Goal: Submit feedback/report problem

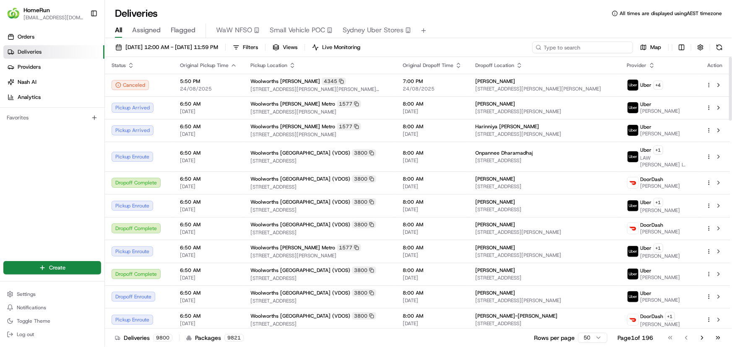
click at [603, 49] on input at bounding box center [582, 48] width 101 height 12
paste input "266073876"
type input "266073876"
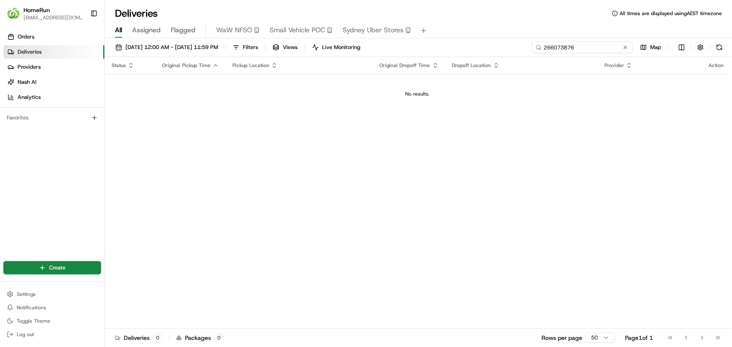
click at [542, 46] on input "266073876" at bounding box center [582, 48] width 101 height 12
click at [188, 51] on span "25/08/2025 12:00 AM - 25/08/2025 11:59 PM" at bounding box center [171, 48] width 93 height 8
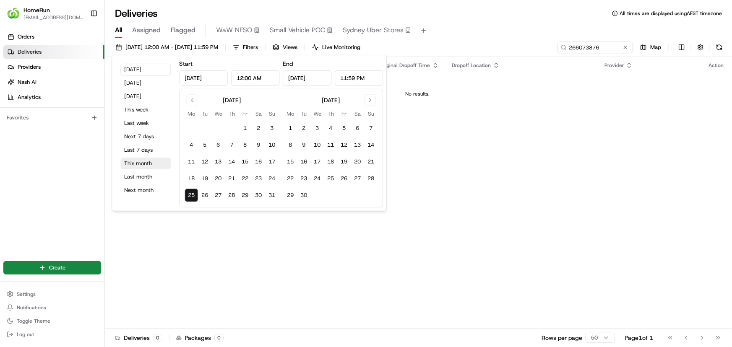
click at [143, 160] on button "This month" at bounding box center [145, 164] width 50 height 12
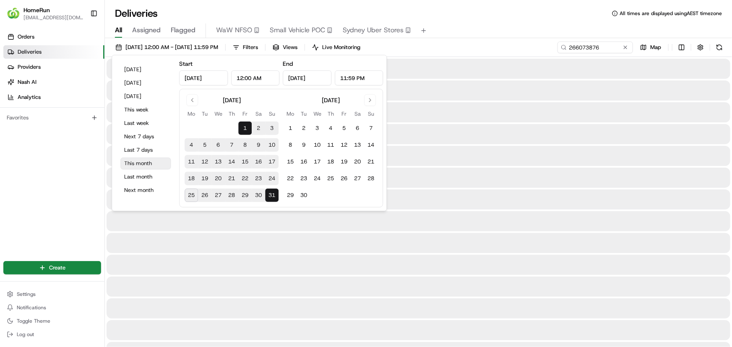
type input "Aug 1, 2025"
type input "Aug 31, 2025"
click at [605, 52] on input "266073876" at bounding box center [582, 48] width 101 height 12
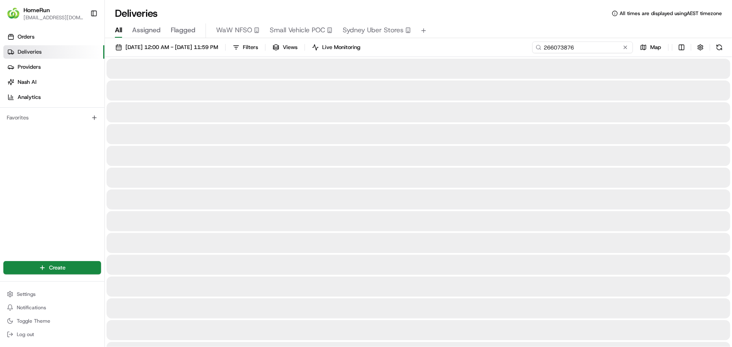
click at [605, 52] on input "266073876" at bounding box center [582, 48] width 101 height 12
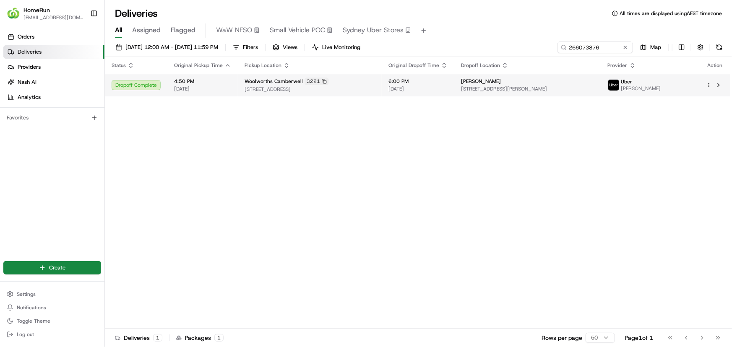
click at [337, 93] on td "Woolworths Camberwell 3221 5-57 Station Street, Camberwell, VIC 3124, AU" at bounding box center [310, 85] width 144 height 23
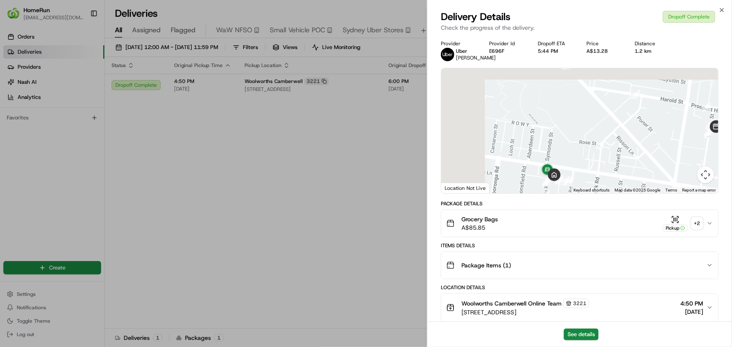
drag, startPoint x: 589, startPoint y: 140, endPoint x: 649, endPoint y: 166, distance: 65.1
click at [649, 166] on div at bounding box center [579, 130] width 277 height 125
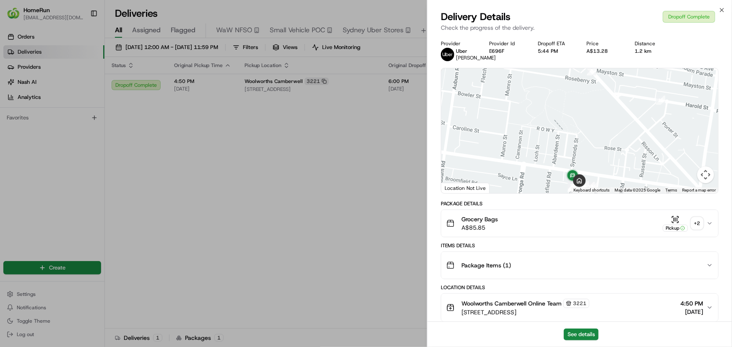
click at [708, 227] on icon "button" at bounding box center [709, 223] width 7 height 7
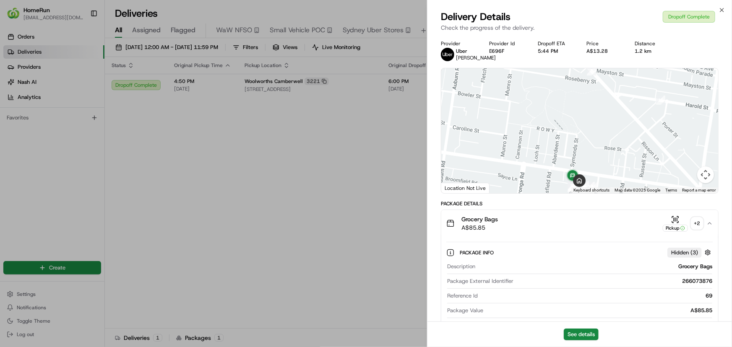
click at [704, 179] on button "Map camera controls" at bounding box center [705, 174] width 17 height 17
click at [683, 141] on button "Zoom in" at bounding box center [684, 133] width 17 height 17
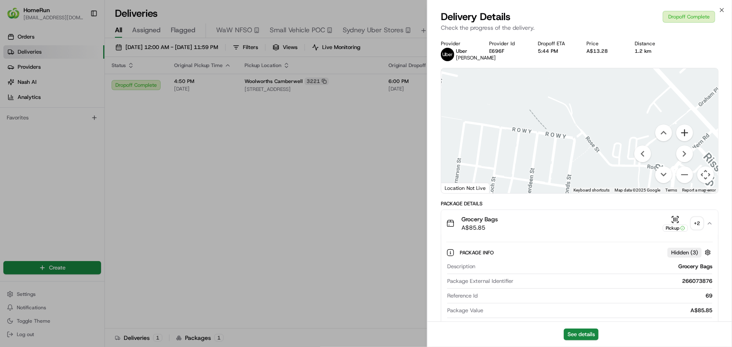
click at [683, 141] on button "Zoom in" at bounding box center [684, 133] width 17 height 17
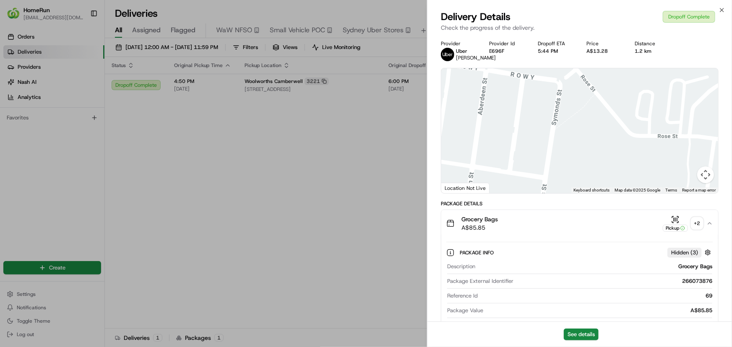
drag, startPoint x: 593, startPoint y: 146, endPoint x: 565, endPoint y: -3, distance: 151.4
click at [565, 0] on html "HomeRun plenati@woolworths.com.au Toggle Sidebar Orders Deliveries Providers Na…" at bounding box center [366, 173] width 732 height 347
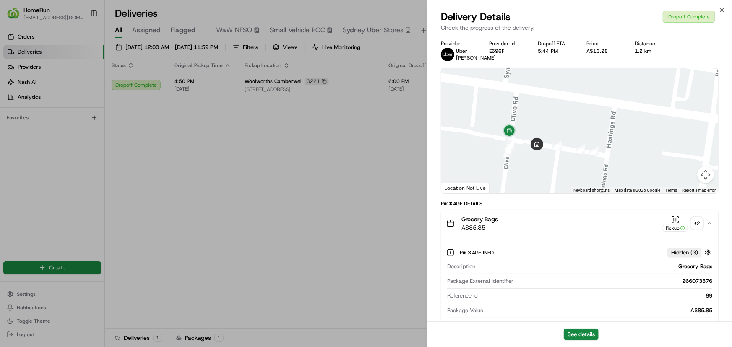
drag, startPoint x: 589, startPoint y: 122, endPoint x: 583, endPoint y: 108, distance: 14.9
click at [583, 108] on div at bounding box center [579, 130] width 277 height 125
click at [706, 180] on button "Map camera controls" at bounding box center [705, 174] width 17 height 17
click at [687, 141] on button "Zoom in" at bounding box center [684, 133] width 17 height 17
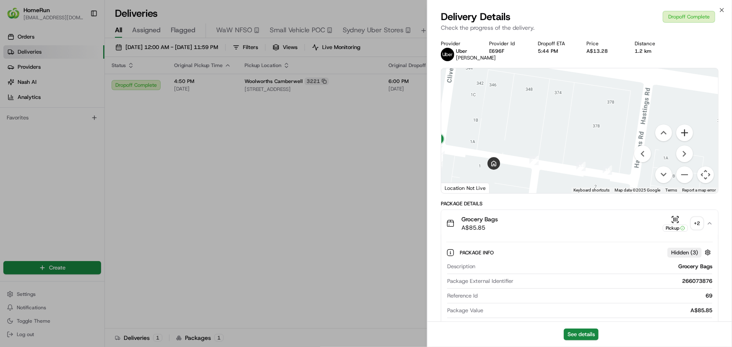
click at [687, 141] on button "Zoom in" at bounding box center [684, 133] width 17 height 17
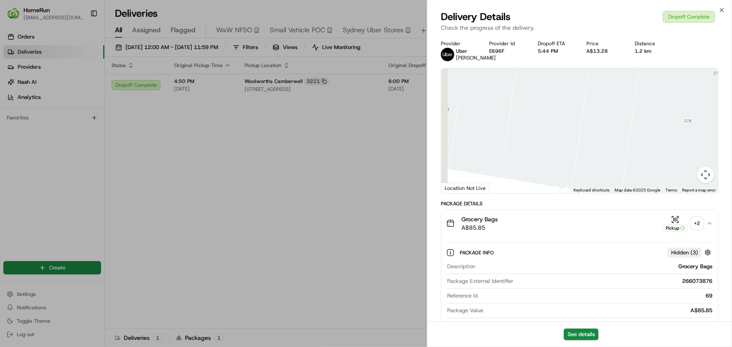
drag, startPoint x: 584, startPoint y: 180, endPoint x: 730, endPoint y: 177, distance: 146.8
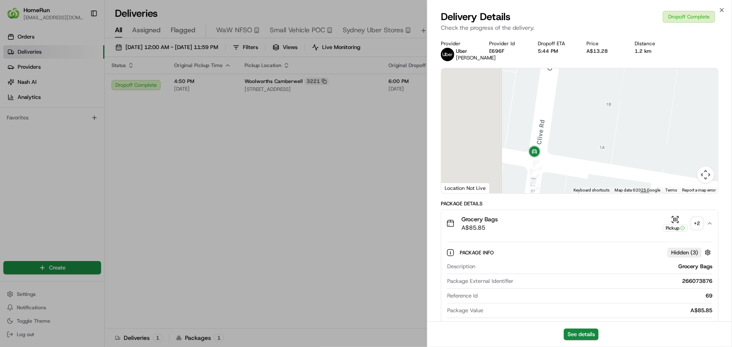
drag, startPoint x: 609, startPoint y: 156, endPoint x: 693, endPoint y: 152, distance: 84.3
click at [693, 152] on div at bounding box center [579, 130] width 277 height 125
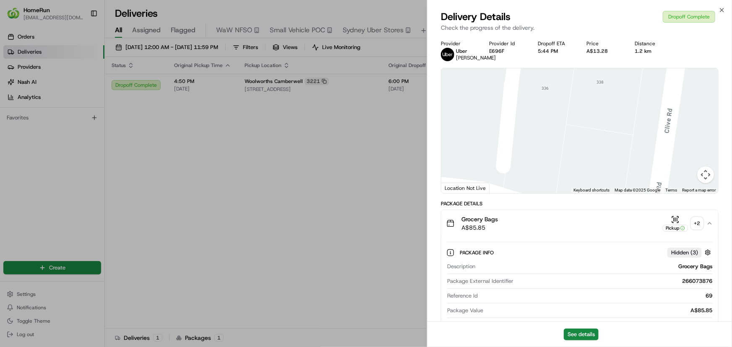
drag, startPoint x: 608, startPoint y: 151, endPoint x: 647, endPoint y: 178, distance: 47.7
click at [648, 206] on img at bounding box center [651, 214] width 17 height 17
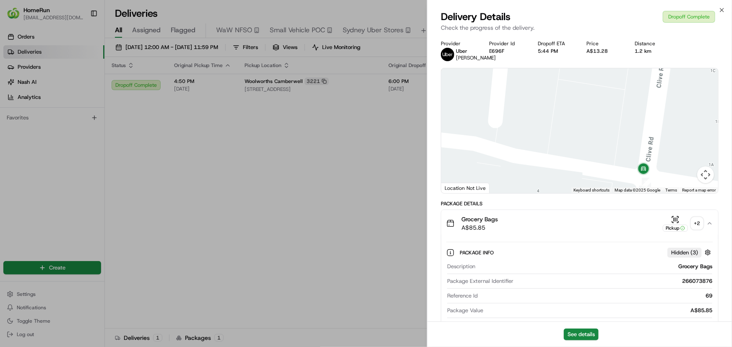
click at [702, 178] on button "Map camera controls" at bounding box center [705, 174] width 17 height 17
click at [683, 179] on button "Zoom out" at bounding box center [684, 174] width 17 height 17
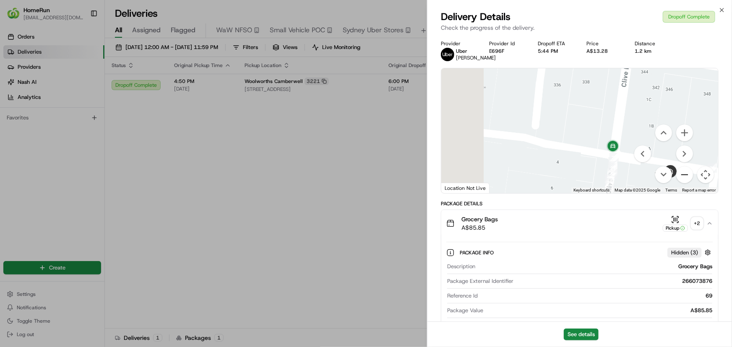
click at [683, 179] on button "Zoom out" at bounding box center [684, 174] width 17 height 17
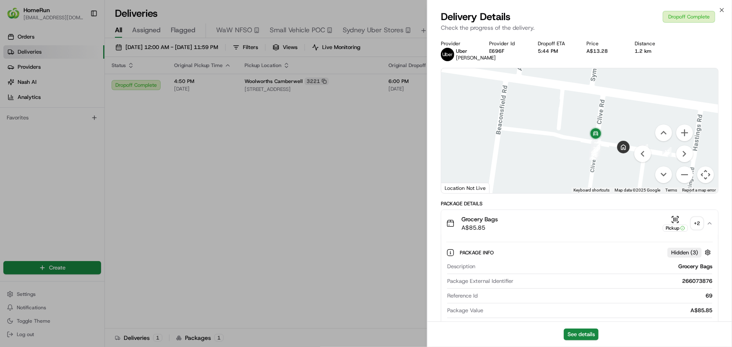
click at [693, 228] on div "+ 2" at bounding box center [697, 224] width 12 height 12
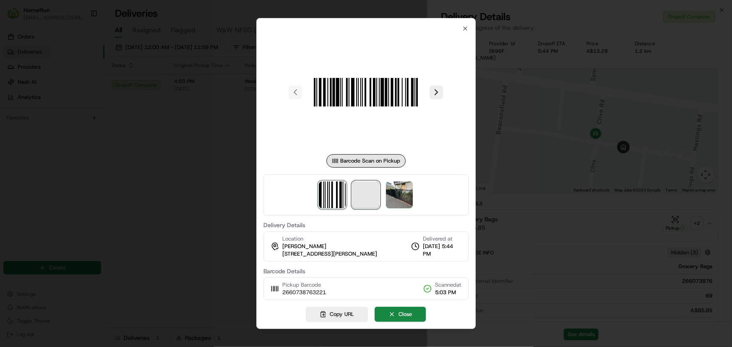
click at [366, 200] on span at bounding box center [366, 195] width 27 height 27
click at [186, 206] on div at bounding box center [366, 173] width 732 height 347
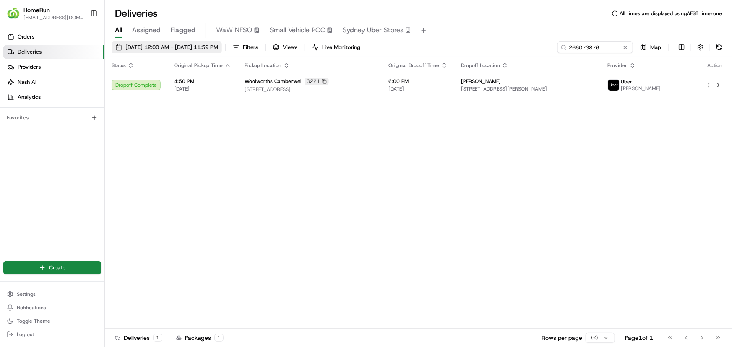
click at [215, 45] on span "01/08/2025 12:00 AM - 31/08/2025 11:59 PM" at bounding box center [171, 48] width 93 height 8
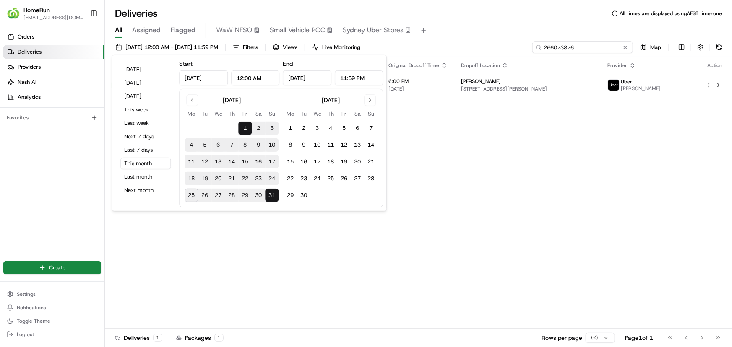
drag, startPoint x: 599, startPoint y: 49, endPoint x: 431, endPoint y: 31, distance: 169.9
click at [462, 45] on div "01/08/2025 12:00 AM - 31/08/2025 11:59 PM Filters Views Live Monitoring 2660738…" at bounding box center [418, 50] width 627 height 16
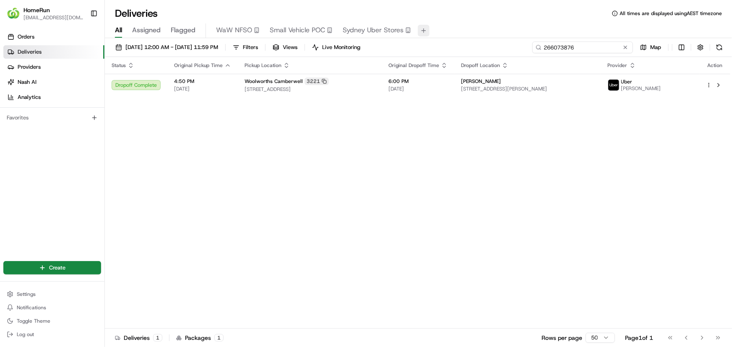
paste input "5337754"
type input "265337754"
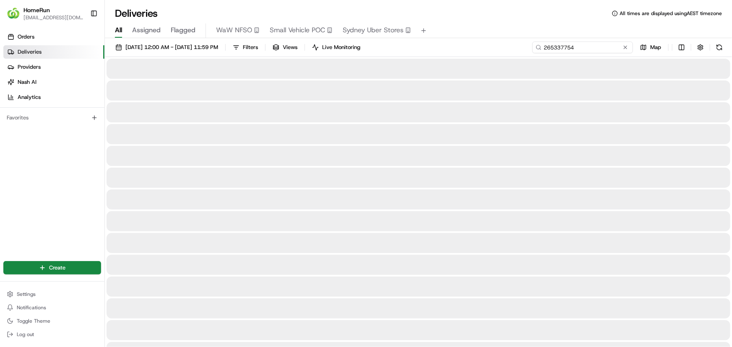
click at [572, 47] on input "265337754" at bounding box center [582, 48] width 101 height 12
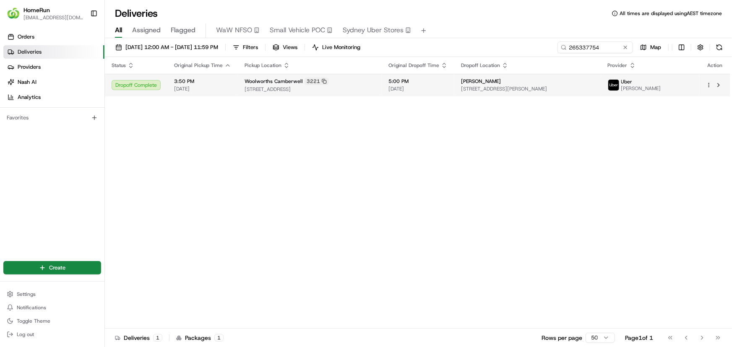
click at [525, 91] on span "1 Clive Rd, Hawthorn East, VIC 3123, AU" at bounding box center [527, 89] width 133 height 7
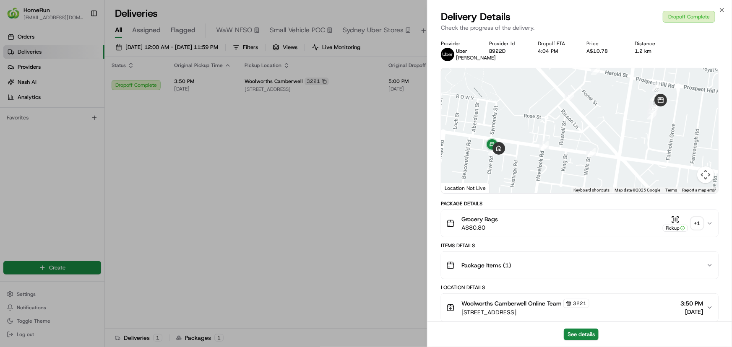
click at [694, 237] on button "Grocery Bags A$80.80 Pickup + 1" at bounding box center [579, 223] width 277 height 27
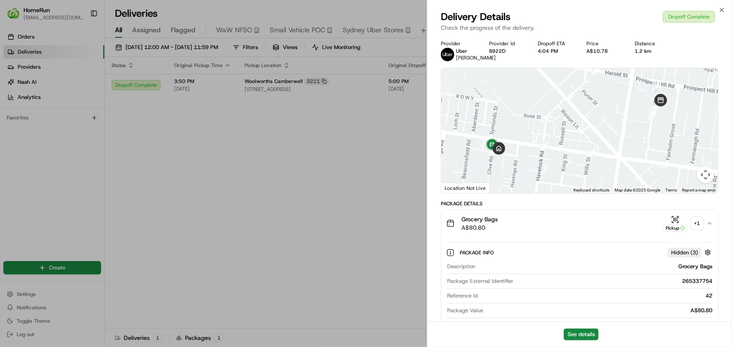
click at [697, 227] on div "+ 1" at bounding box center [697, 224] width 12 height 12
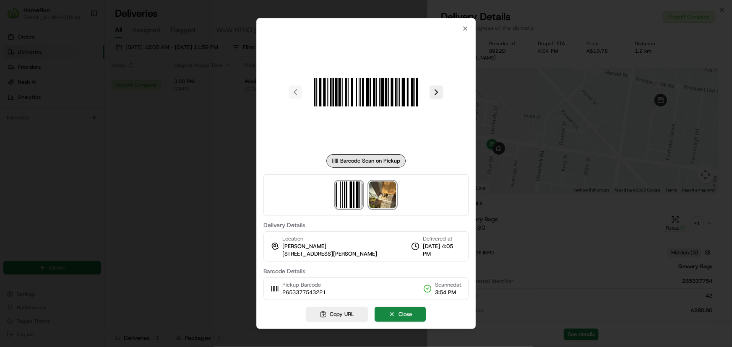
click at [381, 192] on img at bounding box center [382, 195] width 27 height 27
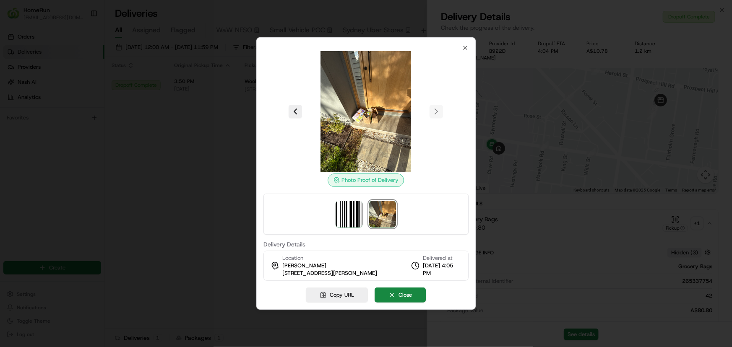
click at [203, 222] on div at bounding box center [366, 173] width 732 height 347
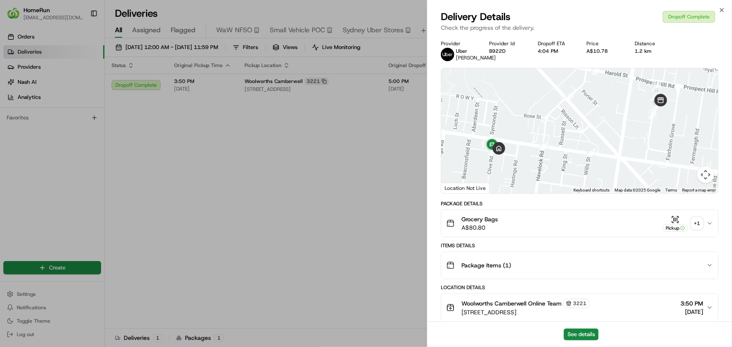
drag, startPoint x: 361, startPoint y: 163, endPoint x: 507, endPoint y: 78, distance: 169.1
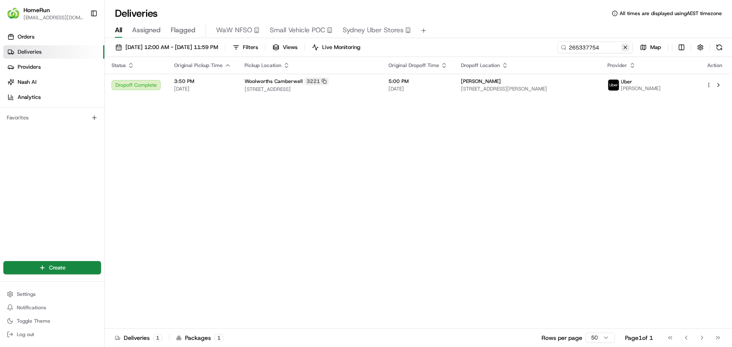
click at [623, 44] on button at bounding box center [625, 47] width 8 height 8
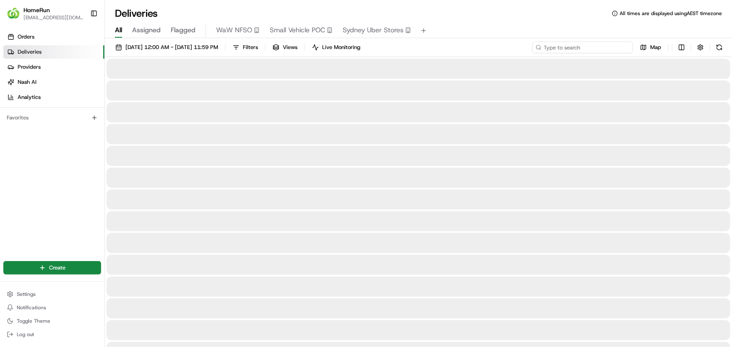
click at [615, 46] on input at bounding box center [582, 48] width 101 height 12
paste input "265963000"
click at [598, 50] on input "265963000" at bounding box center [582, 48] width 101 height 12
click at [565, 49] on input "265963000" at bounding box center [582, 48] width 101 height 12
click at [581, 42] on input "265963000" at bounding box center [582, 48] width 101 height 12
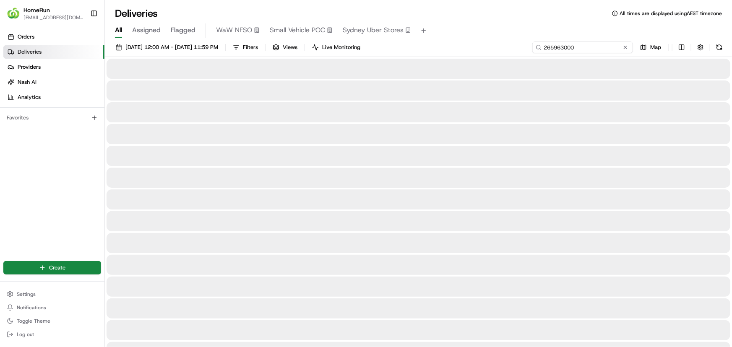
type input "265963000"
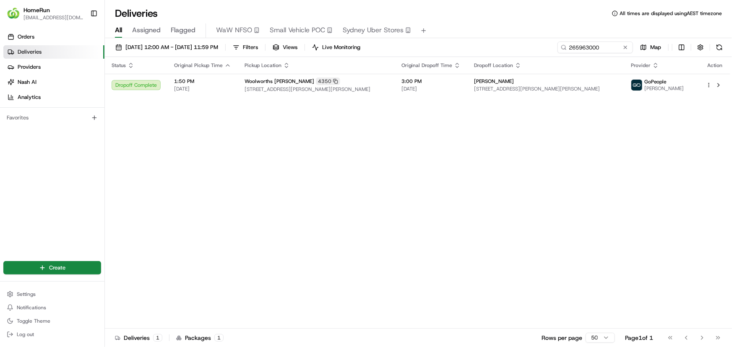
click at [374, 190] on div "Status Original Pickup Time Pickup Location Original Dropoff Time Dropoff Locat…" at bounding box center [417, 193] width 625 height 272
click at [625, 43] on button at bounding box center [625, 47] width 8 height 8
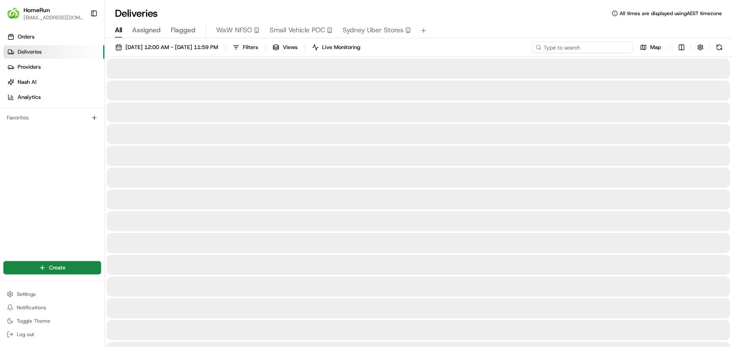
click at [622, 43] on input at bounding box center [582, 48] width 101 height 12
paste input "264053042"
type input "264053042"
click at [626, 47] on button at bounding box center [625, 47] width 8 height 8
click at [608, 45] on input at bounding box center [582, 48] width 101 height 12
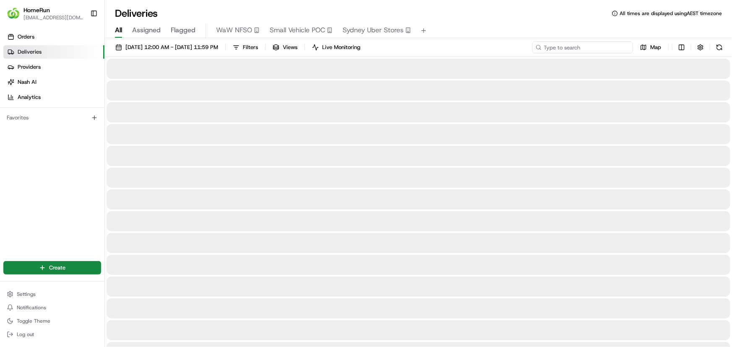
paste input "264053042"
type input "264053042"
drag, startPoint x: 587, startPoint y: 43, endPoint x: 587, endPoint y: 50, distance: 7.5
click at [587, 47] on input "264053042" at bounding box center [582, 48] width 101 height 12
click at [587, 51] on input "264053042" at bounding box center [582, 48] width 101 height 12
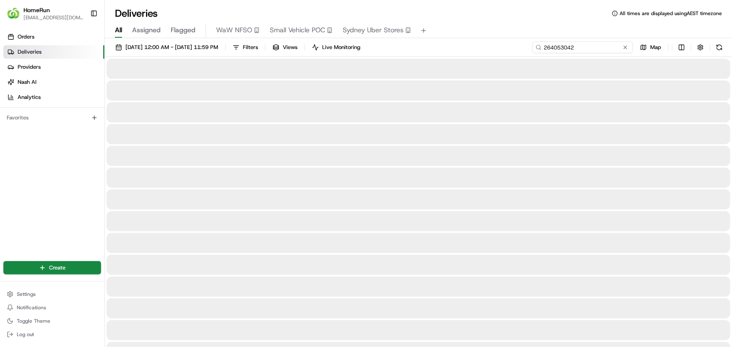
click at [585, 46] on input "264053042" at bounding box center [582, 48] width 101 height 12
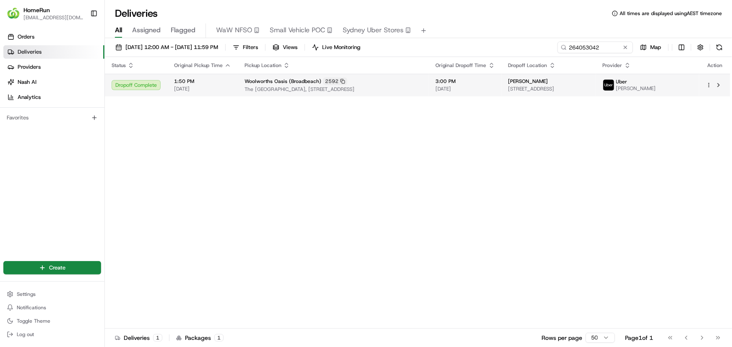
click at [417, 88] on span "The Oasis Shopping Centre, 75 Surf Parade, Broadbeach, QLD 4218, AU" at bounding box center [333, 89] width 178 height 7
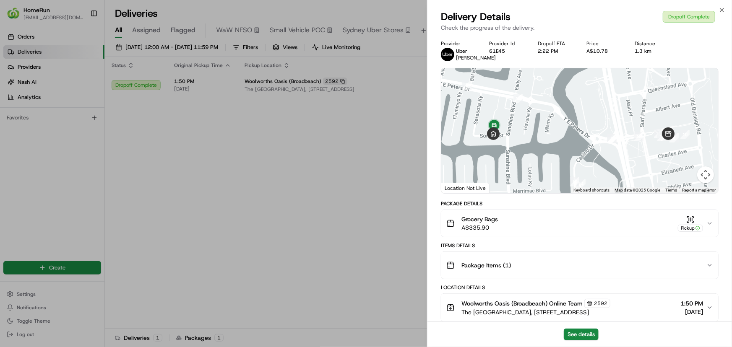
drag, startPoint x: 539, startPoint y: 129, endPoint x: 627, endPoint y: 156, distance: 91.9
click at [544, 140] on div at bounding box center [579, 130] width 277 height 125
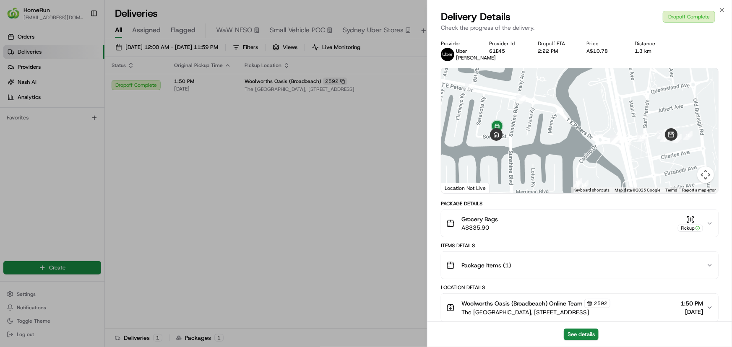
click at [707, 174] on button "Map camera controls" at bounding box center [705, 174] width 17 height 17
click at [685, 171] on button "Zoom out" at bounding box center [684, 174] width 17 height 17
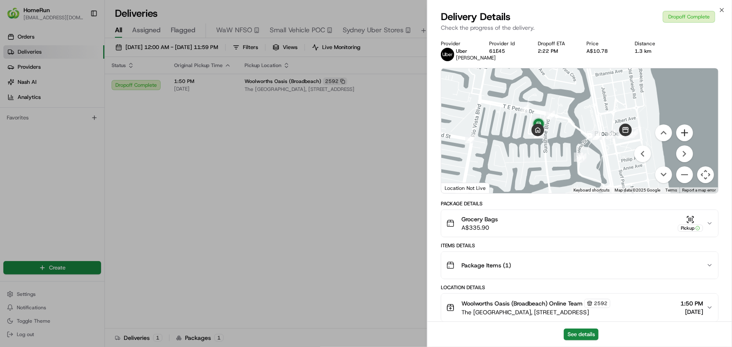
click at [686, 133] on button "Zoom in" at bounding box center [684, 133] width 17 height 17
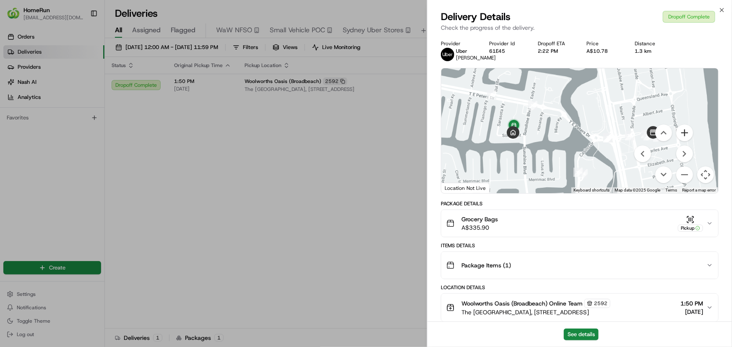
click at [686, 133] on button "Zoom in" at bounding box center [684, 133] width 17 height 17
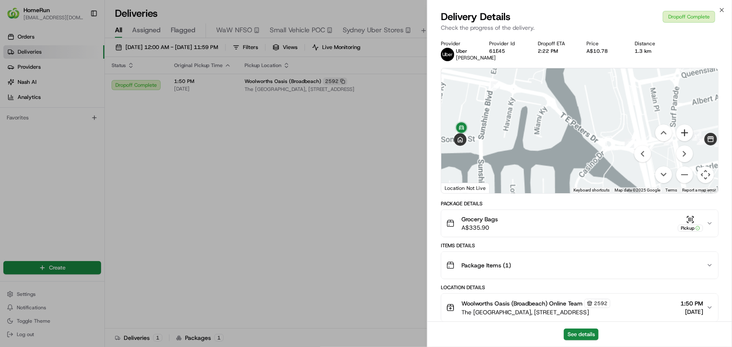
click at [686, 133] on button "Zoom in" at bounding box center [684, 133] width 17 height 17
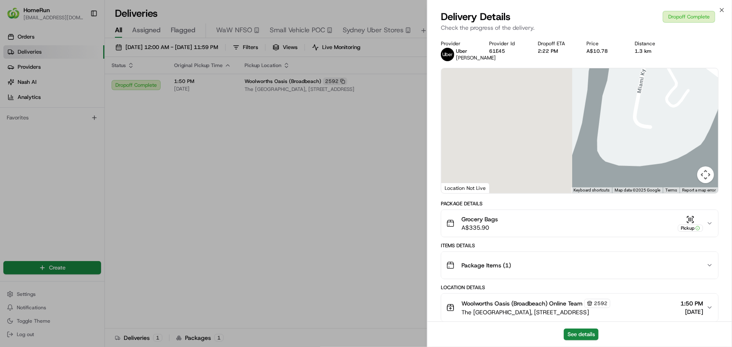
drag, startPoint x: 553, startPoint y: 144, endPoint x: 731, endPoint y: 118, distance: 179.6
click at [731, 118] on div "Provider Uber EDER A. Provider Id 61E45 Dropoff ETA 2:22 PM Price A$10.78 Dista…" at bounding box center [579, 337] width 304 height 605
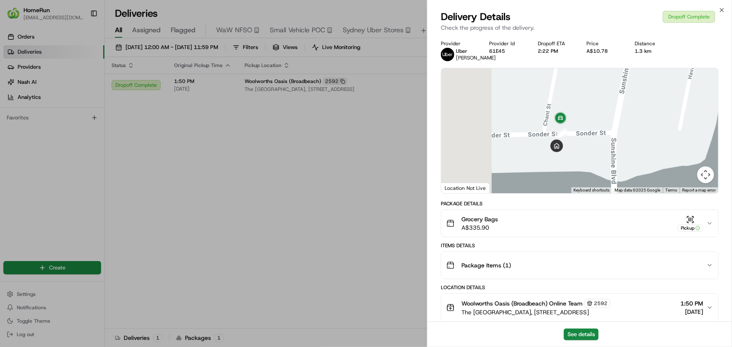
drag, startPoint x: 540, startPoint y: 145, endPoint x: 681, endPoint y: 158, distance: 141.0
click at [681, 158] on div at bounding box center [579, 130] width 277 height 125
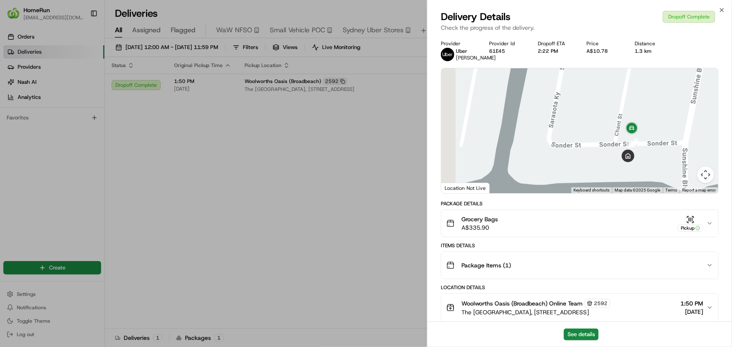
drag, startPoint x: 537, startPoint y: 135, endPoint x: 616, endPoint y: 155, distance: 81.3
click at [553, 134] on div at bounding box center [579, 130] width 277 height 125
drag, startPoint x: 702, startPoint y: 175, endPoint x: 694, endPoint y: 169, distance: 10.2
click at [702, 174] on button "Map camera controls" at bounding box center [705, 174] width 17 height 17
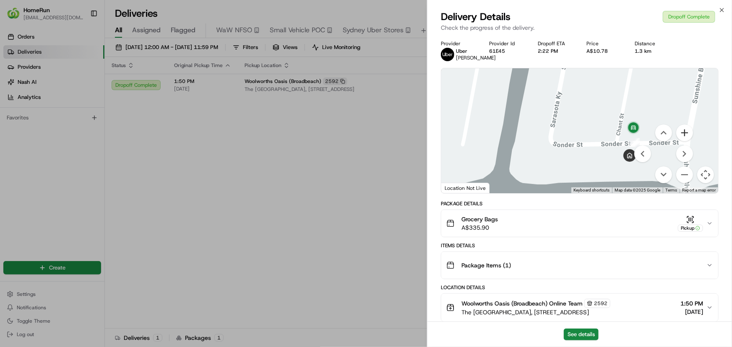
click at [682, 135] on button "Zoom in" at bounding box center [684, 133] width 17 height 17
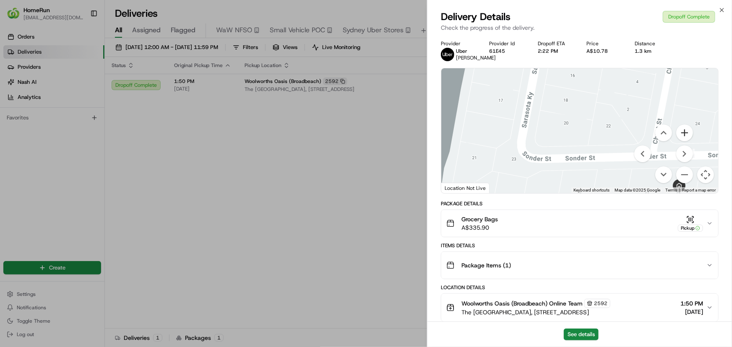
click at [682, 134] on button "Zoom in" at bounding box center [684, 133] width 17 height 17
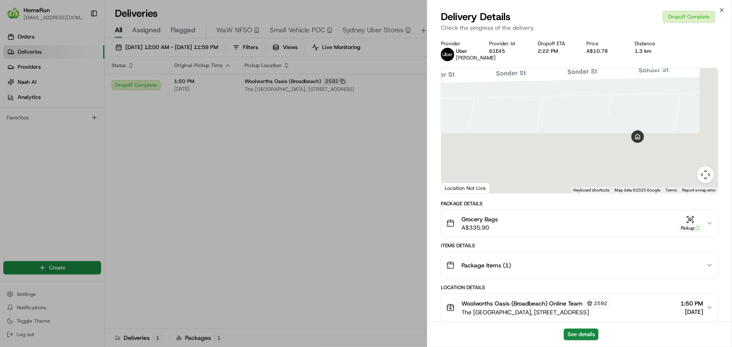
drag, startPoint x: 612, startPoint y: 156, endPoint x: 485, endPoint y: 51, distance: 164.7
click at [485, 51] on div "Provider Uber EDER A. Provider Id 61E45 Dropoff ETA 2:22 PM Price A$10.78 Dista…" at bounding box center [580, 337] width 278 height 595
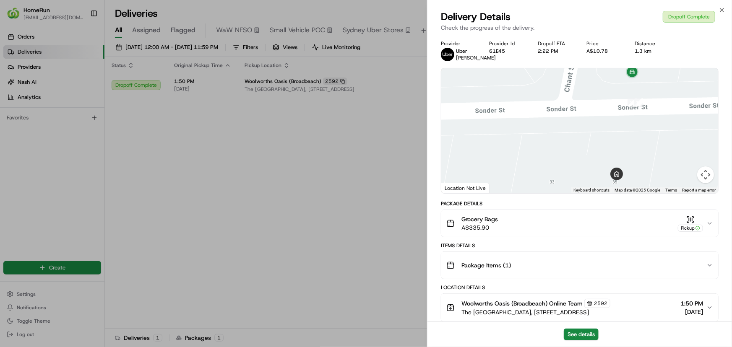
drag, startPoint x: 616, startPoint y: 141, endPoint x: 594, endPoint y: 178, distance: 43.2
click at [594, 178] on div at bounding box center [579, 130] width 277 height 125
click at [587, 332] on button "See details" at bounding box center [580, 335] width 35 height 12
drag, startPoint x: 351, startPoint y: 212, endPoint x: 669, endPoint y: 75, distance: 346.5
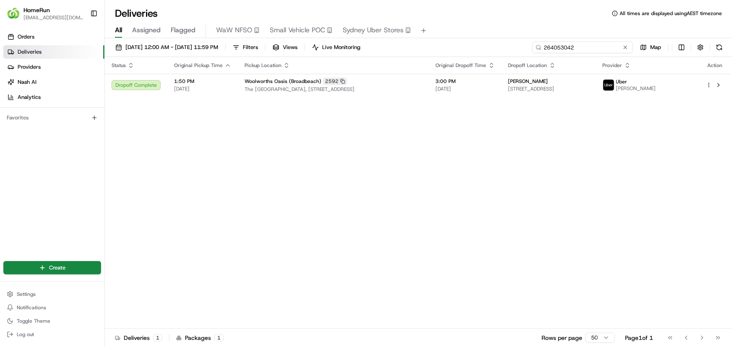
click at [629, 45] on input "264053042" at bounding box center [582, 48] width 101 height 12
click at [619, 47] on input "264053042" at bounding box center [582, 48] width 101 height 12
click at [625, 47] on button at bounding box center [625, 47] width 8 height 8
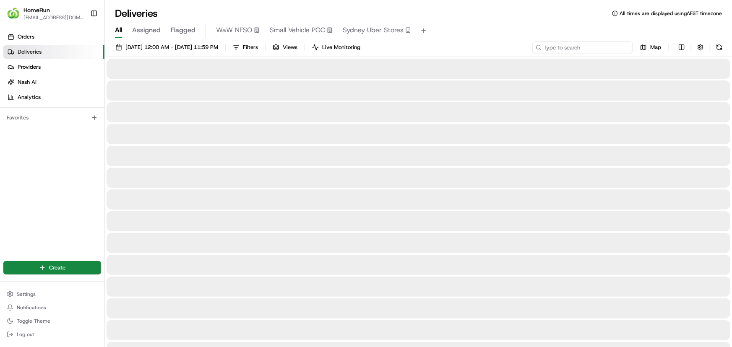
click at [606, 47] on input at bounding box center [582, 48] width 101 height 12
paste input "266000608"
type input "266000608"
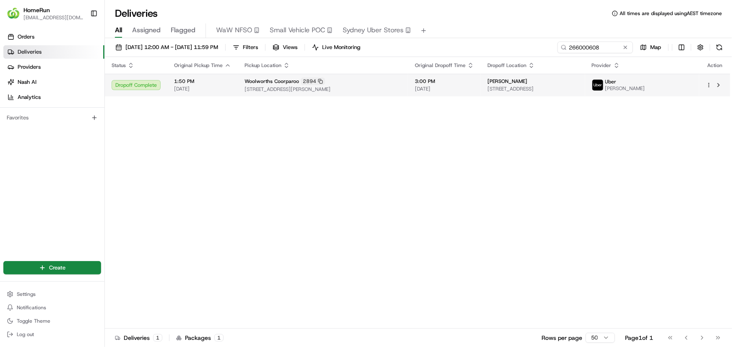
click at [376, 84] on div "Woolworths Coorparoo 2894" at bounding box center [322, 82] width 157 height 8
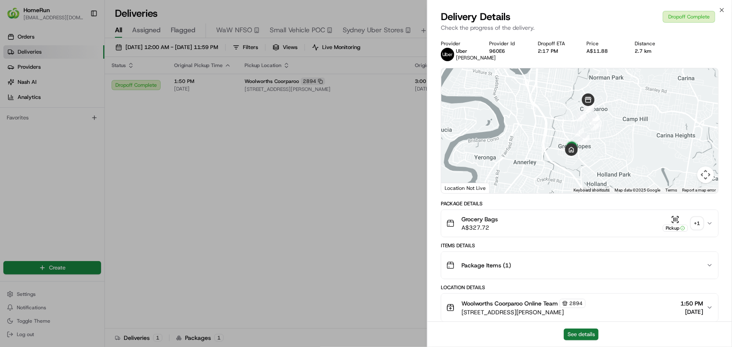
click at [575, 335] on button "See details" at bounding box center [580, 335] width 35 height 12
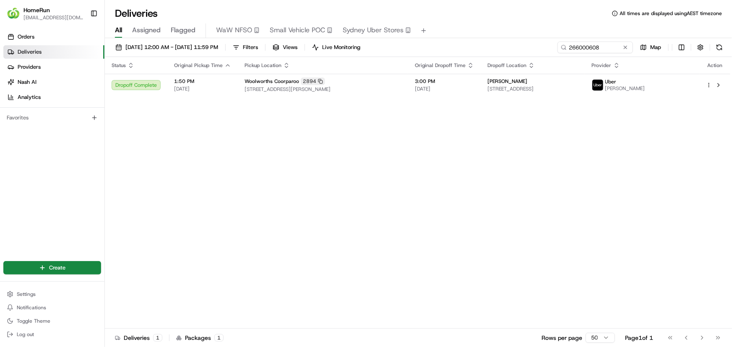
click at [343, 243] on div "Status Original Pickup Time Pickup Location Original Dropoff Time Dropoff Locat…" at bounding box center [417, 193] width 625 height 272
click at [625, 46] on button at bounding box center [625, 47] width 8 height 8
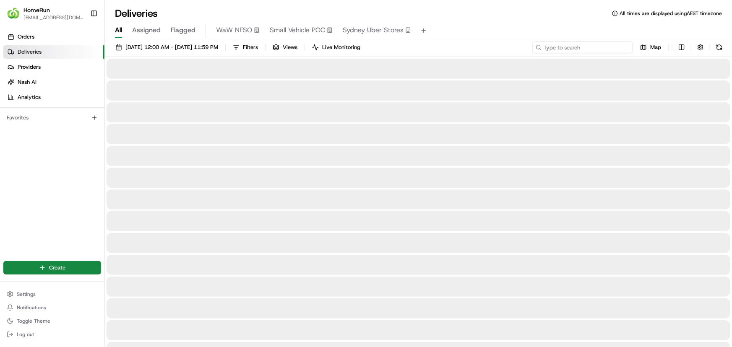
click at [621, 47] on input at bounding box center [582, 48] width 101 height 12
paste input "266038330"
type input "266038330"
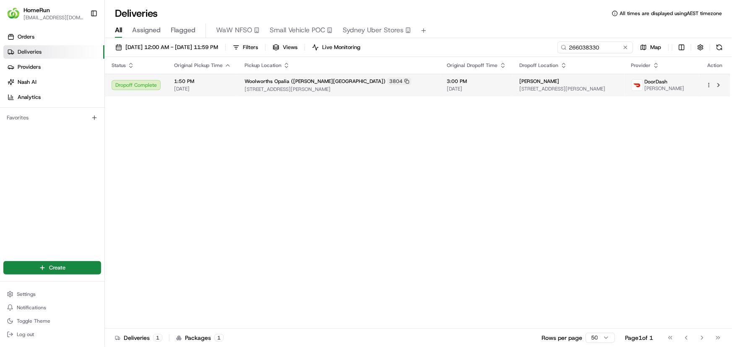
click at [440, 84] on td "3:00 PM 23/08/2025" at bounding box center [476, 85] width 73 height 23
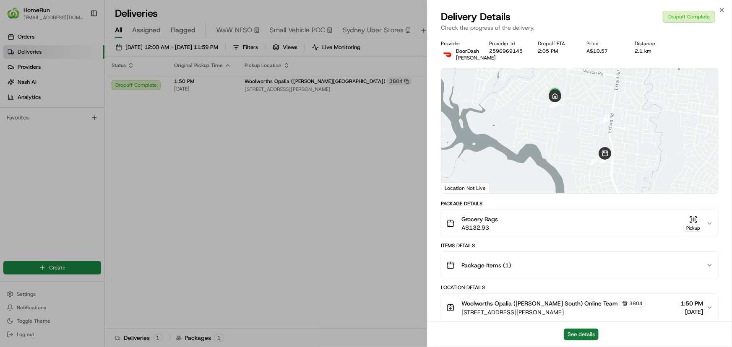
click at [585, 335] on button "See details" at bounding box center [580, 335] width 35 height 12
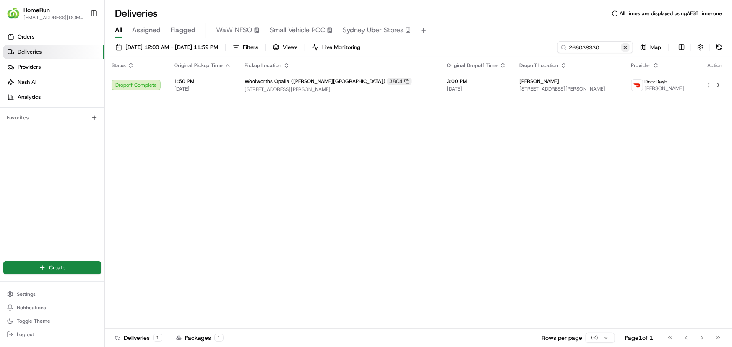
click at [627, 46] on button at bounding box center [625, 47] width 8 height 8
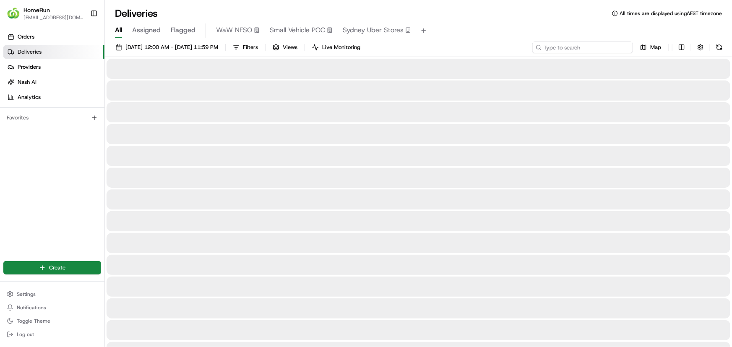
click at [622, 46] on input at bounding box center [582, 48] width 101 height 12
paste input "266080881"
click at [615, 46] on input "266080881" at bounding box center [582, 48] width 101 height 12
type input "266080881"
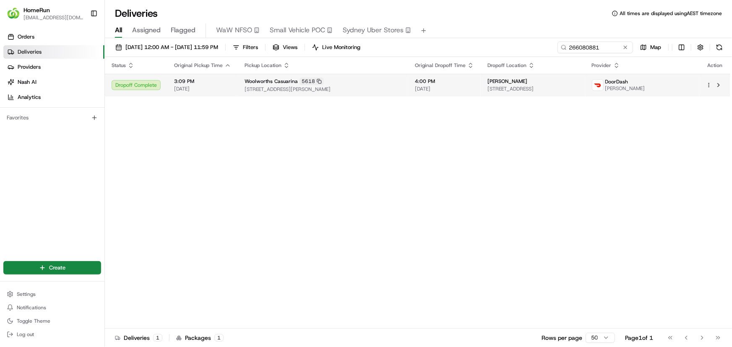
click at [477, 86] on td "4:00 PM 23/08/2025" at bounding box center [444, 85] width 73 height 23
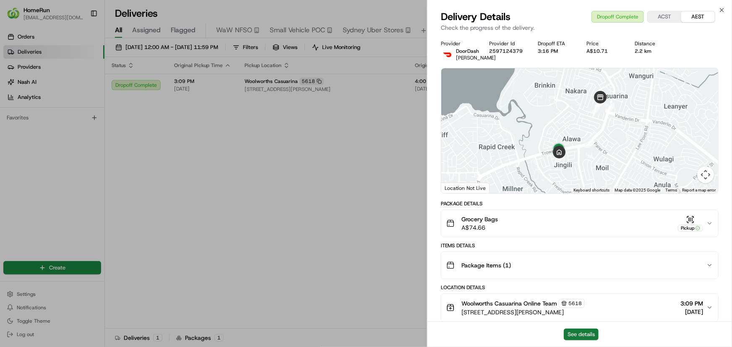
click at [585, 331] on button "See details" at bounding box center [580, 335] width 35 height 12
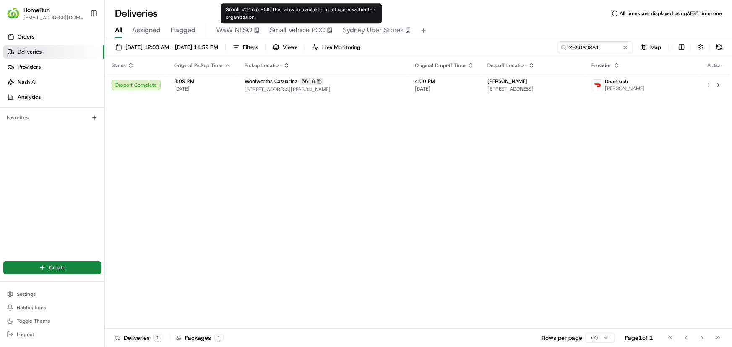
click at [339, 181] on div "Status Original Pickup Time Pickup Location Original Dropoff Time Dropoff Locat…" at bounding box center [417, 193] width 625 height 272
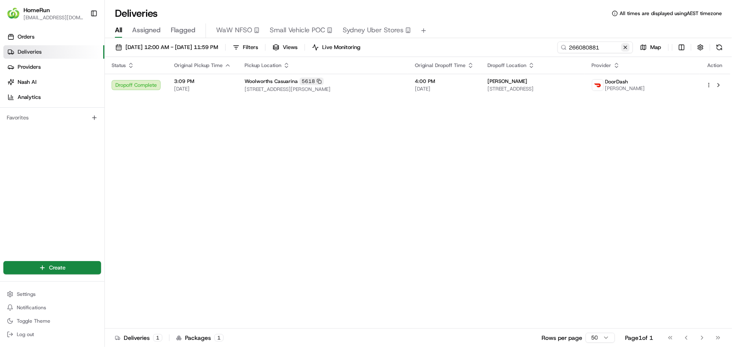
click at [624, 48] on button at bounding box center [625, 47] width 8 height 8
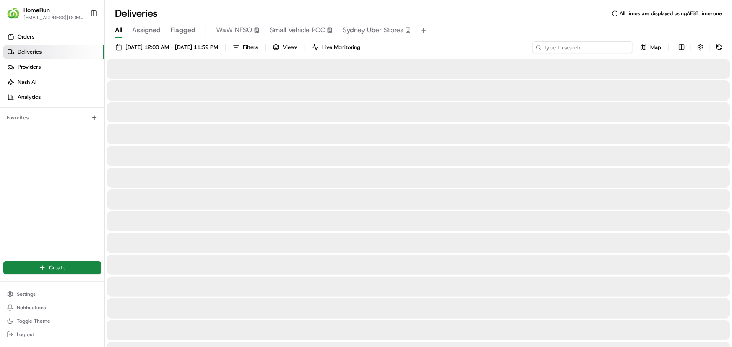
drag, startPoint x: 603, startPoint y: 49, endPoint x: 575, endPoint y: 54, distance: 28.9
click at [602, 49] on input at bounding box center [582, 48] width 101 height 12
paste input "266059354"
click at [597, 43] on input "266059354" at bounding box center [582, 48] width 101 height 12
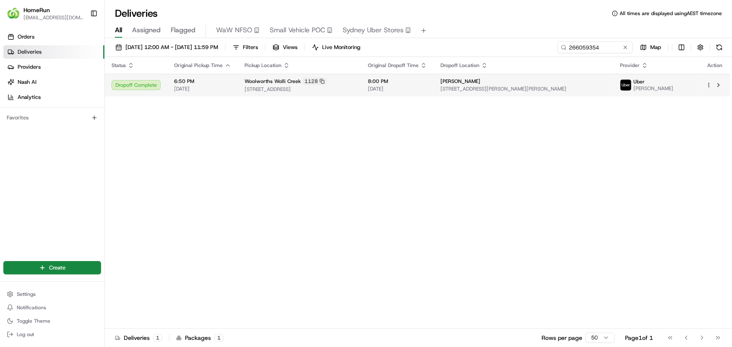
click at [304, 86] on span "78-96 Arncliffe Street, Wolli Creek, NSW 2205, AU" at bounding box center [299, 89] width 110 height 7
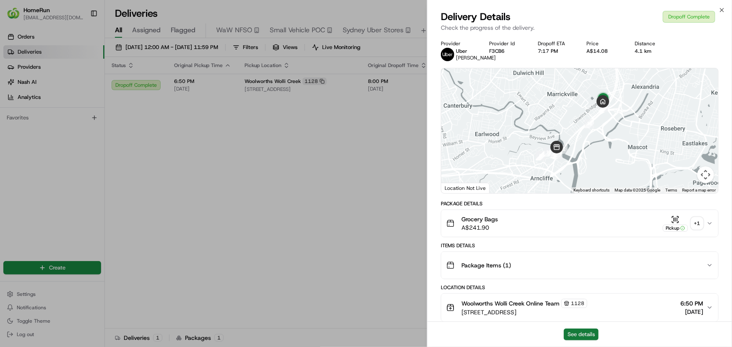
click at [586, 331] on button "See details" at bounding box center [580, 335] width 35 height 12
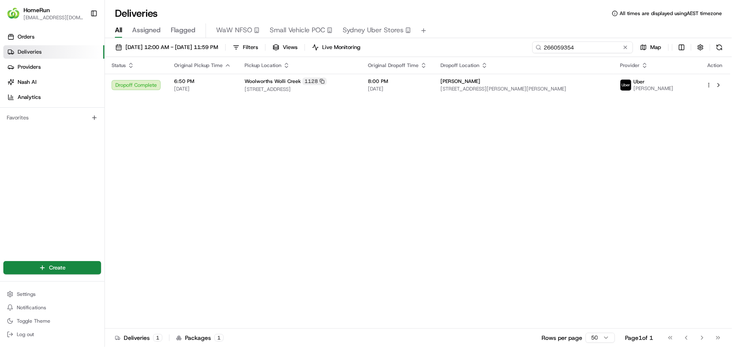
drag, startPoint x: 558, startPoint y: 49, endPoint x: 472, endPoint y: 46, distance: 85.6
click at [470, 45] on div "01/08/2025 12:00 AM - 31/08/2025 11:59 PM Filters Views Live Monitoring 2660593…" at bounding box center [418, 50] width 627 height 16
paste input "17897"
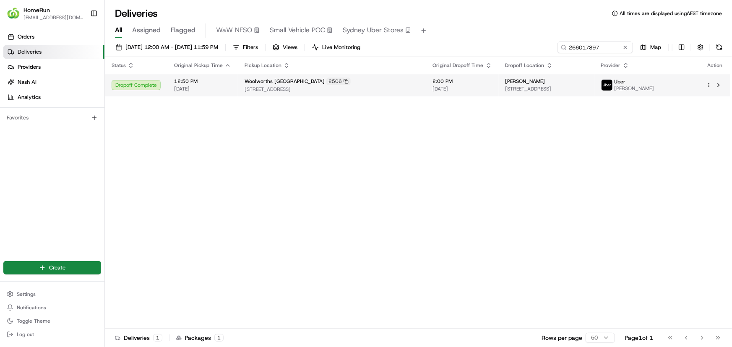
click at [566, 84] on div "Angelique Labuschagne" at bounding box center [546, 81] width 82 height 7
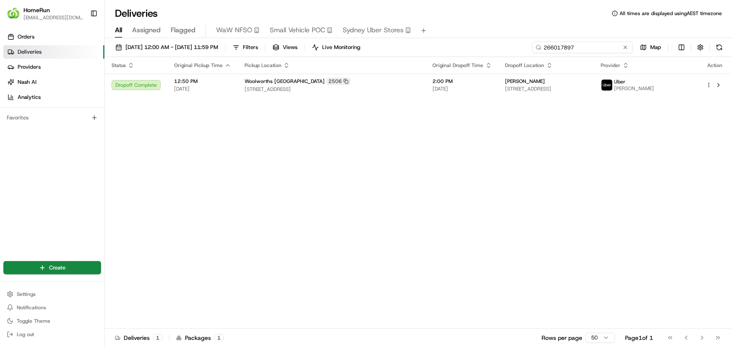
drag, startPoint x: 605, startPoint y: 43, endPoint x: 409, endPoint y: 50, distance: 195.9
click at [478, 43] on div "01/08/2025 12:00 AM - 31/08/2025 11:59 PM Filters Views Live Monitoring 2660178…" at bounding box center [418, 50] width 627 height 16
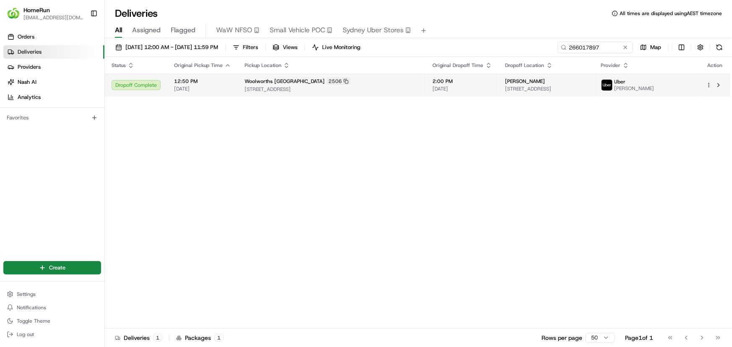
click at [463, 88] on span "[DATE]" at bounding box center [462, 89] width 59 height 7
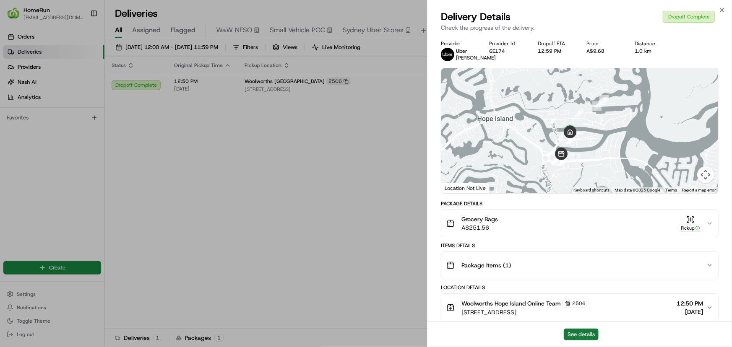
click at [573, 333] on button "See details" at bounding box center [580, 335] width 35 height 12
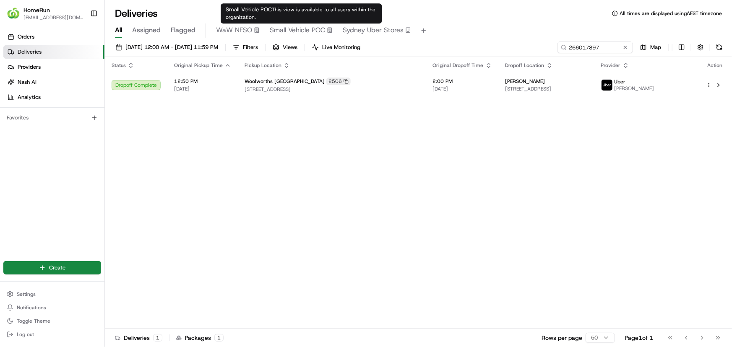
drag, startPoint x: 320, startPoint y: 170, endPoint x: 418, endPoint y: 155, distance: 99.7
click at [321, 170] on div "Status Original Pickup Time Pickup Location Original Dropoff Time Dropoff Locat…" at bounding box center [417, 193] width 625 height 272
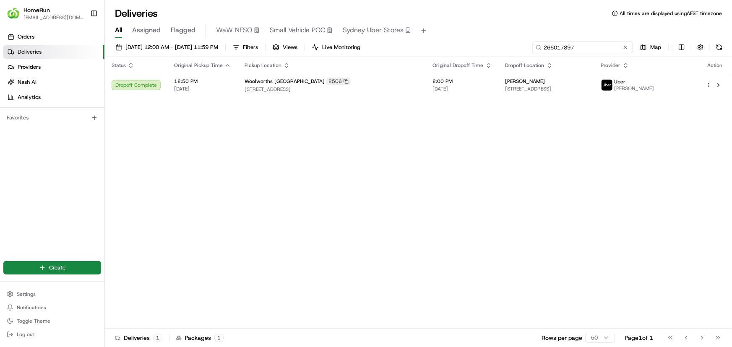
drag, startPoint x: 520, startPoint y: 43, endPoint x: 452, endPoint y: 39, distance: 67.6
click at [453, 39] on div "01/08/2025 12:00 AM - 31/08/2025 11:59 PM Filters Views Live Monitoring 2660178…" at bounding box center [418, 193] width 627 height 311
paste input "95089"
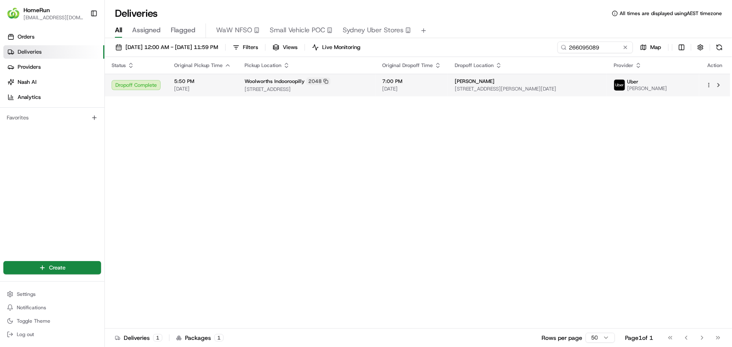
click at [368, 79] on div "Woolworths Indooroopilly 2048" at bounding box center [306, 82] width 124 height 8
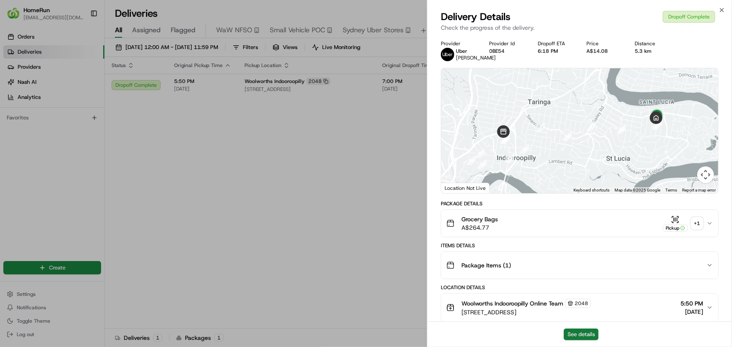
click at [578, 335] on button "See details" at bounding box center [580, 335] width 35 height 12
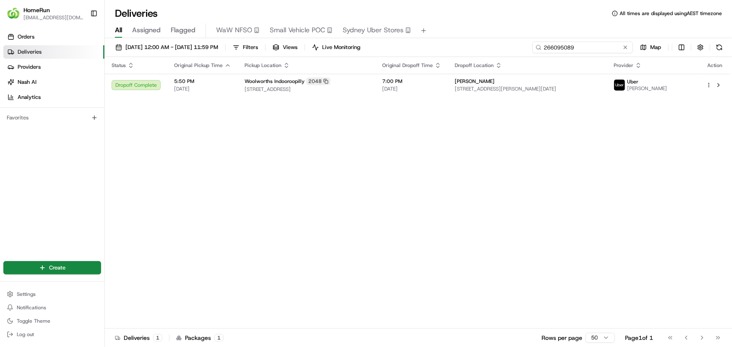
drag, startPoint x: 585, startPoint y: 46, endPoint x: 452, endPoint y: 49, distance: 132.5
click at [454, 49] on div "01/08/2025 12:00 AM - 31/08/2025 11:59 PM Filters Views Live Monitoring 2660950…" at bounding box center [418, 50] width 627 height 16
paste input "1257668"
type input "261257668"
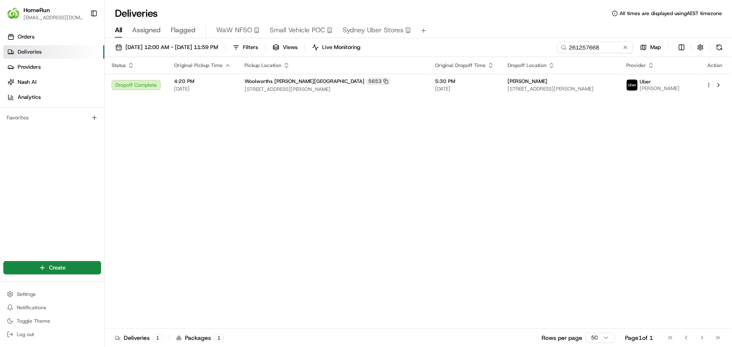
click at [272, 155] on div "Status Original Pickup Time Pickup Location Original Dropoff Time Dropoff Locat…" at bounding box center [417, 193] width 625 height 272
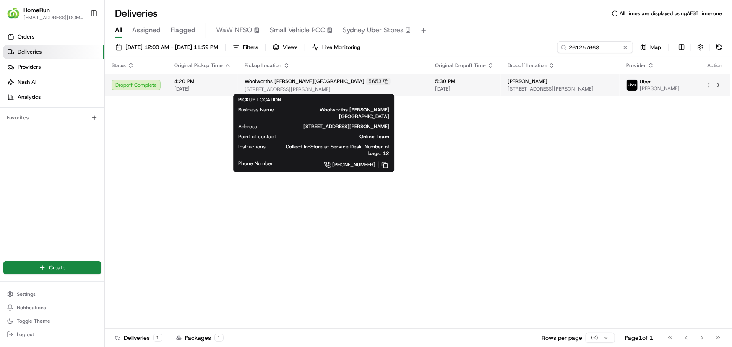
click at [342, 80] on div "Woolworths Victor Harbor 5653" at bounding box center [332, 82] width 177 height 8
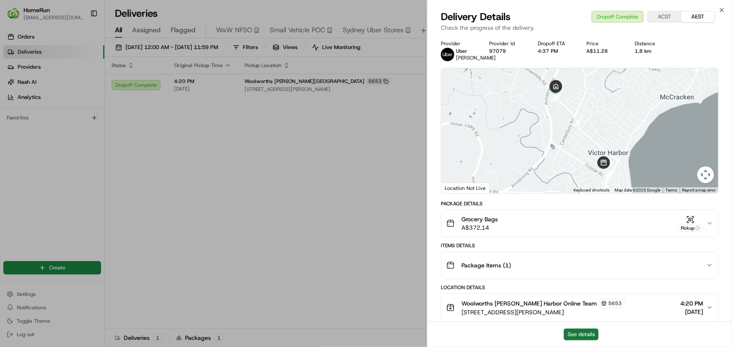
click at [583, 336] on button "See details" at bounding box center [580, 335] width 35 height 12
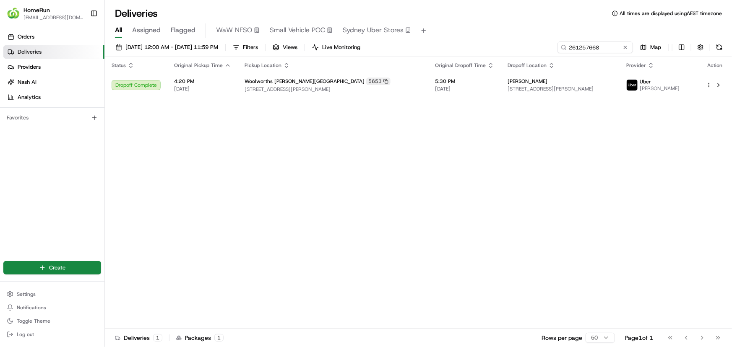
drag, startPoint x: 290, startPoint y: 161, endPoint x: 295, endPoint y: 160, distance: 5.1
click at [625, 47] on button at bounding box center [625, 47] width 8 height 8
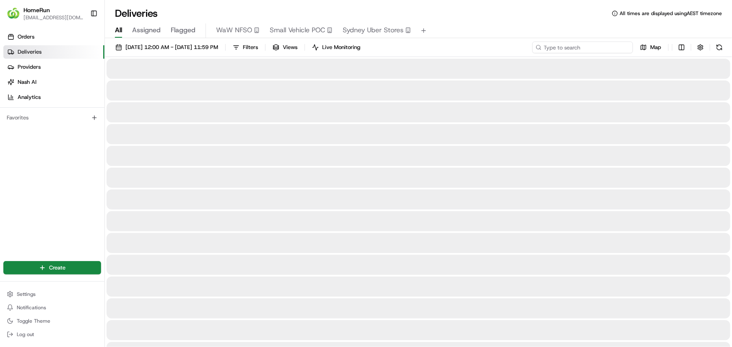
click at [606, 46] on input at bounding box center [582, 48] width 101 height 12
paste input "265323824"
type input "265323824"
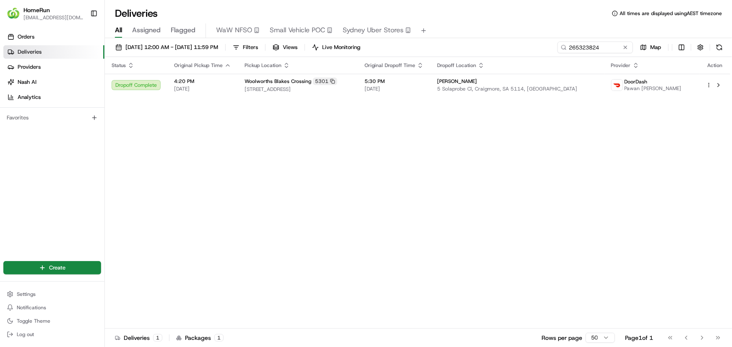
click at [387, 280] on div "Status Original Pickup Time Pickup Location Original Dropoff Time Dropoff Locat…" at bounding box center [417, 193] width 625 height 272
click at [351, 79] on div "Woolworths Blakes Crossing 5301" at bounding box center [297, 82] width 106 height 8
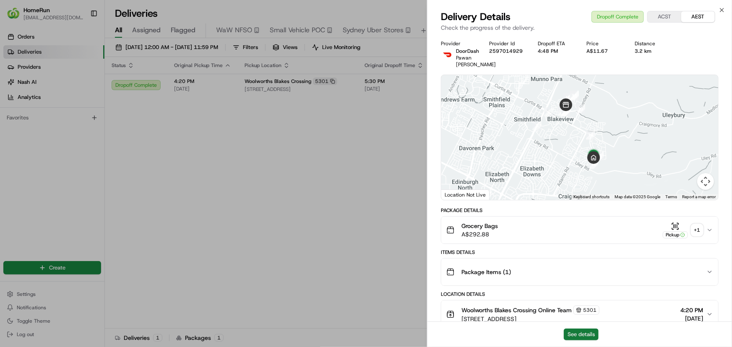
click at [585, 337] on button "See details" at bounding box center [580, 335] width 35 height 12
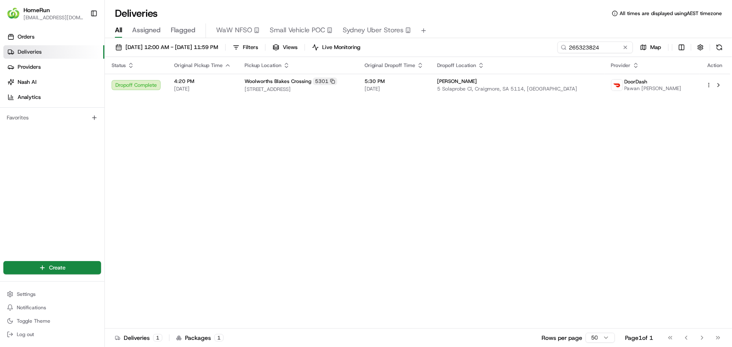
drag, startPoint x: 297, startPoint y: 154, endPoint x: 621, endPoint y: 86, distance: 331.5
click at [625, 44] on button at bounding box center [625, 47] width 8 height 8
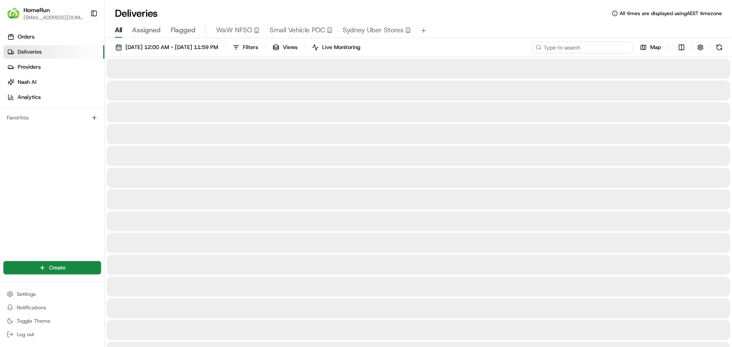
click at [604, 46] on input at bounding box center [582, 48] width 101 height 12
paste input "266043522"
type input "266043522"
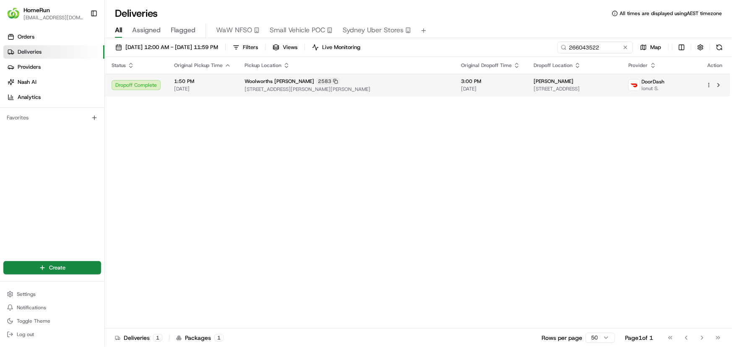
click at [461, 91] on span "[DATE]" at bounding box center [490, 89] width 59 height 7
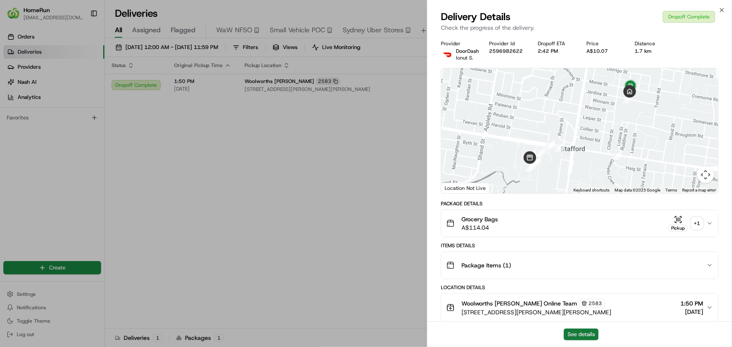
click at [592, 333] on button "See details" at bounding box center [580, 335] width 35 height 12
click at [698, 229] on button "Pickup + 1" at bounding box center [685, 223] width 35 height 16
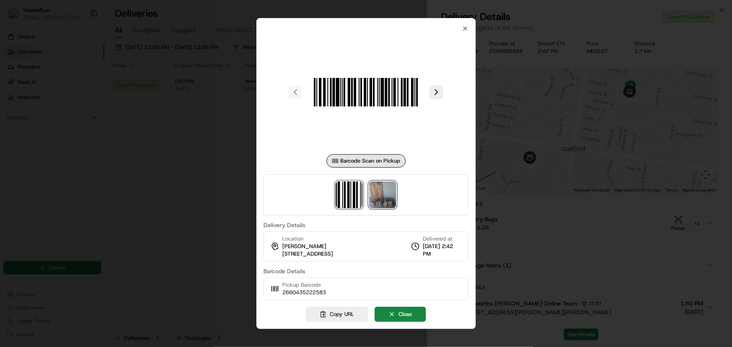
click at [378, 206] on img at bounding box center [382, 195] width 27 height 27
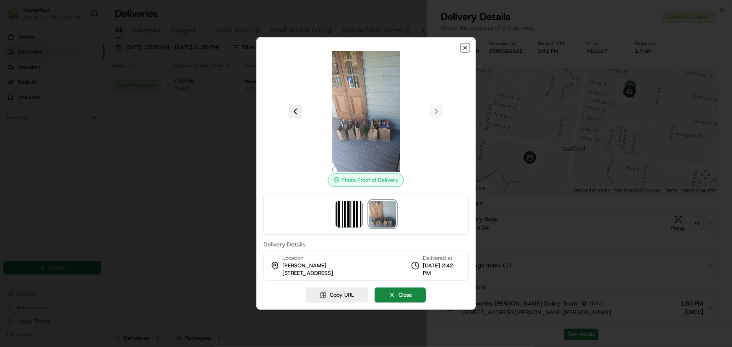
click at [465, 49] on icon "button" at bounding box center [465, 47] width 7 height 7
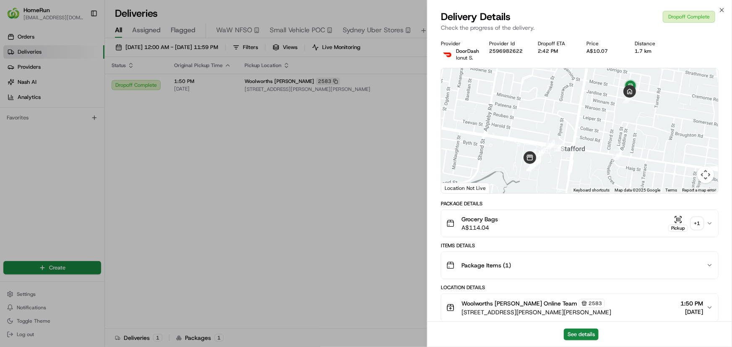
drag, startPoint x: 372, startPoint y: 213, endPoint x: 400, endPoint y: 183, distance: 41.2
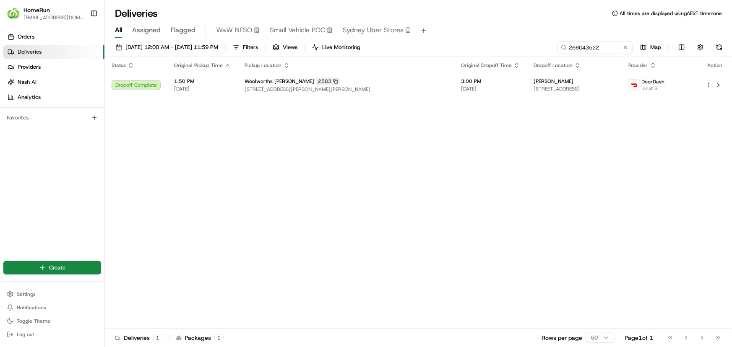
click at [380, 240] on div "Status Original Pickup Time Pickup Location Original Dropoff Time Dropoff Locat…" at bounding box center [417, 193] width 625 height 272
click at [244, 171] on div "Status Original Pickup Time Pickup Location Original Dropoff Time Dropoff Locat…" at bounding box center [417, 193] width 625 height 272
click at [185, 47] on span "01/08/2025 12:00 AM - 31/08/2025 11:59 PM" at bounding box center [171, 48] width 93 height 8
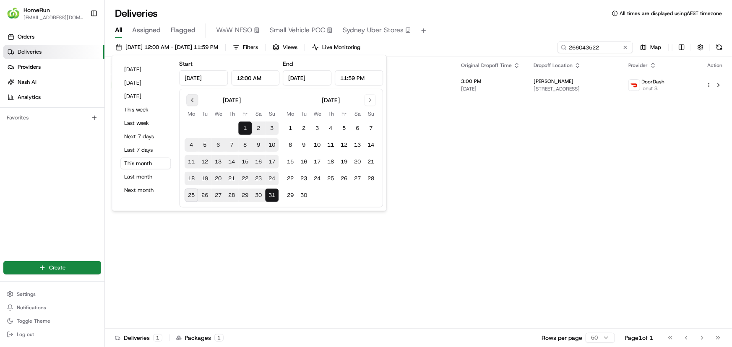
click at [191, 99] on button "Go to previous month" at bounding box center [192, 100] width 12 height 12
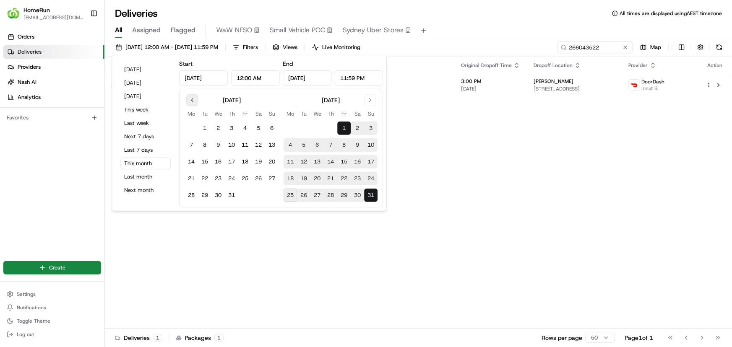
click at [191, 99] on button "Go to previous month" at bounding box center [192, 100] width 12 height 12
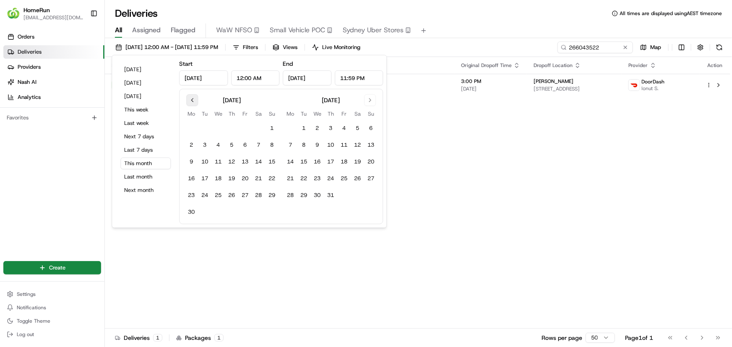
click at [191, 99] on button "Go to previous month" at bounding box center [192, 100] width 12 height 12
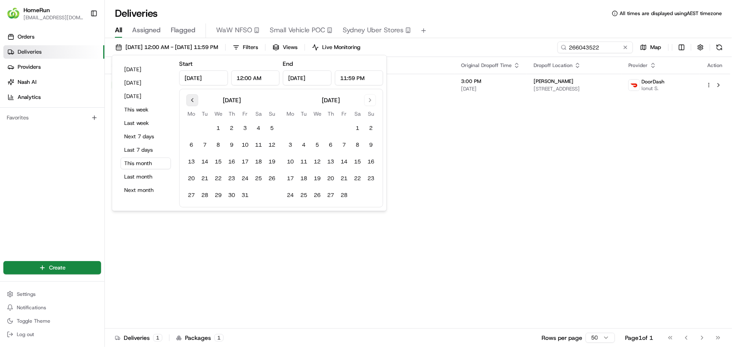
click at [191, 99] on button "Go to previous month" at bounding box center [192, 100] width 12 height 12
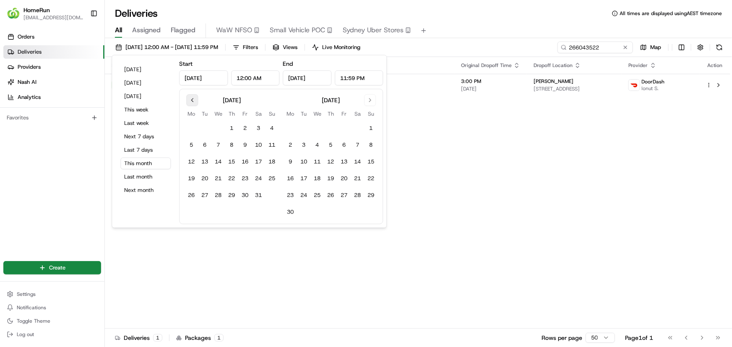
click at [191, 99] on button "Go to previous month" at bounding box center [192, 100] width 12 height 12
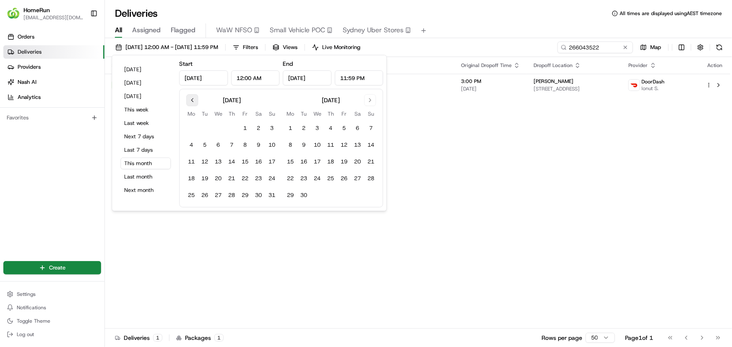
click at [191, 99] on button "Go to previous month" at bounding box center [192, 100] width 12 height 12
click at [547, 141] on div "Status Original Pickup Time Pickup Location Original Dropoff Time Dropoff Locat…" at bounding box center [417, 193] width 625 height 272
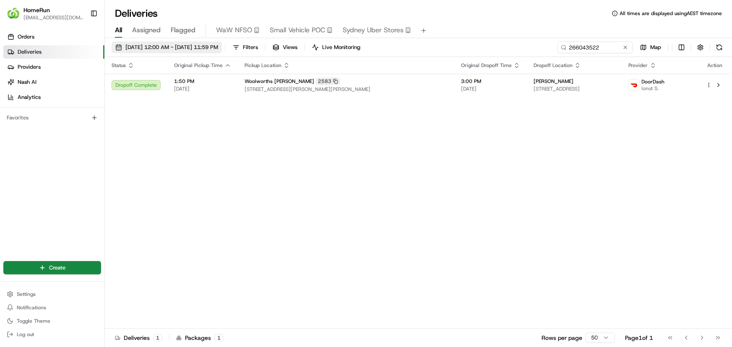
click at [177, 49] on span "01/08/2025 12:00 AM - 31/08/2025 11:59 PM" at bounding box center [171, 48] width 93 height 8
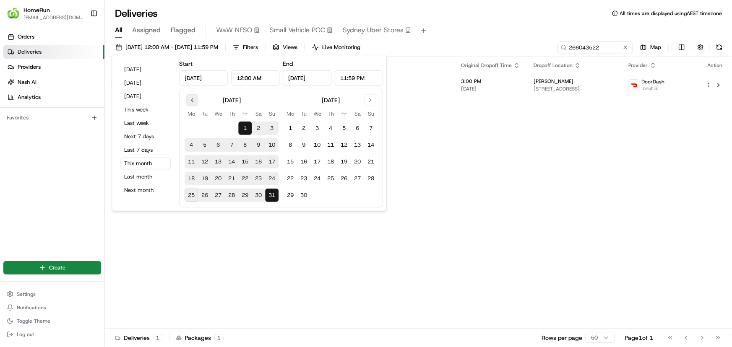
click at [189, 101] on button "Go to previous month" at bounding box center [192, 100] width 12 height 12
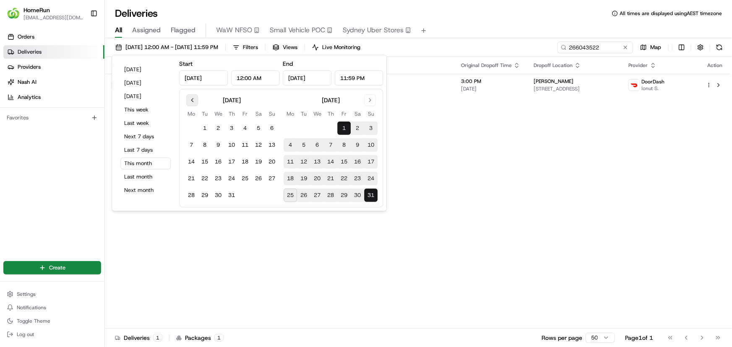
click at [189, 101] on button "Go to previous month" at bounding box center [192, 100] width 12 height 12
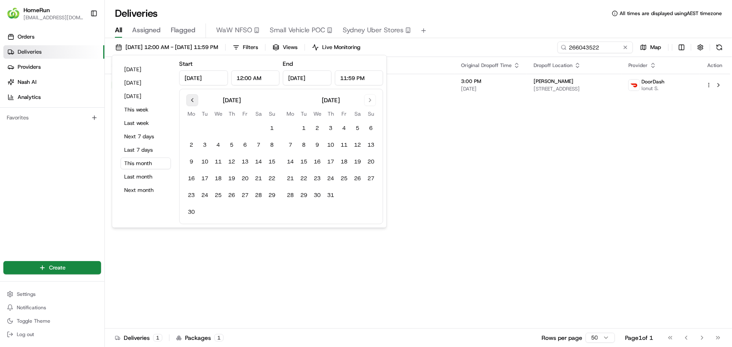
click at [189, 101] on button "Go to previous month" at bounding box center [192, 100] width 12 height 12
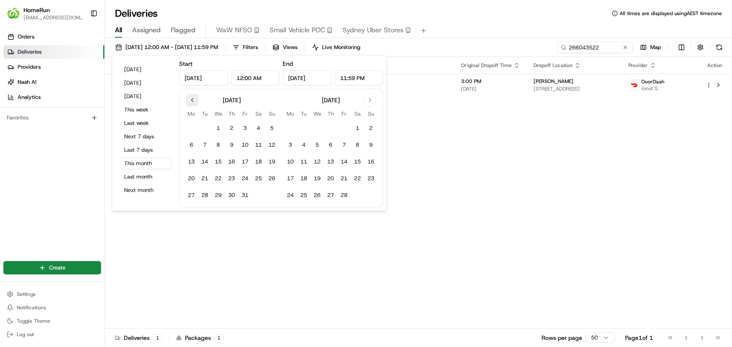
click at [189, 101] on button "Go to previous month" at bounding box center [192, 100] width 12 height 12
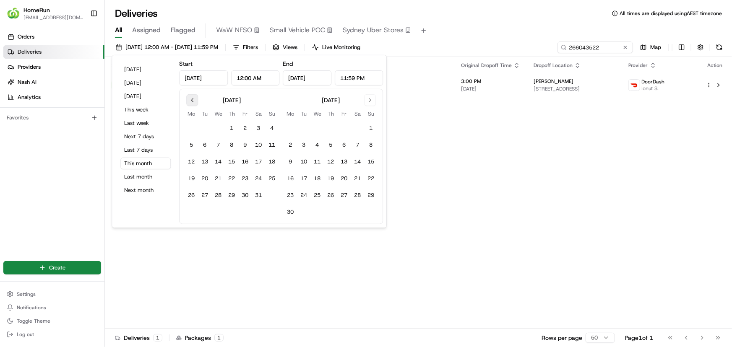
click at [189, 101] on button "Go to previous month" at bounding box center [192, 100] width 12 height 12
click at [192, 101] on button "Go to previous month" at bounding box center [192, 100] width 12 height 12
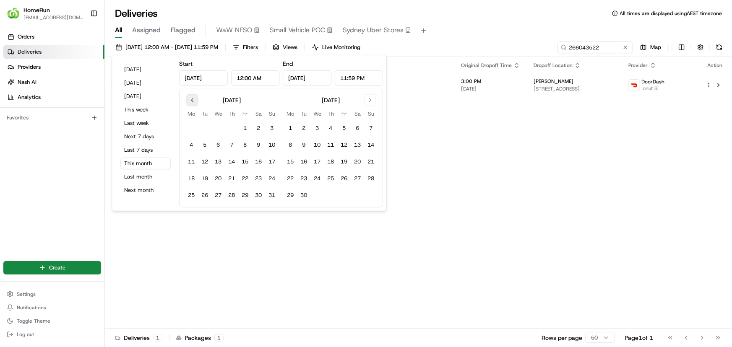
click at [192, 101] on button "Go to previous month" at bounding box center [192, 100] width 12 height 12
click at [193, 101] on button "Go to previous month" at bounding box center [192, 100] width 12 height 12
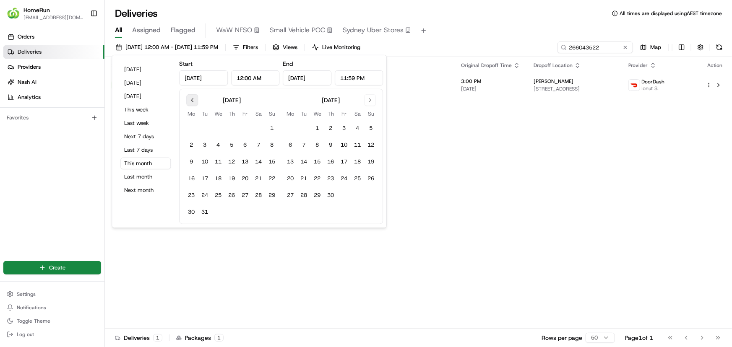
click at [193, 101] on button "Go to previous month" at bounding box center [192, 100] width 12 height 12
click at [369, 100] on button "Go to next month" at bounding box center [370, 100] width 12 height 12
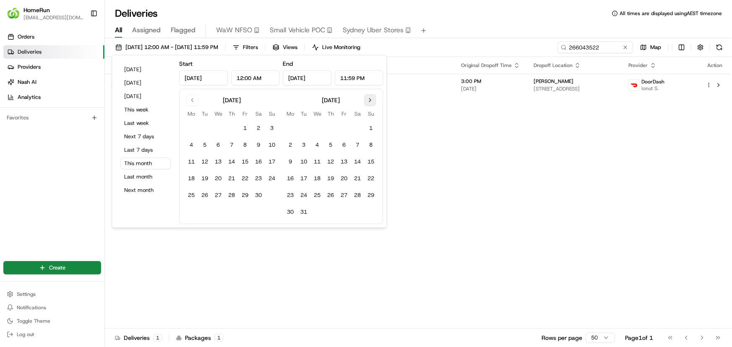
click at [369, 100] on button "Go to next month" at bounding box center [370, 100] width 12 height 12
click at [370, 100] on button "Go to next month" at bounding box center [370, 100] width 12 height 12
click at [364, 99] on button "Go to next month" at bounding box center [370, 100] width 12 height 12
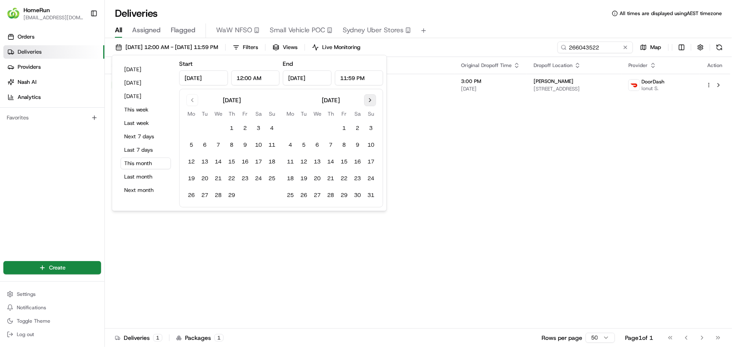
click at [364, 99] on button "Go to next month" at bounding box center [370, 100] width 12 height 12
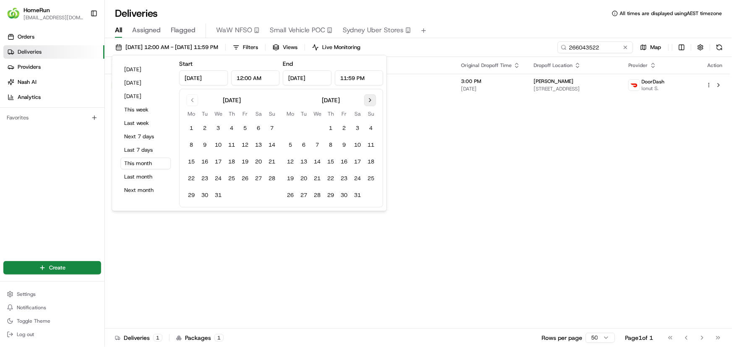
click at [364, 99] on button "Go to next month" at bounding box center [370, 100] width 12 height 12
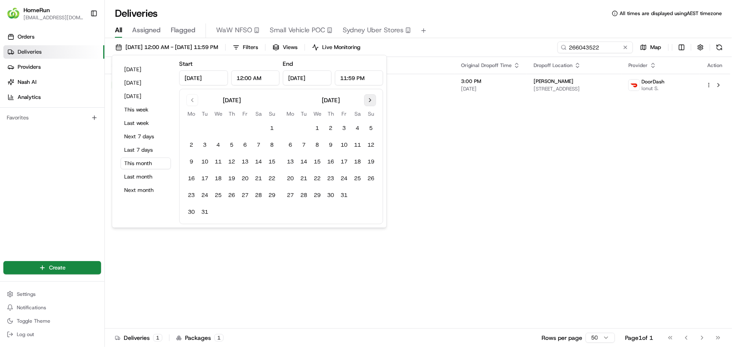
click at [365, 100] on button "Go to next month" at bounding box center [370, 100] width 12 height 12
click at [331, 130] on button "1" at bounding box center [330, 128] width 13 height 13
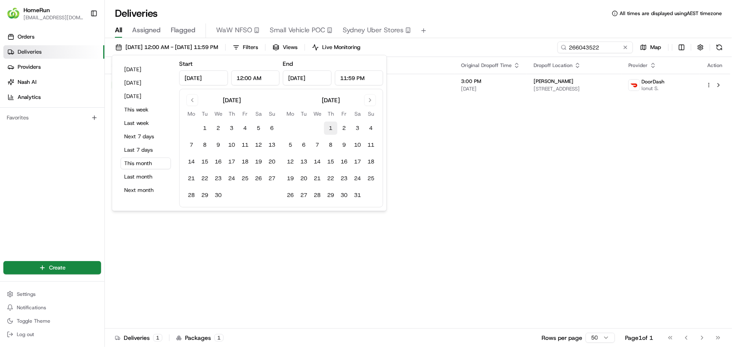
type input "May 1, 2025"
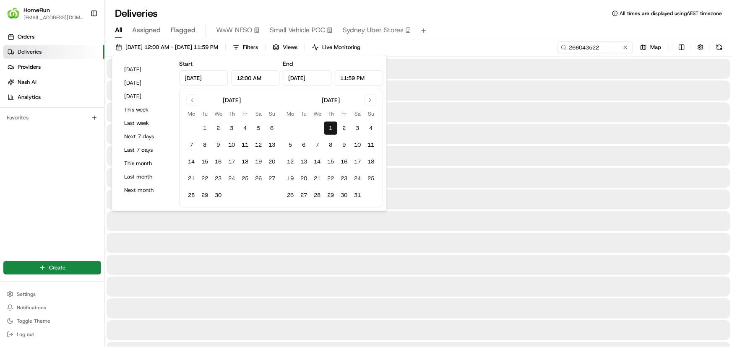
click at [456, 207] on div at bounding box center [417, 199] width 623 height 20
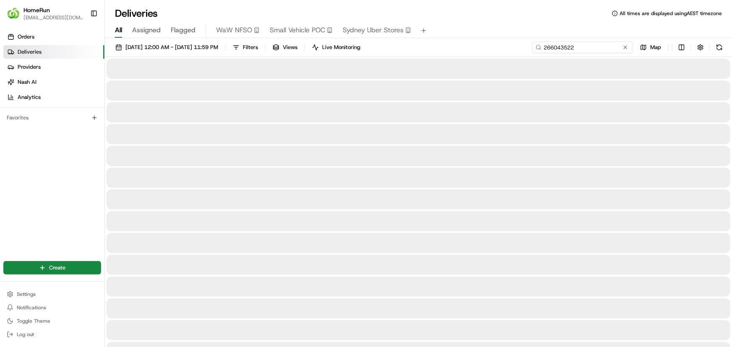
drag, startPoint x: 615, startPoint y: 48, endPoint x: 439, endPoint y: 54, distance: 175.4
click at [439, 54] on div "01/05/2025 12:00 AM - 01/05/2025 11:59 PM Filters Views Live Monitoring 2660435…" at bounding box center [418, 50] width 627 height 16
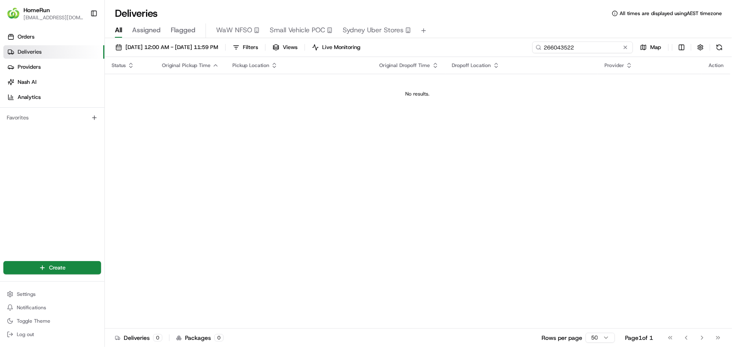
paste input "5365068"
type input "253650682"
drag, startPoint x: 581, startPoint y: 44, endPoint x: 461, endPoint y: 34, distance: 120.4
click at [461, 34] on div "Deliveries All times are displayed using AEST timezone All Assigned Flagged WaW…" at bounding box center [418, 173] width 627 height 347
click at [218, 45] on span "01/05/2025 12:00 AM - 01/05/2025 11:59 PM" at bounding box center [171, 48] width 93 height 8
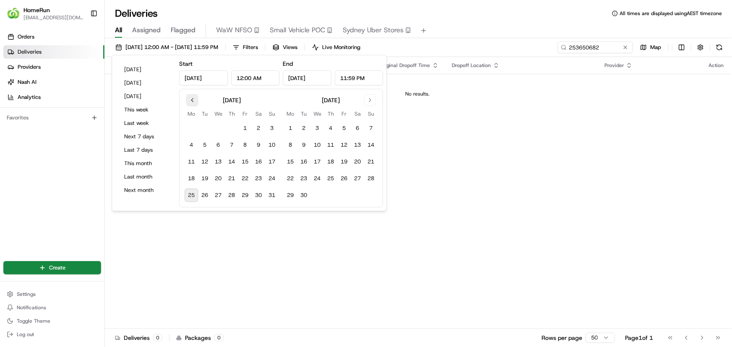
click at [195, 100] on button "Go to previous month" at bounding box center [192, 100] width 12 height 12
click at [247, 197] on button "30" at bounding box center [244, 195] width 13 height 13
type input "May 30, 2025"
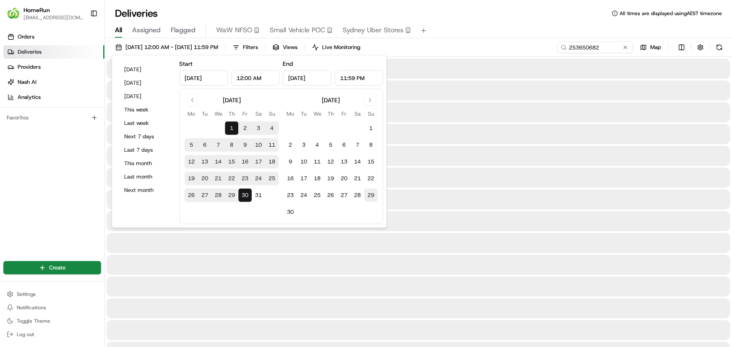
click at [366, 196] on button "29" at bounding box center [370, 195] width 13 height 13
type input "Jun 29, 2025"
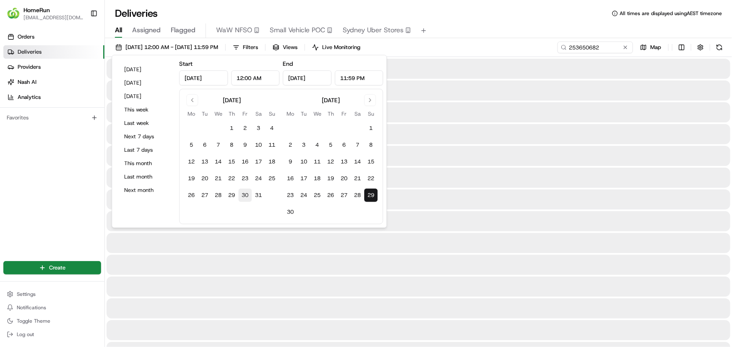
click at [246, 190] on button "30" at bounding box center [244, 195] width 13 height 13
type input "May 30, 2025"
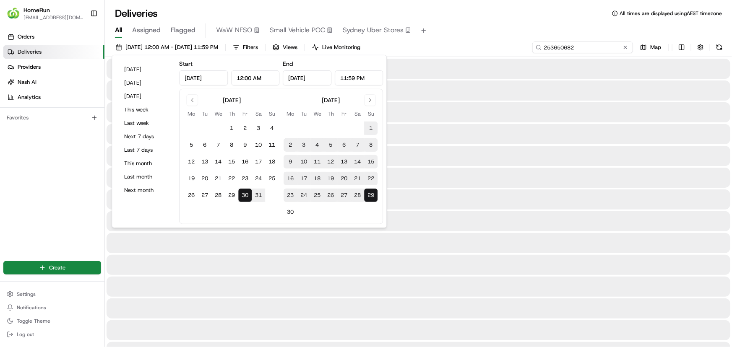
click at [596, 49] on input "253650682" at bounding box center [582, 48] width 101 height 12
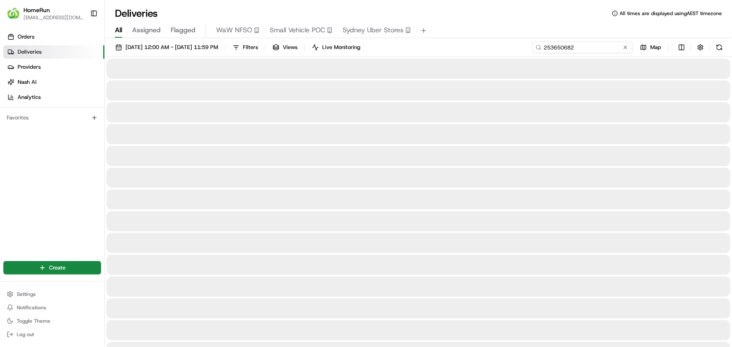
click at [592, 50] on input "253650682" at bounding box center [582, 48] width 101 height 12
click at [612, 46] on input "253650682" at bounding box center [582, 48] width 101 height 12
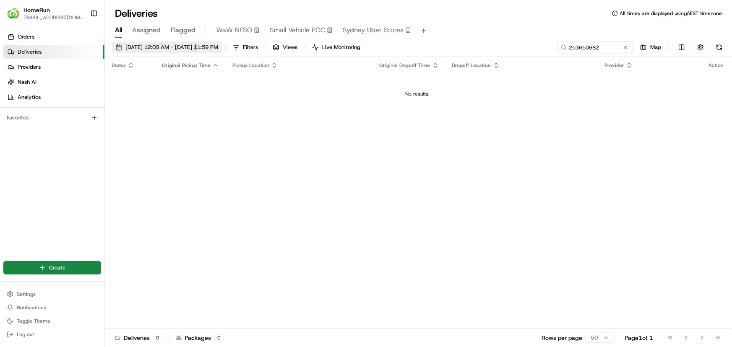
drag, startPoint x: 203, startPoint y: 41, endPoint x: 205, endPoint y: 48, distance: 7.3
click at [203, 40] on div "30/05/2025 12:00 AM - 29/06/2025 11:59 PM Filters Views Live Monitoring 2536506…" at bounding box center [418, 193] width 627 height 311
click at [204, 48] on span "30/05/2025 12:00 AM - 29/06/2025 11:59 PM" at bounding box center [171, 48] width 93 height 8
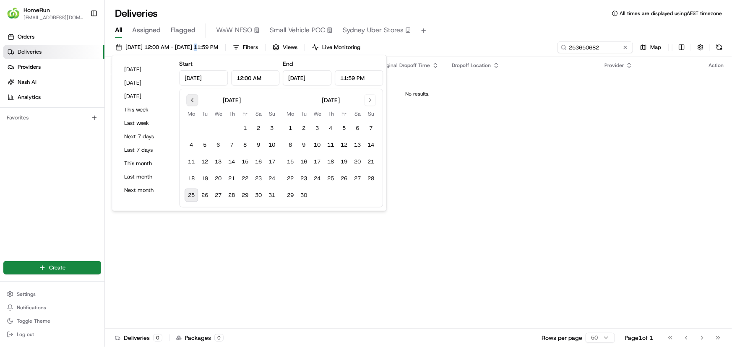
click at [192, 99] on button "Go to previous month" at bounding box center [192, 100] width 12 height 12
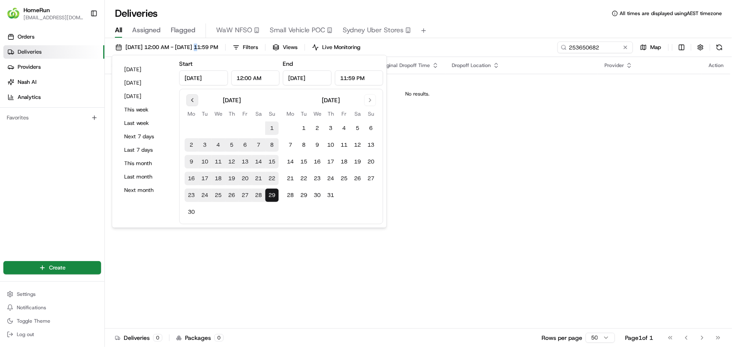
click at [192, 99] on button "Go to previous month" at bounding box center [192, 100] width 12 height 12
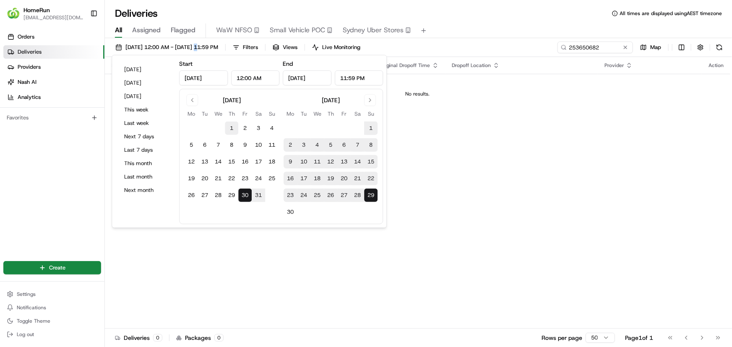
click at [228, 129] on button "1" at bounding box center [231, 128] width 13 height 13
type input "May 1, 2025"
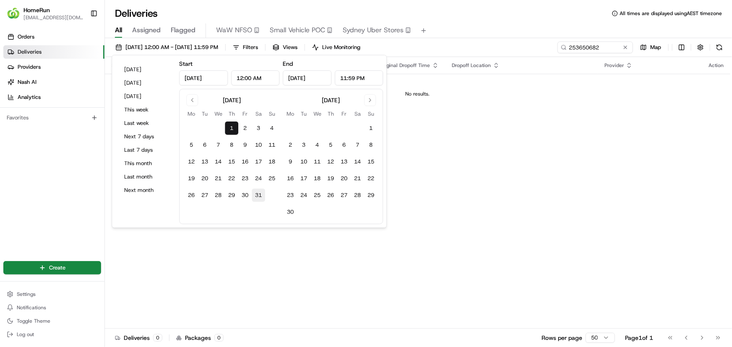
click at [259, 195] on button "31" at bounding box center [258, 195] width 13 height 13
type input "May 31, 2025"
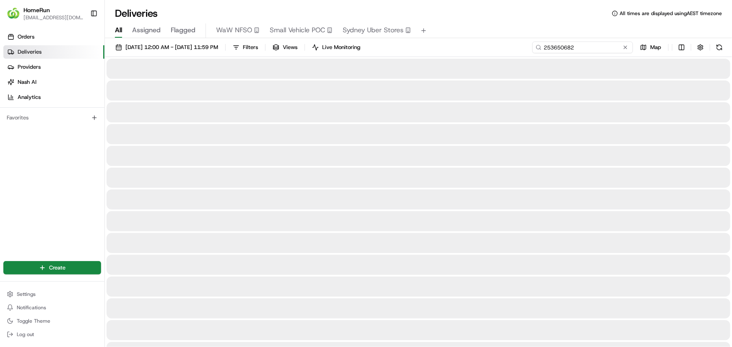
drag, startPoint x: 606, startPoint y: 46, endPoint x: 516, endPoint y: 42, distance: 89.8
click at [516, 42] on div "01/05/2025 12:00 AM - 31/05/2025 11:59 PM Filters Views Live Monitoring 2536506…" at bounding box center [418, 50] width 627 height 16
paste input "278574"
click at [587, 48] on input "252785742" at bounding box center [582, 48] width 101 height 12
click at [579, 50] on input "252785742" at bounding box center [582, 48] width 101 height 12
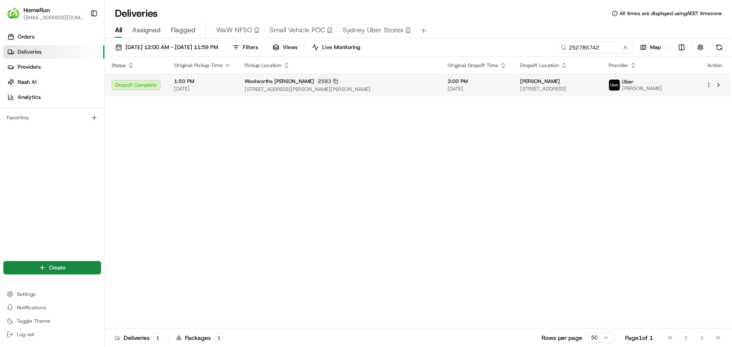
click at [332, 80] on div "Woolworths Stafford 2583" at bounding box center [338, 82] width 189 height 8
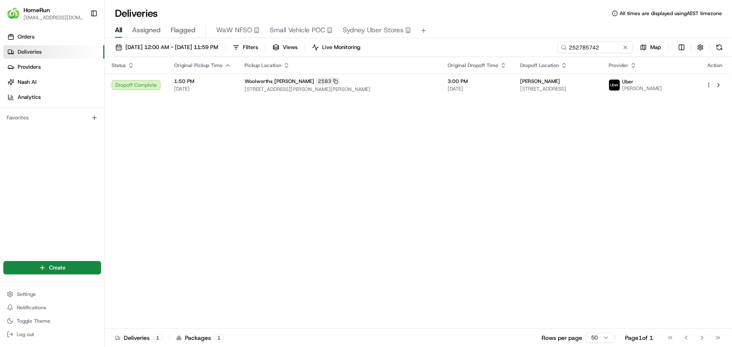
click at [335, 139] on div "Status Original Pickup Time Pickup Location Original Dropoff Time Dropoff Locat…" at bounding box center [417, 193] width 625 height 272
drag, startPoint x: 259, startPoint y: 215, endPoint x: 257, endPoint y: 170, distance: 44.9
click at [260, 213] on div "Status Original Pickup Time Pickup Location Original Dropoff Time Dropoff Locat…" at bounding box center [417, 193] width 625 height 272
click at [346, 175] on div "Status Original Pickup Time Pickup Location Original Dropoff Time Dropoff Locat…" at bounding box center [417, 193] width 625 height 272
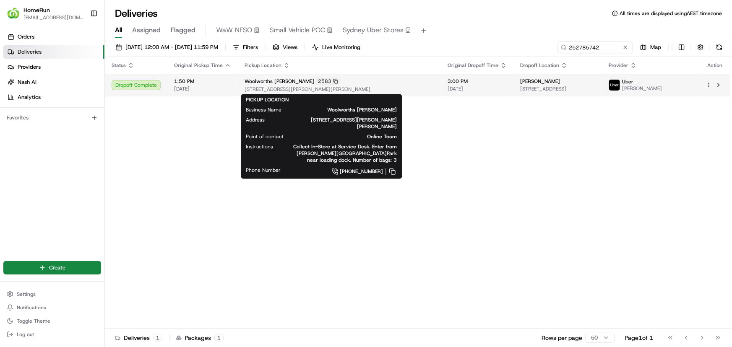
click at [285, 85] on div "Woolworths Stafford 2583" at bounding box center [338, 82] width 189 height 8
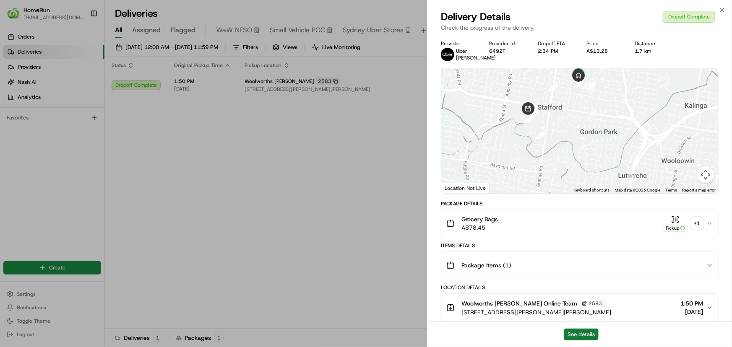
click at [581, 337] on button "See details" at bounding box center [580, 335] width 35 height 12
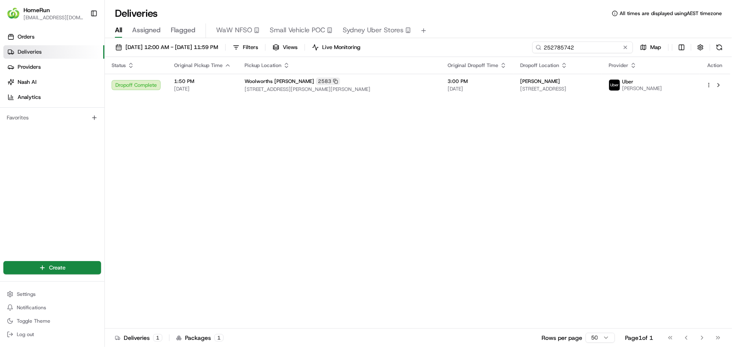
drag, startPoint x: 616, startPoint y: 46, endPoint x: 438, endPoint y: 52, distance: 177.9
click at [438, 52] on div "01/05/2025 12:00 AM - 31/05/2025 11:59 PM Filters Views Live Monitoring 2527857…" at bounding box center [418, 50] width 627 height 16
click at [262, 202] on div "Status Original Pickup Time Pickup Location Original Dropoff Time Dropoff Locat…" at bounding box center [417, 193] width 625 height 272
drag, startPoint x: 319, startPoint y: 110, endPoint x: 512, endPoint y: 113, distance: 193.7
click at [324, 111] on div "Status Original Pickup Time Pickup Location Original Dropoff Time Dropoff Locat…" at bounding box center [417, 193] width 625 height 272
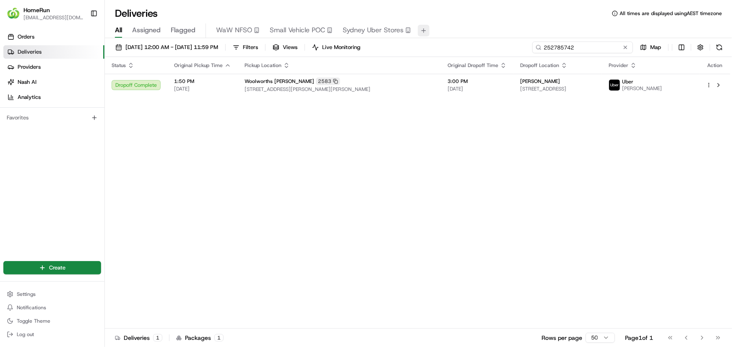
drag, startPoint x: 604, startPoint y: 48, endPoint x: 420, endPoint y: 29, distance: 184.6
click at [431, 29] on div "Deliveries All times are displayed using AEST timezone All Assigned Flagged WaW…" at bounding box center [418, 173] width 627 height 347
drag, startPoint x: 392, startPoint y: 216, endPoint x: 176, endPoint y: 8, distance: 300.1
click at [392, 216] on div "Status Original Pickup Time Pickup Location Original Dropoff Time Dropoff Locat…" at bounding box center [417, 193] width 625 height 272
click at [384, 169] on div "Status Original Pickup Time Pickup Location Original Dropoff Time Dropoff Locat…" at bounding box center [417, 193] width 625 height 272
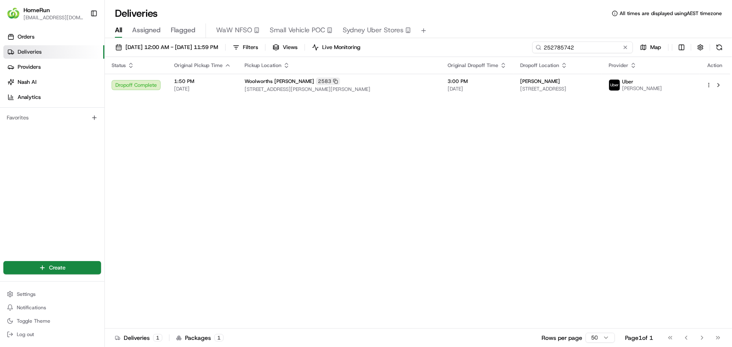
drag, startPoint x: 515, startPoint y: 48, endPoint x: 452, endPoint y: 44, distance: 63.0
click at [452, 44] on div "01/05/2025 12:00 AM - 31/05/2025 11:59 PM Filters Views Live Monitoring 2527857…" at bounding box center [418, 50] width 627 height 16
paste input "64221043"
type input "264221043"
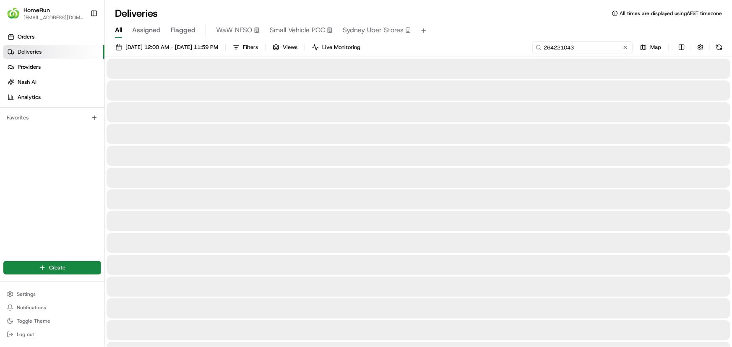
click at [584, 49] on input "264221043" at bounding box center [582, 48] width 101 height 12
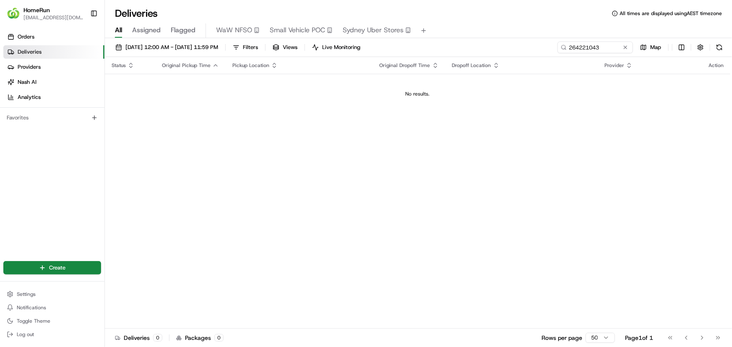
drag, startPoint x: 227, startPoint y: 101, endPoint x: 138, endPoint y: 117, distance: 91.1
click at [137, 117] on div "Status Original Pickup Time Pickup Location Original Dropoff Time Dropoff Locat…" at bounding box center [417, 193] width 625 height 272
click at [157, 44] on span "01/05/2025 12:00 AM - 31/05/2025 11:59 PM" at bounding box center [171, 48] width 93 height 8
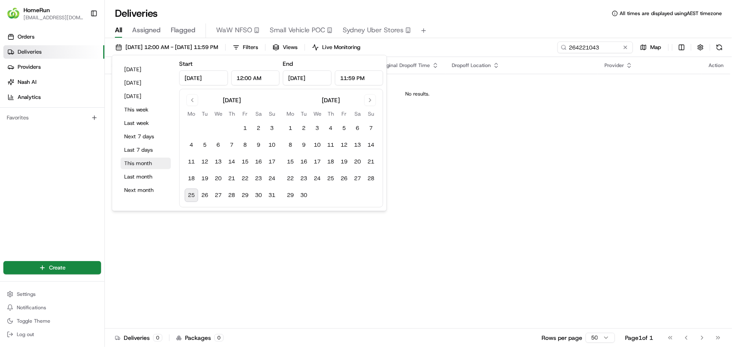
click at [150, 162] on button "This month" at bounding box center [145, 164] width 50 height 12
type input "Aug 1, 2025"
type input "Aug 31, 2025"
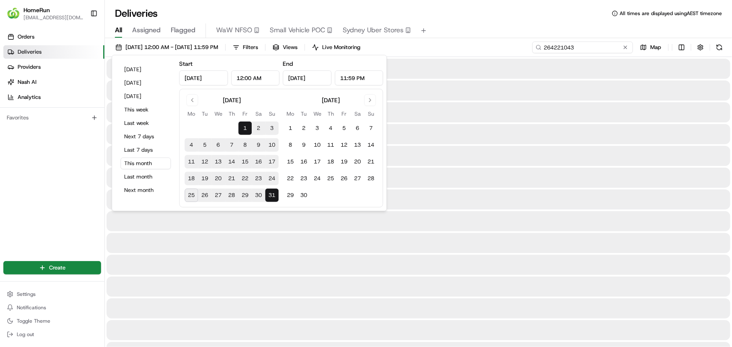
click at [601, 48] on input "264221043" at bounding box center [582, 48] width 101 height 12
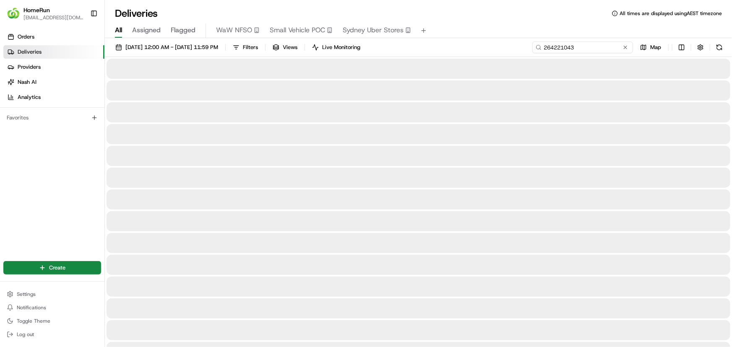
click at [588, 48] on input "264221043" at bounding box center [582, 48] width 101 height 12
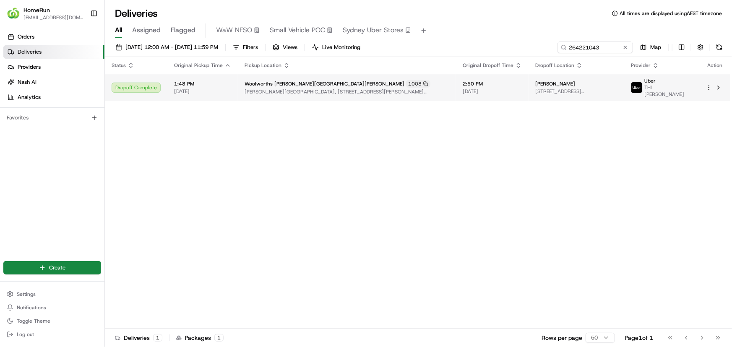
click at [389, 88] on span "Chester Square Shopping Centre, 1-13 Leicester Street, Chester Hill, NSW 2162, …" at bounding box center [346, 91] width 205 height 7
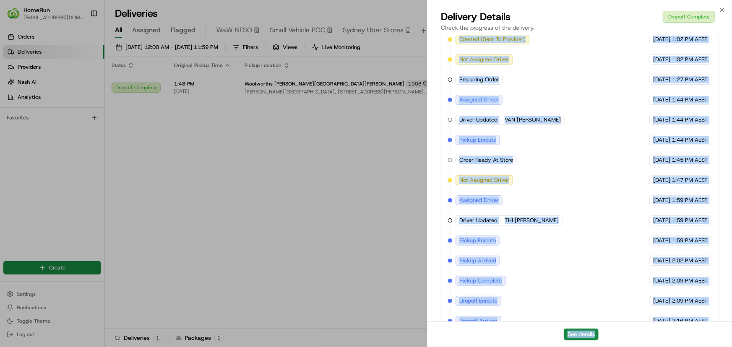
scroll to position [390, 0]
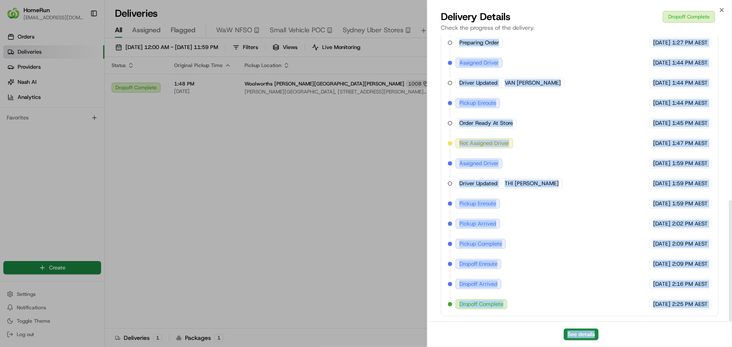
drag, startPoint x: 680, startPoint y: 254, endPoint x: 702, endPoint y: 340, distance: 88.8
click at [702, 340] on div "Delivery Details Dropoff Complete Check the progress of the delivery. Provider …" at bounding box center [579, 178] width 304 height 337
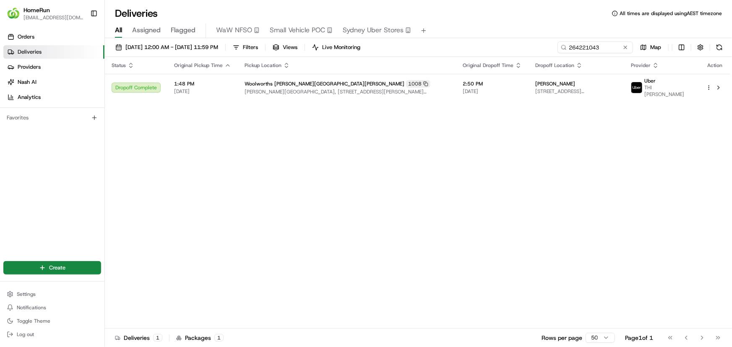
click at [563, 167] on div "Status Original Pickup Time Pickup Location Original Dropoff Time Dropoff Locat…" at bounding box center [417, 193] width 625 height 272
drag, startPoint x: 345, startPoint y: 227, endPoint x: 306, endPoint y: 156, distance: 81.0
click at [345, 227] on div "Status Original Pickup Time Pickup Location Original Dropoff Time Dropoff Locat…" at bounding box center [417, 193] width 625 height 272
click at [514, 208] on div "Status Original Pickup Time Pickup Location Original Dropoff Time Dropoff Locat…" at bounding box center [417, 193] width 625 height 272
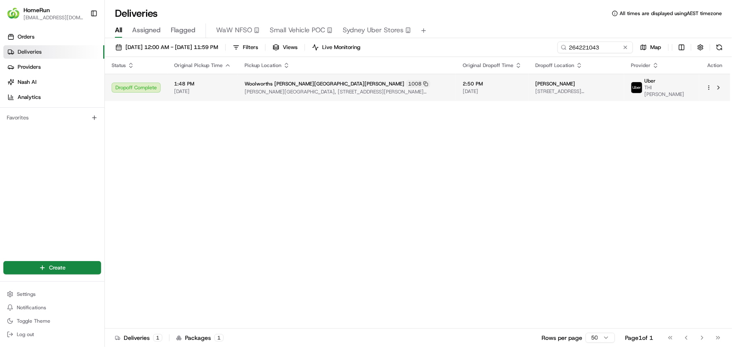
click at [402, 80] on div "Woolworths Chester Hill 1008" at bounding box center [346, 84] width 205 height 8
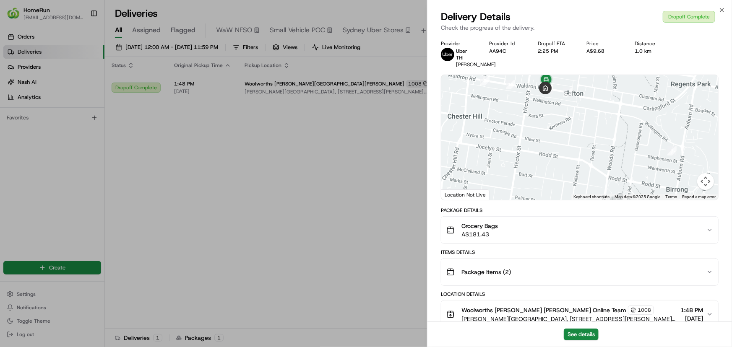
drag, startPoint x: 638, startPoint y: 186, endPoint x: 620, endPoint y: 130, distance: 59.3
click at [620, 130] on div at bounding box center [579, 137] width 277 height 125
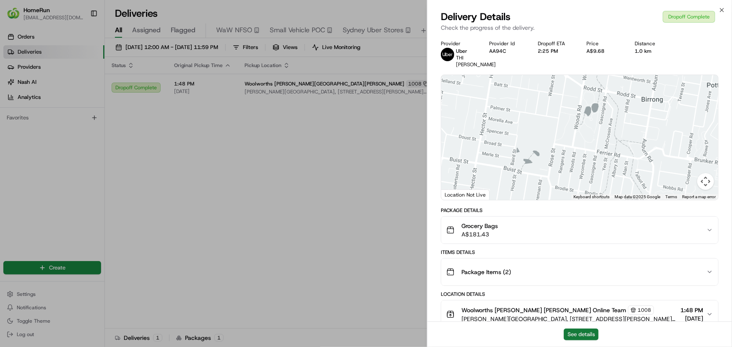
click at [568, 332] on button "See details" at bounding box center [580, 335] width 35 height 12
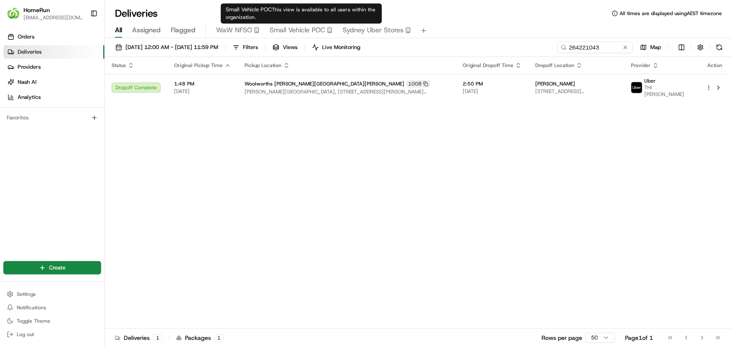
click at [283, 183] on div "Status Original Pickup Time Pickup Location Original Dropoff Time Dropoff Locat…" at bounding box center [417, 193] width 625 height 272
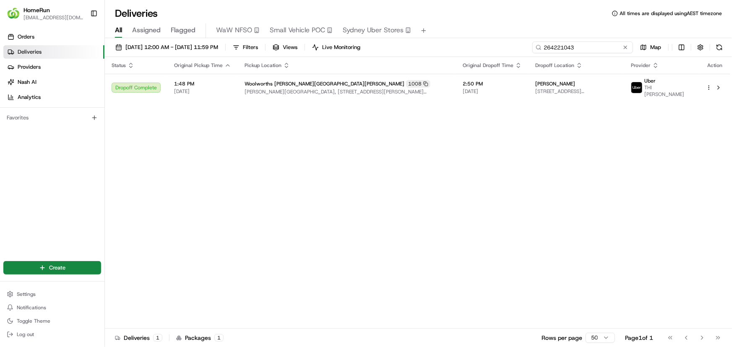
drag, startPoint x: 518, startPoint y: 43, endPoint x: 371, endPoint y: 26, distance: 148.6
click at [473, 40] on div "01/08/2025 12:00 AM - 31/08/2025 11:59 PM Filters Views Live Monitoring 2642210…" at bounding box center [418, 193] width 627 height 311
paste input "847405"
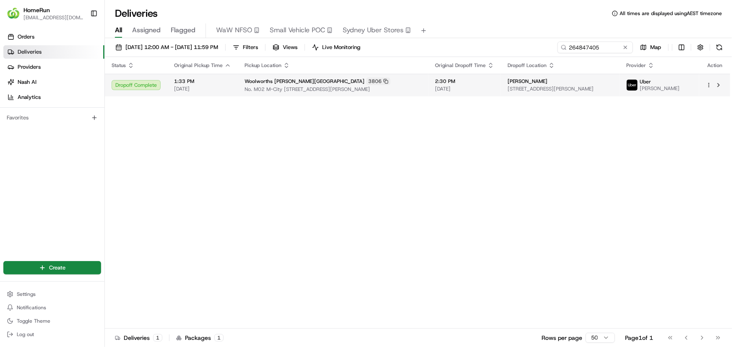
click at [420, 81] on div "Woolworths Clayton M-City 3806" at bounding box center [332, 82] width 177 height 8
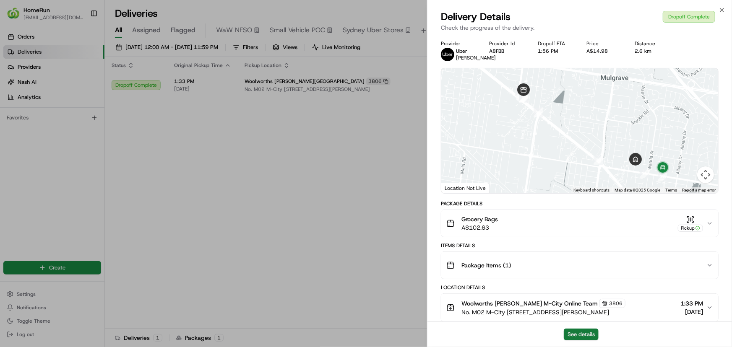
click at [597, 333] on button "See details" at bounding box center [580, 335] width 35 height 12
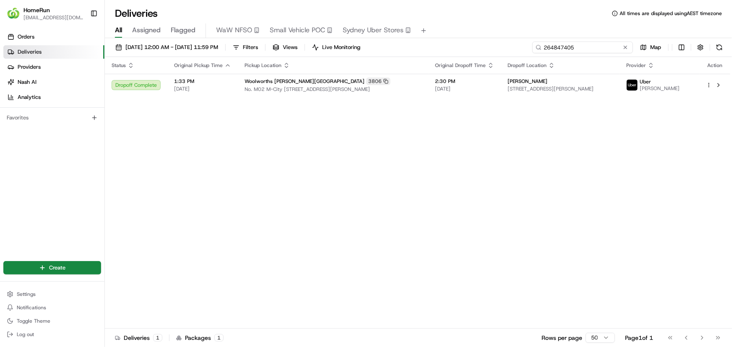
drag, startPoint x: 605, startPoint y: 43, endPoint x: 415, endPoint y: 52, distance: 190.5
click at [428, 54] on div "01/08/2025 12:00 AM - 31/08/2025 11:59 PM Filters Views Live Monitoring 2648474…" at bounding box center [418, 50] width 627 height 16
paste input "342663"
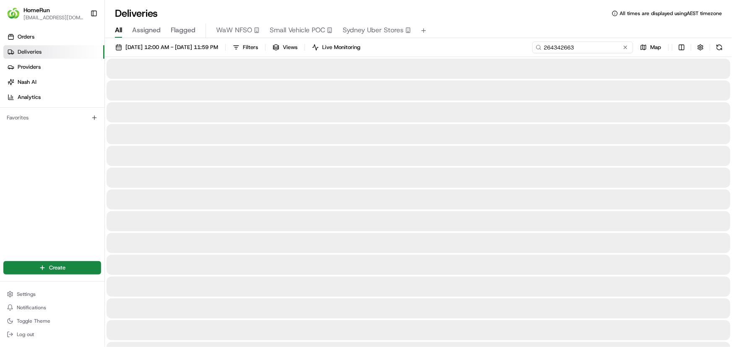
click at [608, 49] on input "264342663" at bounding box center [582, 48] width 101 height 12
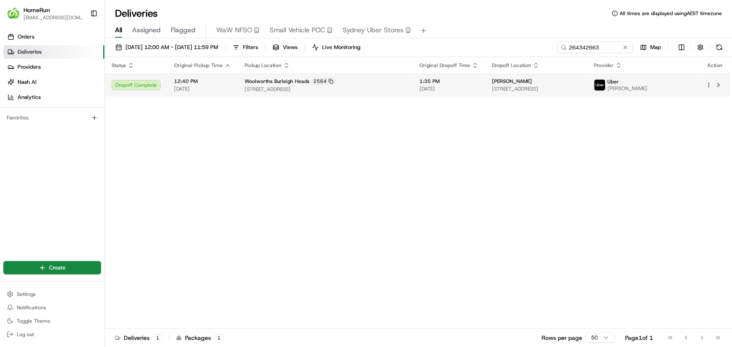
click at [503, 84] on span "Danielle Ryan" at bounding box center [512, 81] width 40 height 7
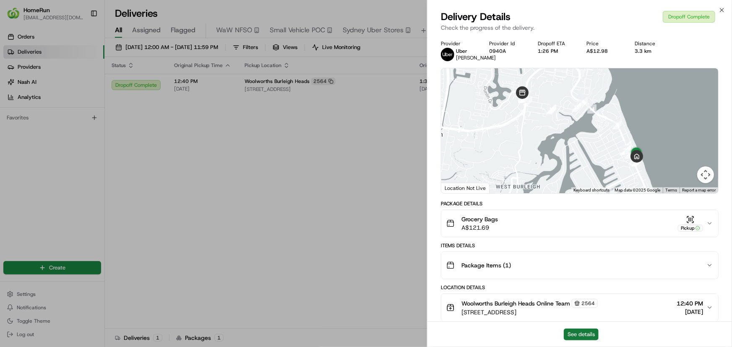
click at [584, 332] on button "See details" at bounding box center [580, 335] width 35 height 12
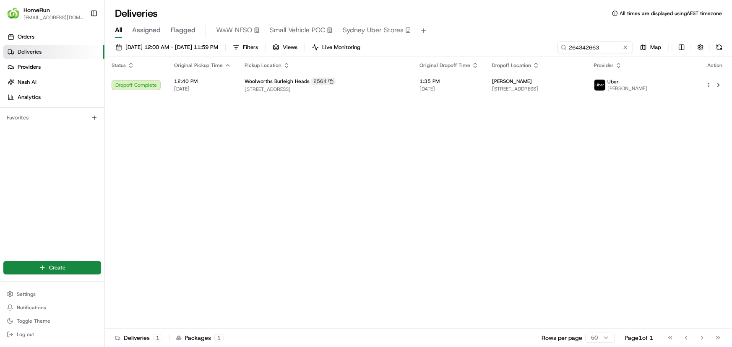
click at [319, 187] on div "Status Original Pickup Time Pickup Location Original Dropoff Time Dropoff Locat…" at bounding box center [417, 193] width 625 height 272
drag, startPoint x: 610, startPoint y: 46, endPoint x: 524, endPoint y: 54, distance: 85.9
click at [528, 52] on div "01/08/2025 12:00 AM - 31/08/2025 11:59 PM Filters Views Live Monitoring 2643426…" at bounding box center [418, 50] width 627 height 16
paste input "6036776"
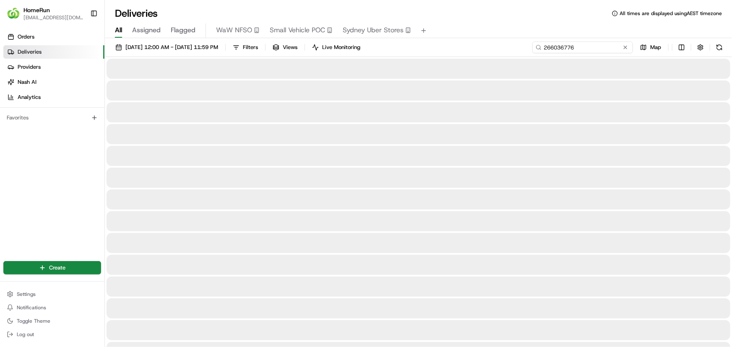
click at [610, 44] on input "266036776" at bounding box center [582, 48] width 101 height 12
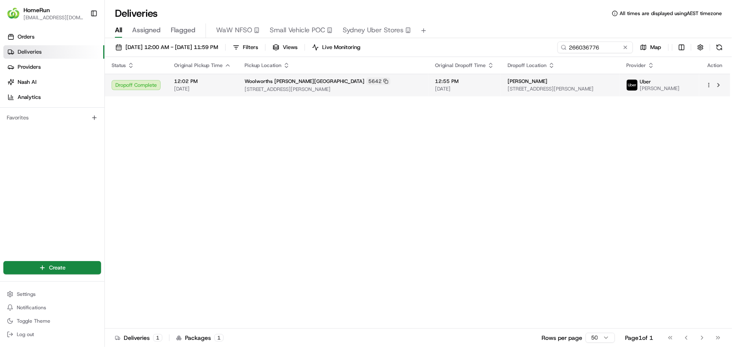
click at [449, 88] on span "[DATE]" at bounding box center [464, 89] width 59 height 7
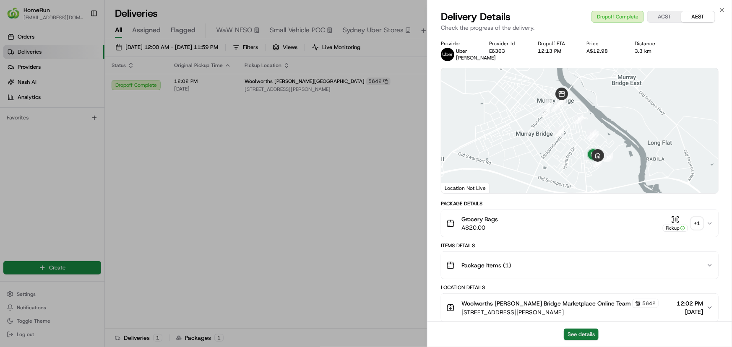
click at [584, 331] on button "See details" at bounding box center [580, 335] width 35 height 12
click at [700, 229] on div "+ 1" at bounding box center [697, 224] width 12 height 12
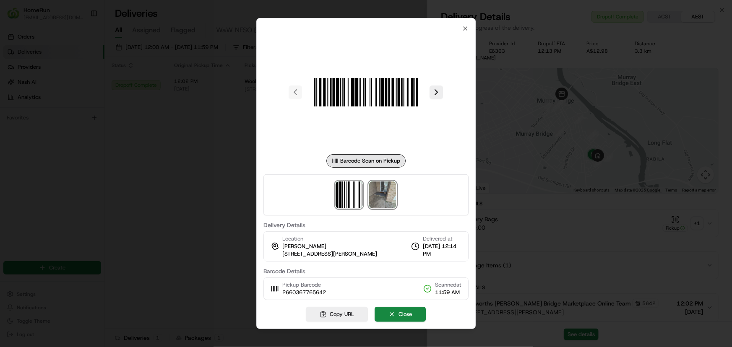
click at [374, 193] on img at bounding box center [382, 195] width 27 height 27
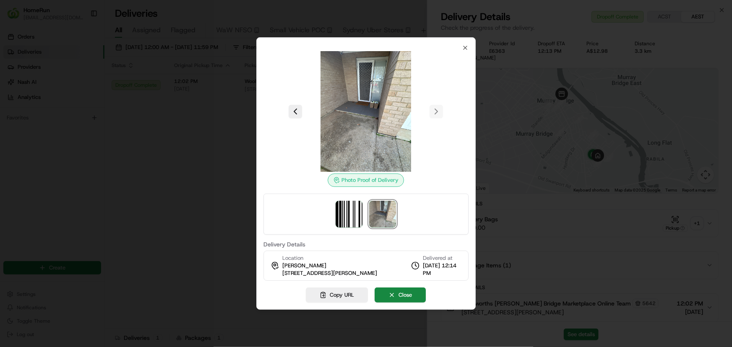
click at [185, 227] on div at bounding box center [366, 173] width 732 height 347
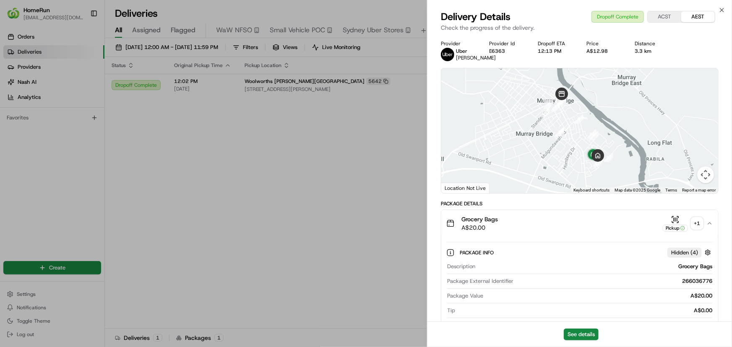
click at [706, 182] on button "Map camera controls" at bounding box center [705, 174] width 17 height 17
click at [689, 140] on button "Zoom in" at bounding box center [684, 133] width 17 height 17
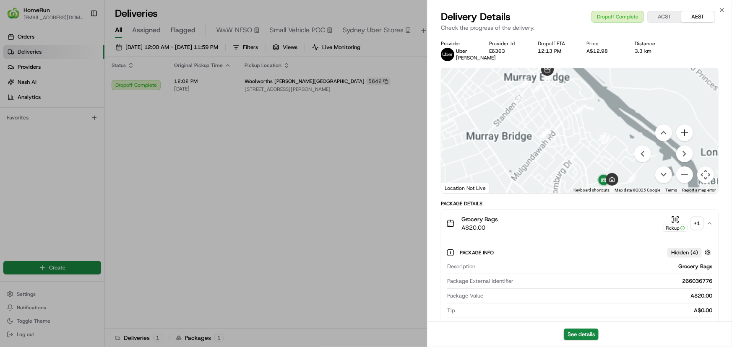
click at [689, 140] on button "Zoom in" at bounding box center [684, 133] width 17 height 17
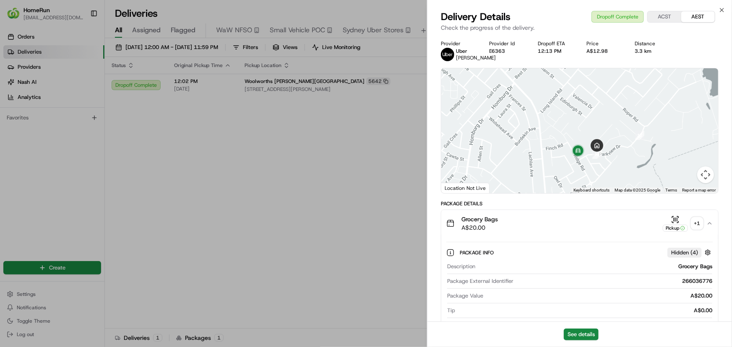
drag, startPoint x: 619, startPoint y: 151, endPoint x: 572, endPoint y: 58, distance: 104.2
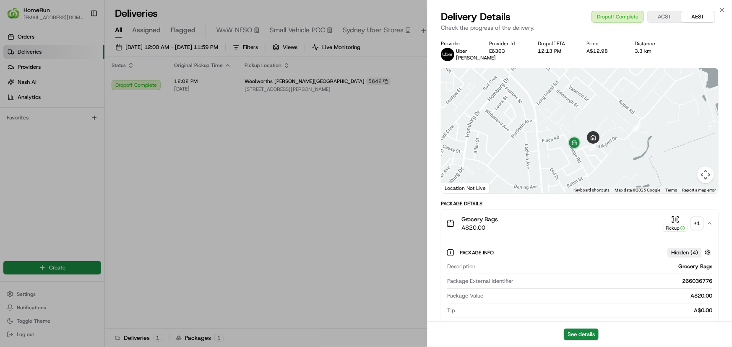
click at [702, 179] on button "Map camera controls" at bounding box center [705, 174] width 17 height 17
click at [683, 139] on button "Zoom in" at bounding box center [684, 133] width 17 height 17
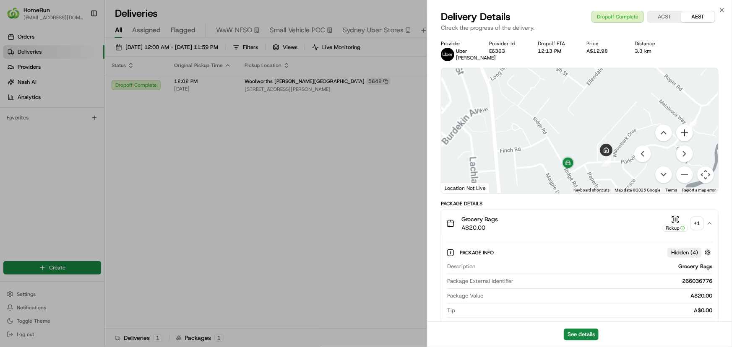
click at [682, 139] on button "Zoom in" at bounding box center [684, 133] width 17 height 17
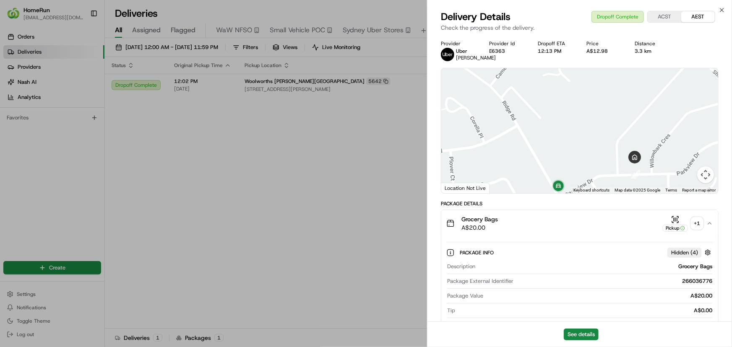
drag, startPoint x: 583, startPoint y: 141, endPoint x: 579, endPoint y: 71, distance: 69.7
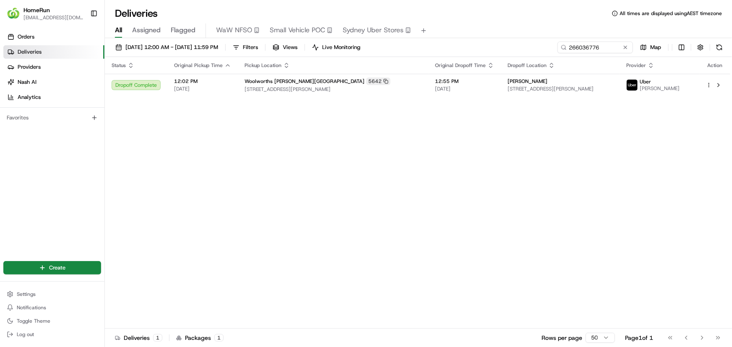
drag, startPoint x: 497, startPoint y: 180, endPoint x: 511, endPoint y: 193, distance: 19.3
click at [501, 184] on div "Status Original Pickup Time Pickup Location Original Dropoff Time Dropoff Locat…" at bounding box center [417, 193] width 625 height 272
drag, startPoint x: 454, startPoint y: 156, endPoint x: 453, endPoint y: 105, distance: 51.2
click at [455, 156] on div "Status Original Pickup Time Pickup Location Original Dropoff Time Dropoff Locat…" at bounding box center [417, 193] width 625 height 272
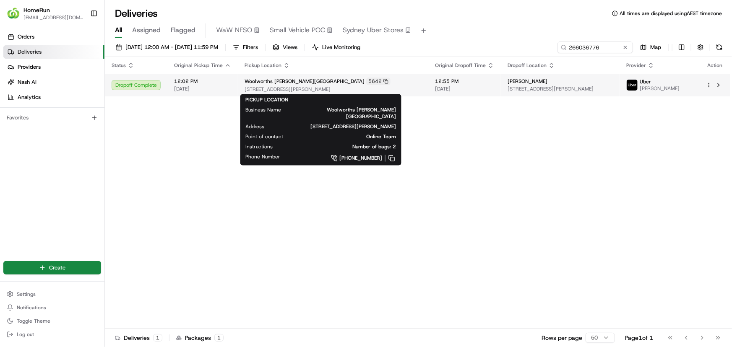
drag, startPoint x: 284, startPoint y: 88, endPoint x: 288, endPoint y: 92, distance: 6.2
click at [285, 91] on span "23-51 South Terrace, Murray Bridge, SA 5253, AU" at bounding box center [332, 89] width 177 height 7
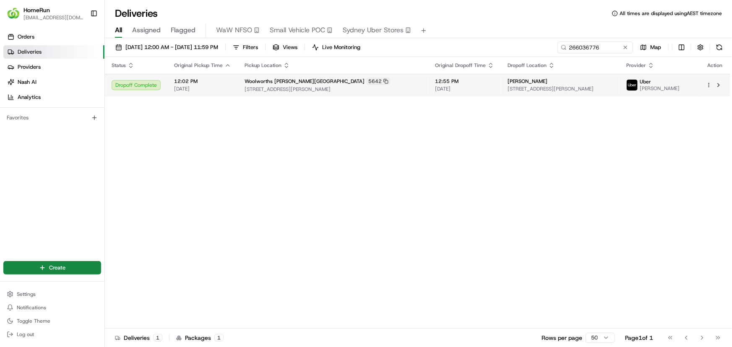
click at [507, 89] on span "43 Parkview Dr, Murray Bridge, SA 5253, AU" at bounding box center [559, 89] width 105 height 7
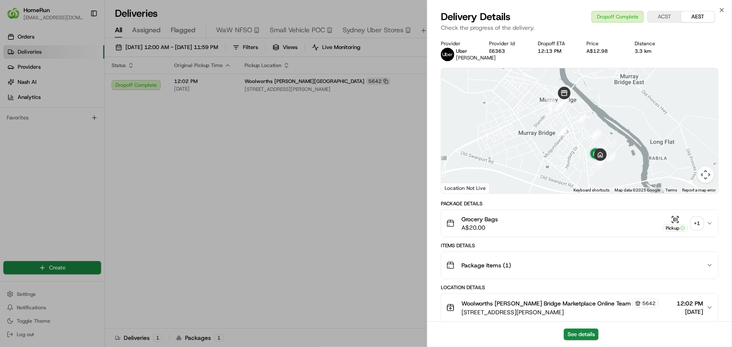
click at [578, 341] on div "See details" at bounding box center [579, 335] width 304 height 26
click at [580, 338] on button "See details" at bounding box center [580, 335] width 35 height 12
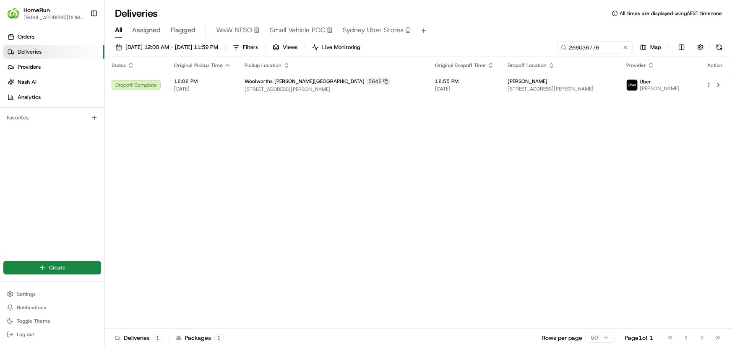
drag, startPoint x: 324, startPoint y: 180, endPoint x: 594, endPoint y: 162, distance: 271.0
click at [324, 180] on div "Status Original Pickup Time Pickup Location Original Dropoff Time Dropoff Locat…" at bounding box center [417, 193] width 625 height 272
drag, startPoint x: 615, startPoint y: 44, endPoint x: 518, endPoint y: 42, distance: 96.5
click at [518, 42] on div "01/08/2025 12:00 AM - 31/08/2025 11:59 PM Filters Views Live Monitoring 2660367…" at bounding box center [418, 50] width 627 height 16
paste input "2722004"
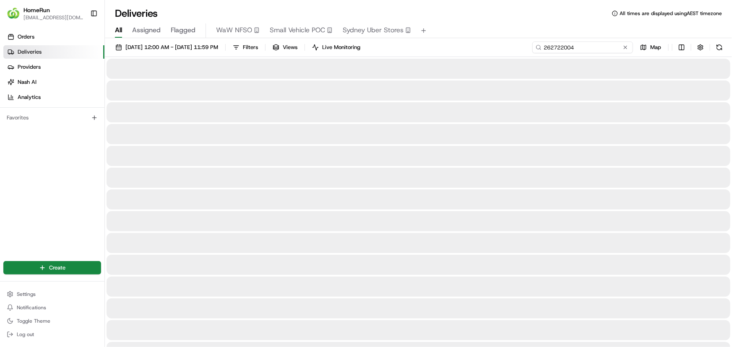
drag, startPoint x: 585, startPoint y: 47, endPoint x: 588, endPoint y: 51, distance: 5.1
click at [586, 49] on input "262722004" at bounding box center [582, 48] width 101 height 12
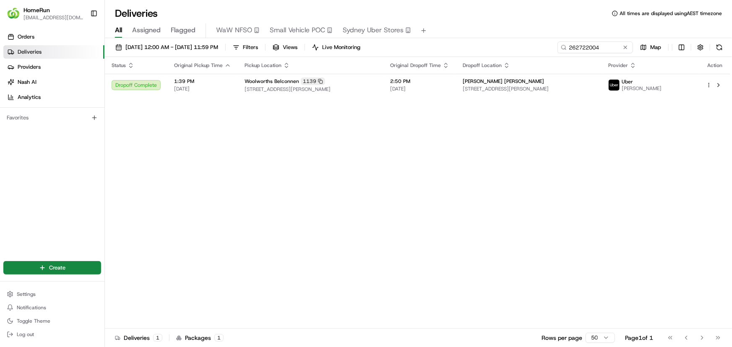
click at [422, 159] on div "Status Original Pickup Time Pickup Location Original Dropoff Time Dropoff Locat…" at bounding box center [417, 193] width 625 height 272
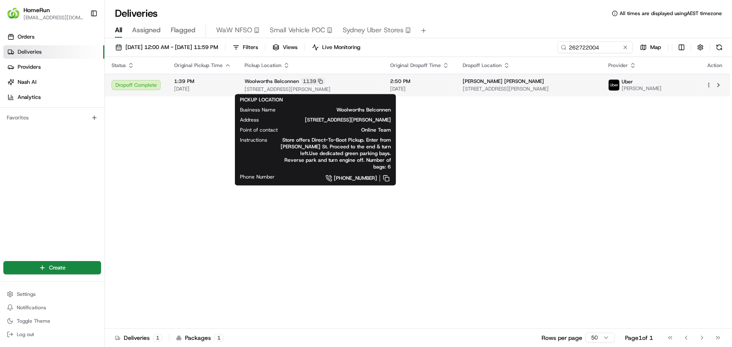
click at [376, 85] on div "Woolworths Belconnen 1139 18 Benjamin Way, Belconnen, ACT 2617, AU" at bounding box center [310, 85] width 132 height 15
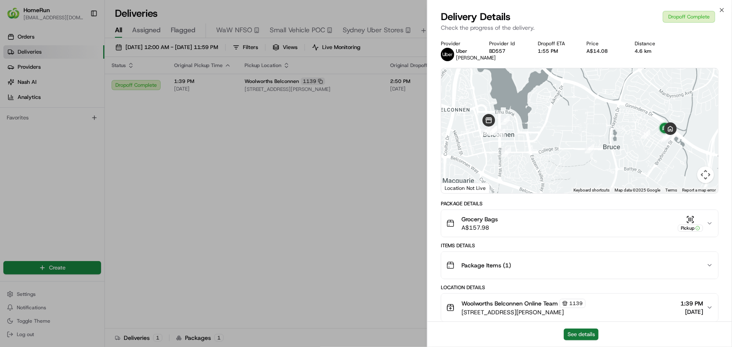
click at [584, 331] on button "See details" at bounding box center [580, 335] width 35 height 12
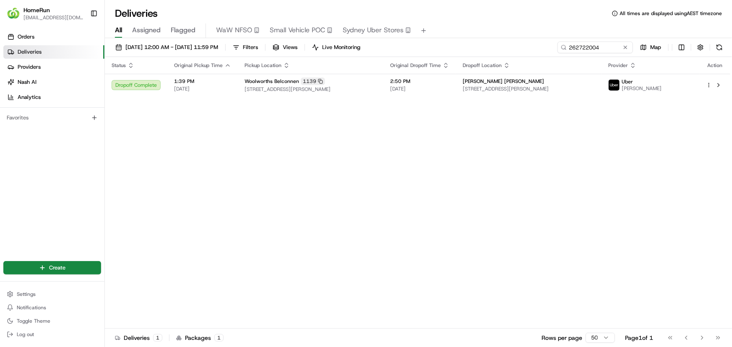
drag, startPoint x: 449, startPoint y: 201, endPoint x: 510, endPoint y: 170, distance: 69.0
click at [451, 203] on div "Status Original Pickup Time Pickup Location Original Dropoff Time Dropoff Locat…" at bounding box center [417, 193] width 625 height 272
click at [386, 153] on div "Status Original Pickup Time Pickup Location Original Dropoff Time Dropoff Locat…" at bounding box center [417, 193] width 625 height 272
drag, startPoint x: 315, startPoint y: 173, endPoint x: 568, endPoint y: 92, distance: 266.3
click at [319, 173] on div "Status Original Pickup Time Pickup Location Original Dropoff Time Dropoff Locat…" at bounding box center [417, 193] width 625 height 272
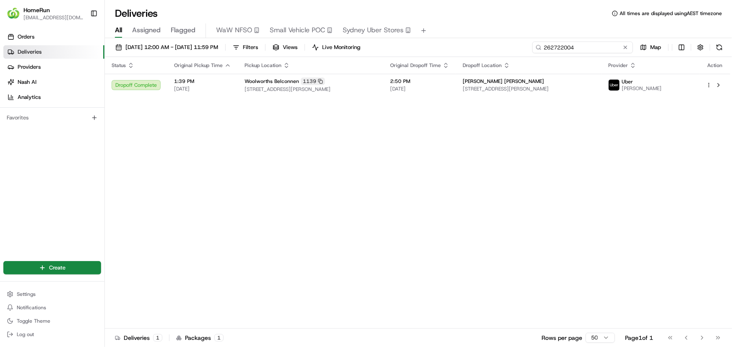
drag, startPoint x: 584, startPoint y: 48, endPoint x: 476, endPoint y: 45, distance: 108.2
click at [476, 45] on div "01/08/2025 12:00 AM - 31/08/2025 11:59 PM Filters Views Live Monitoring 2627220…" at bounding box center [418, 50] width 627 height 16
paste input "6007612"
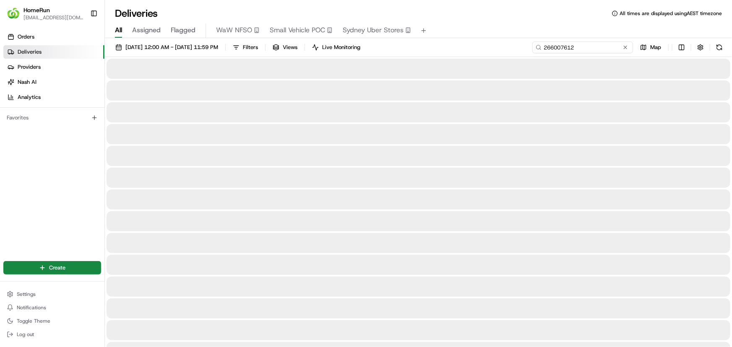
type input "266007612"
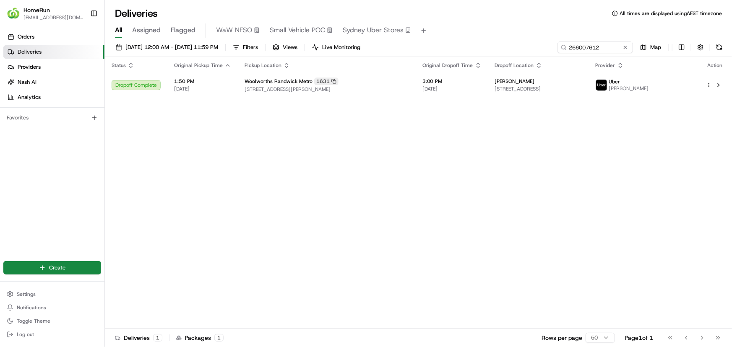
click at [263, 151] on div "Status Original Pickup Time Pickup Location Original Dropoff Time Dropoff Locat…" at bounding box center [417, 193] width 625 height 272
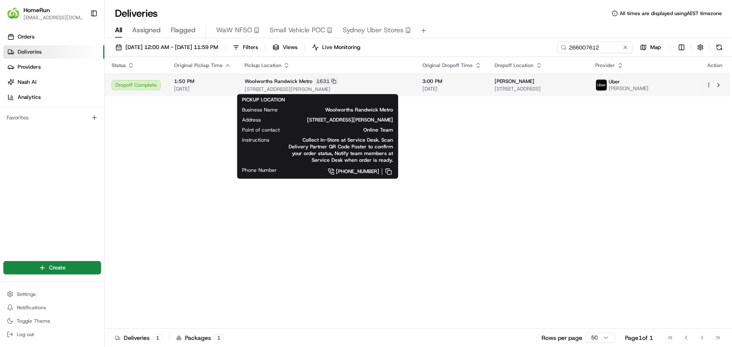
click at [392, 84] on div "Woolworths Randwick Metro 1631" at bounding box center [326, 82] width 164 height 8
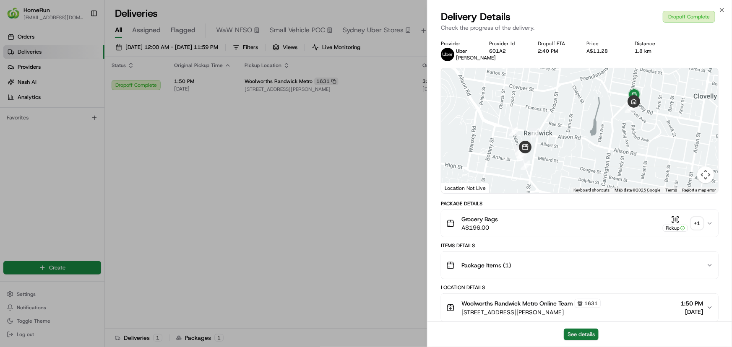
click at [573, 340] on button "See details" at bounding box center [580, 335] width 35 height 12
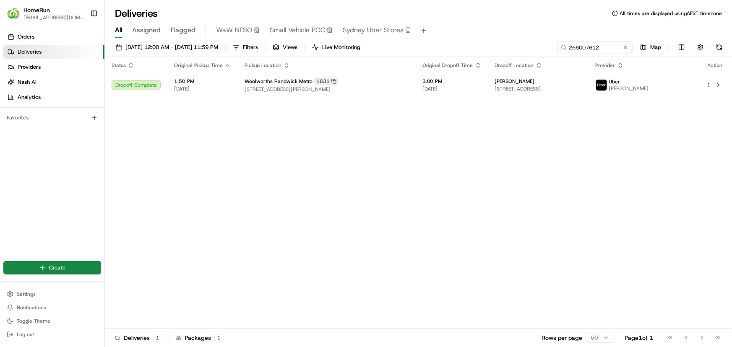
drag, startPoint x: 225, startPoint y: 185, endPoint x: 48, endPoint y: 6, distance: 251.7
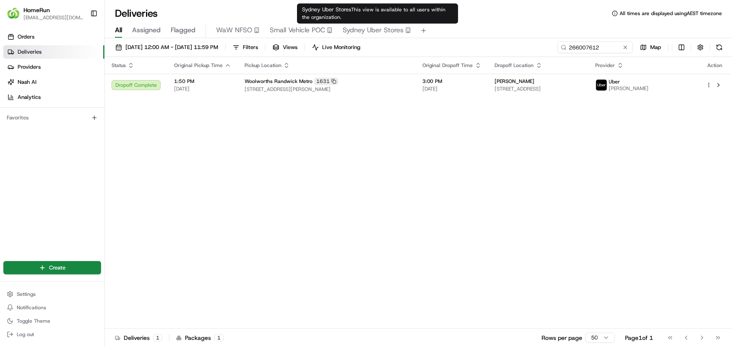
click at [411, 150] on div "Status Original Pickup Time Pickup Location Original Dropoff Time Dropoff Locat…" at bounding box center [417, 193] width 625 height 272
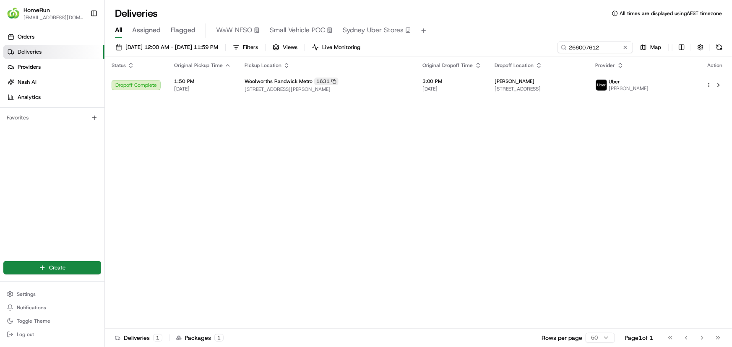
drag, startPoint x: 331, startPoint y: 219, endPoint x: 345, endPoint y: 219, distance: 13.8
click at [331, 219] on div "Status Original Pickup Time Pickup Location Original Dropoff Time Dropoff Locat…" at bounding box center [417, 193] width 625 height 272
click at [625, 44] on button at bounding box center [625, 47] width 8 height 8
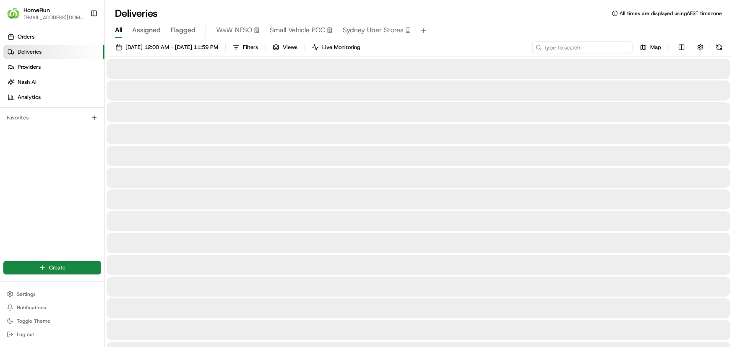
click at [608, 44] on input at bounding box center [582, 48] width 101 height 12
paste input "266050882"
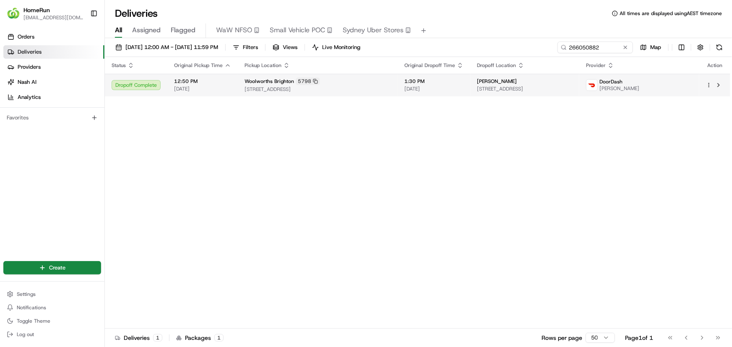
click at [460, 83] on span "1:30 PM" at bounding box center [433, 81] width 59 height 7
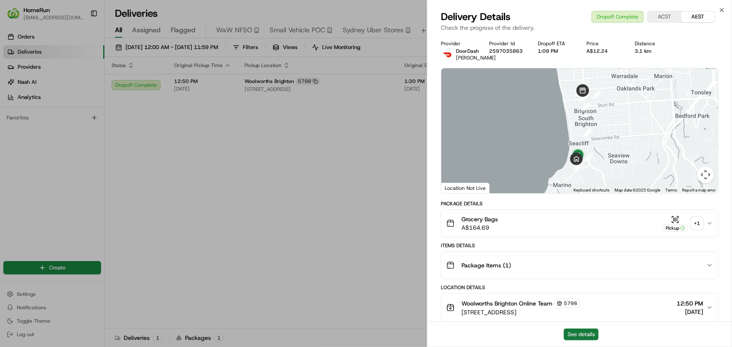
click at [587, 335] on button "See details" at bounding box center [580, 335] width 35 height 12
drag, startPoint x: 325, startPoint y: 204, endPoint x: 513, endPoint y: 168, distance: 191.3
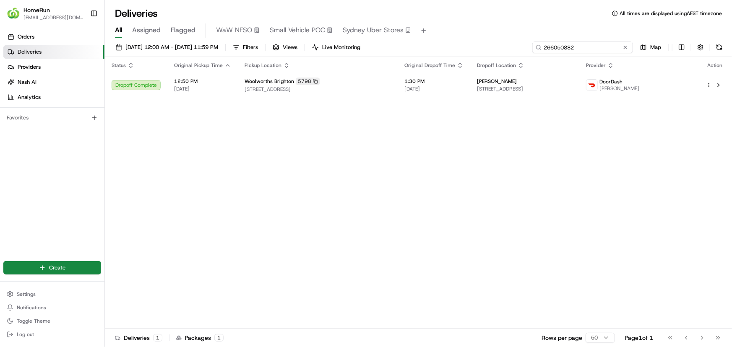
drag, startPoint x: 612, startPoint y: 42, endPoint x: 499, endPoint y: 46, distance: 112.8
click at [499, 46] on div "01/08/2025 12:00 AM - 31/08/2025 11:59 PM Filters Views Live Monitoring 2660508…" at bounding box center [418, 50] width 627 height 16
paste input "38364"
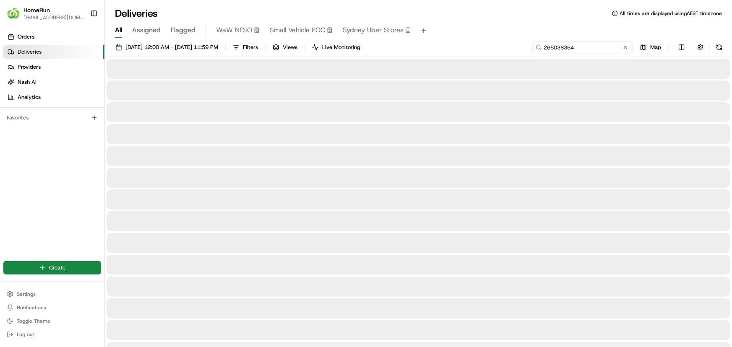
type input "266038364"
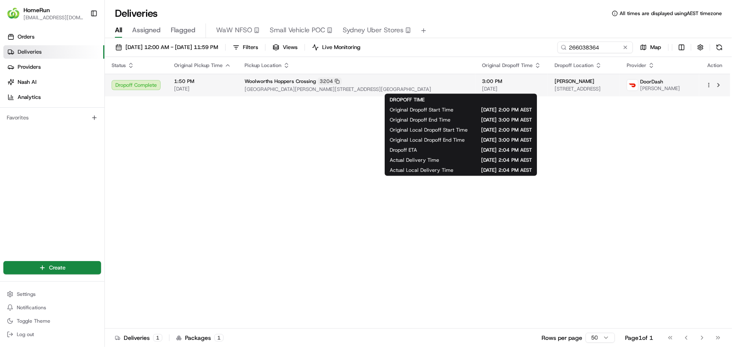
click at [482, 86] on span "[DATE]" at bounding box center [511, 89] width 59 height 7
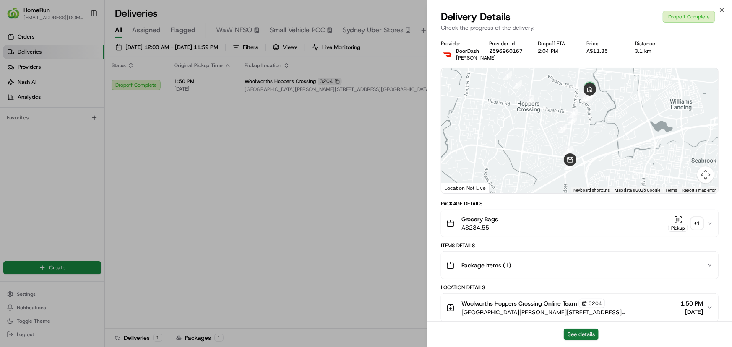
click at [589, 330] on button "See details" at bounding box center [580, 335] width 35 height 12
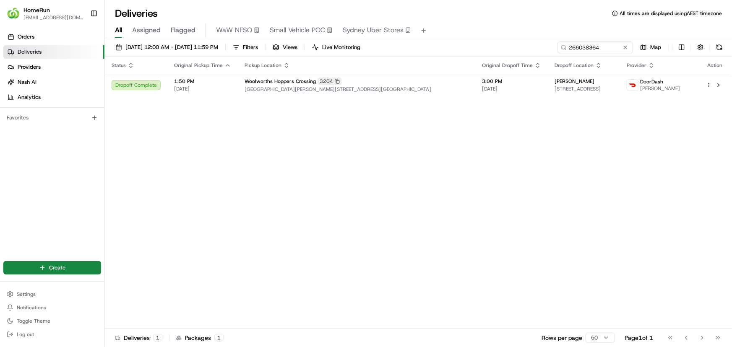
drag, startPoint x: 291, startPoint y: 185, endPoint x: 663, endPoint y: 38, distance: 400.7
click at [293, 185] on div "Status Original Pickup Time Pickup Location Original Dropoff Time Dropoff Locat…" at bounding box center [417, 193] width 625 height 272
click at [629, 47] on button at bounding box center [625, 47] width 8 height 8
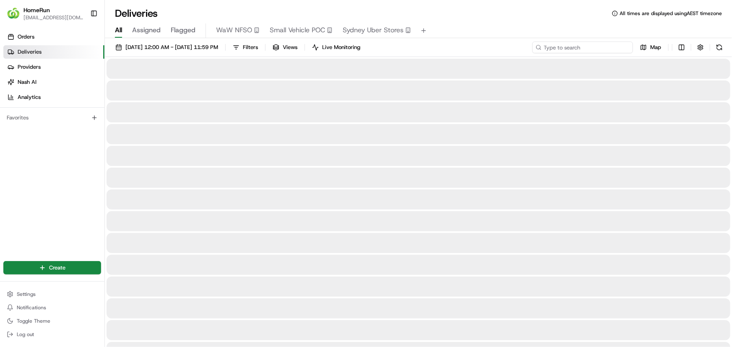
click at [613, 48] on input at bounding box center [582, 48] width 101 height 12
paste input "266045367"
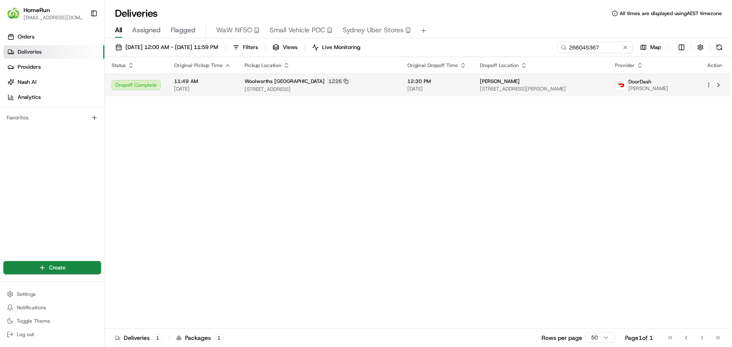
click at [486, 91] on span "774A The Horsley Drive, Smithfield, NSW 2164, AU" at bounding box center [541, 89] width 122 height 7
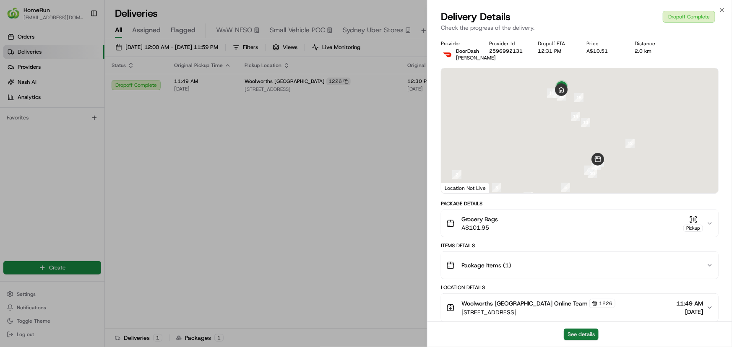
click at [580, 332] on button "See details" at bounding box center [580, 335] width 35 height 12
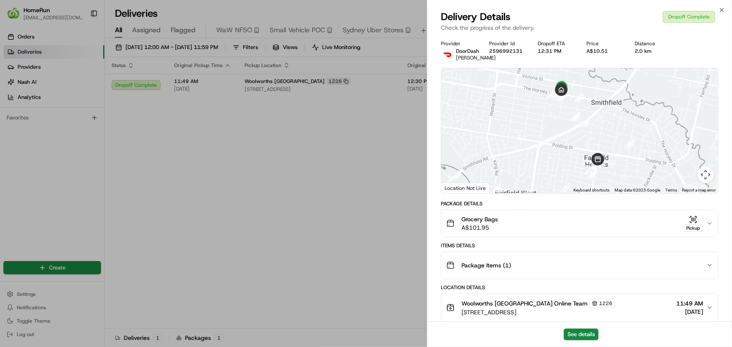
drag, startPoint x: 305, startPoint y: 188, endPoint x: 579, endPoint y: 124, distance: 281.6
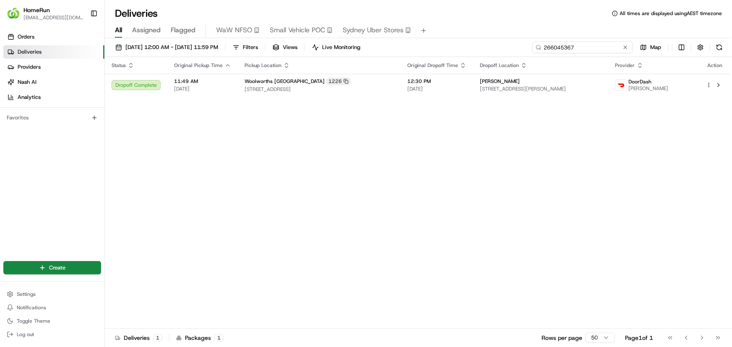
drag, startPoint x: 605, startPoint y: 48, endPoint x: 317, endPoint y: 34, distance: 288.8
click at [317, 34] on div "Deliveries All times are displayed using AEST timezone All Assigned Flagged WaW…" at bounding box center [418, 173] width 627 height 347
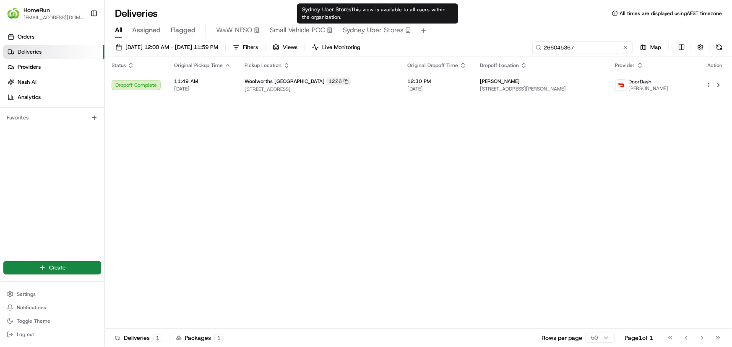
paste input "84936"
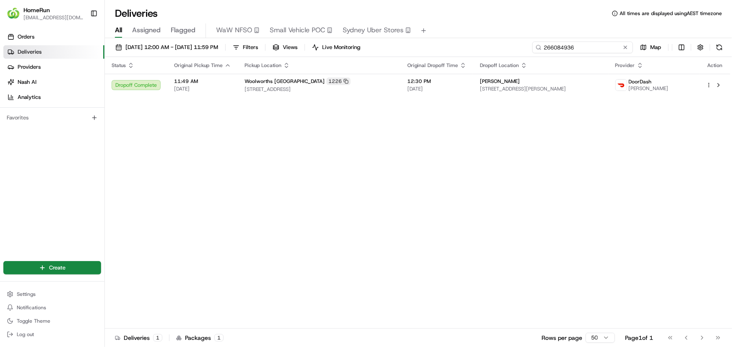
type input "266084936"
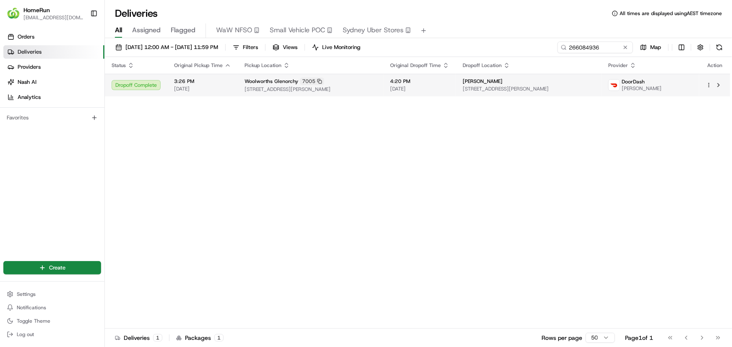
click at [350, 83] on div "Woolworths Glenorchy 7005" at bounding box center [310, 82] width 132 height 8
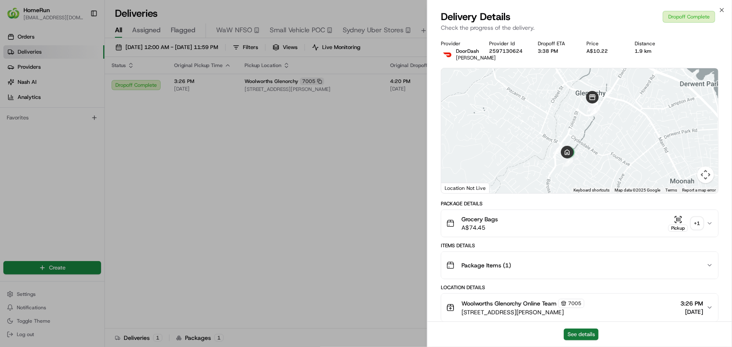
click at [575, 337] on button "See details" at bounding box center [580, 335] width 35 height 12
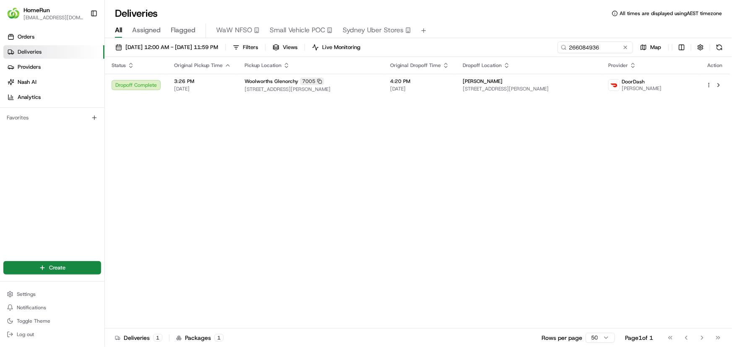
click at [546, 173] on div "Status Original Pickup Time Pickup Location Original Dropoff Time Dropoff Locat…" at bounding box center [417, 193] width 625 height 272
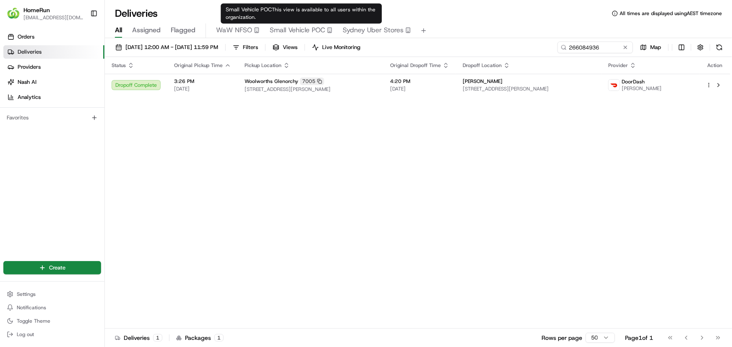
click at [327, 204] on div "Status Original Pickup Time Pickup Location Original Dropoff Time Dropoff Locat…" at bounding box center [417, 193] width 625 height 272
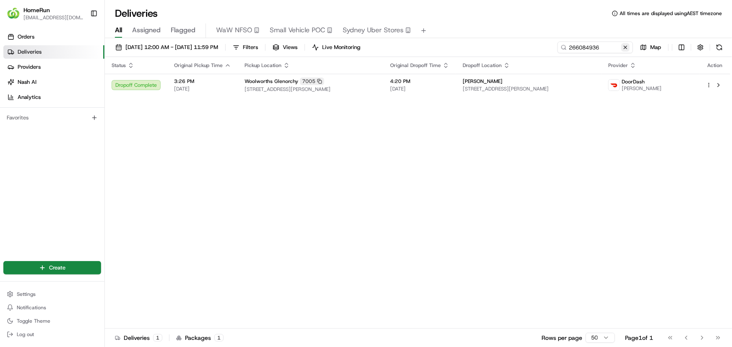
click at [622, 46] on button at bounding box center [625, 47] width 8 height 8
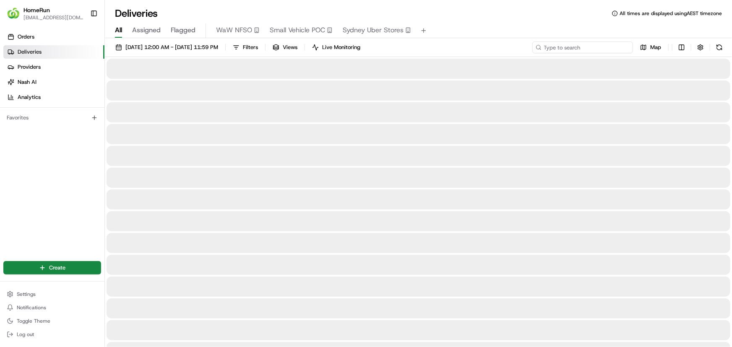
click at [607, 46] on input at bounding box center [582, 48] width 101 height 12
paste input "266063399"
click at [586, 49] on input "266063399" at bounding box center [582, 48] width 101 height 12
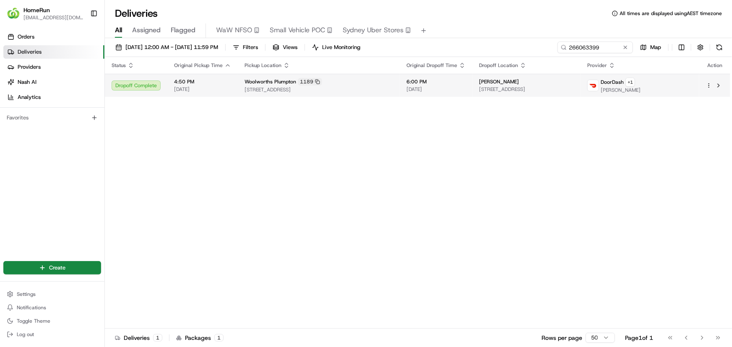
click at [472, 84] on td "Natalie Perez 38 Reston Av, Hebersham, NSW 2770, AU" at bounding box center [526, 85] width 108 height 23
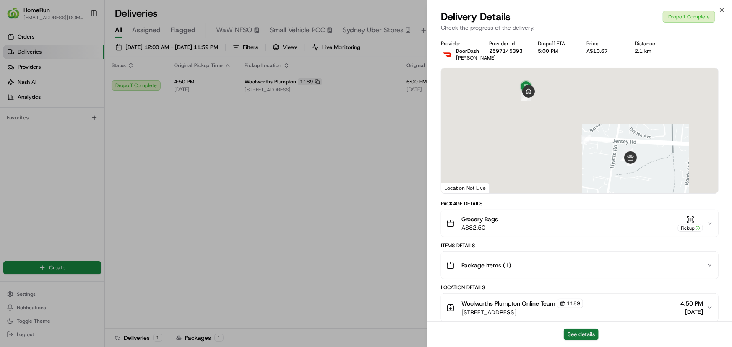
click at [579, 333] on button "See details" at bounding box center [580, 335] width 35 height 12
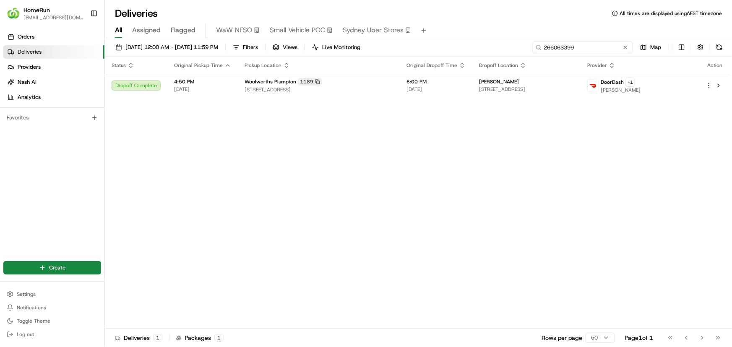
drag, startPoint x: 547, startPoint y: 46, endPoint x: 472, endPoint y: 46, distance: 75.5
click at [472, 46] on div "01/08/2025 12:00 AM - 31/08/2025 11:59 PM Filters Views Live Monitoring 2660633…" at bounding box center [418, 50] width 627 height 16
paste input "5905466"
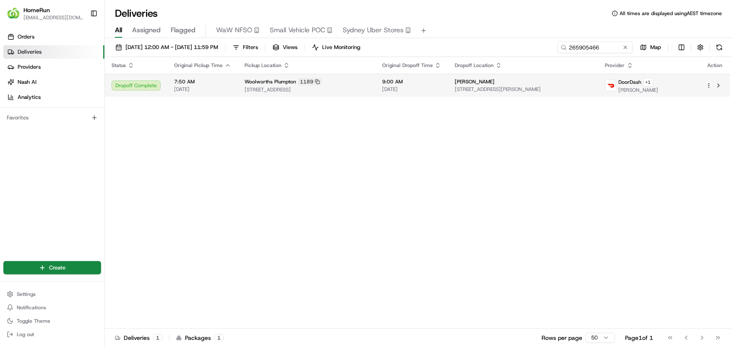
click at [368, 88] on span "260 Jersey Road, Plumpton, NSW 2761, AU" at bounding box center [306, 89] width 124 height 7
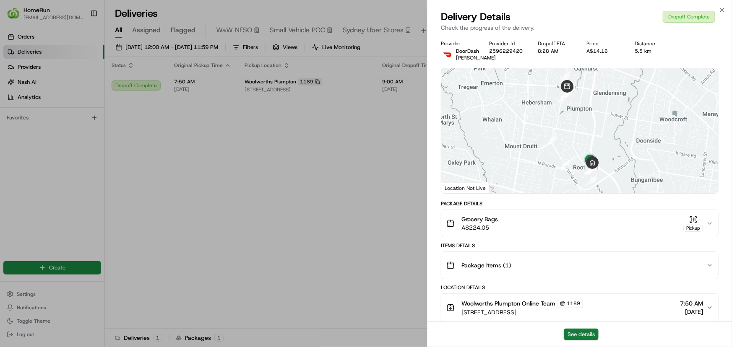
click at [583, 333] on button "See details" at bounding box center [580, 335] width 35 height 12
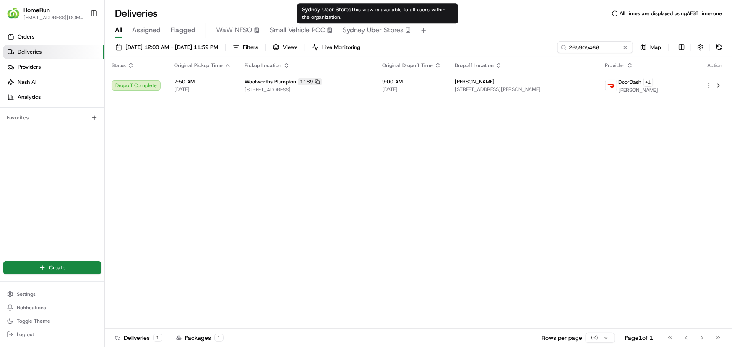
drag, startPoint x: 320, startPoint y: 159, endPoint x: 610, endPoint y: 112, distance: 293.9
click at [320, 159] on div "Status Original Pickup Time Pickup Location Original Dropoff Time Dropoff Locat…" at bounding box center [417, 193] width 625 height 272
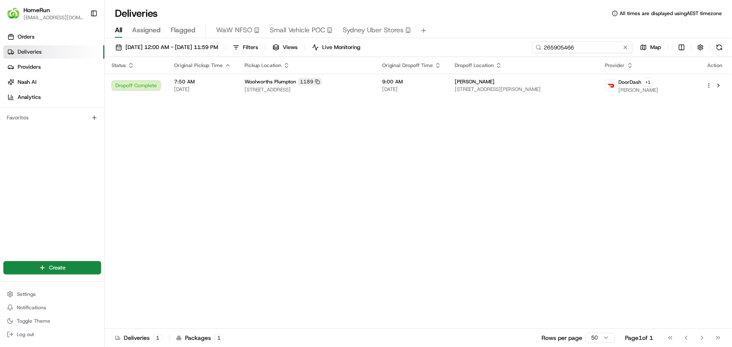
drag, startPoint x: 602, startPoint y: 47, endPoint x: 393, endPoint y: 26, distance: 209.4
click at [393, 26] on div "Deliveries All times are displayed using AEST timezone All Assigned Flagged WaW…" at bounding box center [418, 173] width 627 height 347
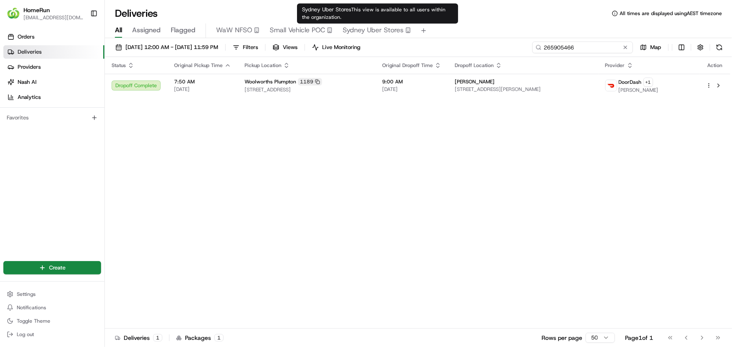
paste input "608565"
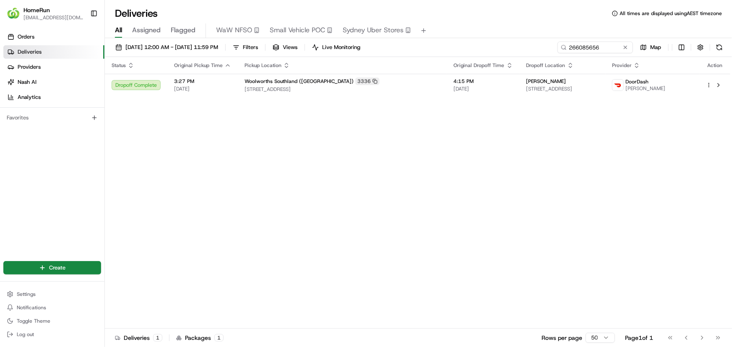
drag, startPoint x: 410, startPoint y: 213, endPoint x: 442, endPoint y: 207, distance: 32.0
click at [410, 213] on div "Status Original Pickup Time Pickup Location Original Dropoff Time Dropoff Locat…" at bounding box center [417, 193] width 625 height 272
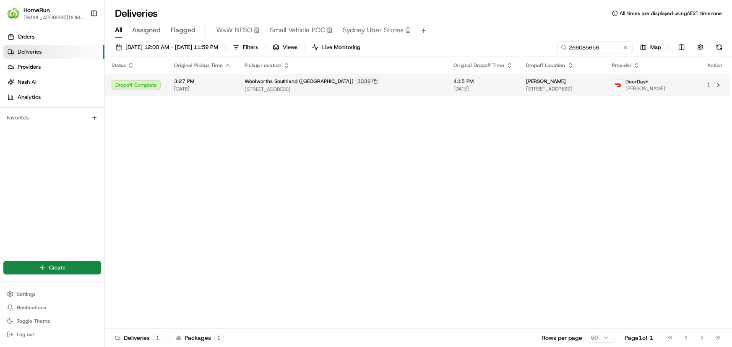
click at [519, 88] on td "Dr Julie Vine 2 Pinewood Mews, Cheltenham, VIC 3192, AU" at bounding box center [562, 85] width 86 height 23
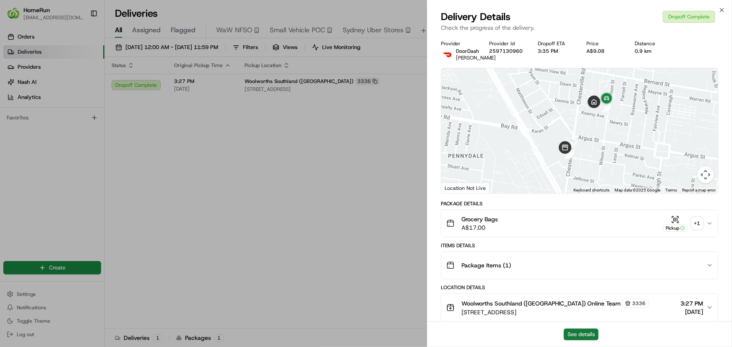
click at [590, 331] on button "See details" at bounding box center [580, 335] width 35 height 12
click at [698, 221] on div "+ 1" at bounding box center [697, 224] width 12 height 12
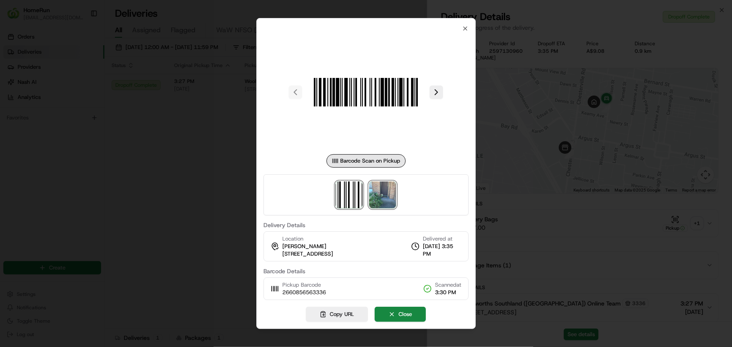
click at [377, 196] on img at bounding box center [382, 195] width 27 height 27
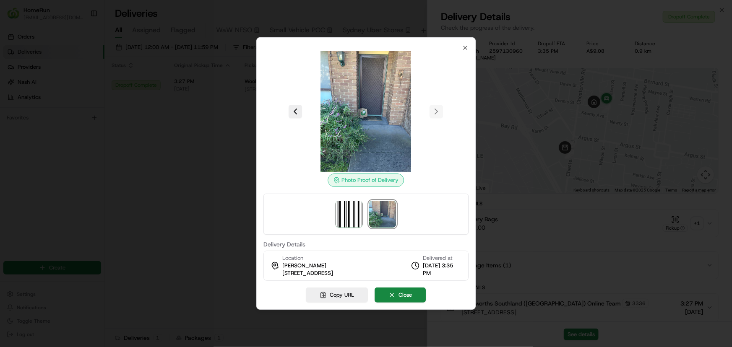
click at [190, 200] on div at bounding box center [366, 173] width 732 height 347
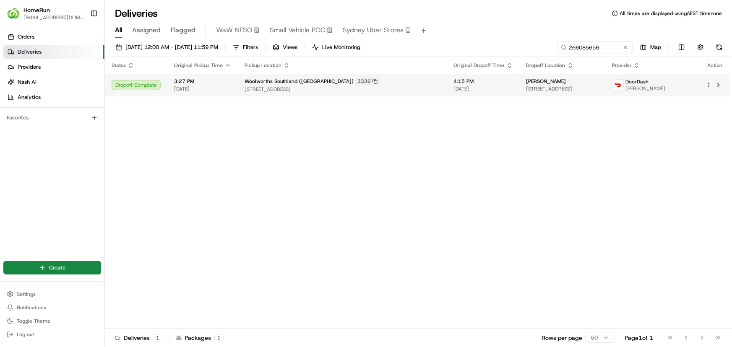
click at [592, 85] on div "Dr Julie Vine 2 Pinewood Mews, Cheltenham, VIC 3192, AU" at bounding box center [562, 85] width 72 height 14
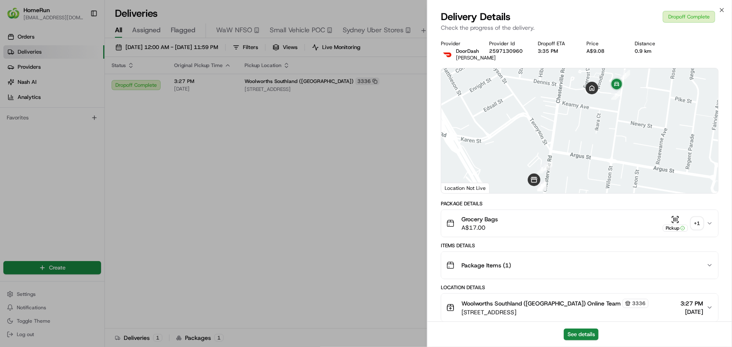
click at [697, 221] on div "+ 1" at bounding box center [697, 224] width 12 height 12
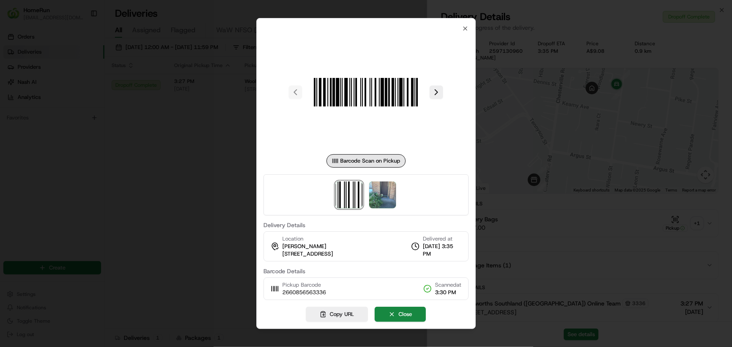
click at [143, 211] on div at bounding box center [366, 173] width 732 height 347
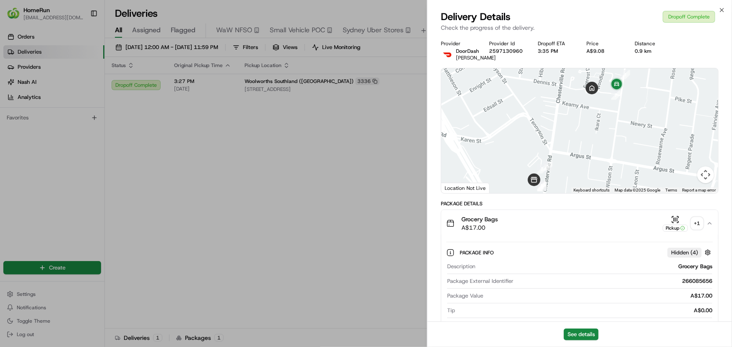
drag, startPoint x: 319, startPoint y: 163, endPoint x: 436, endPoint y: 141, distance: 120.0
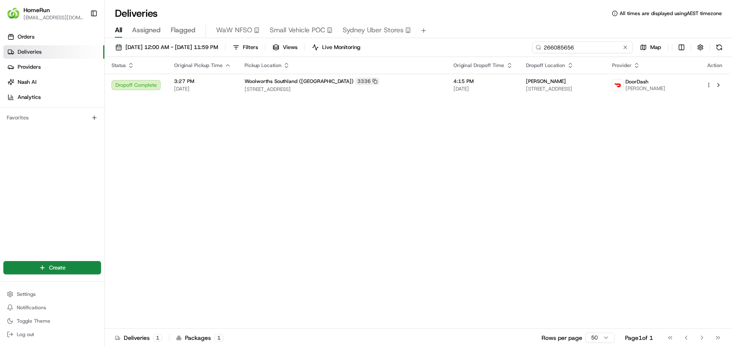
click at [463, 44] on div "01/08/2025 12:00 AM - 31/08/2025 11:59 PM Filters Views Live Monitoring 2660856…" at bounding box center [418, 50] width 627 height 16
paste input "58238"
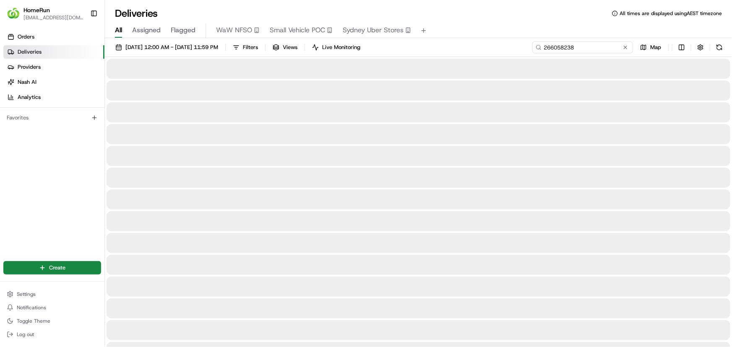
click at [607, 49] on input "266058238" at bounding box center [582, 48] width 101 height 12
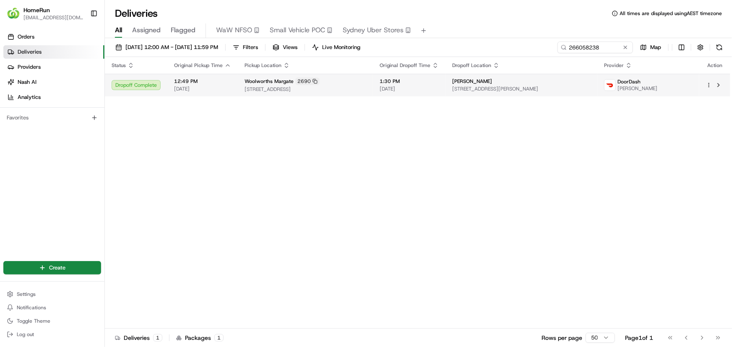
click at [415, 86] on span "[DATE]" at bounding box center [408, 89] width 59 height 7
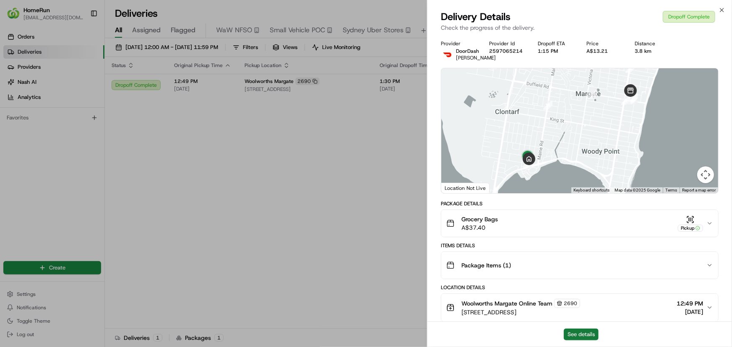
click at [590, 335] on button "See details" at bounding box center [580, 335] width 35 height 12
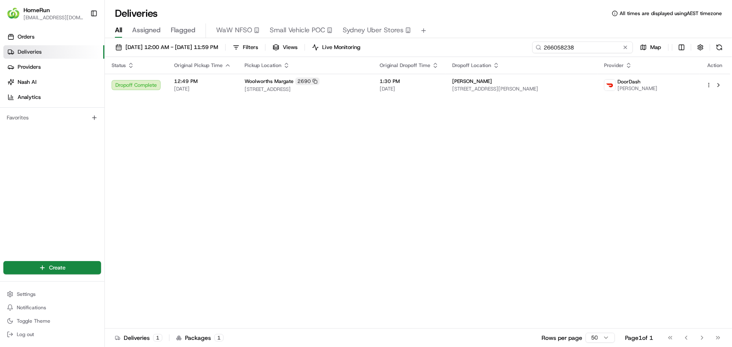
drag, startPoint x: 545, startPoint y: 47, endPoint x: 437, endPoint y: 49, distance: 107.8
click at [438, 49] on div "01/08/2025 12:00 AM - 31/08/2025 11:59 PM Filters Views Live Monitoring 2660582…" at bounding box center [418, 50] width 627 height 16
paste input "90380"
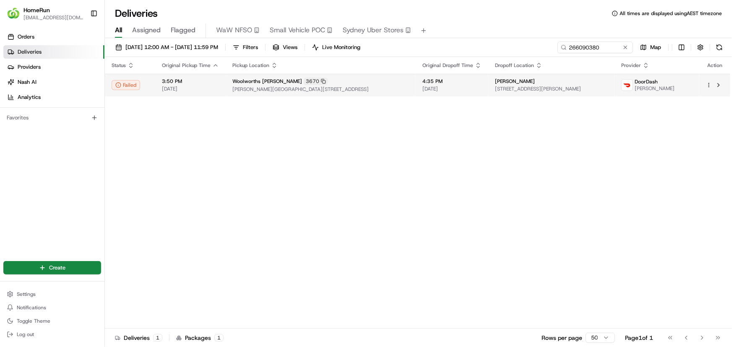
click at [409, 89] on span "Knox Shopping Centre, Cnr Stud Road & Burwood Hwy,, Wantirna, VIC 3152, AU" at bounding box center [320, 89] width 176 height 7
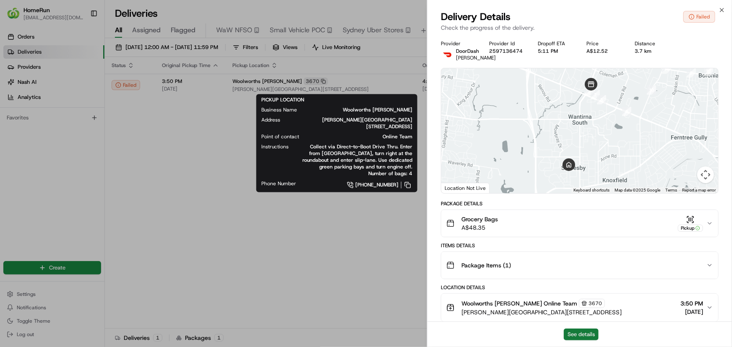
click at [583, 332] on button "See details" at bounding box center [580, 335] width 35 height 12
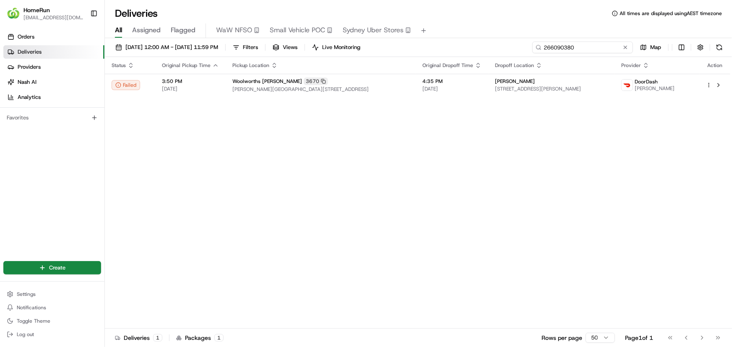
drag, startPoint x: 611, startPoint y: 46, endPoint x: 457, endPoint y: 46, distance: 153.9
click at [457, 45] on div "01/08/2025 12:00 AM - 31/08/2025 11:59 PM Filters Views Live Monitoring 2660903…" at bounding box center [418, 50] width 627 height 16
paste input "45377"
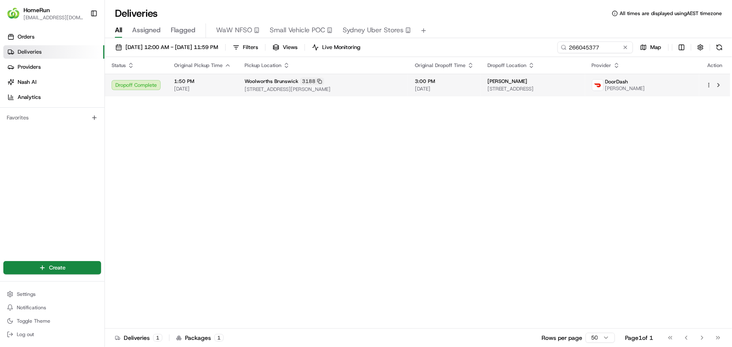
click at [392, 84] on div "Woolworths Brunswick 3188" at bounding box center [322, 82] width 157 height 8
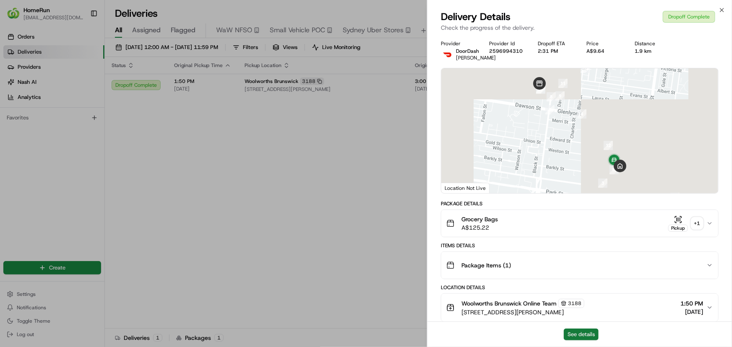
click at [589, 331] on button "See details" at bounding box center [580, 335] width 35 height 12
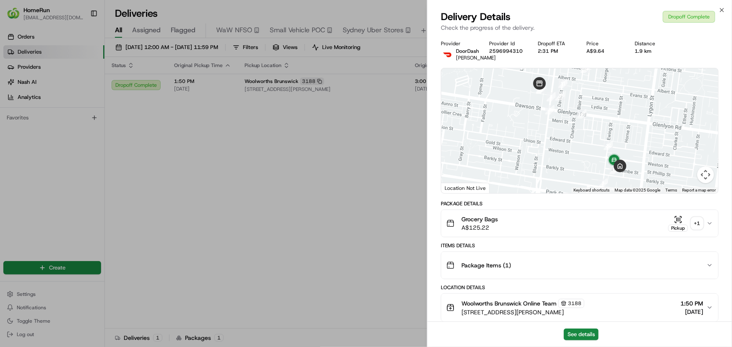
click at [697, 228] on div "+ 1" at bounding box center [697, 224] width 12 height 12
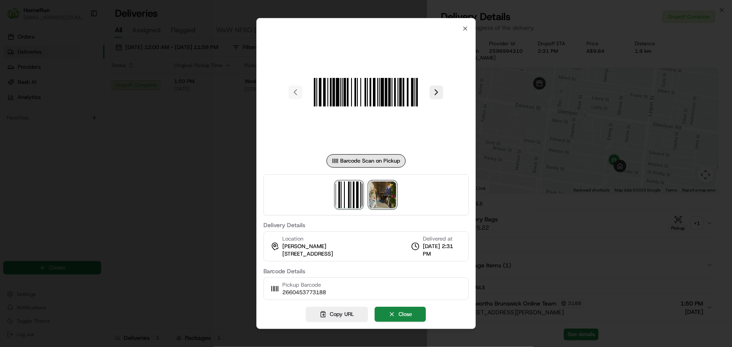
click at [375, 200] on img at bounding box center [382, 195] width 27 height 27
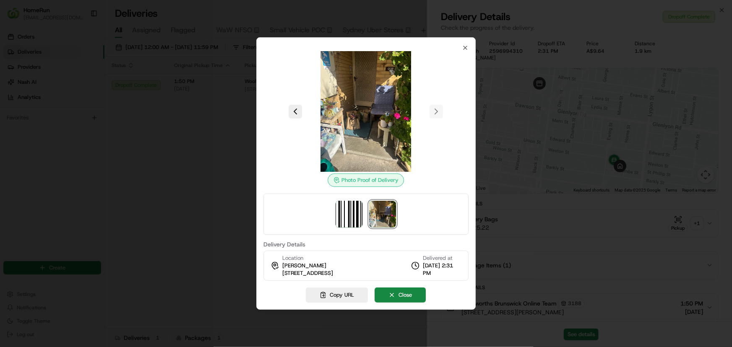
drag, startPoint x: 177, startPoint y: 197, endPoint x: 219, endPoint y: 205, distance: 43.1
click at [177, 197] on div at bounding box center [366, 173] width 732 height 347
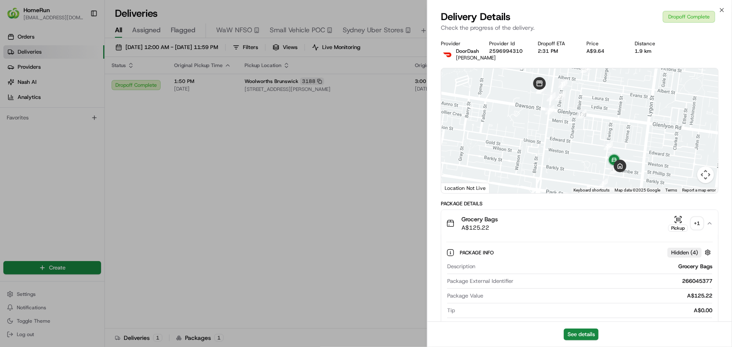
drag, startPoint x: 368, startPoint y: 159, endPoint x: 539, endPoint y: 84, distance: 187.3
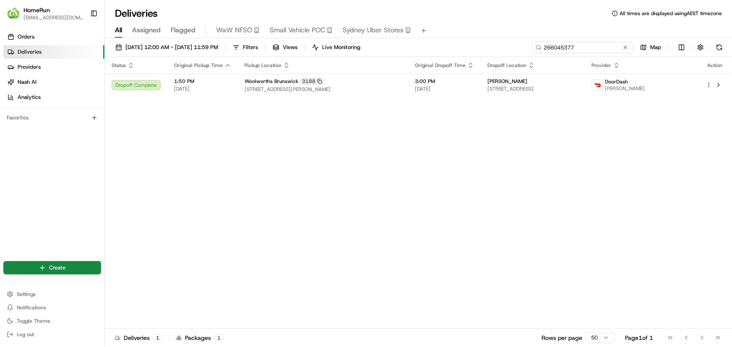
drag, startPoint x: 572, startPoint y: 49, endPoint x: 499, endPoint y: 47, distance: 72.6
click at [499, 47] on div "01/08/2025 12:00 AM - 31/08/2025 11:59 PM Filters Views Live Monitoring 2660453…" at bounding box center [418, 50] width 627 height 16
paste input "69849"
type input "266069849"
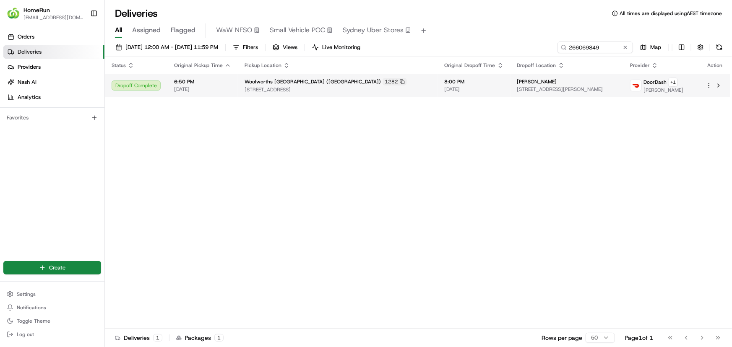
click at [517, 91] on span "[STREET_ADDRESS][PERSON_NAME]" at bounding box center [567, 89] width 100 height 7
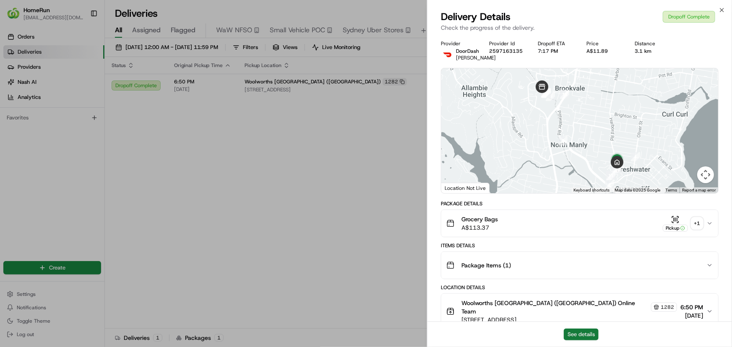
click at [589, 331] on button "See details" at bounding box center [580, 335] width 35 height 12
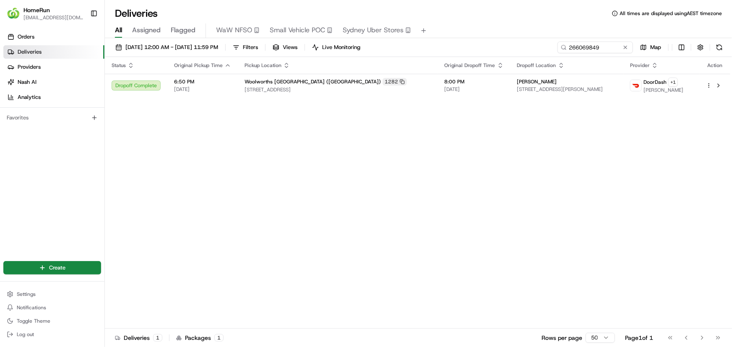
drag, startPoint x: 399, startPoint y: 167, endPoint x: 496, endPoint y: 131, distance: 103.5
click at [403, 165] on div "Status Original Pickup Time Pickup Location Original Dropoff Time Dropoff Locat…" at bounding box center [417, 193] width 625 height 272
click at [626, 47] on button at bounding box center [625, 47] width 8 height 8
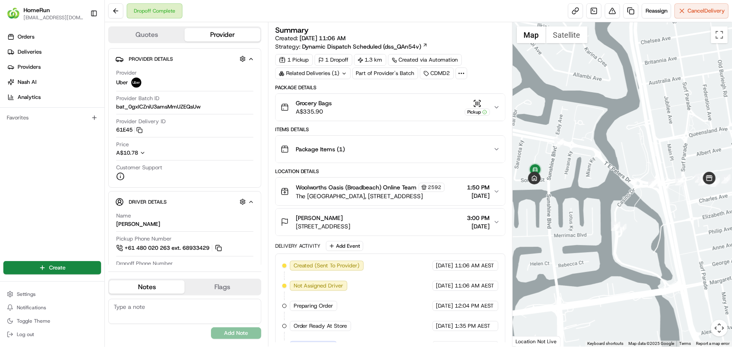
click at [319, 75] on div "Related Deliveries (1)" at bounding box center [312, 73] width 75 height 12
click at [335, 93] on span "ord_dfDm3unL8arbWhM7ZXTLsV" at bounding box center [320, 92] width 85 height 8
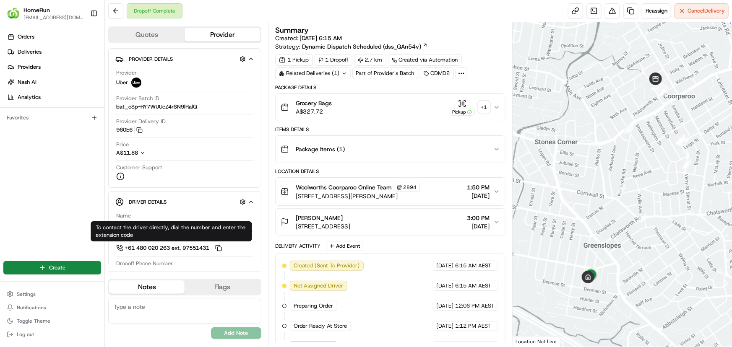
click at [337, 72] on div "Related Deliveries (1)" at bounding box center [312, 73] width 75 height 12
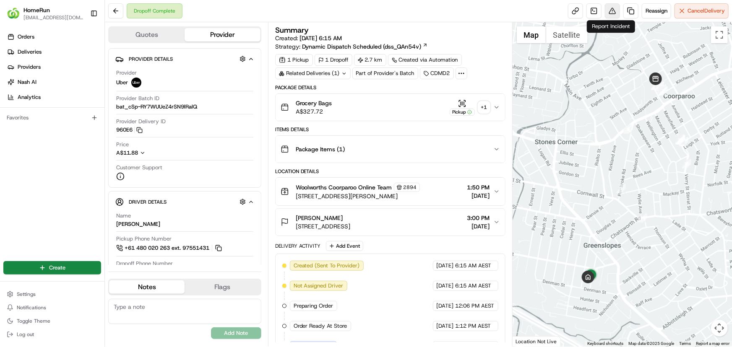
click at [608, 15] on button at bounding box center [612, 10] width 15 height 15
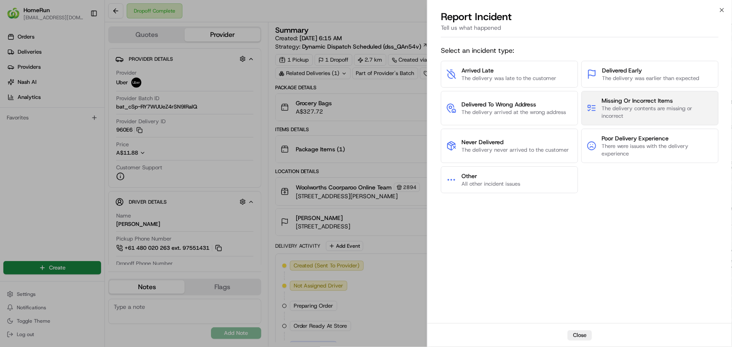
click at [620, 106] on span "The delivery contents are missing or incorrect" at bounding box center [657, 112] width 112 height 15
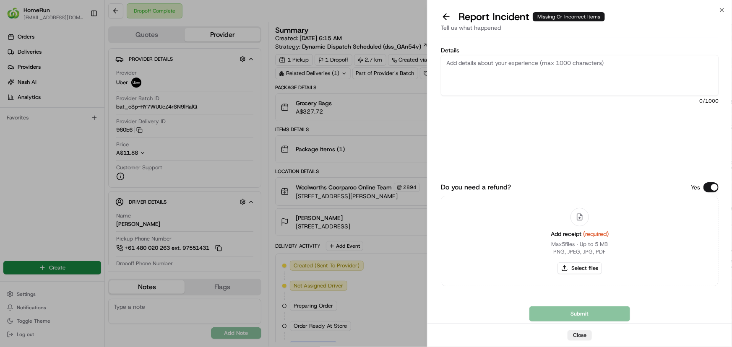
click at [484, 77] on textarea "Details" at bounding box center [580, 75] width 278 height 41
click at [585, 268] on button "Select files" at bounding box center [579, 268] width 44 height 12
type input "C:\fakepath\inv-266000608.pdf"
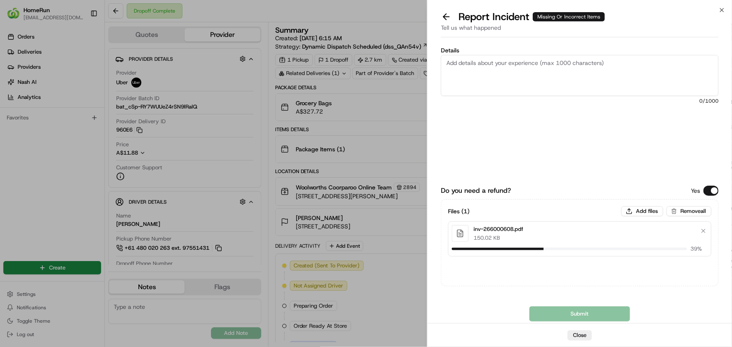
click textarea "Details"
paste textarea "Bundled order - Incorrect bags provided"
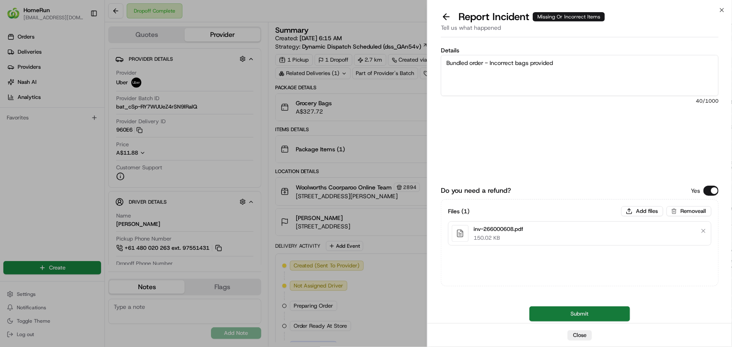
type textarea "Bundled order - Incorrect bags provided"
click button "Submit"
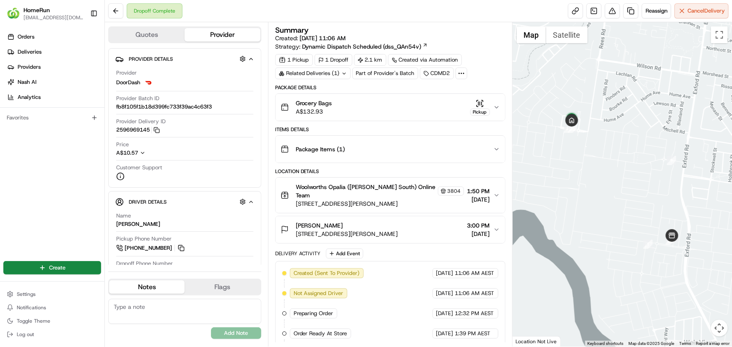
click at [335, 71] on div "Related Deliveries (1)" at bounding box center [312, 73] width 75 height 12
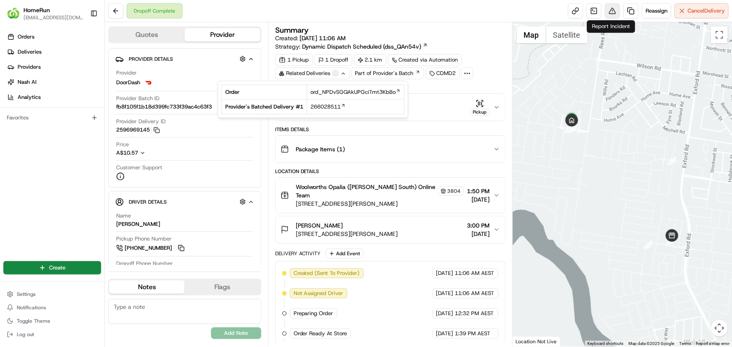
click at [610, 11] on button at bounding box center [612, 10] width 15 height 15
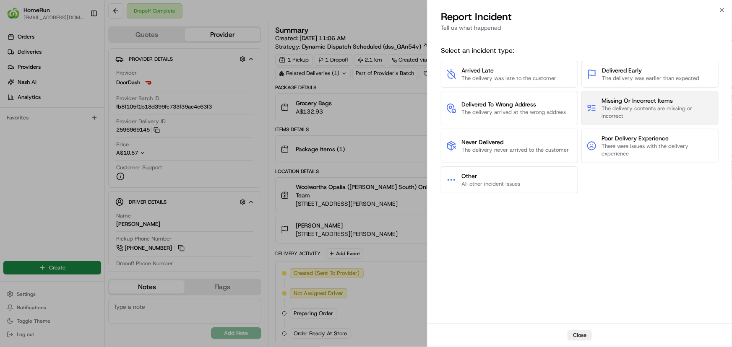
click at [628, 115] on span "The delivery contents are missing or incorrect" at bounding box center [657, 112] width 112 height 15
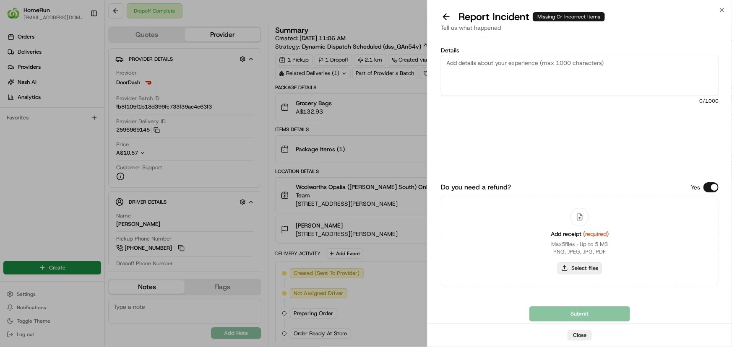
click at [589, 272] on button "Select files" at bounding box center [579, 268] width 44 height 12
type input "C:\fakepath\inv-266038330.pdf"
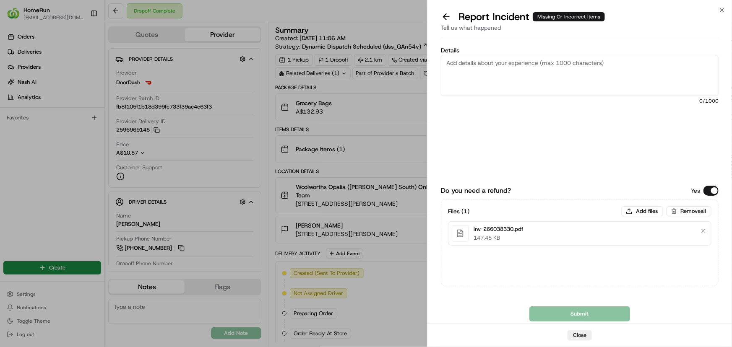
click at [499, 65] on textarea "Details" at bounding box center [580, 75] width 278 height 41
paste textarea "Bundled order - Incorrect bags provided"
type textarea "Bundled order - Incorrect bags provided"
click at [560, 315] on button "Submit" at bounding box center [579, 313] width 101 height 15
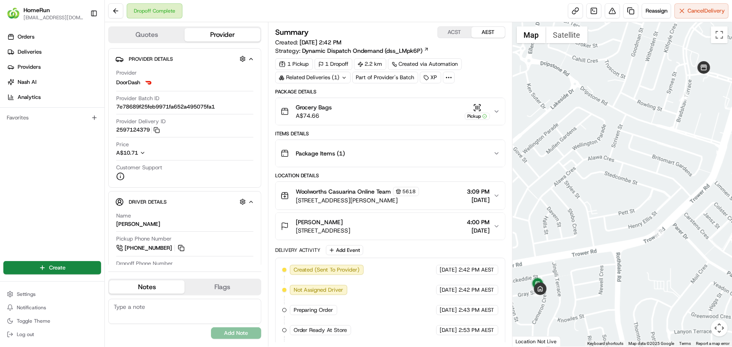
click at [330, 80] on div "Related Deliveries (1)" at bounding box center [312, 78] width 75 height 12
click at [611, 13] on button at bounding box center [612, 10] width 15 height 15
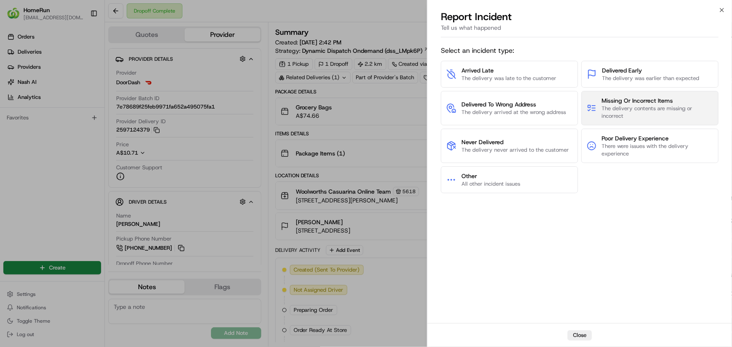
click at [589, 107] on rect at bounding box center [589, 106] width 3 height 3
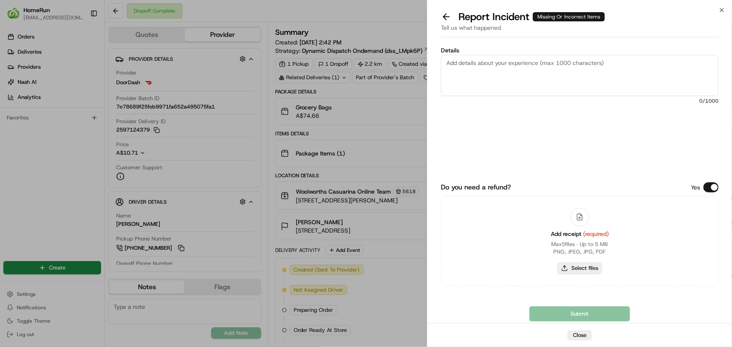
click at [593, 271] on button "Select files" at bounding box center [579, 268] width 44 height 12
type input "C:\fakepath\inv-266080881.pdf"
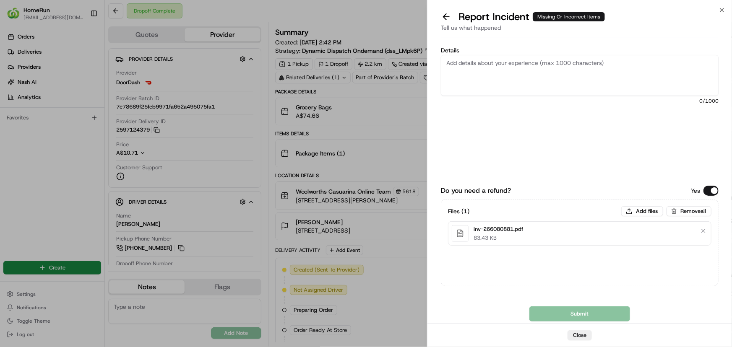
click at [555, 62] on textarea "Details" at bounding box center [580, 75] width 278 height 41
paste textarea "Bundled order - Incorrect bags provided"
type textarea "Bundled order - Incorrect bags provided"
drag, startPoint x: 560, startPoint y: 309, endPoint x: 573, endPoint y: 302, distance: 15.6
click at [560, 306] on div "Do you need a refund? Yes Files ( 1 ) Add files Remove all inv-266080881.pdf 83…" at bounding box center [580, 244] width 278 height 156
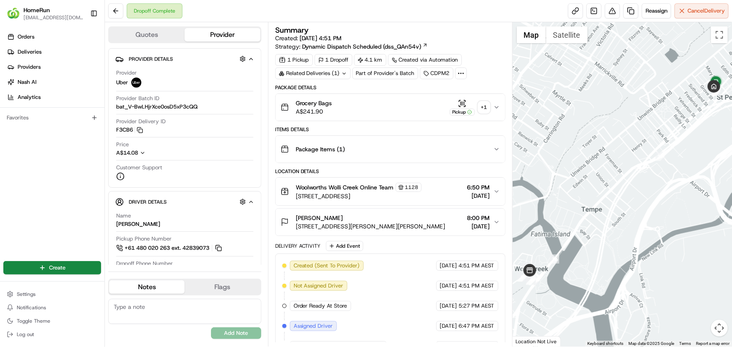
click at [319, 70] on div "Related Deliveries (1)" at bounding box center [312, 73] width 75 height 12
click at [609, 12] on button at bounding box center [612, 10] width 15 height 15
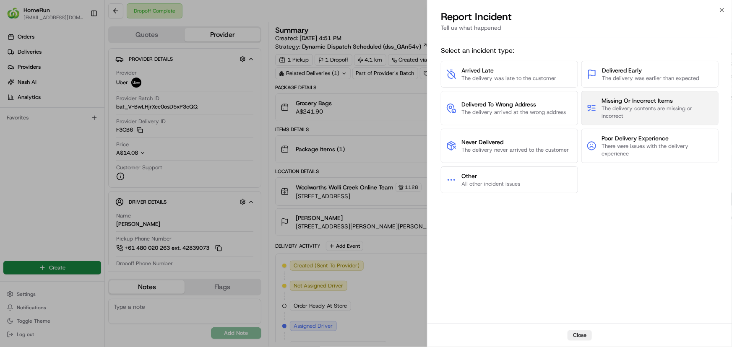
click at [646, 104] on span "Missing Or Incorrect Items" at bounding box center [657, 100] width 112 height 8
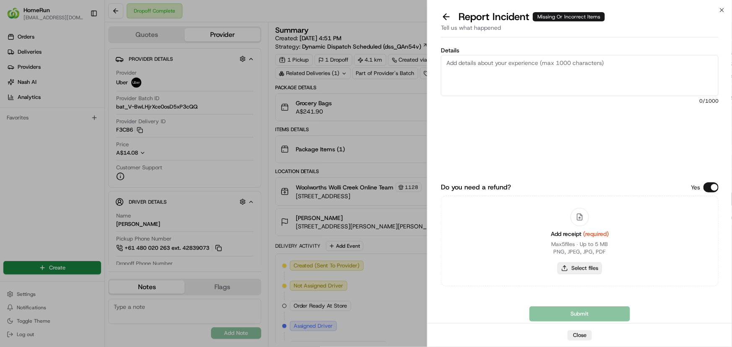
click at [594, 267] on button "Select files" at bounding box center [579, 268] width 44 height 12
type input "C:\fakepath\inv-266059354.pdf"
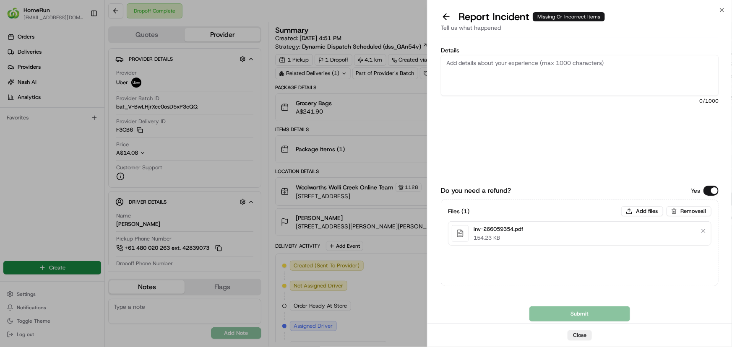
click at [516, 59] on textarea "Details" at bounding box center [580, 75] width 278 height 41
paste textarea "Bundled order - Incorrect bags provided"
type textarea "Bundled order - Incorrect bags provided"
click at [563, 311] on button "Submit" at bounding box center [579, 313] width 101 height 15
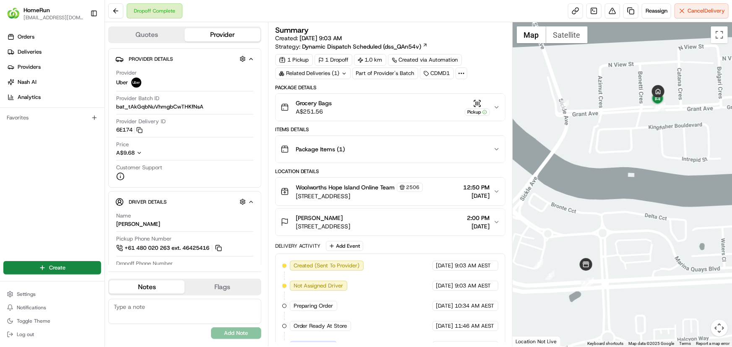
click at [323, 75] on div "Related Deliveries (1)" at bounding box center [312, 73] width 75 height 12
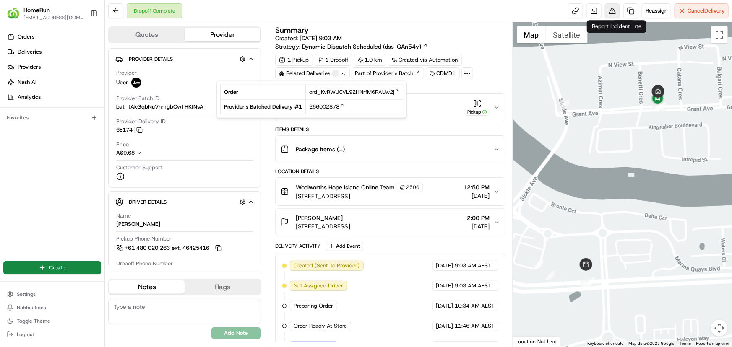
click at [610, 12] on button at bounding box center [612, 10] width 15 height 15
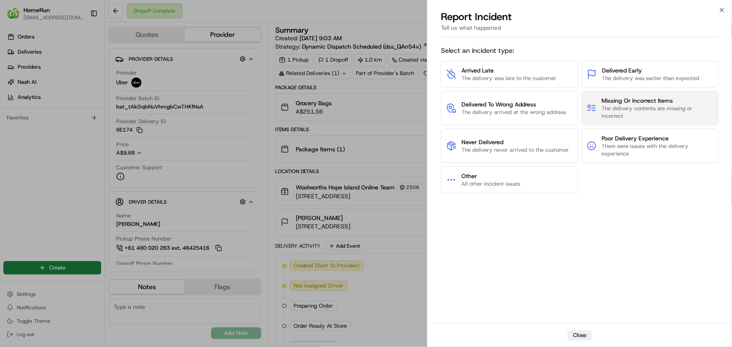
click at [662, 109] on span "The delivery contents are missing or incorrect" at bounding box center [657, 112] width 112 height 15
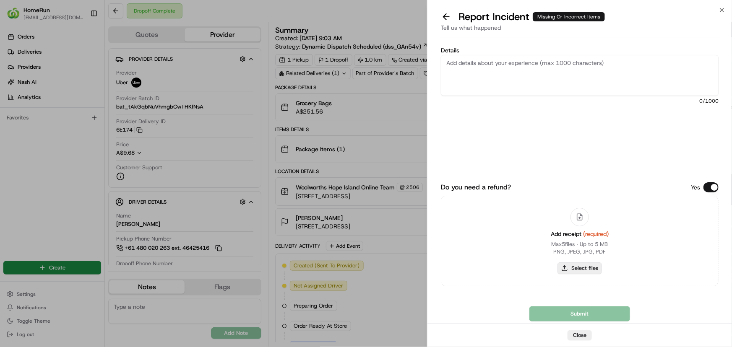
click at [584, 265] on button "Select files" at bounding box center [579, 268] width 44 height 12
type input "C:\fakepath\inv-266017897.pdf"
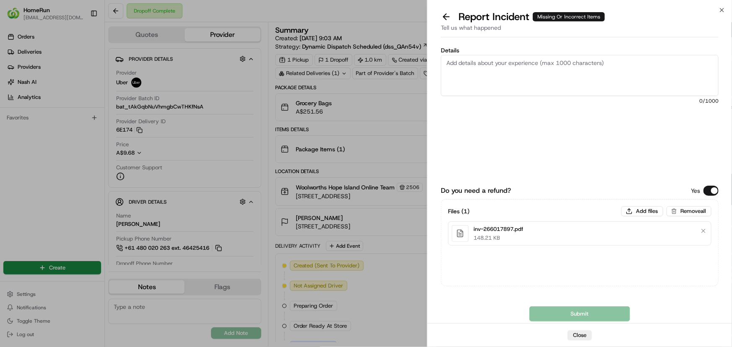
click at [579, 62] on textarea "Details" at bounding box center [580, 75] width 278 height 41
paste textarea "Bundled order - Incorrect bags provided"
type textarea "Bundled order - Incorrect bags provided"
click at [535, 319] on button "Submit" at bounding box center [579, 313] width 101 height 15
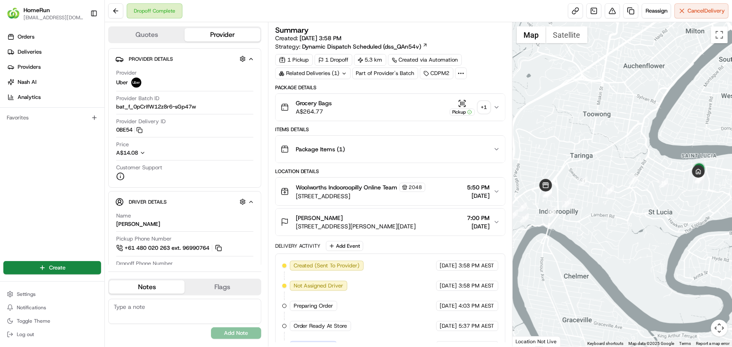
click at [337, 70] on div "Related Deliveries (1)" at bounding box center [312, 73] width 75 height 12
click at [610, 14] on button at bounding box center [612, 10] width 15 height 15
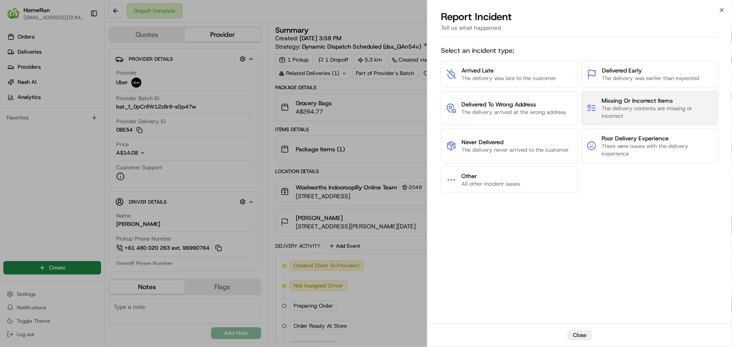
click at [631, 101] on span "Missing Or Incorrect Items" at bounding box center [657, 100] width 112 height 8
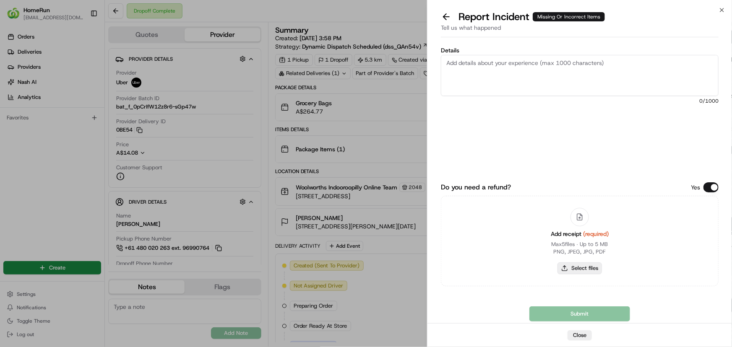
click at [585, 269] on button "Select files" at bounding box center [579, 268] width 44 height 12
type input "C:\fakepath\inv-266095089.pdf"
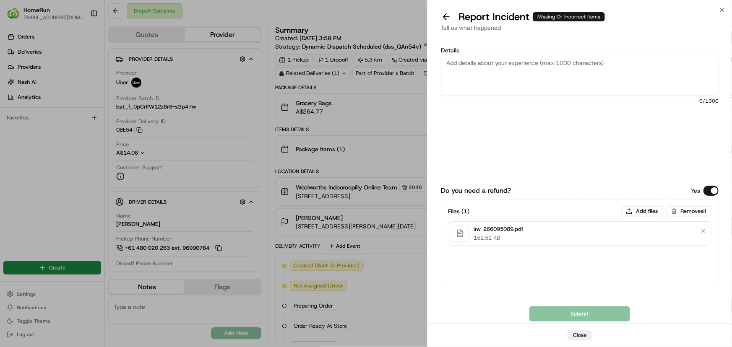
click at [578, 68] on textarea "Details" at bounding box center [580, 75] width 278 height 41
paste textarea "Bundled order - Incorrect bags provided"
type textarea "Bundled order - Incorrect bags provided"
click at [541, 306] on button "Submit" at bounding box center [579, 313] width 101 height 15
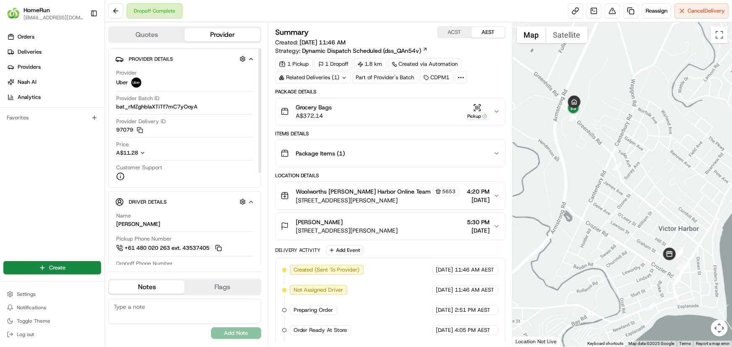
click at [329, 75] on div "Related Deliveries (1)" at bounding box center [312, 78] width 75 height 12
click at [612, 12] on button at bounding box center [612, 10] width 15 height 15
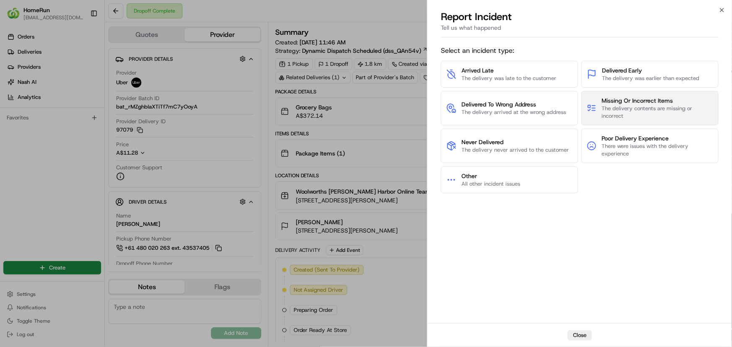
click at [625, 112] on span "The delivery contents are missing or incorrect" at bounding box center [657, 112] width 112 height 15
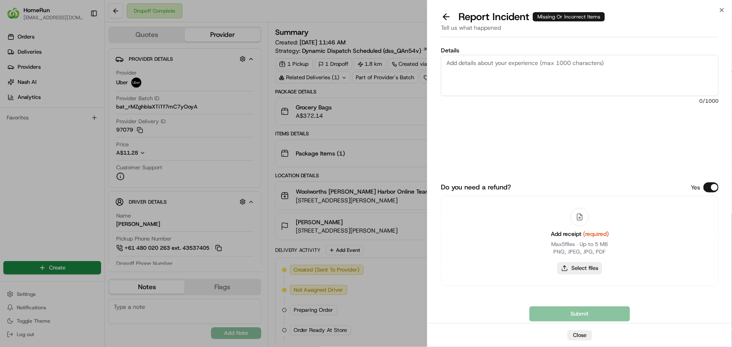
click at [592, 269] on button "Select files" at bounding box center [579, 268] width 44 height 12
type input "C:\fakepath\inv-261257668.pdf"
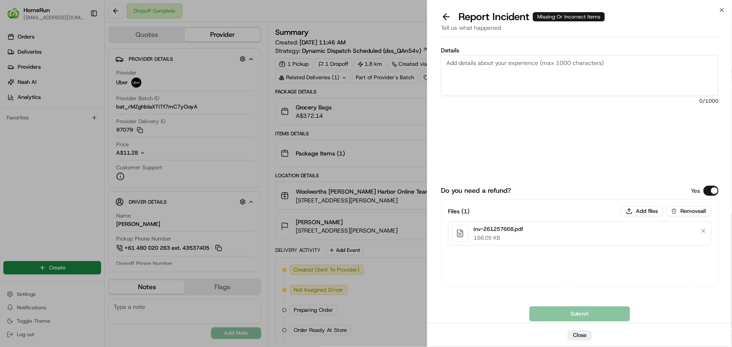
click at [470, 67] on textarea "Details" at bounding box center [580, 75] width 278 height 41
paste textarea "Bundled order - Incorrect bags provided"
type textarea "Bundled order - Incorrect bags provided"
click at [605, 319] on button "Submit" at bounding box center [579, 313] width 101 height 15
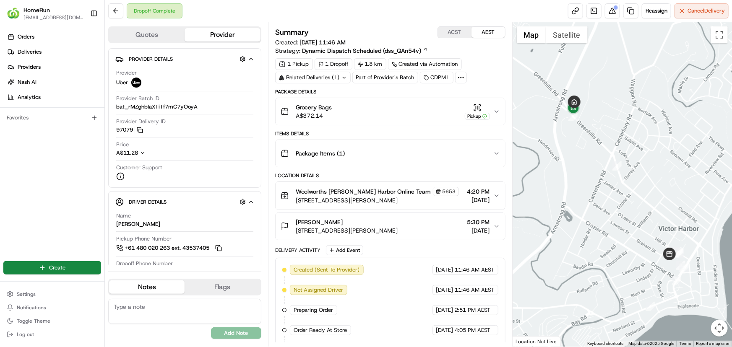
scroll to position [179, 0]
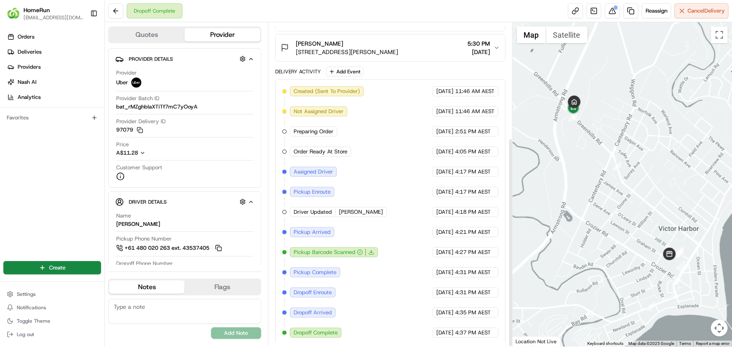
drag, startPoint x: 429, startPoint y: 251, endPoint x: 434, endPoint y: 365, distance: 114.2
click at [434, 347] on html "HomeRun plenati@woolworths.com.au Toggle Sidebar Orders Deliveries Providers Na…" at bounding box center [366, 173] width 732 height 347
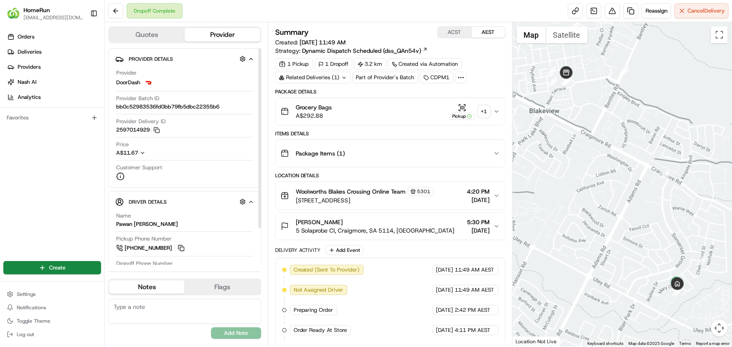
click at [321, 76] on div "Related Deliveries (1)" at bounding box center [312, 78] width 75 height 12
click at [608, 8] on button at bounding box center [612, 10] width 15 height 15
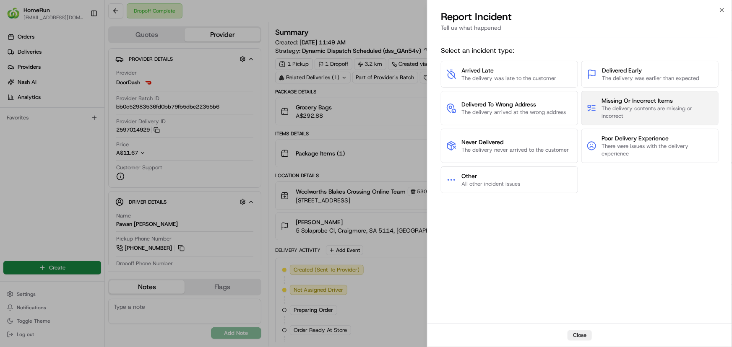
click at [632, 110] on span "The delivery contents are missing or incorrect" at bounding box center [657, 112] width 112 height 15
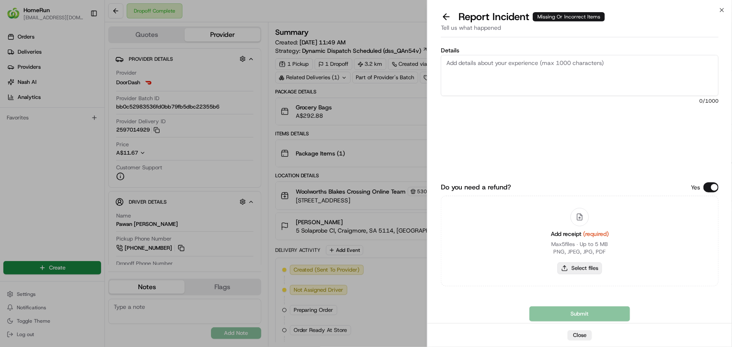
click at [585, 272] on button "Select files" at bounding box center [579, 268] width 44 height 12
type input "C:\fakepath\inv-265323824.pdf"
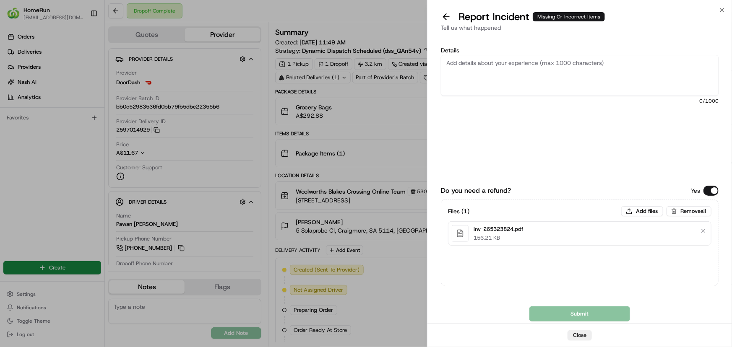
click at [545, 63] on textarea "Details" at bounding box center [580, 75] width 278 height 41
paste textarea "Bundled order - Incorrect bags provided"
type textarea "Bundled order - Incorrect bags provided"
click at [564, 318] on button "Submit" at bounding box center [579, 313] width 101 height 15
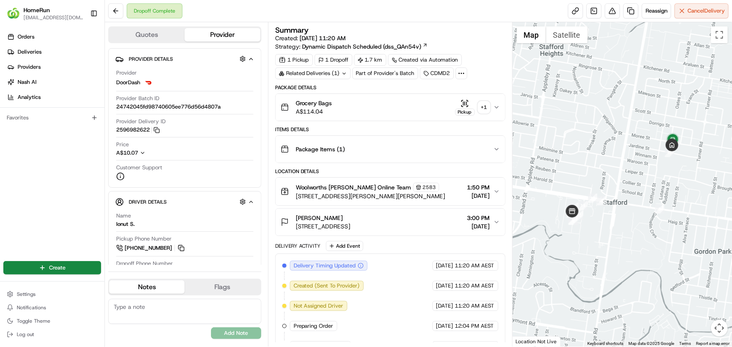
click at [314, 74] on div "Related Deliveries (1)" at bounding box center [312, 73] width 75 height 12
click at [314, 74] on div "Related Deliveries" at bounding box center [312, 73] width 75 height 12
click at [482, 105] on div "+ 1" at bounding box center [484, 107] width 12 height 12
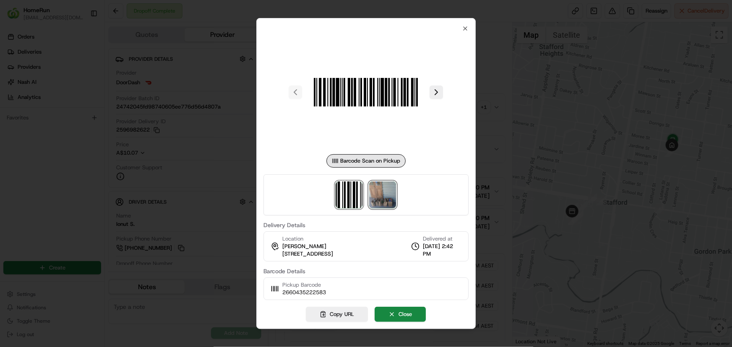
drag, startPoint x: 387, startPoint y: 198, endPoint x: 389, endPoint y: 202, distance: 4.7
click at [387, 199] on img at bounding box center [382, 195] width 27 height 27
drag, startPoint x: 53, startPoint y: 191, endPoint x: 63, endPoint y: 202, distance: 14.8
click at [56, 195] on div at bounding box center [366, 173] width 732 height 347
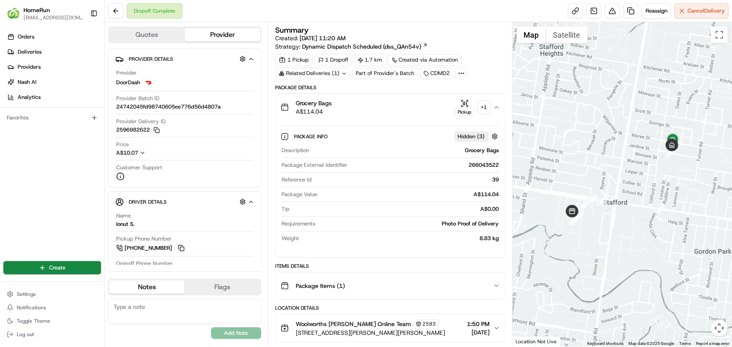
click at [487, 107] on div "+ 1" at bounding box center [484, 107] width 12 height 12
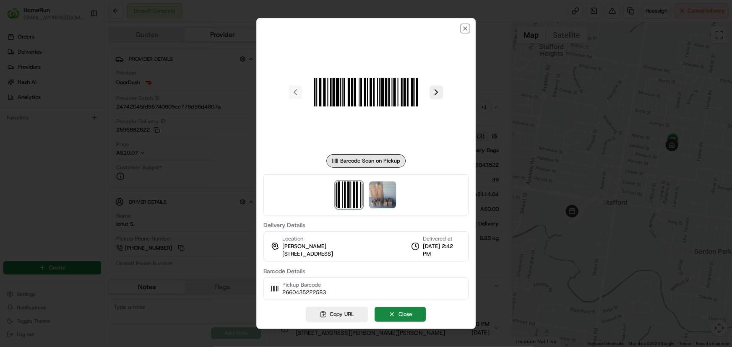
click at [461, 26] on div "Barcode Scan on Pickup Delivery Details Location [PERSON_NAME] [STREET_ADDRESS]…" at bounding box center [366, 173] width 220 height 311
click at [459, 29] on div "Barcode Scan on Pickup Delivery Details Location Heidi Frisch 49 Jardine St, Ke…" at bounding box center [365, 162] width 205 height 275
click at [463, 29] on icon "button" at bounding box center [465, 28] width 7 height 7
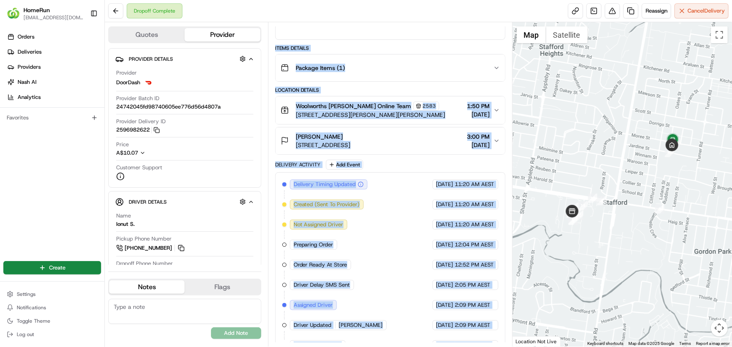
scroll to position [391, 0]
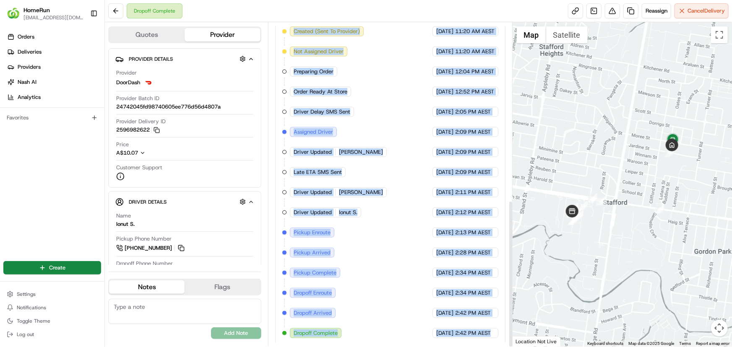
drag, startPoint x: 488, startPoint y: 101, endPoint x: 474, endPoint y: 360, distance: 259.4
click at [474, 347] on html "HomeRun plenati@woolworths.com.au Toggle Sidebar Orders Deliveries Providers Na…" at bounding box center [366, 173] width 732 height 347
click at [503, 261] on div "Delivery Timing Updated DoorDash 23/08/2025 11:20 AM AEST Created (Sent To Prov…" at bounding box center [390, 172] width 230 height 346
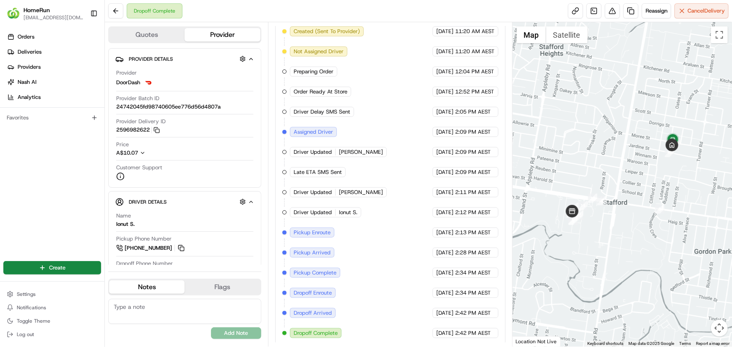
drag, startPoint x: 506, startPoint y: 324, endPoint x: 506, endPoint y: 96, distance: 228.1
click at [506, 96] on div "Summary Created: 23/08/2025 11:20 AM Strategy: Dynamic Dispatch Scheduled (dss_…" at bounding box center [390, 184] width 244 height 324
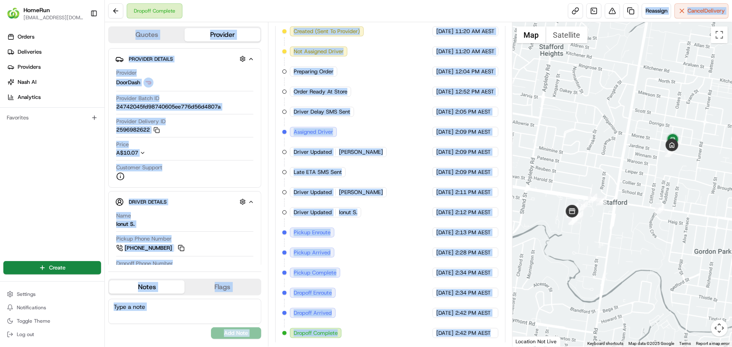
scroll to position [0, 0]
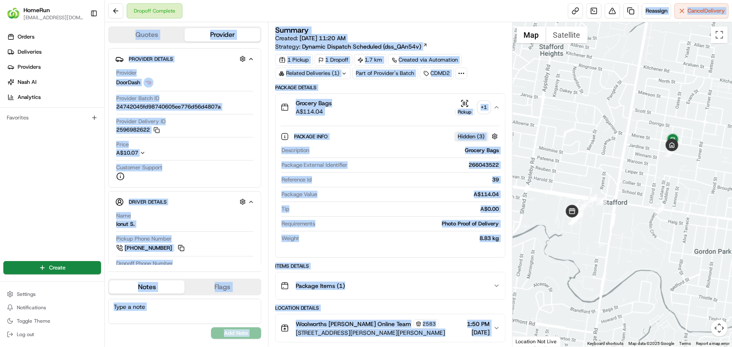
drag, startPoint x: 507, startPoint y: 56, endPoint x: 503, endPoint y: -8, distance: 64.7
click at [503, 0] on html "HomeRun plenati@woolworths.com.au Toggle Sidebar Orders Deliveries Providers Na…" at bounding box center [366, 173] width 732 height 347
click at [485, 29] on div "Summary" at bounding box center [390, 30] width 230 height 8
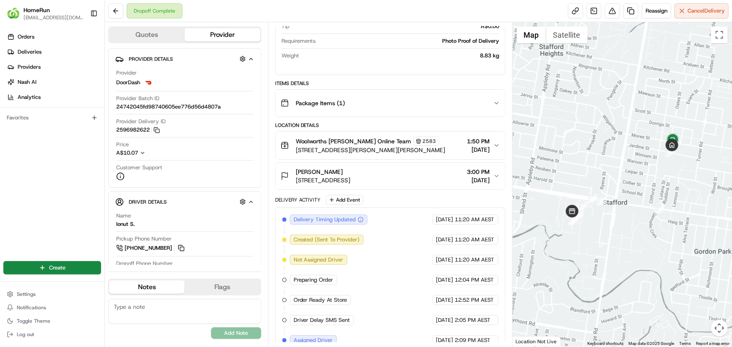
scroll to position [391, 0]
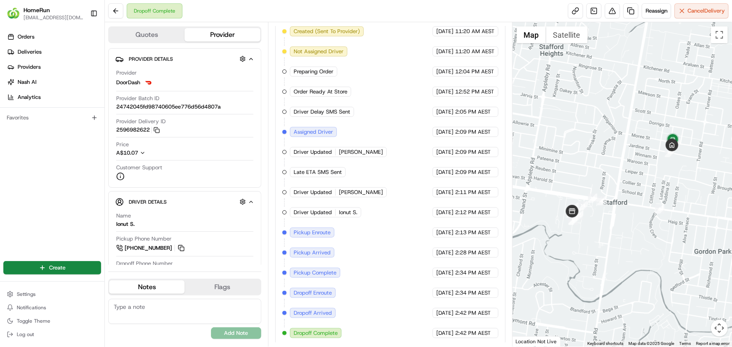
drag, startPoint x: 508, startPoint y: 91, endPoint x: 501, endPoint y: 342, distance: 250.8
click at [501, 342] on div "Summary Created: 23/08/2025 11:20 AM Strategy: Dynamic Dispatch Scheduled (dss_…" at bounding box center [390, 184] width 244 height 324
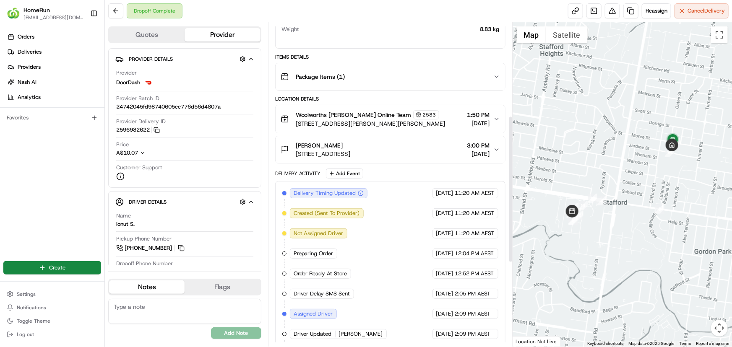
scroll to position [206, 0]
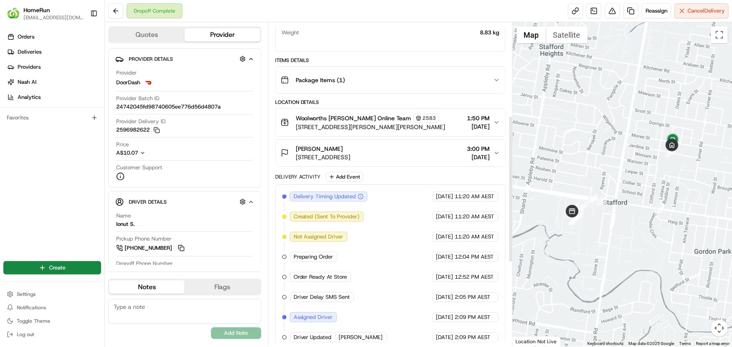
drag, startPoint x: 511, startPoint y: 258, endPoint x: 501, endPoint y: 173, distance: 85.7
click at [509, 173] on div at bounding box center [510, 189] width 3 height 145
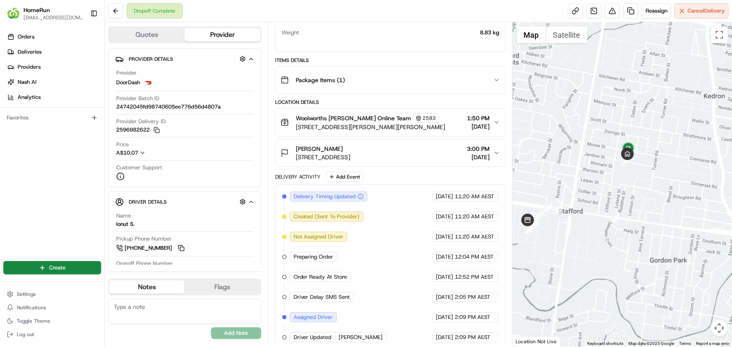
drag, startPoint x: 612, startPoint y: 130, endPoint x: 575, endPoint y: 140, distance: 38.6
click at [565, 139] on div at bounding box center [621, 184] width 219 height 324
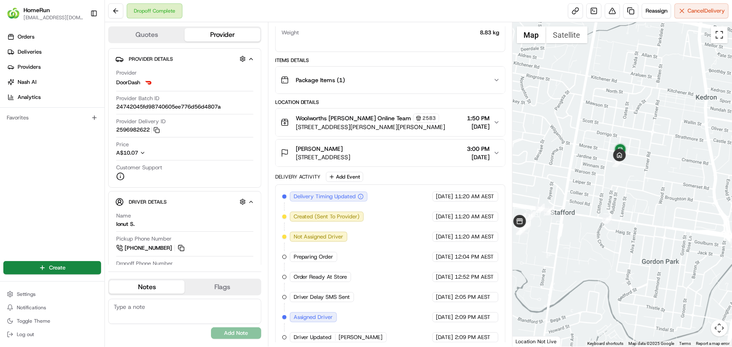
click at [714, 39] on button "Toggle fullscreen view" at bounding box center [719, 34] width 17 height 17
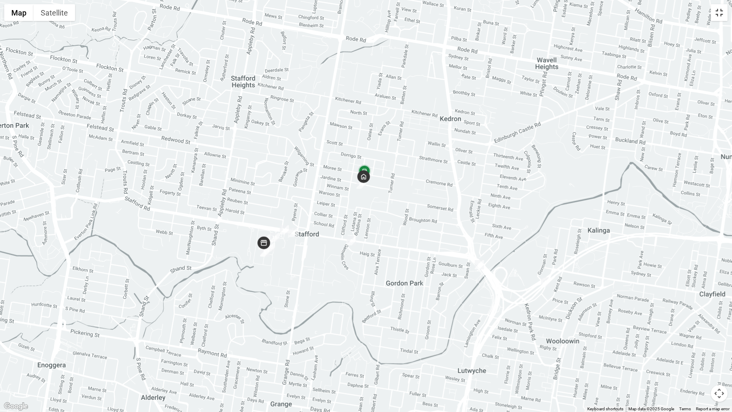
click at [725, 12] on button "Toggle fullscreen view" at bounding box center [719, 12] width 17 height 17
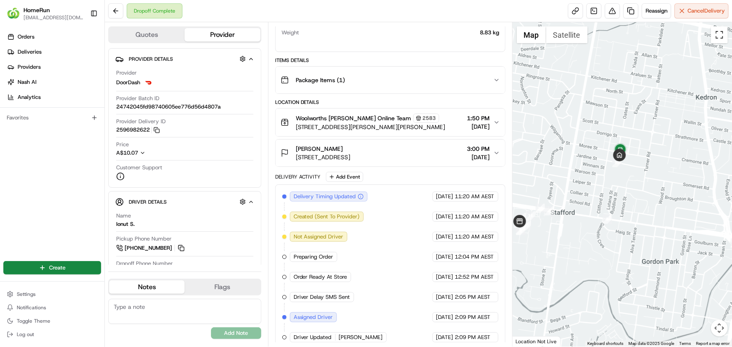
drag, startPoint x: 720, startPoint y: 38, endPoint x: 720, endPoint y: 84, distance: 46.1
click at [720, 38] on button "Toggle fullscreen view" at bounding box center [719, 34] width 17 height 17
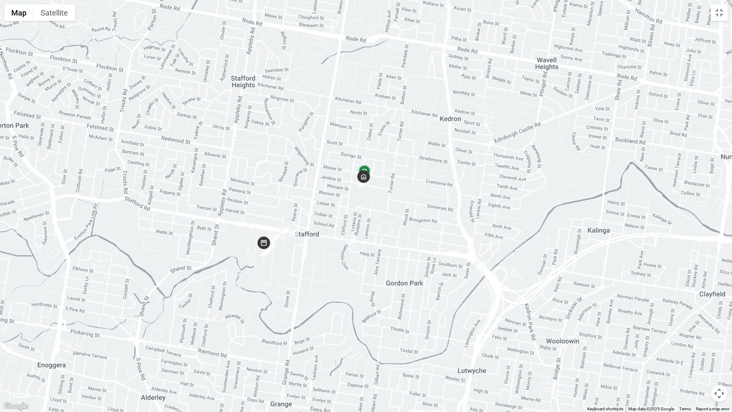
click at [719, 347] on button "Map camera controls" at bounding box center [719, 393] width 17 height 17
click at [700, 347] on button "Zoom in" at bounding box center [698, 351] width 17 height 17
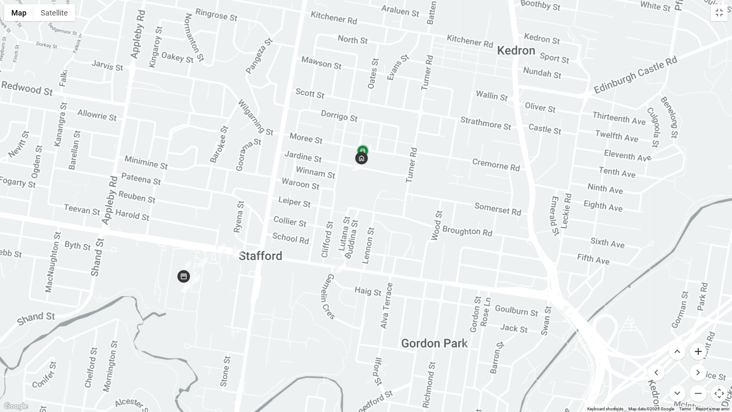
click at [700, 347] on button "Zoom in" at bounding box center [698, 351] width 17 height 17
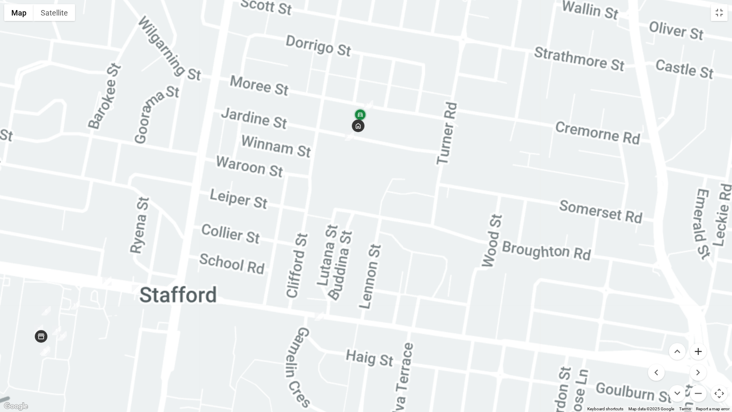
click at [700, 347] on button "Zoom in" at bounding box center [698, 351] width 17 height 17
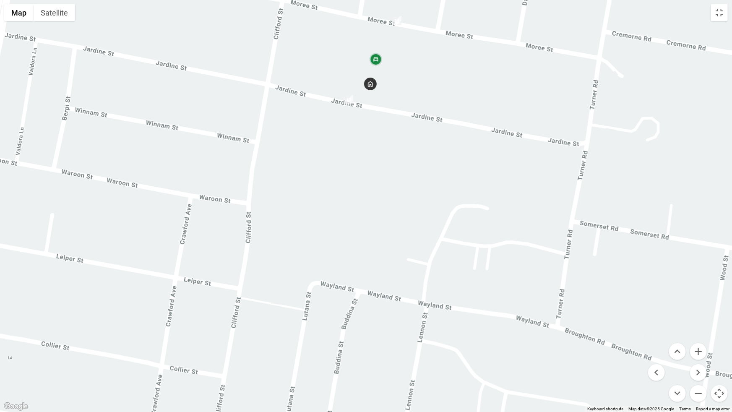
drag, startPoint x: 552, startPoint y: 240, endPoint x: 594, endPoint y: 326, distance: 95.6
click at [587, 325] on div at bounding box center [366, 206] width 732 height 412
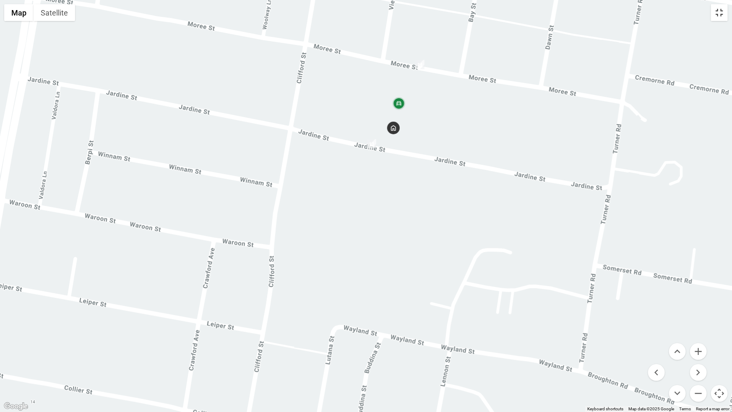
click at [721, 10] on button "Toggle fullscreen view" at bounding box center [719, 12] width 17 height 17
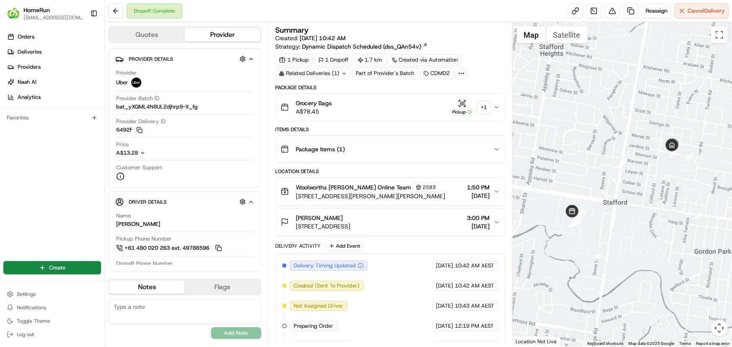
click at [327, 71] on div "Related Deliveries (1)" at bounding box center [312, 73] width 75 height 12
click at [488, 106] on div "+ 1" at bounding box center [484, 107] width 12 height 12
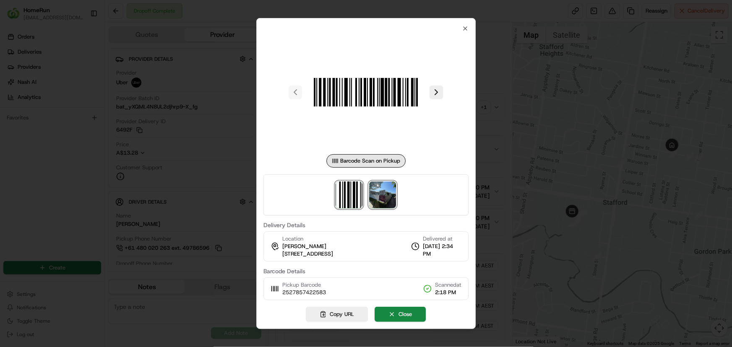
click at [386, 197] on img at bounding box center [382, 195] width 27 height 27
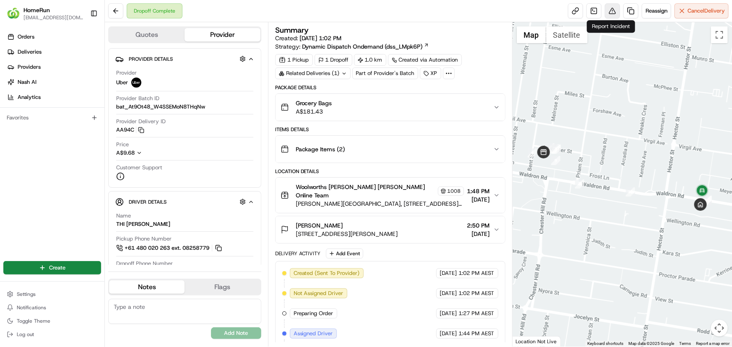
click at [610, 11] on button at bounding box center [612, 10] width 15 height 15
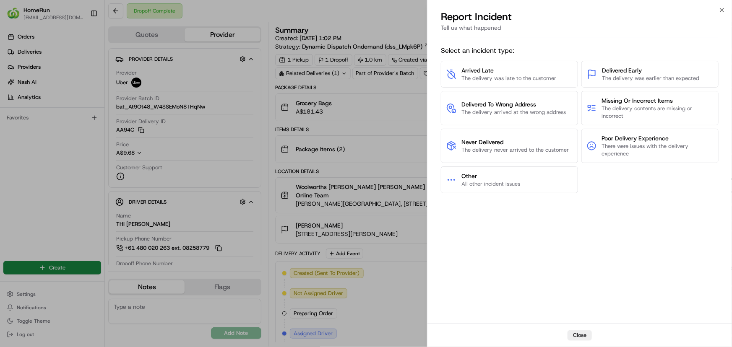
click at [616, 265] on div "Select an incident type: Arrived Late The delivery was late to the customer Del…" at bounding box center [580, 181] width 278 height 279
click at [560, 235] on div "Select an incident type: Arrived Late The delivery was late to the customer Del…" at bounding box center [580, 181] width 278 height 279
click at [565, 264] on div "Select an incident type: Arrived Late The delivery was late to the customer Del…" at bounding box center [580, 181] width 278 height 279
click at [577, 252] on div "Select an incident type: Arrived Late The delivery was late to the customer Del…" at bounding box center [580, 181] width 278 height 279
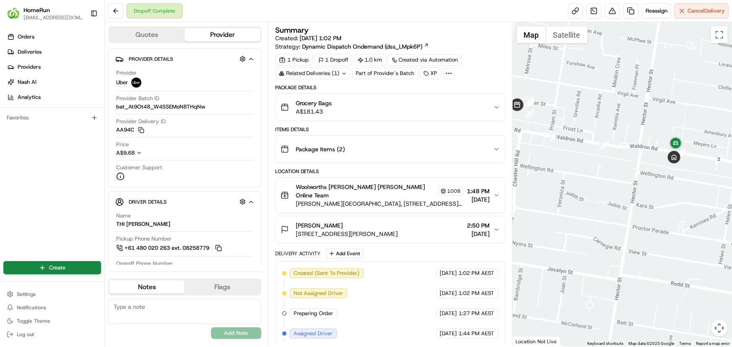
drag, startPoint x: 601, startPoint y: 167, endPoint x: 573, endPoint y: 117, distance: 56.7
click at [573, 117] on div at bounding box center [621, 184] width 219 height 324
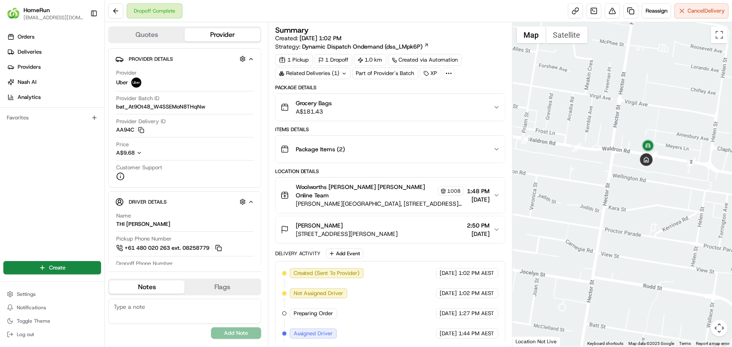
drag, startPoint x: 636, startPoint y: 184, endPoint x: 731, endPoint y: 137, distance: 106.7
click at [608, 187] on div at bounding box center [621, 184] width 219 height 324
click at [716, 38] on button "Toggle fullscreen view" at bounding box center [719, 34] width 17 height 17
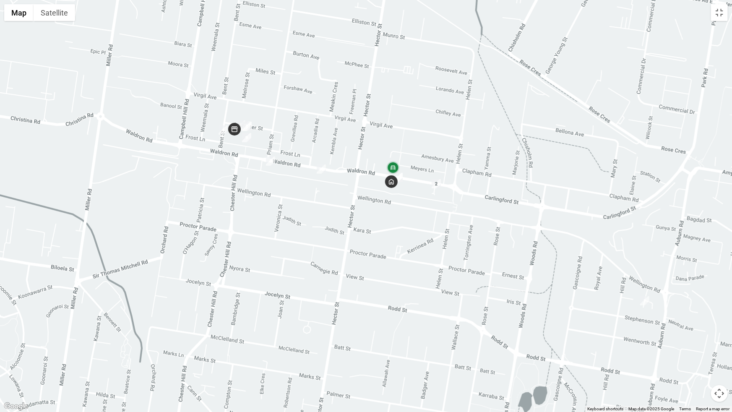
click at [722, 347] on button "Map camera controls" at bounding box center [719, 393] width 17 height 17
click at [692, 347] on button "Zoom in" at bounding box center [698, 351] width 17 height 17
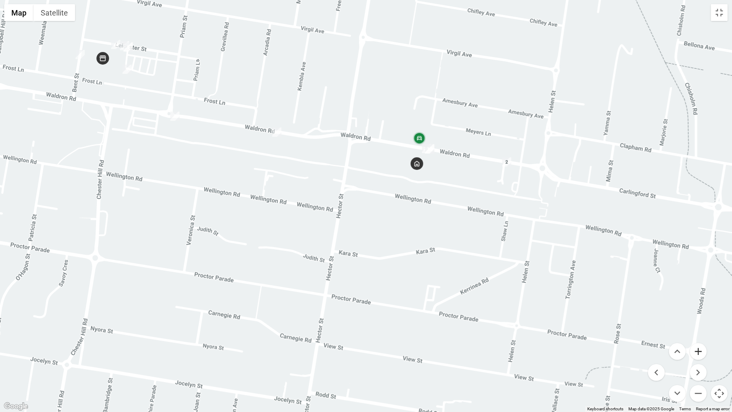
click at [694, 345] on button "Zoom in" at bounding box center [698, 351] width 17 height 17
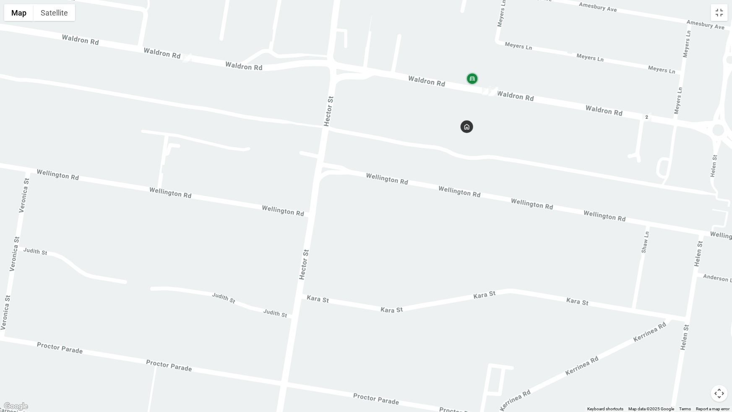
click at [625, 161] on div at bounding box center [366, 206] width 732 height 412
click at [714, 14] on button "Toggle fullscreen view" at bounding box center [719, 12] width 17 height 17
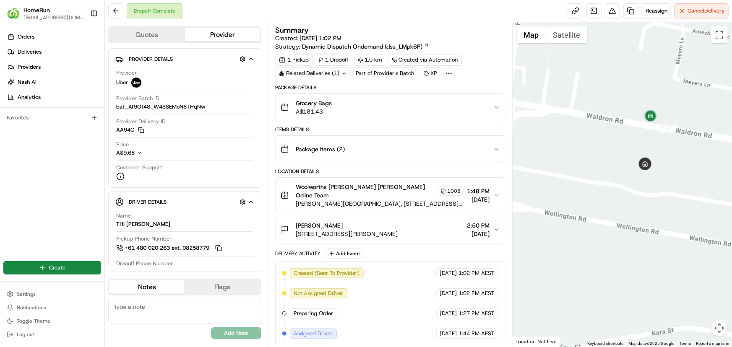
drag, startPoint x: 673, startPoint y: 173, endPoint x: 596, endPoint y: 233, distance: 98.0
click at [596, 233] on div at bounding box center [621, 184] width 219 height 324
click at [611, 13] on button at bounding box center [612, 10] width 15 height 15
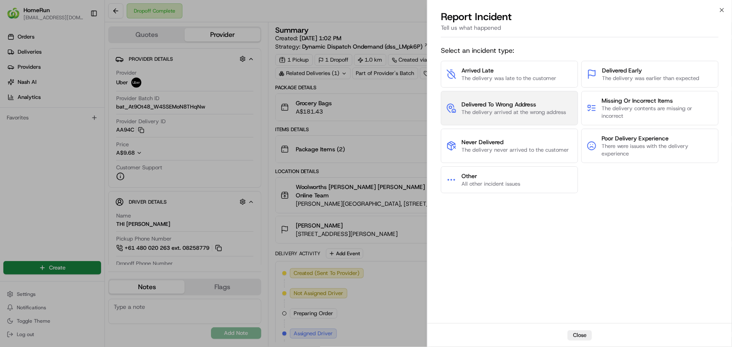
click at [508, 110] on span "The delivery arrived at the wrong address" at bounding box center [513, 113] width 104 height 8
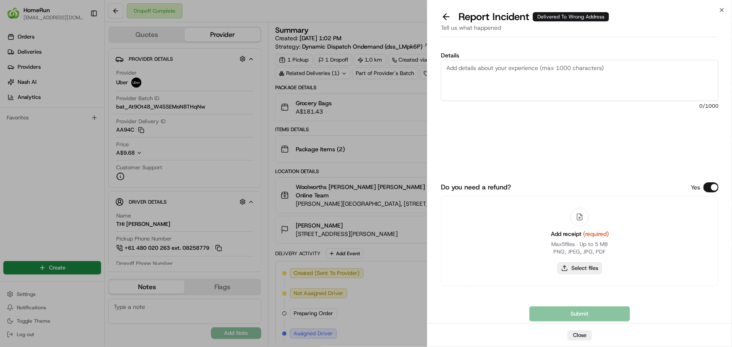
click at [590, 267] on button "Select files" at bounding box center [579, 268] width 44 height 12
type input "C:\fakepath\inv-264221043.pdf"
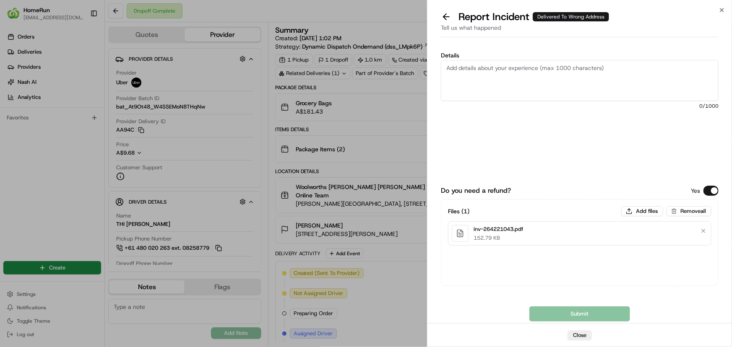
click at [507, 63] on textarea "Details" at bounding box center [580, 80] width 278 height 41
paste textarea "Delivered to incorrect address No POD provided"
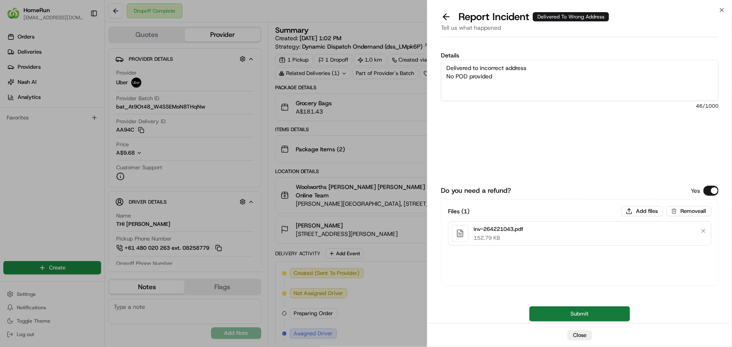
type textarea "Delivered to incorrect address No POD provided"
drag, startPoint x: 585, startPoint y: 316, endPoint x: 712, endPoint y: 307, distance: 127.3
click at [585, 315] on button "Submit" at bounding box center [579, 313] width 101 height 15
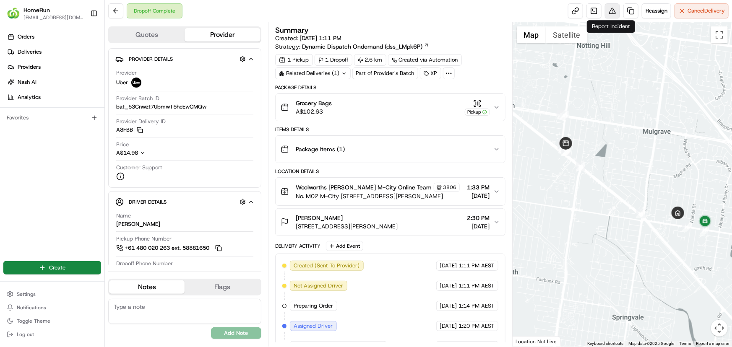
click at [610, 10] on button at bounding box center [612, 10] width 15 height 15
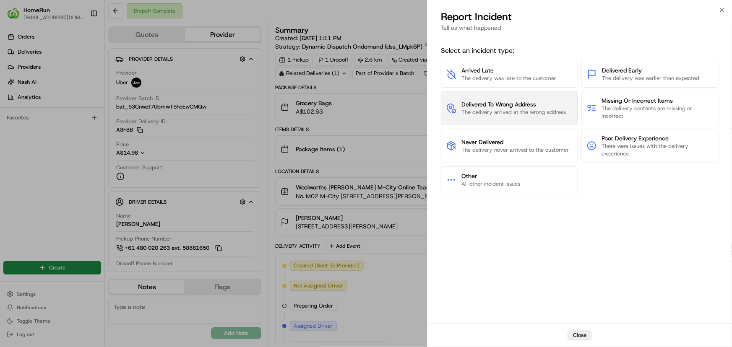
click at [526, 101] on span "Delivered To Wrong Address" at bounding box center [513, 104] width 104 height 8
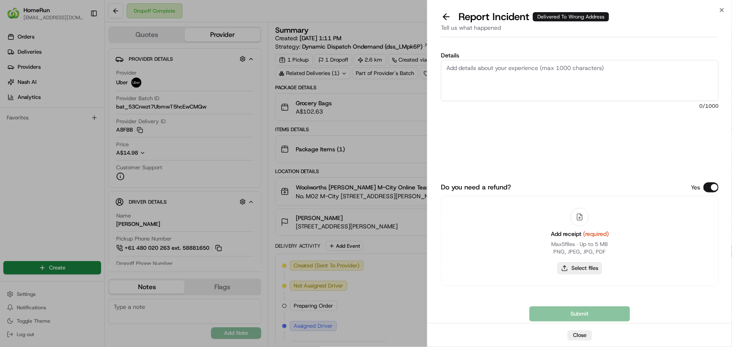
click at [586, 264] on button "Select files" at bounding box center [579, 268] width 44 height 12
type input "C:\fakepath\inv-264847405.pdf"
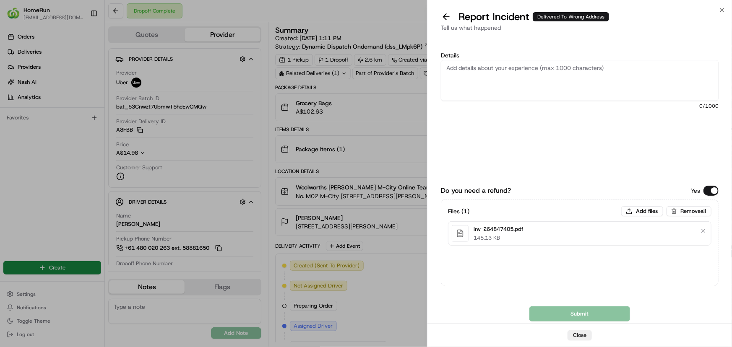
click at [522, 65] on textarea "Details" at bounding box center [580, 80] width 278 height 41
paste textarea "Delivered to incorrect address No POD provided"
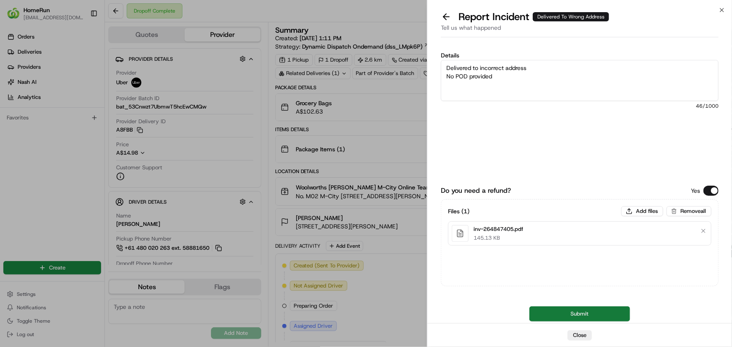
type textarea "Delivered to incorrect address No POD provided"
click at [540, 314] on button "Submit" at bounding box center [579, 313] width 101 height 15
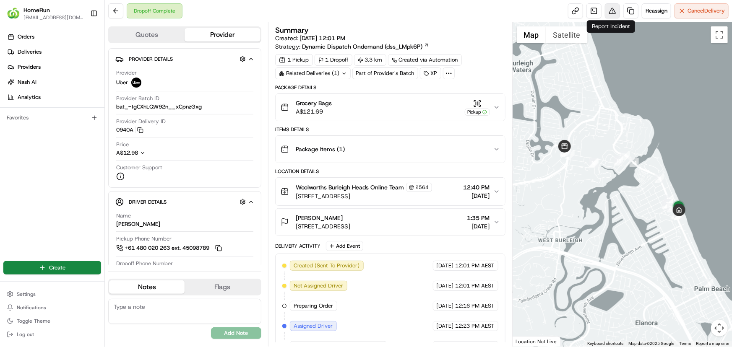
click at [612, 10] on button at bounding box center [612, 10] width 15 height 15
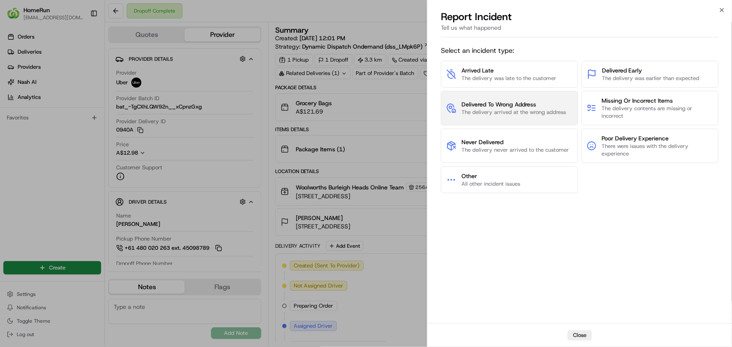
click at [478, 104] on span "Delivered To Wrong Address" at bounding box center [513, 104] width 104 height 8
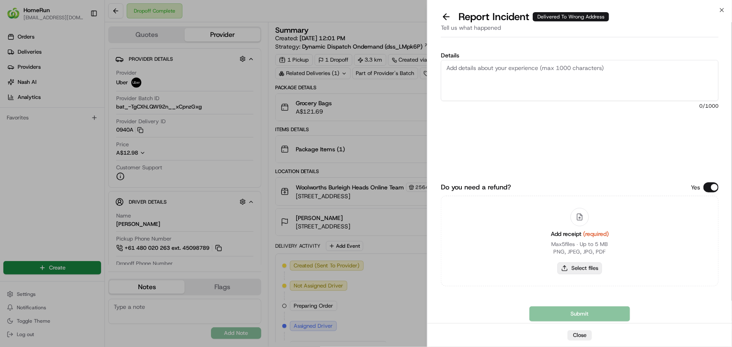
click at [587, 267] on button "Select files" at bounding box center [579, 268] width 44 height 12
type input "C:\fakepath\inv-264342663.pdf"
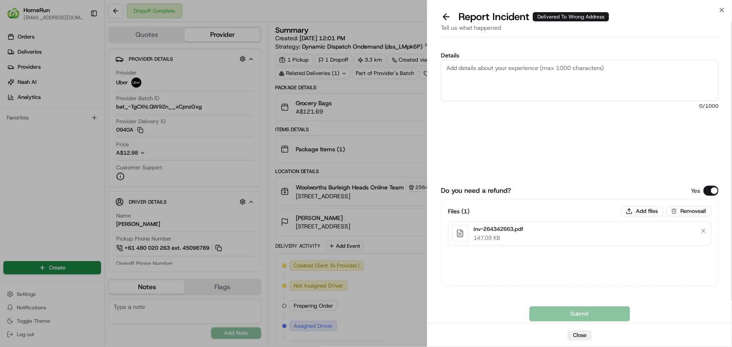
click at [538, 70] on textarea "Details" at bounding box center [580, 80] width 278 height 41
paste textarea "Delivered to incorrect address No POD provided"
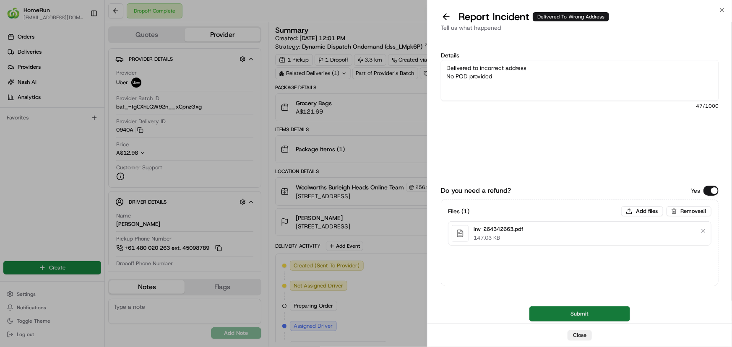
type textarea "Delivered to incorrect address No POD provided"
click at [546, 310] on button "Submit" at bounding box center [579, 313] width 101 height 15
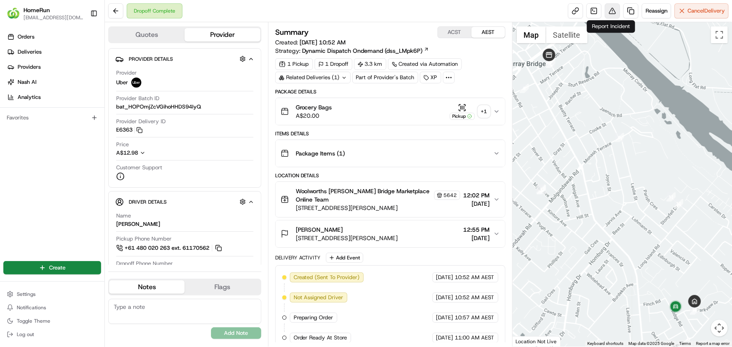
click at [612, 13] on button at bounding box center [612, 10] width 15 height 15
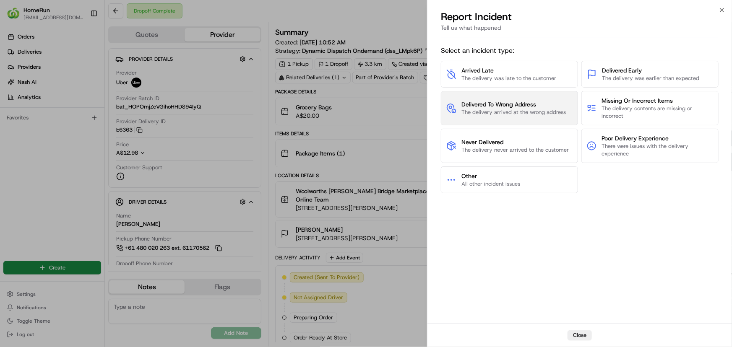
click at [515, 112] on span "The delivery arrived at the wrong address" at bounding box center [513, 113] width 104 height 8
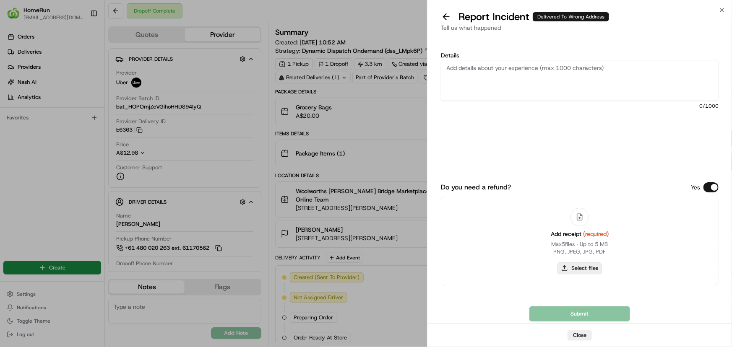
click at [591, 268] on button "Select files" at bounding box center [579, 268] width 44 height 12
type input "C:\fakepath\inv-266036776.pdf"
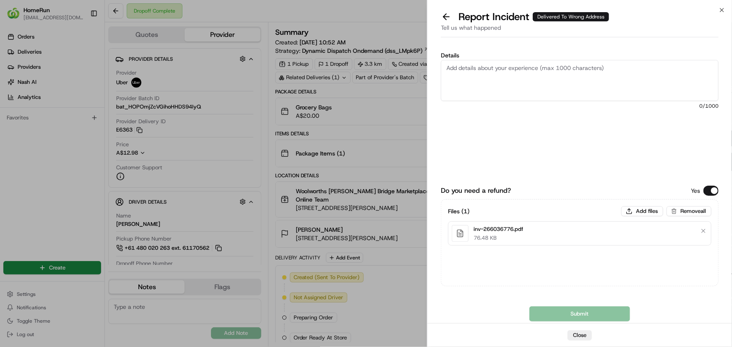
click at [511, 67] on textarea "Details" at bounding box center [580, 80] width 278 height 41
paste textarea "Accessed account for Partner Delivery Investigation ---------------------------…"
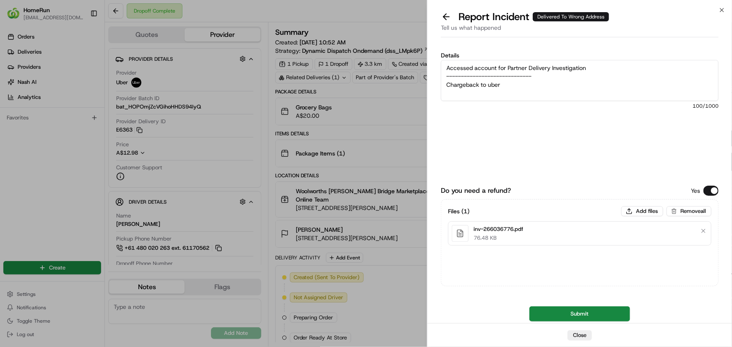
click at [446, 83] on textarea "Accessed account for Partner Delivery Investigation ---------------------------…" at bounding box center [580, 80] width 278 height 41
type textarea "Accessed account for Partner Delivery Investigation ---------------------------…"
click at [581, 138] on div "Details Accessed account for Partner Delivery Investigation -------------------…" at bounding box center [580, 106] width 278 height 108
click at [574, 309] on button "Submit" at bounding box center [579, 313] width 101 height 15
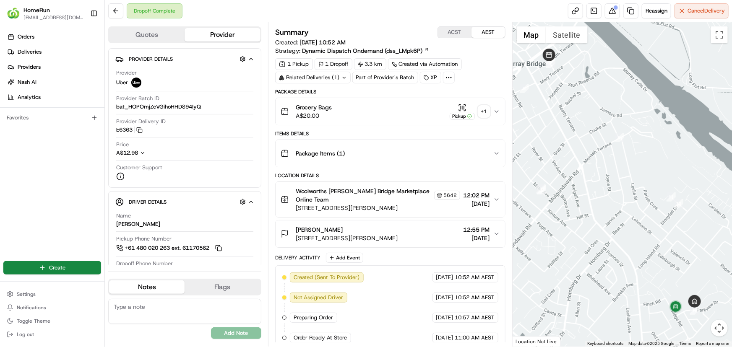
click at [402, 9] on div "Dropoff Complete Reassign Cancel Delivery" at bounding box center [418, 11] width 627 height 22
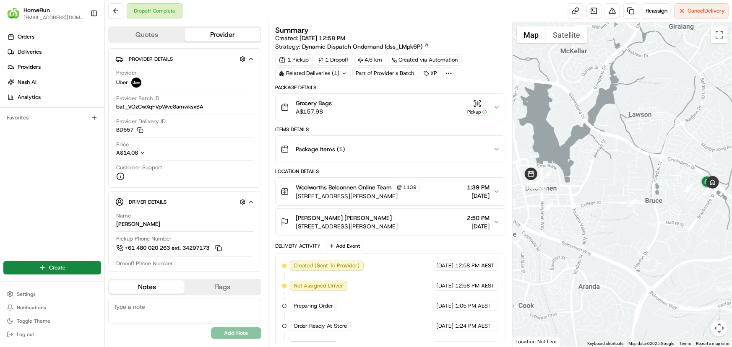
click at [430, 15] on div "Dropoff Complete Reassign Cancel Delivery" at bounding box center [418, 11] width 627 height 22
click at [225, 14] on div "Dropoff Complete Reassign Cancel Delivery" at bounding box center [418, 11] width 627 height 22
click at [383, 7] on div "Dropoff Complete Reassign Cancel Delivery" at bounding box center [418, 11] width 627 height 22
click at [610, 11] on button at bounding box center [612, 10] width 15 height 15
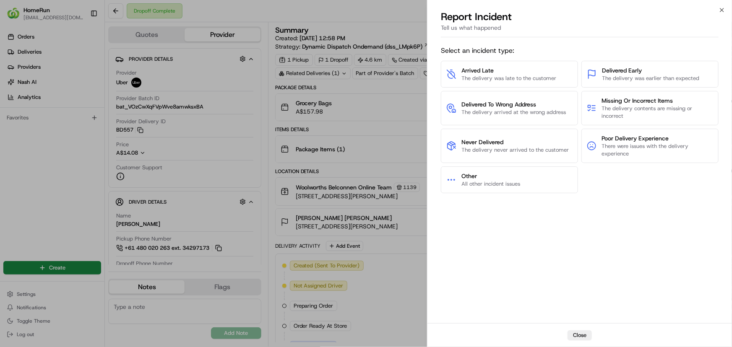
click at [622, 231] on div "Select an incident type: Arrived Late The delivery was late to the customer Del…" at bounding box center [580, 181] width 278 height 279
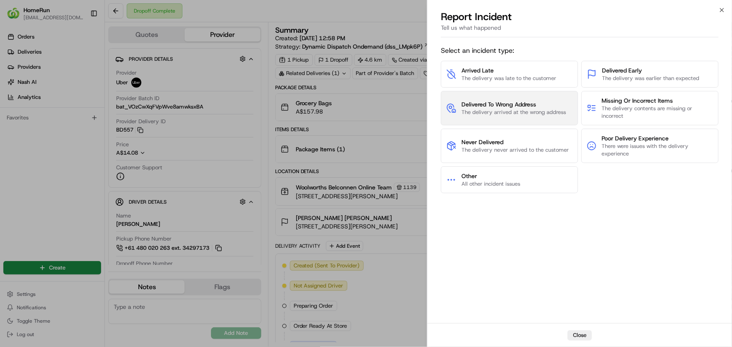
click at [484, 109] on span "The delivery arrived at the wrong address" at bounding box center [513, 113] width 104 height 8
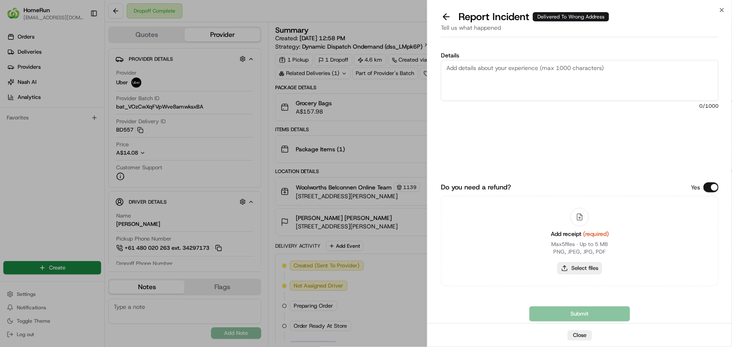
click at [582, 269] on button "Select files" at bounding box center [579, 268] width 44 height 12
type input "C:\fakepath\inv-262722004.pdf"
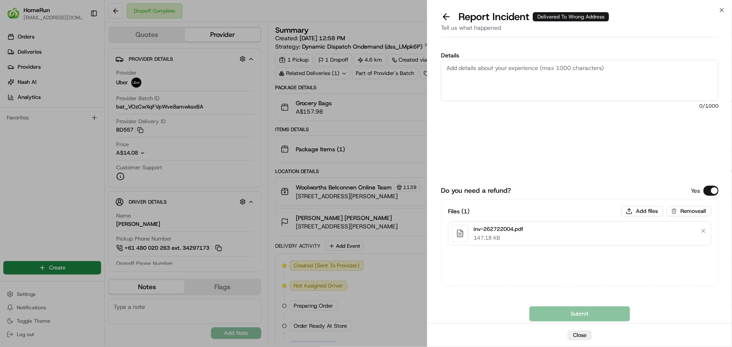
click at [462, 65] on textarea "Details" at bounding box center [580, 80] width 278 height 41
paste textarea "Delivered to incorrect address No POD provided"
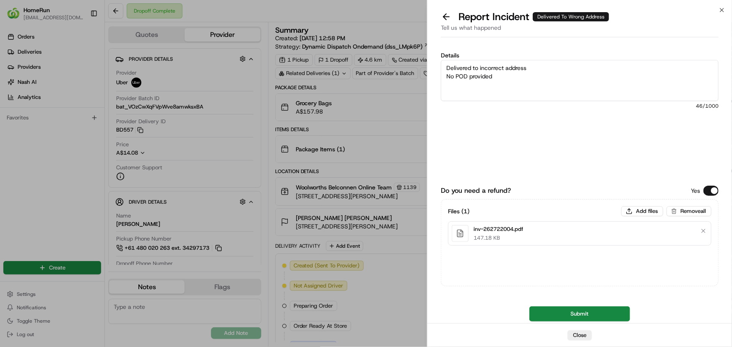
type textarea "Delivered to incorrect address No POD provided"
click at [593, 148] on div "Details Delivered to incorrect address No POD provided 46 /1000" at bounding box center [580, 106] width 278 height 108
click at [597, 312] on button "Submit" at bounding box center [579, 313] width 101 height 15
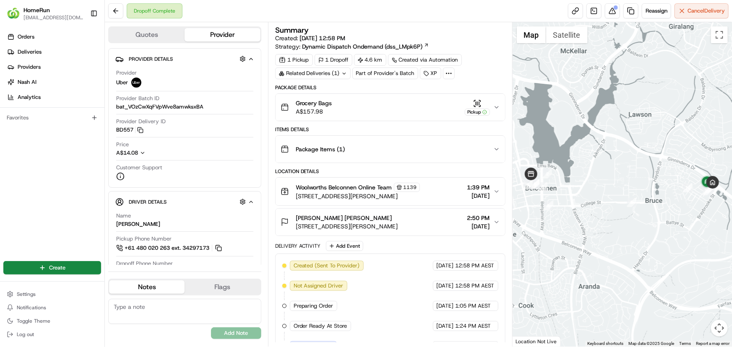
click at [52, 158] on div "Orders Deliveries Providers [PERSON_NAME] Analytics Favorites" at bounding box center [52, 140] width 104 height 226
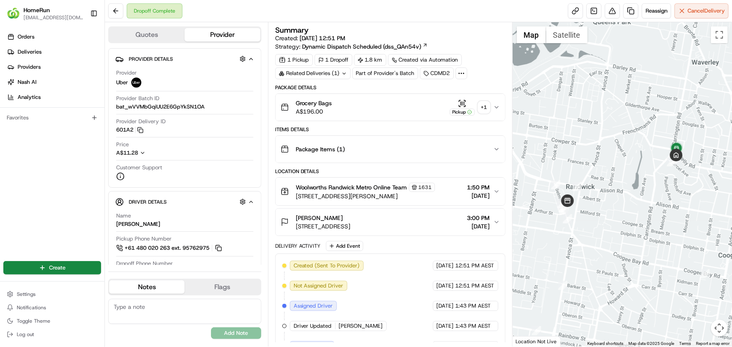
click at [345, 73] on icon at bounding box center [343, 73] width 3 height 1
click at [453, 22] on div "Summary Created: 23/08/2025 12:51 PM Strategy: Dynamic Dispatch Scheduled (dss_…" at bounding box center [390, 184] width 244 height 324
click at [612, 13] on button at bounding box center [612, 10] width 15 height 15
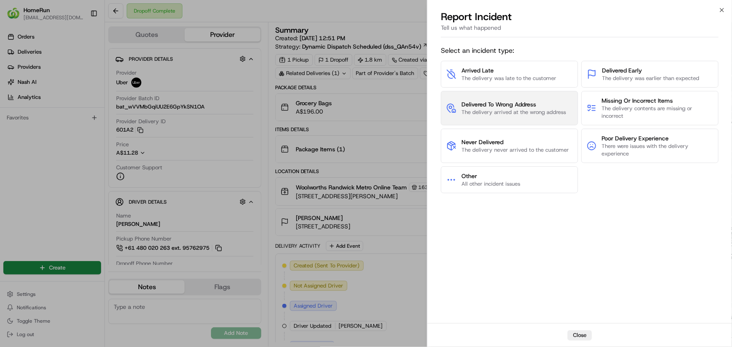
click at [524, 103] on span "Delivered To Wrong Address" at bounding box center [513, 104] width 104 height 8
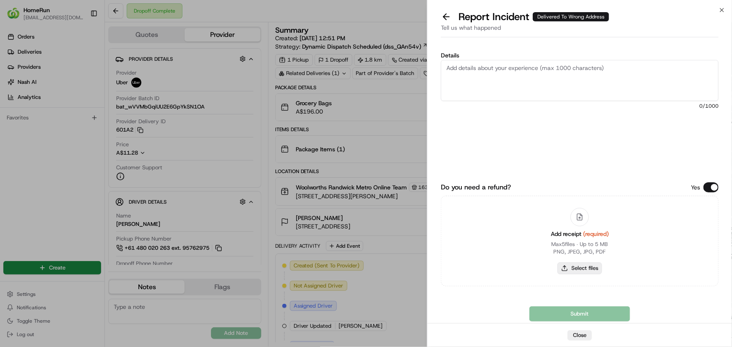
click at [584, 267] on button "Select files" at bounding box center [579, 268] width 44 height 12
type input "C:\fakepath\inv-266007612.pdf"
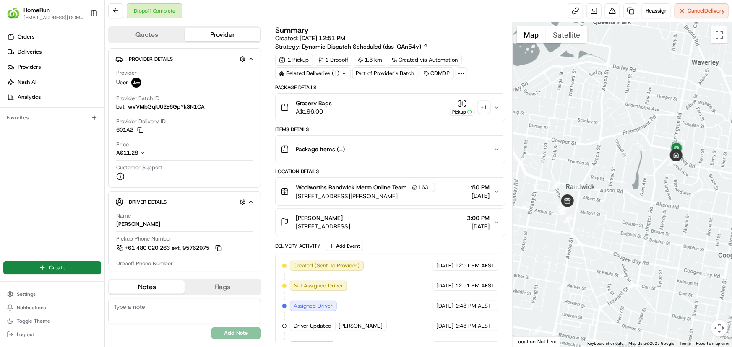
click at [483, 109] on div "+ 1" at bounding box center [484, 107] width 12 height 12
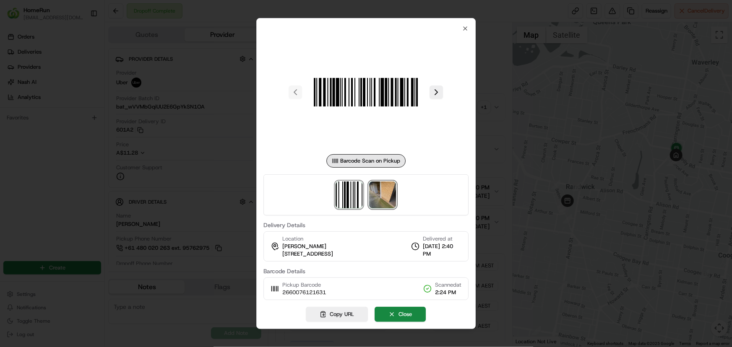
click at [377, 195] on img at bounding box center [382, 195] width 27 height 27
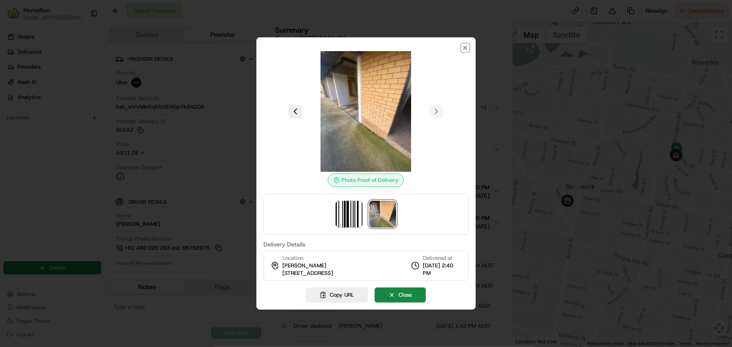
drag, startPoint x: 463, startPoint y: 48, endPoint x: 467, endPoint y: 52, distance: 6.2
click at [467, 52] on div "Photo Proof of Delivery Delivery Details Location Matthew Travis 6 Marcel Ave, …" at bounding box center [366, 173] width 220 height 272
click at [466, 49] on icon "button" at bounding box center [465, 47] width 7 height 7
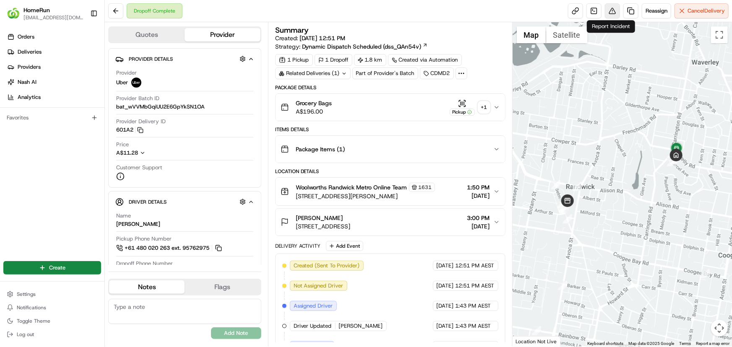
click at [610, 7] on button at bounding box center [612, 10] width 15 height 15
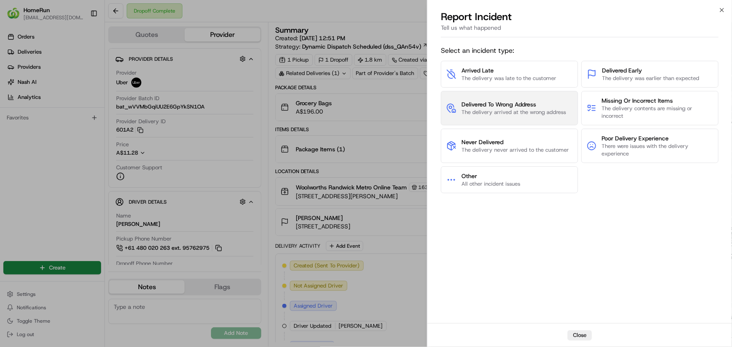
click at [509, 112] on span "The delivery arrived at the wrong address" at bounding box center [513, 113] width 104 height 8
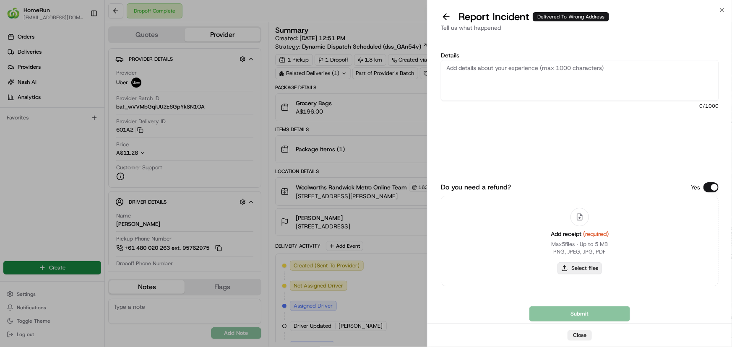
click at [579, 269] on button "Select files" at bounding box center [579, 268] width 44 height 12
type input "C:\fakepath\inv-266007612.pdf"
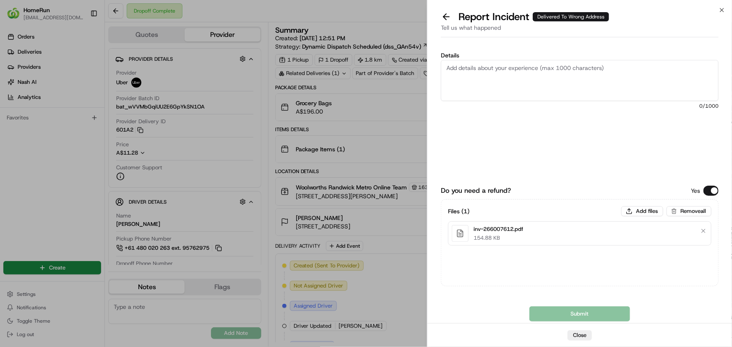
click at [511, 66] on textarea "Details" at bounding box center [580, 80] width 278 height 41
paste textarea "Delivered to incorrect address POD is not helpful."
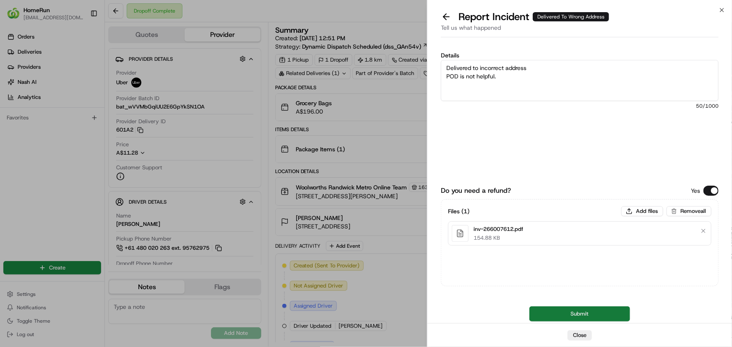
type textarea "Delivered to incorrect address POD is not helpful."
click at [597, 313] on button "Submit" at bounding box center [579, 313] width 101 height 15
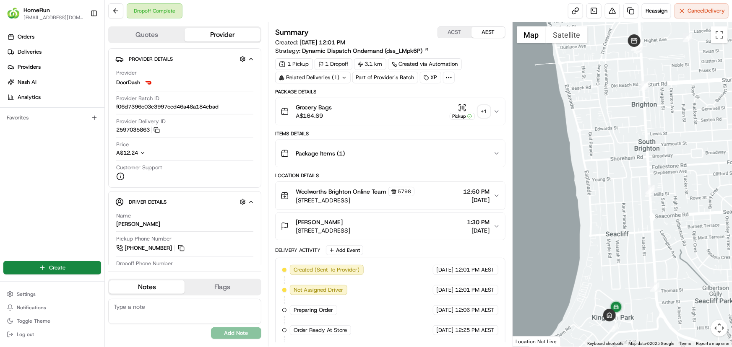
click at [485, 113] on div "+ 1" at bounding box center [484, 112] width 12 height 12
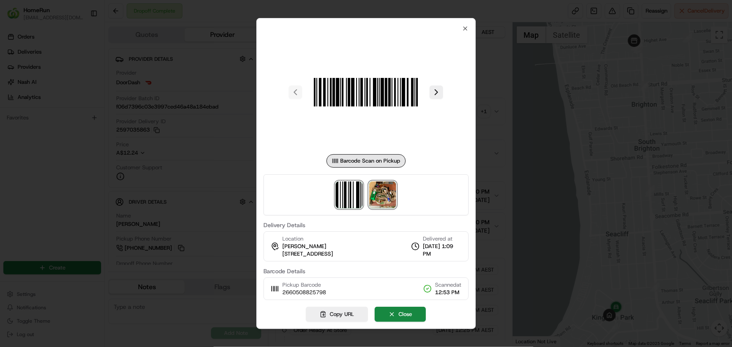
click at [385, 197] on img at bounding box center [382, 195] width 27 height 27
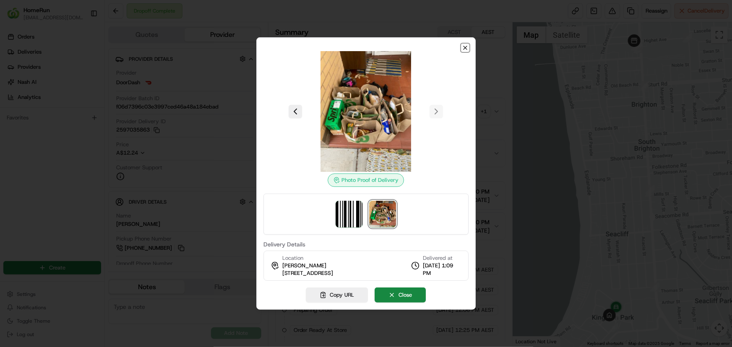
click at [464, 48] on icon "button" at bounding box center [465, 47] width 7 height 7
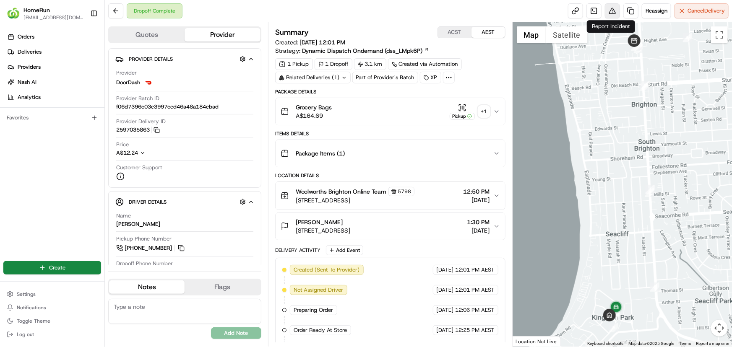
click at [607, 11] on button at bounding box center [612, 10] width 15 height 15
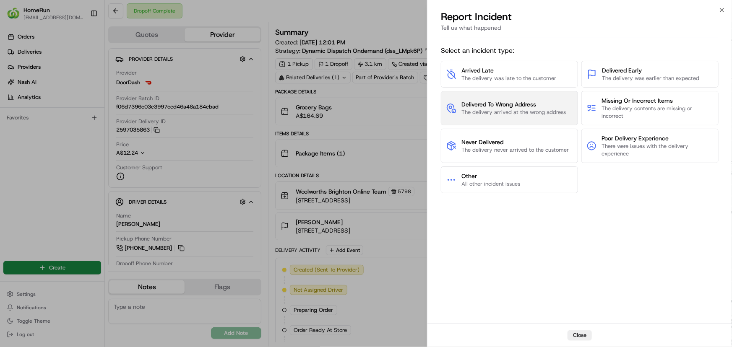
click at [507, 111] on span "The delivery arrived at the wrong address" at bounding box center [513, 113] width 104 height 8
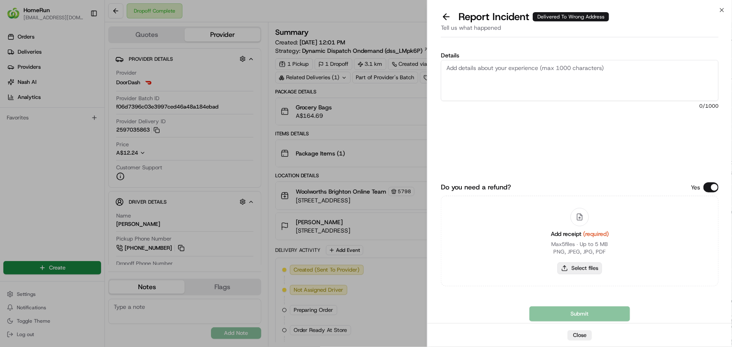
click at [586, 267] on button "Select files" at bounding box center [579, 268] width 44 height 12
type input "C:\fakepath\inv-266050882.pdf"
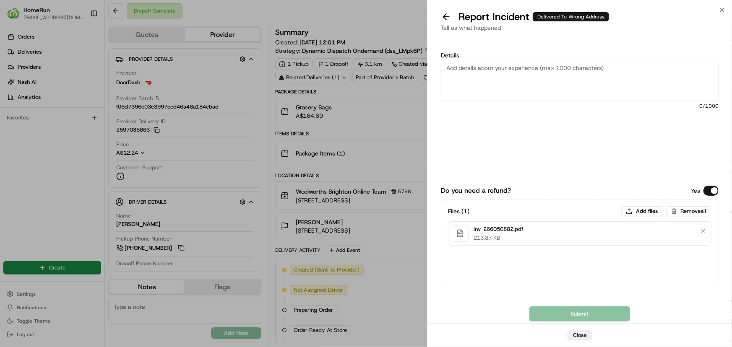
click at [589, 70] on textarea "Details" at bounding box center [580, 80] width 278 height 41
paste textarea "Delivered to incorrect address POD is not helpful."
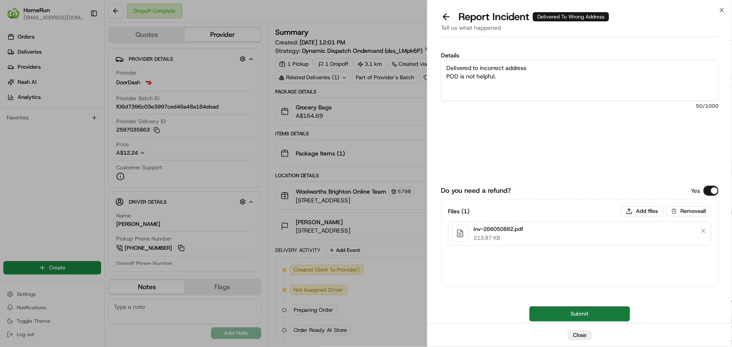
type textarea "Delivered to incorrect address POD is not helpful."
drag, startPoint x: 571, startPoint y: 315, endPoint x: 652, endPoint y: 296, distance: 83.1
click at [571, 315] on button "Submit" at bounding box center [579, 313] width 101 height 15
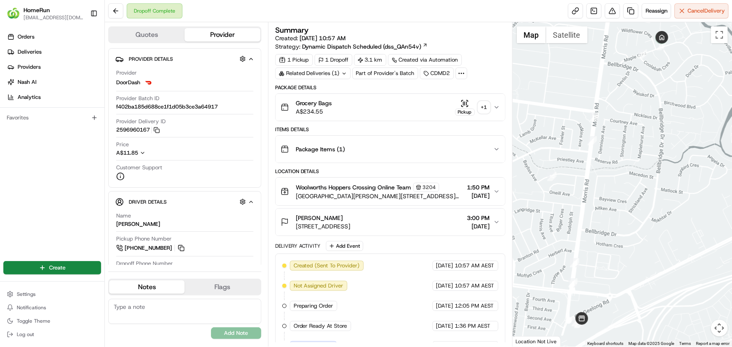
click at [403, 9] on div "Dropoff Complete Reassign Cancel Delivery" at bounding box center [418, 11] width 627 height 22
click at [324, 73] on div "Related Deliveries (1)" at bounding box center [312, 73] width 75 height 12
click at [443, 13] on div "Dropoff Complete Reassign Cancel Delivery" at bounding box center [418, 11] width 627 height 22
click at [483, 107] on div "+ 1" at bounding box center [484, 107] width 12 height 12
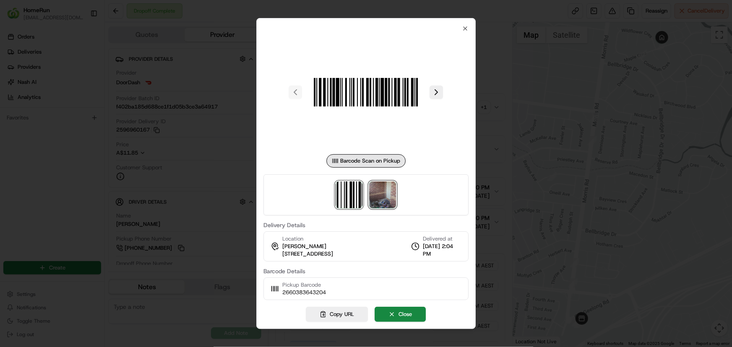
click at [384, 197] on img at bounding box center [382, 195] width 27 height 27
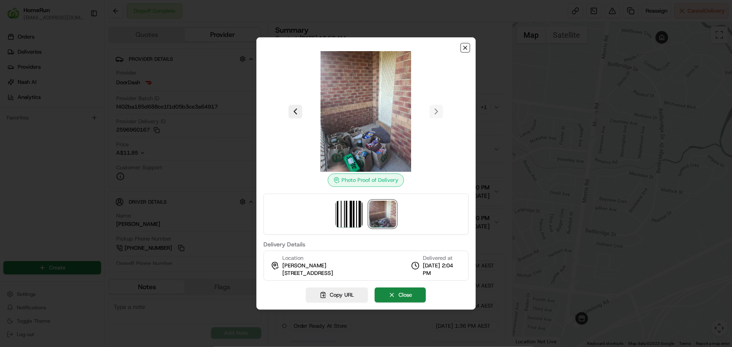
click at [465, 49] on icon "button" at bounding box center [465, 47] width 7 height 7
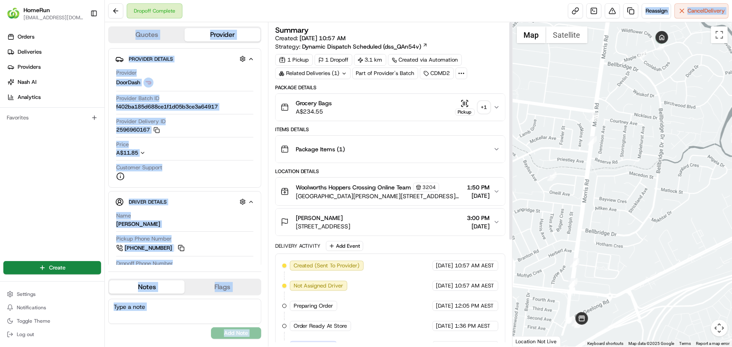
drag, startPoint x: 272, startPoint y: 28, endPoint x: 495, endPoint y: -8, distance: 225.1
click at [495, 0] on html "HomeRun plenati@woolworths.com.au Toggle Sidebar Orders Deliveries Providers Na…" at bounding box center [366, 173] width 732 height 347
click at [218, 9] on div "Dropoff Complete Reassign Cancel Delivery" at bounding box center [418, 11] width 627 height 22
drag, startPoint x: 275, startPoint y: 30, endPoint x: 473, endPoint y: -22, distance: 204.2
click at [473, 0] on html "HomeRun plenati@woolworths.com.au Toggle Sidebar Orders Deliveries Providers Na…" at bounding box center [366, 173] width 732 height 347
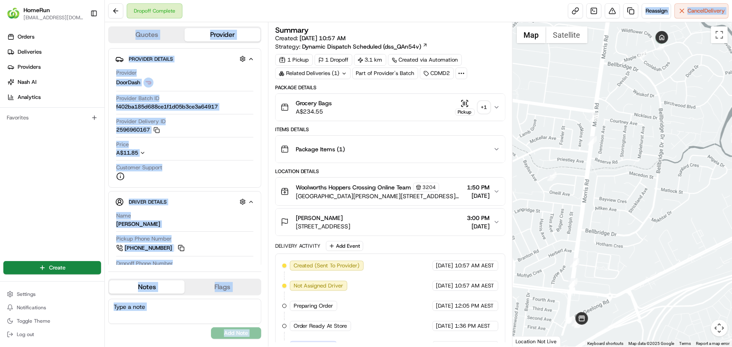
click at [342, 17] on div "Dropoff Complete Reassign Cancel Delivery" at bounding box center [418, 11] width 627 height 22
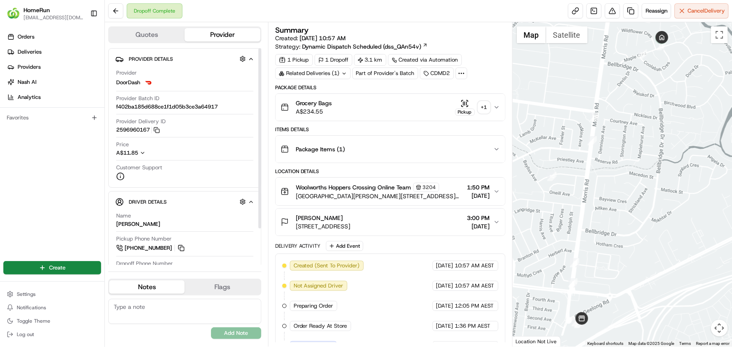
click at [60, 182] on div "Orders Deliveries Providers Nash AI Analytics Favorites" at bounding box center [52, 140] width 104 height 226
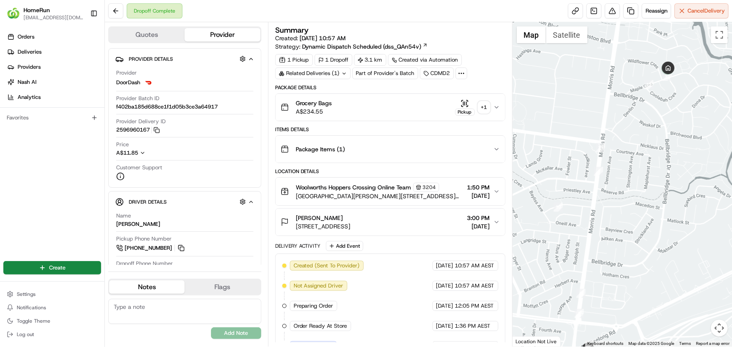
drag, startPoint x: 632, startPoint y: 201, endPoint x: 658, endPoint y: 150, distance: 57.4
click at [658, 150] on div at bounding box center [621, 184] width 219 height 324
click at [719, 41] on button "Toggle fullscreen view" at bounding box center [719, 34] width 17 height 17
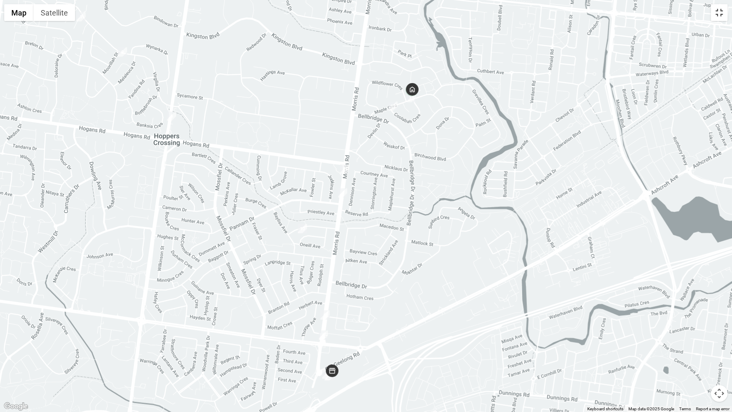
click at [718, 16] on button "Toggle fullscreen view" at bounding box center [719, 12] width 17 height 17
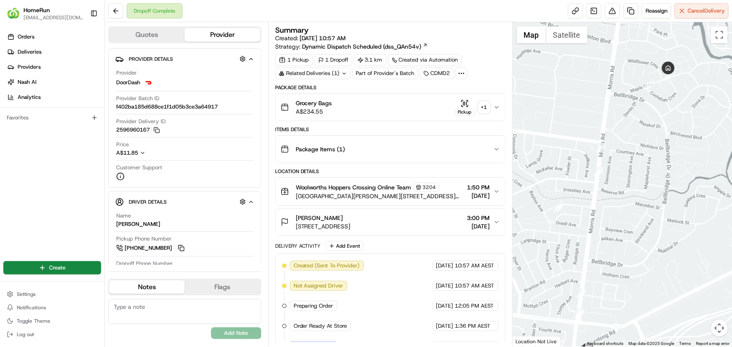
click at [718, 326] on button "Map camera controls" at bounding box center [719, 328] width 17 height 17
click at [701, 327] on button "Zoom out" at bounding box center [698, 328] width 17 height 17
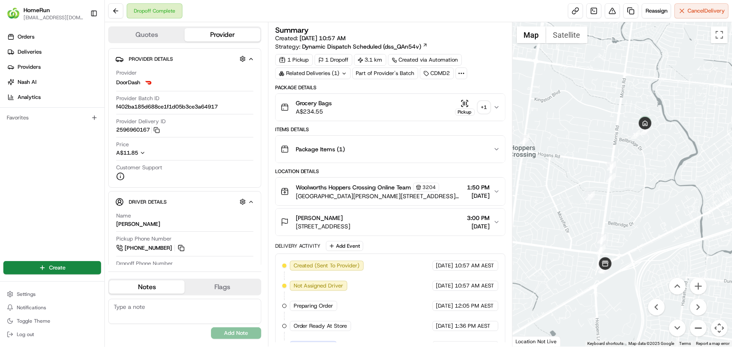
click at [701, 327] on button "Zoom out" at bounding box center [698, 328] width 17 height 17
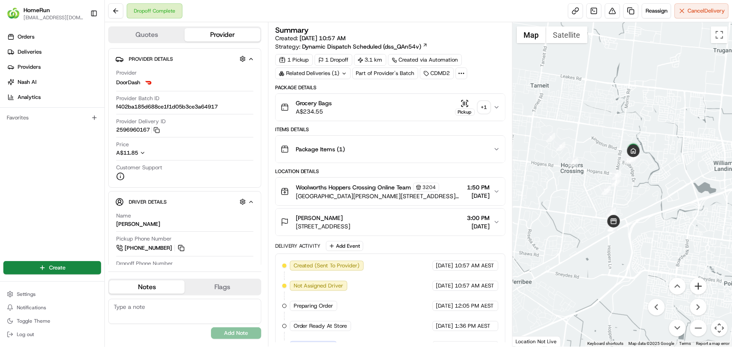
click at [698, 284] on button "Zoom in" at bounding box center [698, 286] width 17 height 17
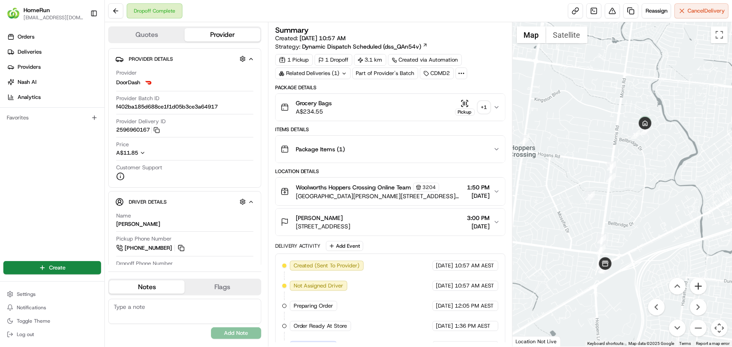
click at [698, 284] on button "Zoom in" at bounding box center [698, 286] width 17 height 17
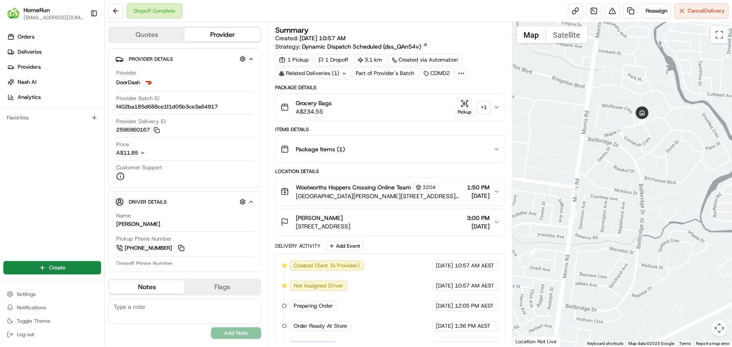
drag, startPoint x: 658, startPoint y: 140, endPoint x: 631, endPoint y: 192, distance: 58.5
click at [631, 192] on div at bounding box center [621, 184] width 219 height 324
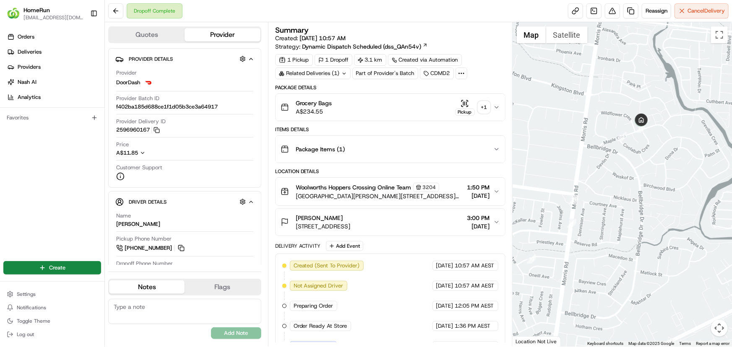
click at [716, 327] on button "Map camera controls" at bounding box center [719, 328] width 17 height 17
click at [698, 291] on button "Zoom in" at bounding box center [698, 286] width 17 height 17
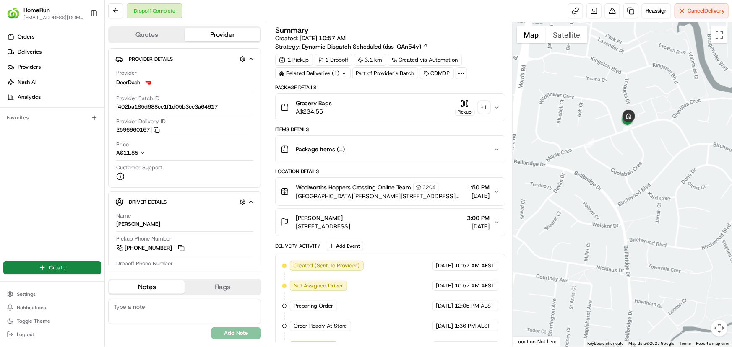
drag, startPoint x: 674, startPoint y: 166, endPoint x: 641, endPoint y: 220, distance: 63.4
click at [641, 220] on div at bounding box center [621, 184] width 219 height 324
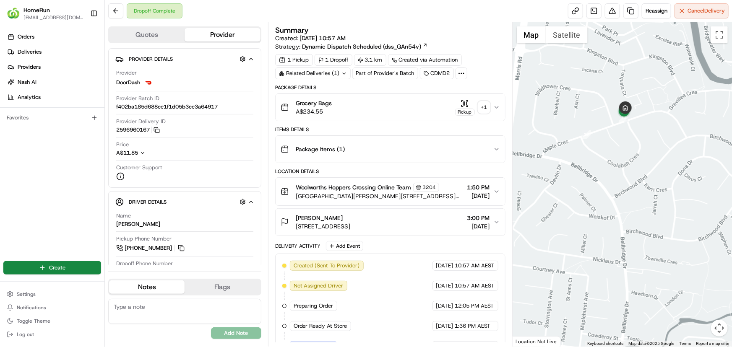
drag, startPoint x: 649, startPoint y: 205, endPoint x: 646, endPoint y: 195, distance: 9.8
click at [646, 195] on div at bounding box center [621, 184] width 219 height 324
click at [716, 330] on button "Map camera controls" at bounding box center [719, 328] width 17 height 17
click at [703, 287] on button "Zoom in" at bounding box center [698, 286] width 17 height 17
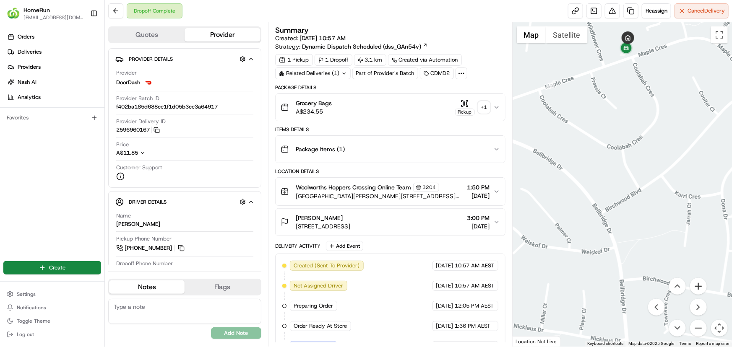
click at [700, 286] on button "Zoom in" at bounding box center [698, 286] width 17 height 17
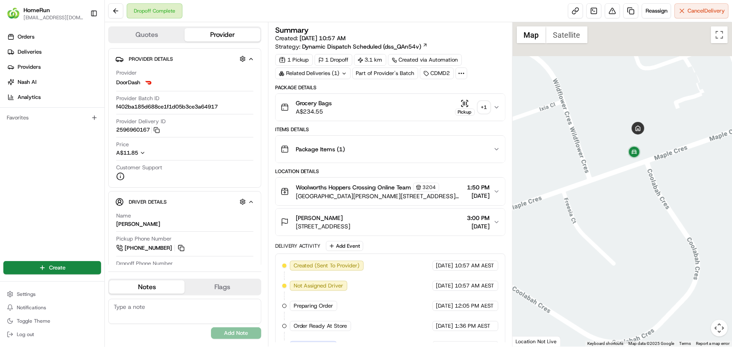
drag, startPoint x: 669, startPoint y: 132, endPoint x: 672, endPoint y: 365, distance: 232.3
click at [672, 347] on html "HomeRun plenati@woolworths.com.au Toggle Sidebar Orders Deliveries Providers Na…" at bounding box center [366, 173] width 732 height 347
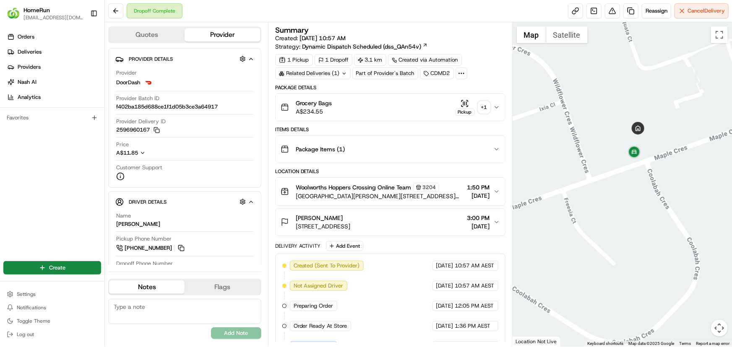
click at [719, 327] on button "Map camera controls" at bounding box center [719, 328] width 17 height 17
click at [696, 329] on button "Zoom out" at bounding box center [698, 328] width 17 height 17
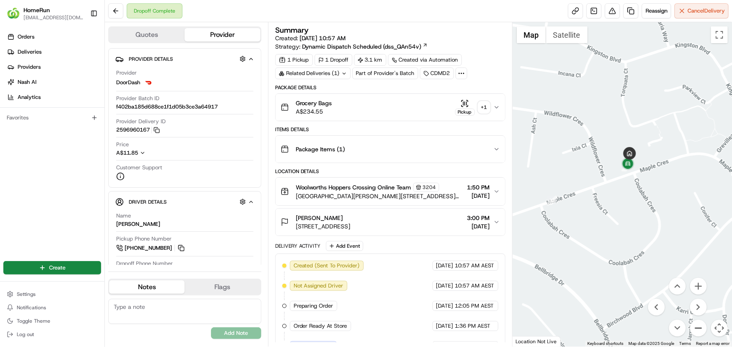
click at [699, 328] on button "Zoom out" at bounding box center [698, 328] width 17 height 17
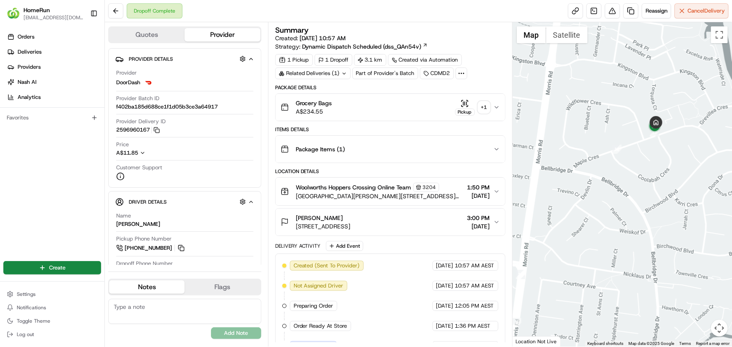
drag, startPoint x: 614, startPoint y: 243, endPoint x: 644, endPoint y: 198, distance: 53.8
click at [644, 198] on div at bounding box center [621, 184] width 219 height 324
click at [716, 331] on button "Map camera controls" at bounding box center [719, 328] width 17 height 17
click at [696, 327] on button "Zoom out" at bounding box center [698, 328] width 17 height 17
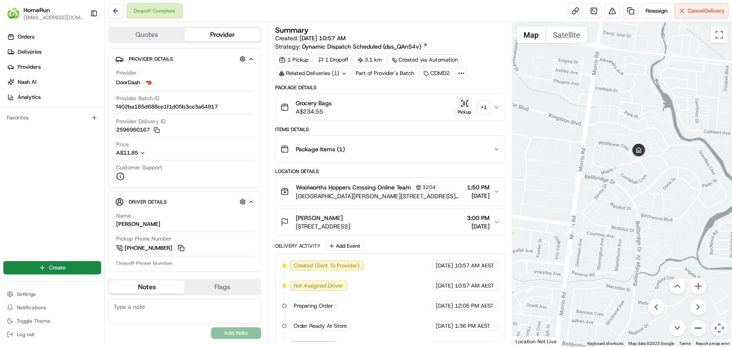
click at [696, 327] on button "Zoom out" at bounding box center [698, 328] width 17 height 17
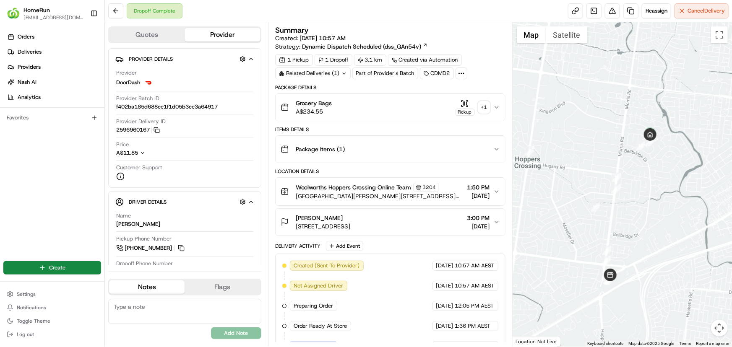
drag, startPoint x: 628, startPoint y: 241, endPoint x: 648, endPoint y: 210, distance: 36.4
click at [648, 210] on div at bounding box center [621, 184] width 219 height 324
click at [722, 325] on button "Map camera controls" at bounding box center [719, 328] width 17 height 17
click at [698, 324] on button "Zoom out" at bounding box center [698, 328] width 17 height 17
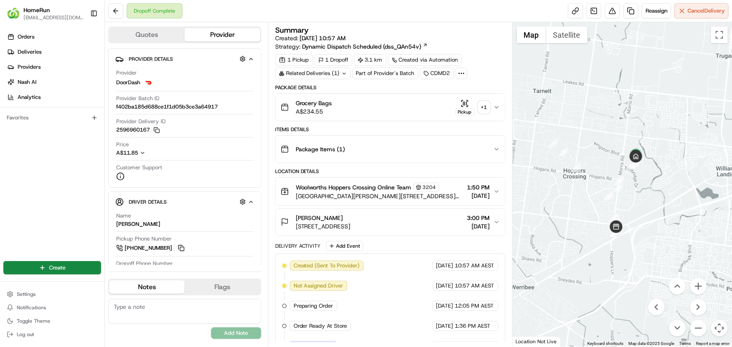
click at [719, 329] on button "Map camera controls" at bounding box center [719, 328] width 17 height 17
click at [721, 327] on button "Map camera controls" at bounding box center [719, 328] width 17 height 17
click at [703, 327] on button "Zoom out" at bounding box center [698, 328] width 17 height 17
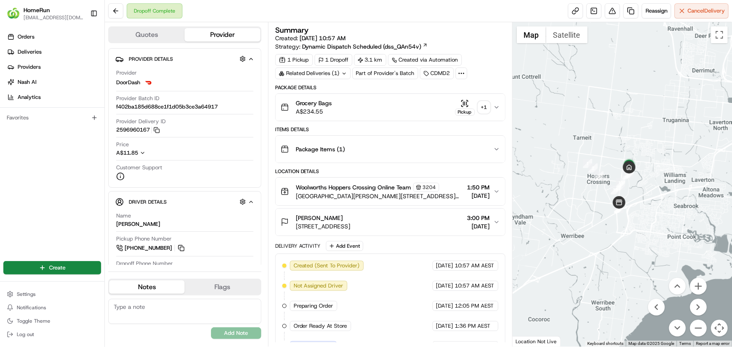
click at [718, 325] on button "Map camera controls" at bounding box center [719, 328] width 17 height 17
click at [716, 323] on button "Map camera controls" at bounding box center [719, 328] width 17 height 17
click at [701, 327] on button "Zoom out" at bounding box center [698, 328] width 17 height 17
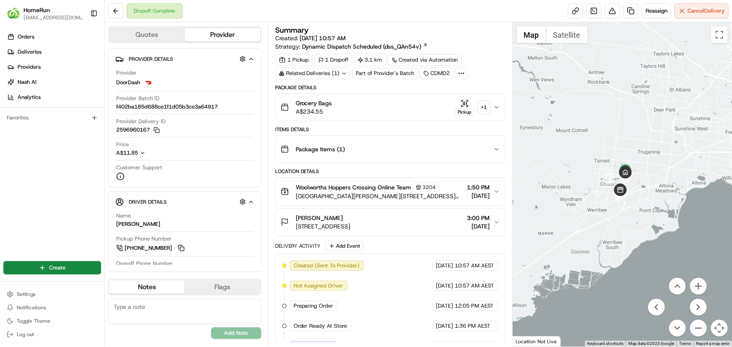
click at [722, 326] on button "Map camera controls" at bounding box center [719, 328] width 17 height 17
click at [721, 327] on button "Map camera controls" at bounding box center [719, 328] width 17 height 17
click at [696, 326] on button "Zoom out" at bounding box center [698, 328] width 17 height 17
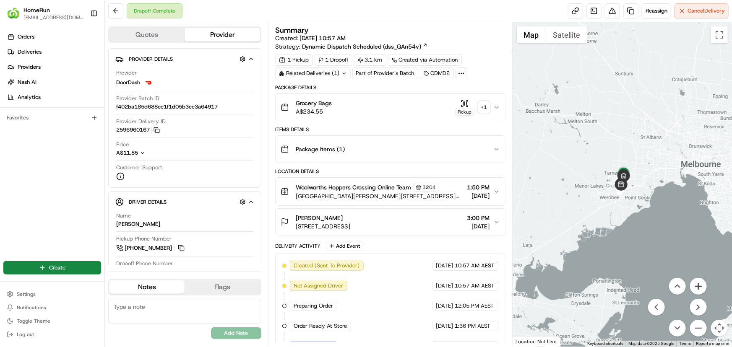
click at [700, 293] on button "Zoom in" at bounding box center [698, 286] width 17 height 17
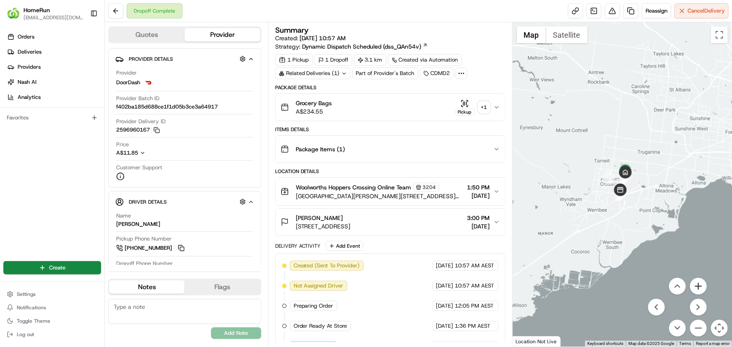
click at [700, 289] on button "Zoom in" at bounding box center [698, 286] width 17 height 17
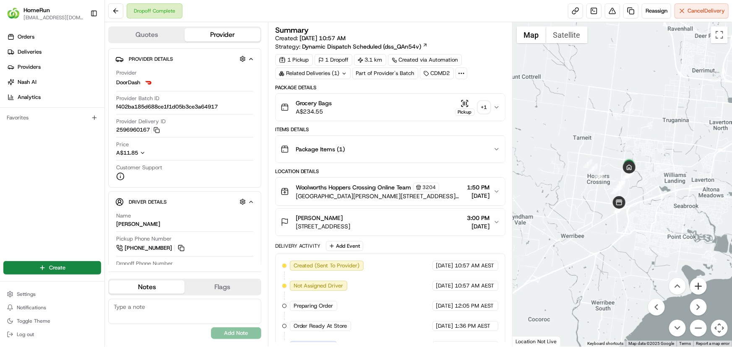
click at [700, 289] on button "Zoom in" at bounding box center [698, 286] width 17 height 17
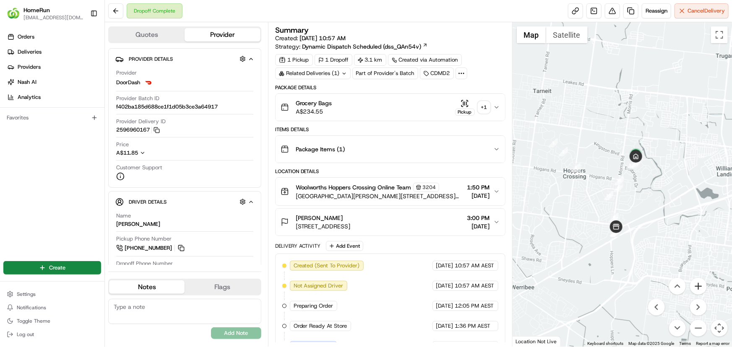
click at [700, 289] on button "Zoom in" at bounding box center [698, 286] width 17 height 17
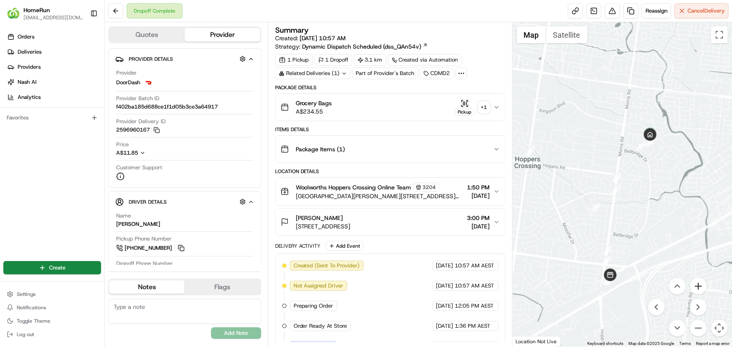
click at [700, 288] on button "Zoom in" at bounding box center [698, 286] width 17 height 17
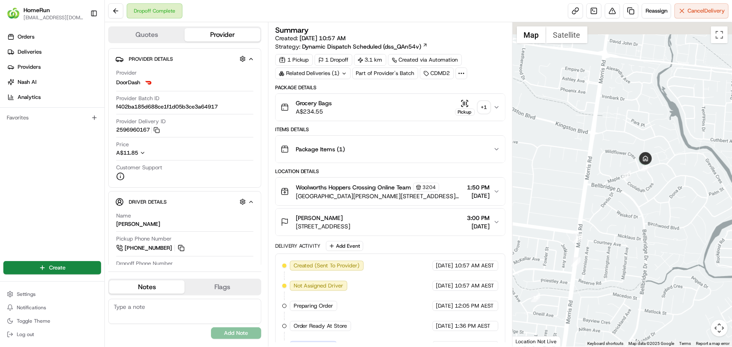
drag, startPoint x: 698, startPoint y: 197, endPoint x: 664, endPoint y: 275, distance: 84.9
click at [664, 274] on div at bounding box center [621, 184] width 219 height 324
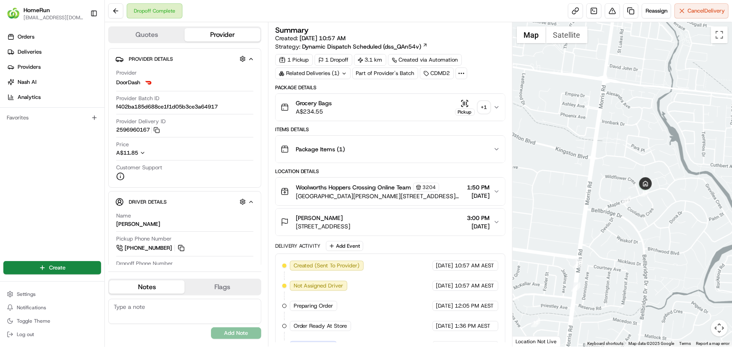
click at [717, 327] on button "Map camera controls" at bounding box center [719, 328] width 17 height 17
click at [700, 283] on button "Zoom in" at bounding box center [698, 286] width 17 height 17
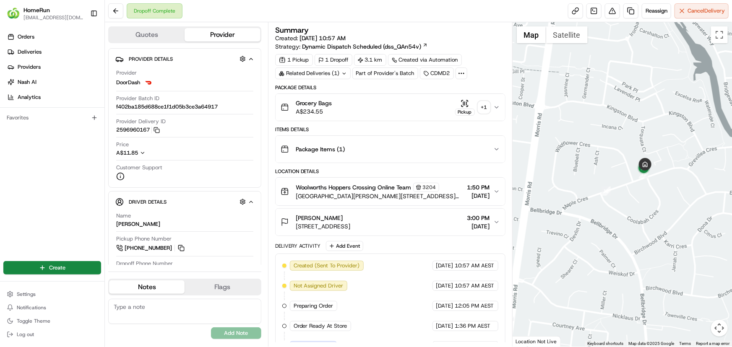
drag, startPoint x: 698, startPoint y: 231, endPoint x: 673, endPoint y: 205, distance: 36.5
click at [673, 205] on div at bounding box center [621, 184] width 219 height 324
click at [720, 323] on button "Map camera controls" at bounding box center [719, 328] width 17 height 17
click at [703, 287] on button "Zoom in" at bounding box center [698, 286] width 17 height 17
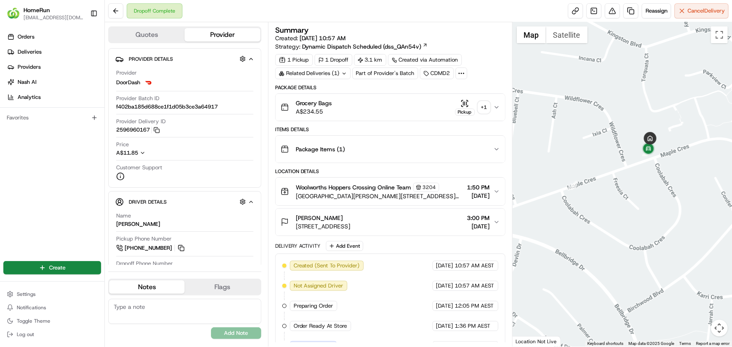
drag, startPoint x: 679, startPoint y: 211, endPoint x: 675, endPoint y: 209, distance: 4.3
click at [675, 209] on div at bounding box center [621, 184] width 219 height 324
click at [723, 329] on button "Map camera controls" at bounding box center [719, 328] width 17 height 17
click at [701, 288] on button "Zoom in" at bounding box center [698, 286] width 17 height 17
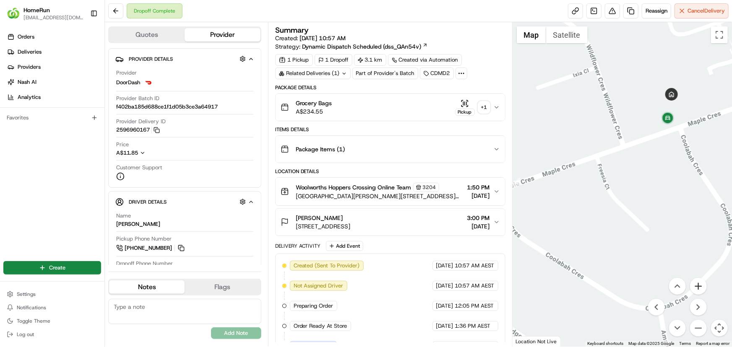
click at [701, 288] on button "Zoom in" at bounding box center [698, 286] width 17 height 17
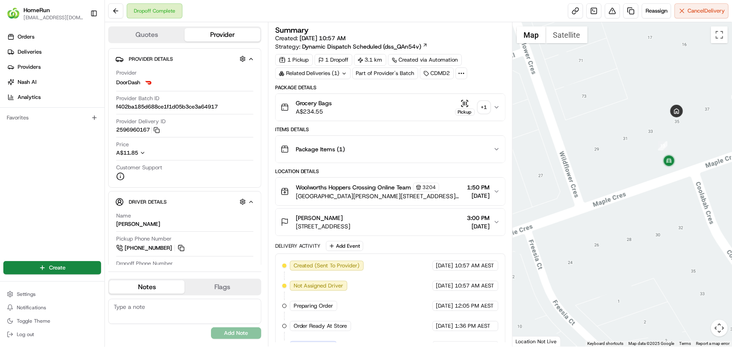
drag, startPoint x: 699, startPoint y: 205, endPoint x: 652, endPoint y: 309, distance: 115.0
click at [652, 309] on div at bounding box center [621, 184] width 219 height 324
click at [717, 327] on button "Map camera controls" at bounding box center [719, 328] width 17 height 17
click at [700, 324] on button "Zoom out" at bounding box center [698, 328] width 17 height 17
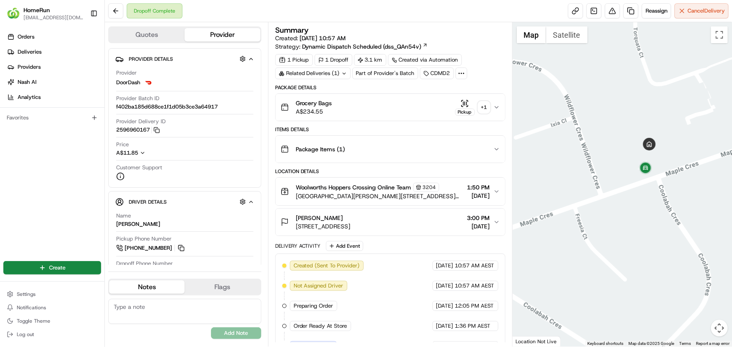
click at [592, 234] on div at bounding box center [621, 184] width 219 height 324
click at [723, 329] on button "Map camera controls" at bounding box center [719, 328] width 17 height 17
click at [704, 285] on button "Zoom in" at bounding box center [698, 286] width 17 height 17
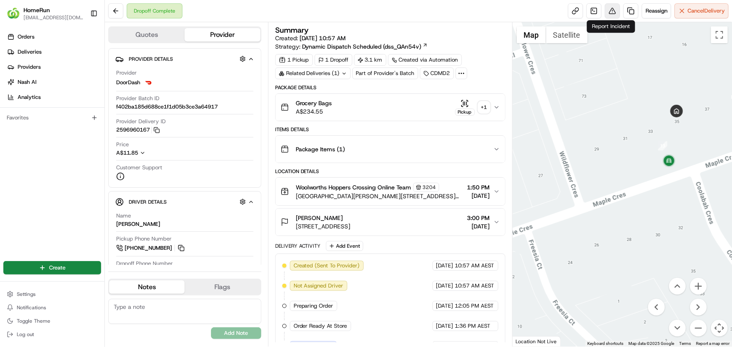
click at [608, 12] on button at bounding box center [612, 10] width 15 height 15
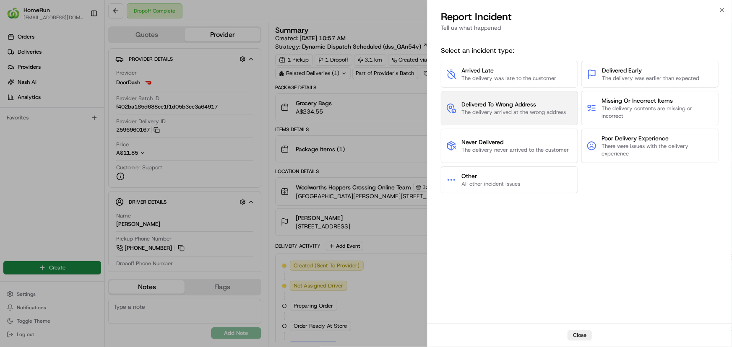
click at [488, 112] on span "The delivery arrived at the wrong address" at bounding box center [513, 113] width 104 height 8
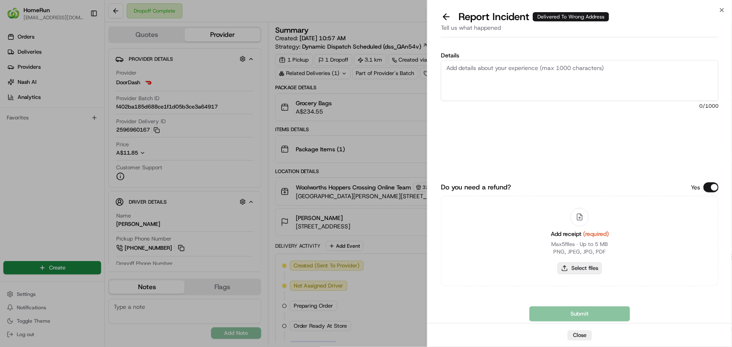
click at [589, 265] on button "Select files" at bounding box center [579, 268] width 44 height 12
type input "C:\fakepath\inv-266038364.pdf"
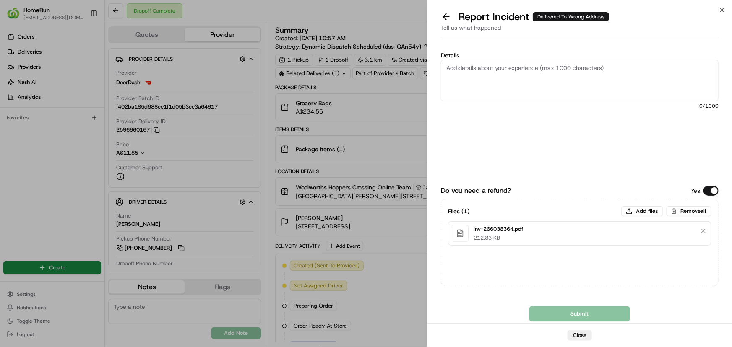
click at [556, 64] on textarea "Details" at bounding box center [580, 80] width 278 height 41
paste textarea "Delivered to incorrect address POD does not match previous ones."
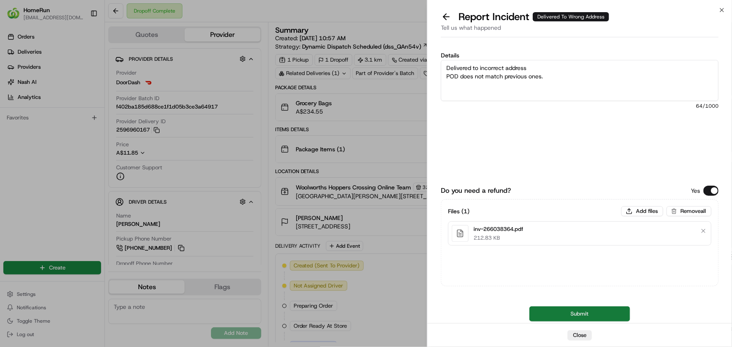
type textarea "Delivered to incorrect address POD does not match previous ones."
click at [554, 315] on button "Submit" at bounding box center [579, 313] width 101 height 15
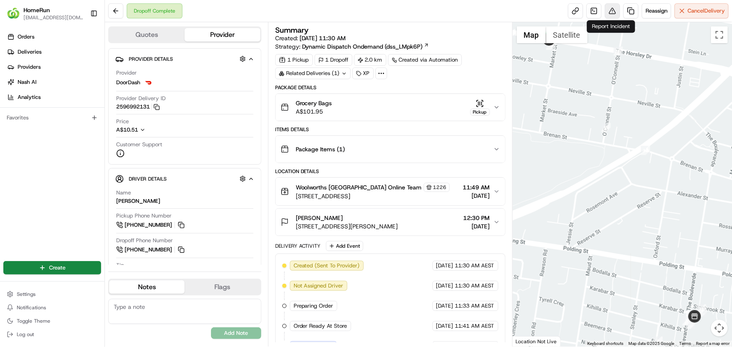
click at [611, 8] on button at bounding box center [612, 10] width 15 height 15
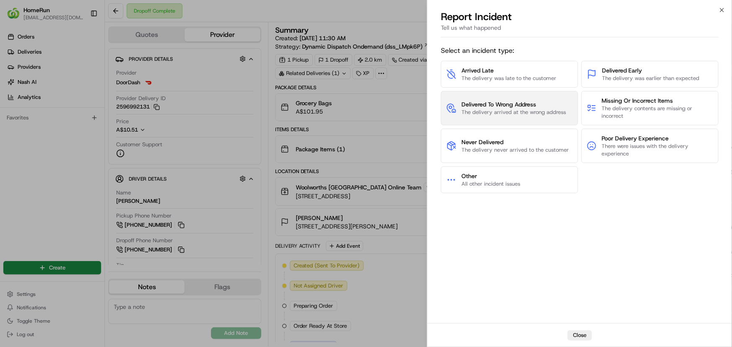
click at [501, 111] on span "The delivery arrived at the wrong address" at bounding box center [513, 113] width 104 height 8
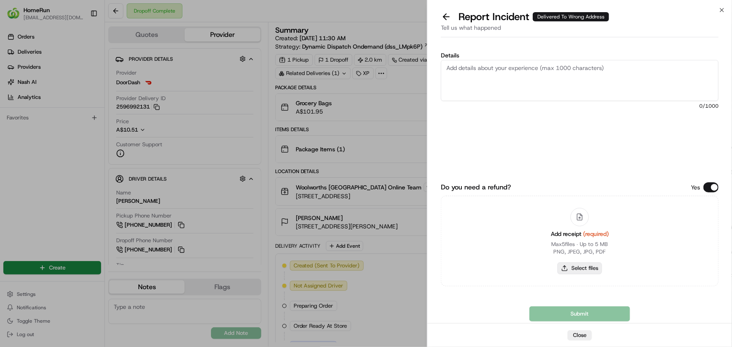
click at [574, 268] on button "Select files" at bounding box center [579, 268] width 44 height 12
type input "C:\fakepath\inv-266045367.pdf"
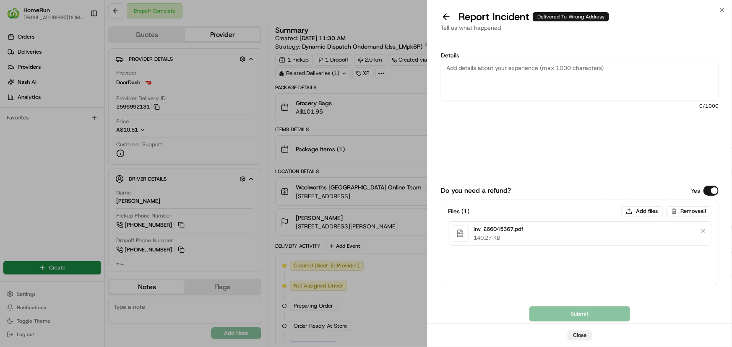
click at [489, 63] on textarea "Details" at bounding box center [580, 80] width 278 height 41
paste textarea "Accessed account for Partner Delivery Investigation ---------------------------…"
type textarea "Accessed account for Partner Delivery Investigation ---------------------------…"
click at [553, 67] on textarea "Details" at bounding box center [580, 80] width 278 height 41
paste textarea "Accessed account for Partner Delivery Investigation ---------------------------…"
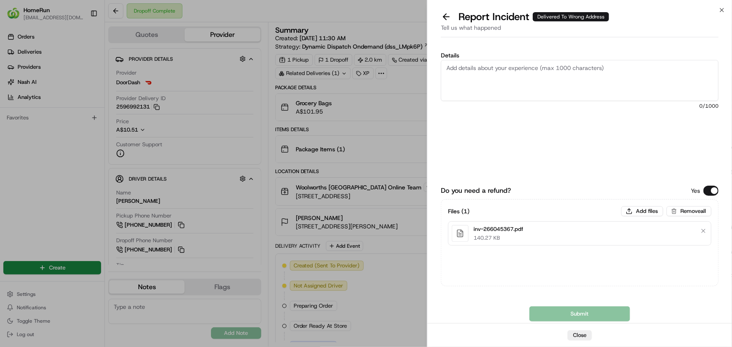
type textarea "Accessed account for Partner Delivery Investigation ---------------------------…"
paste textarea "Delivered to incorrect address No POD provided"
click at [518, 63] on textarea "Delivered to incorrect address No POD provided" at bounding box center [580, 80] width 278 height 41
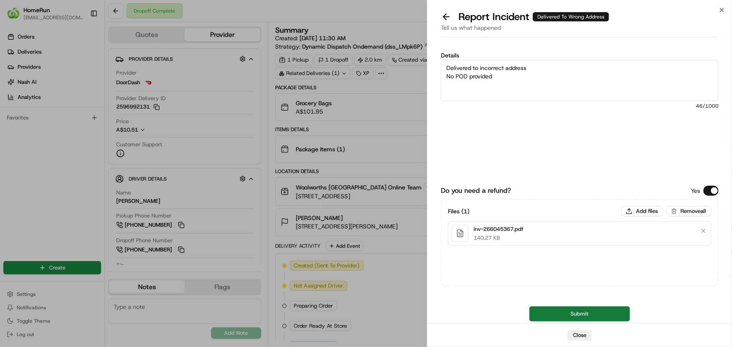
type textarea "Delivered to incorrect address No POD provided"
drag, startPoint x: 602, startPoint y: 311, endPoint x: 731, endPoint y: 269, distance: 135.6
click at [604, 312] on button "Submit" at bounding box center [579, 313] width 101 height 15
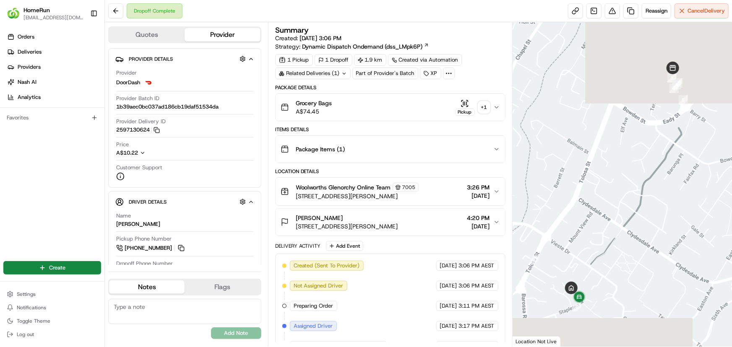
click at [483, 109] on div "+ 1" at bounding box center [484, 107] width 12 height 12
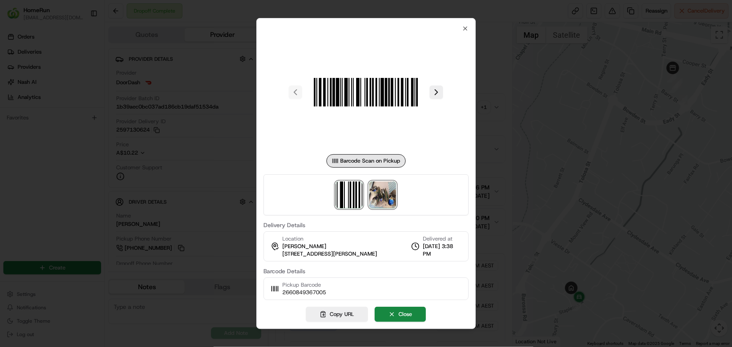
click at [390, 195] on img at bounding box center [382, 195] width 27 height 27
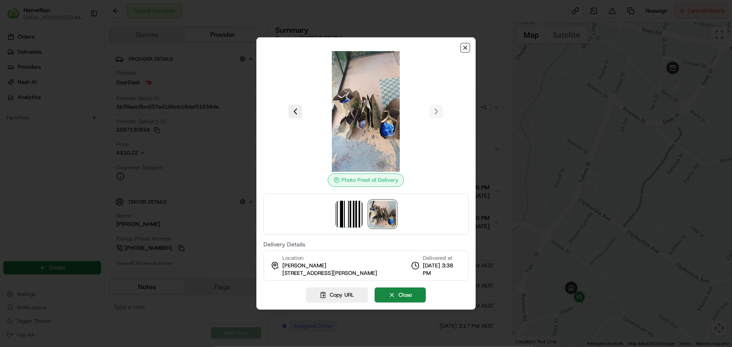
click at [465, 50] on icon "button" at bounding box center [465, 47] width 7 height 7
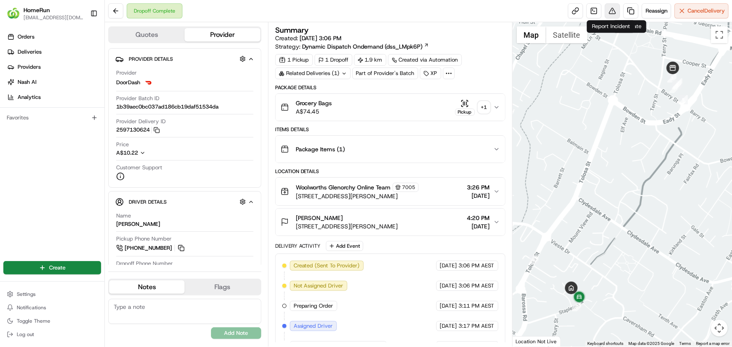
click at [614, 9] on button at bounding box center [612, 10] width 15 height 15
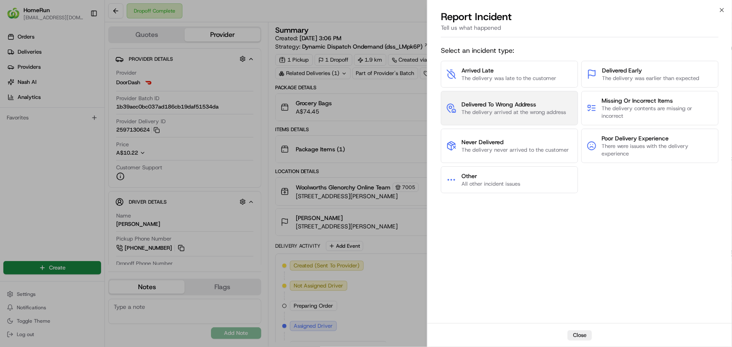
click at [529, 105] on span "Delivered To Wrong Address" at bounding box center [513, 104] width 104 height 8
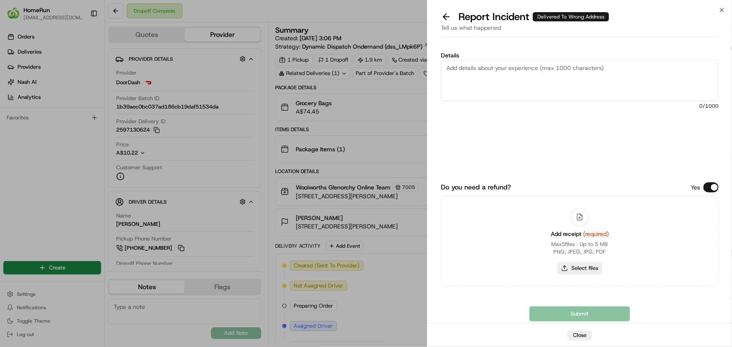
click at [579, 269] on button "Select files" at bounding box center [579, 268] width 44 height 12
type input "C:\fakepath\inv-266084936.pdf"
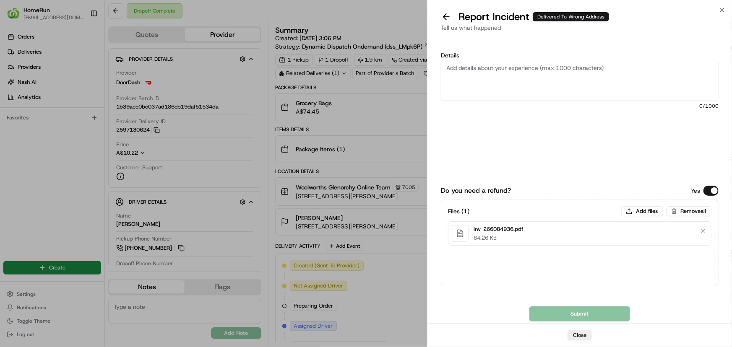
click at [457, 65] on textarea "Details" at bounding box center [580, 80] width 278 height 41
paste textarea "Delivered to incorrect address POD is not helpful."
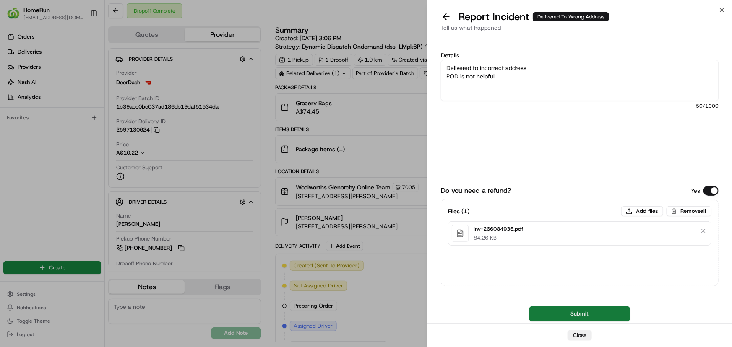
type textarea "Delivered to incorrect address POD is not helpful."
click at [568, 316] on button "Submit" at bounding box center [579, 313] width 101 height 15
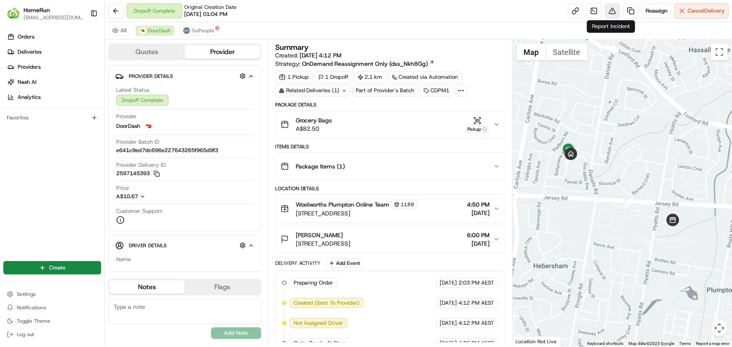
click at [610, 11] on button at bounding box center [612, 10] width 15 height 15
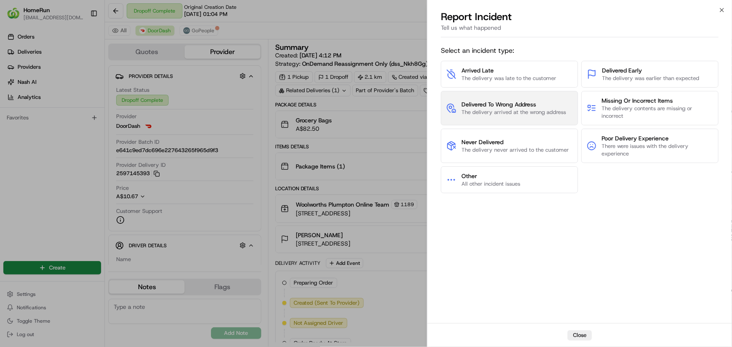
click at [521, 107] on span "Delivered To Wrong Address" at bounding box center [513, 104] width 104 height 8
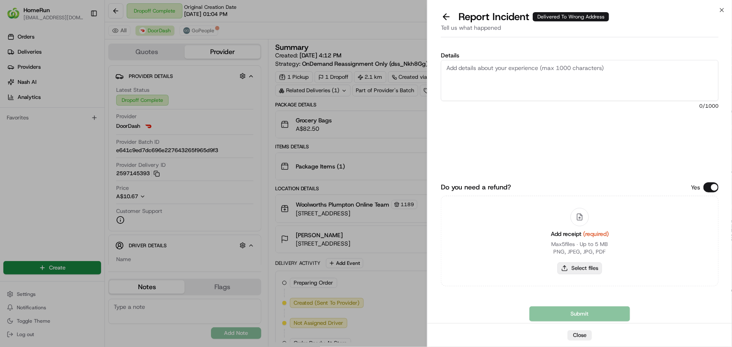
click at [595, 269] on button "Select files" at bounding box center [579, 268] width 44 height 12
type input "C:\fakepath\inv-266063399.pdf"
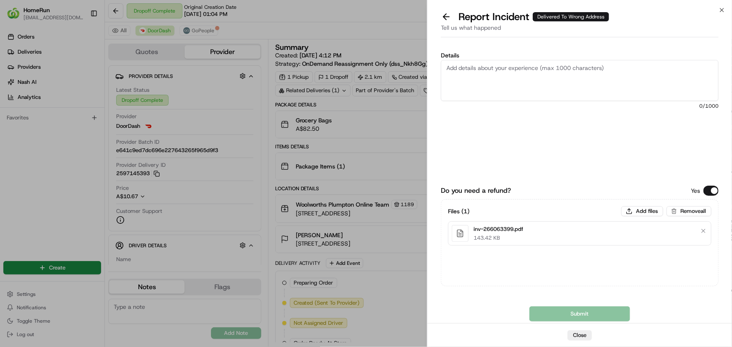
click at [509, 68] on textarea "Details" at bounding box center [580, 80] width 278 height 41
paste textarea "Delivered to incorrect address No POD provided"
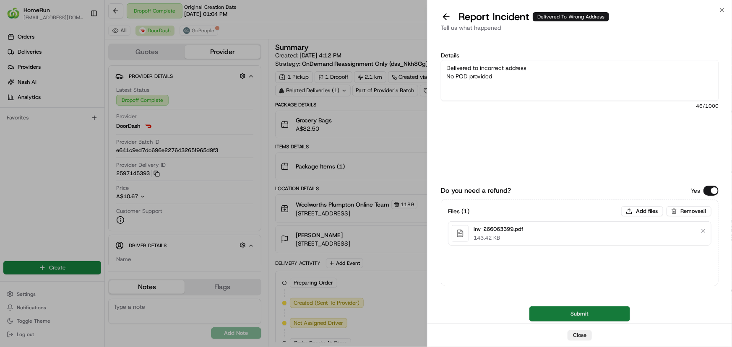
type textarea "Delivered to incorrect address No POD provided"
click at [583, 311] on button "Submit" at bounding box center [579, 313] width 101 height 15
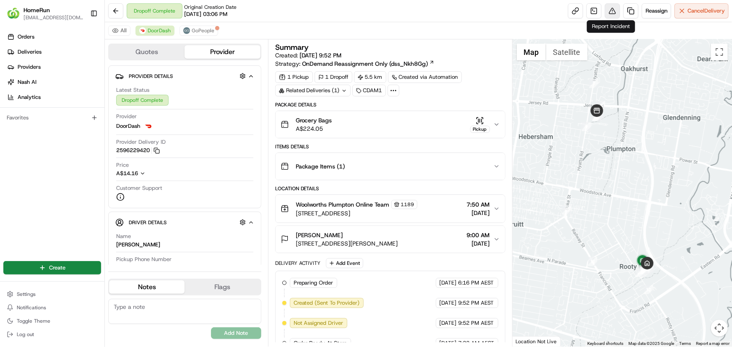
click at [611, 13] on button at bounding box center [612, 10] width 15 height 15
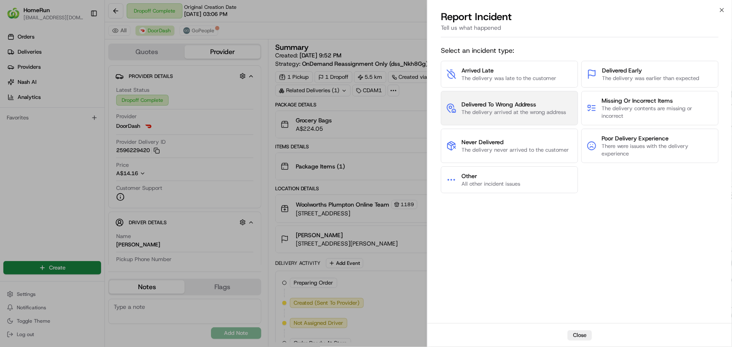
click at [521, 105] on span "Delivered To Wrong Address" at bounding box center [513, 104] width 104 height 8
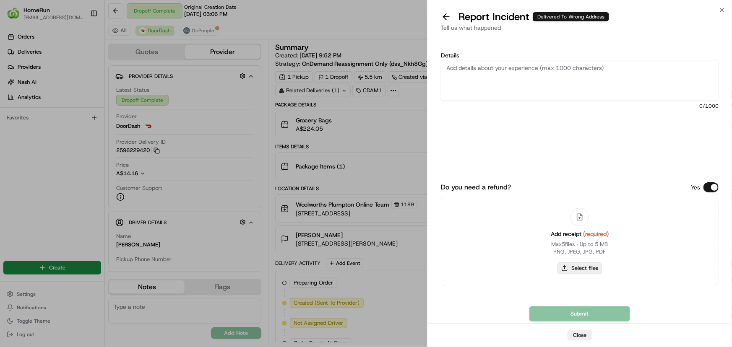
click at [578, 267] on button "Select files" at bounding box center [579, 268] width 44 height 12
type input "C:\fakepath\inv-265905466.pdf"
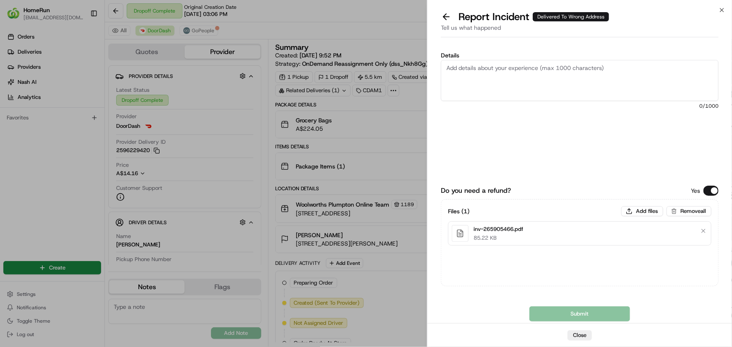
click at [545, 66] on textarea "Details" at bounding box center [580, 80] width 278 height 41
paste textarea "Delivered to incorrect address No POD provided"
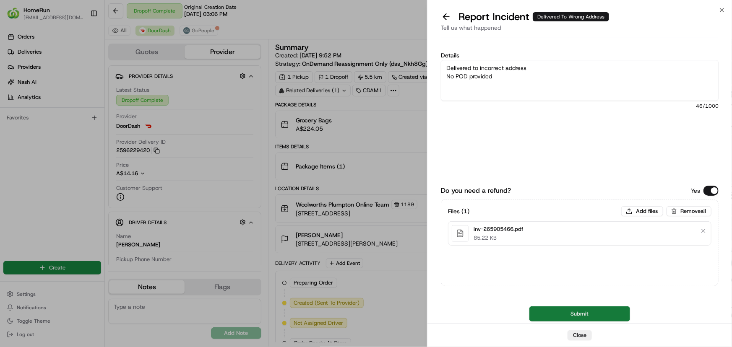
type textarea "Delivered to incorrect address No POD provided"
click at [561, 315] on button "Submit" at bounding box center [579, 313] width 101 height 15
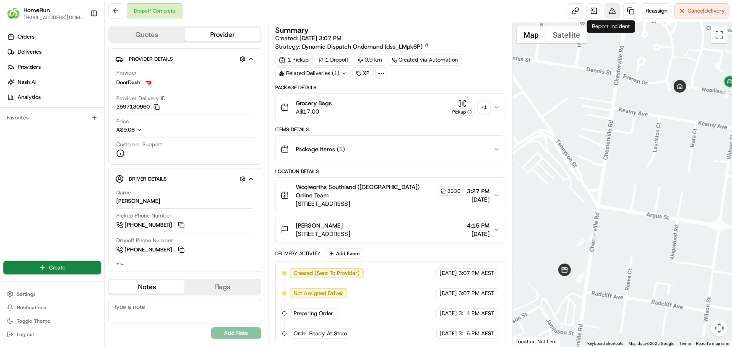
click at [611, 11] on button at bounding box center [612, 10] width 15 height 15
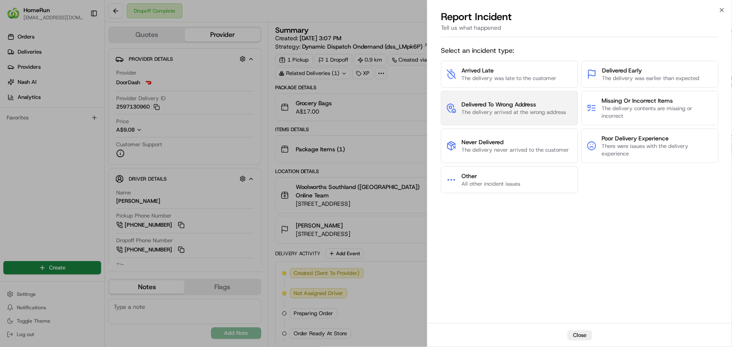
click at [495, 109] on span "The delivery arrived at the wrong address" at bounding box center [513, 113] width 104 height 8
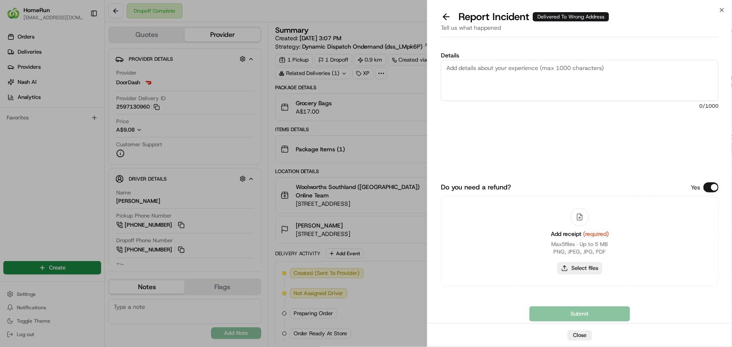
click at [585, 268] on button "Select files" at bounding box center [579, 268] width 44 height 12
type input "C:\fakepath\inv-266085656.pdf"
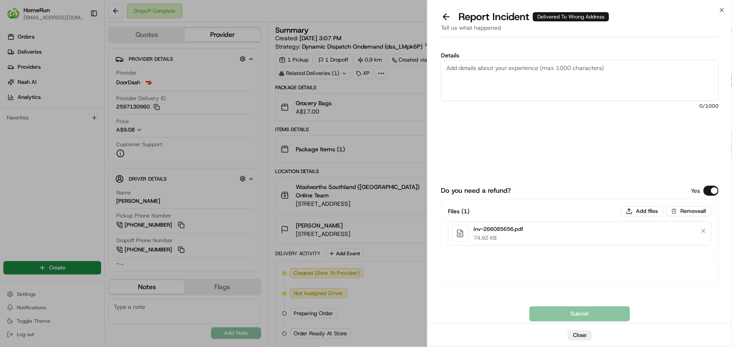
click at [498, 71] on textarea "Details" at bounding box center [580, 80] width 278 height 41
paste textarea "Delivered to incorrect address POD does not match previous ones."
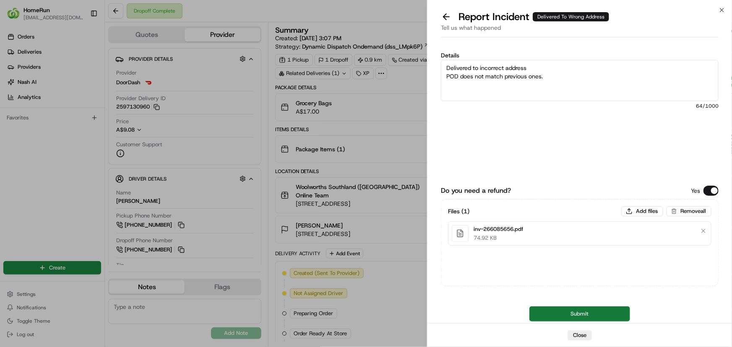
type textarea "Delivered to incorrect address POD does not match previous ones."
click at [549, 314] on button "Submit" at bounding box center [579, 313] width 101 height 15
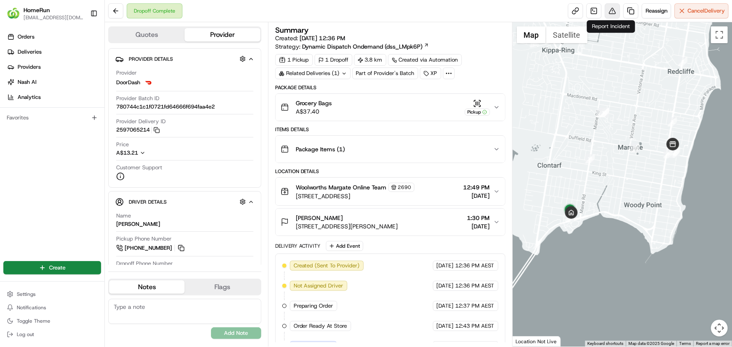
click at [607, 8] on button at bounding box center [612, 10] width 15 height 15
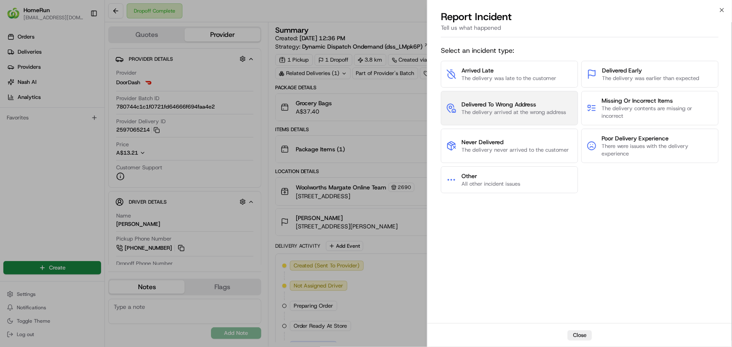
click at [513, 112] on span "The delivery arrived at the wrong address" at bounding box center [513, 113] width 104 height 8
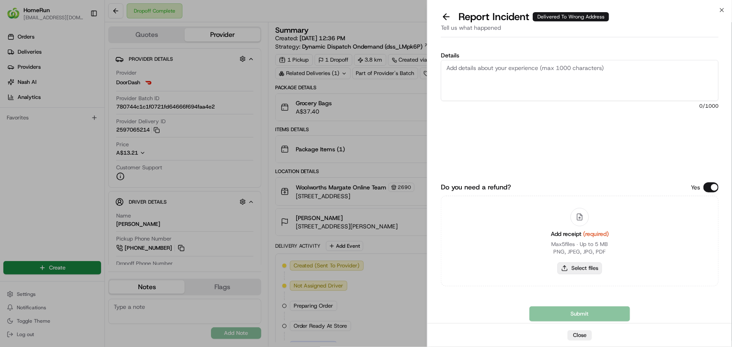
click at [584, 268] on button "Select files" at bounding box center [579, 268] width 44 height 12
type input "C:\fakepath\inv-266058238.pdf"
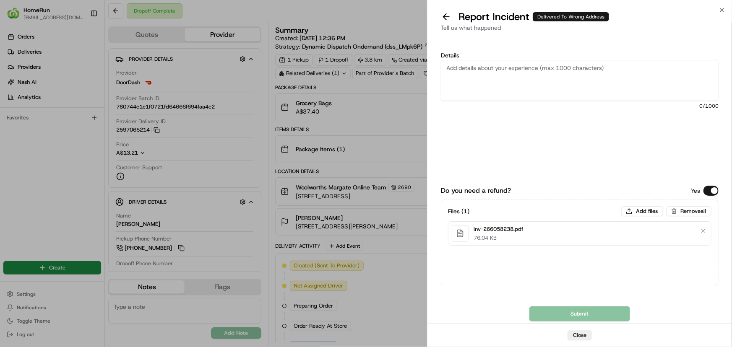
click at [522, 67] on textarea "Details" at bounding box center [580, 80] width 278 height 41
paste textarea "Delivered to incorrect address No POD provided"
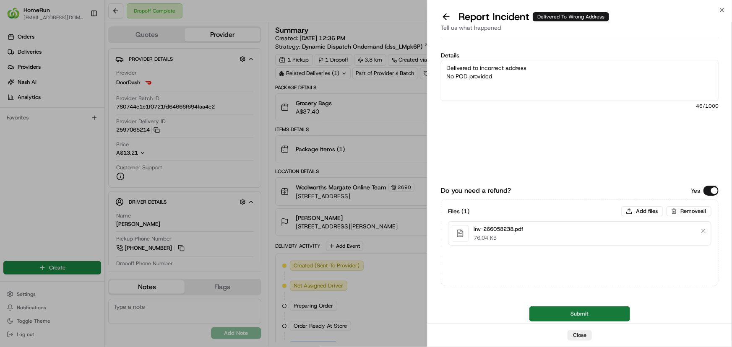
type textarea "Delivered to incorrect address No POD provided"
click at [551, 314] on button "Submit" at bounding box center [579, 313] width 101 height 15
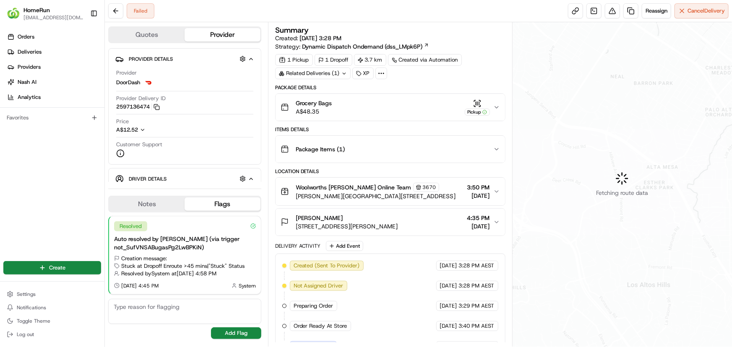
scroll to position [96, 0]
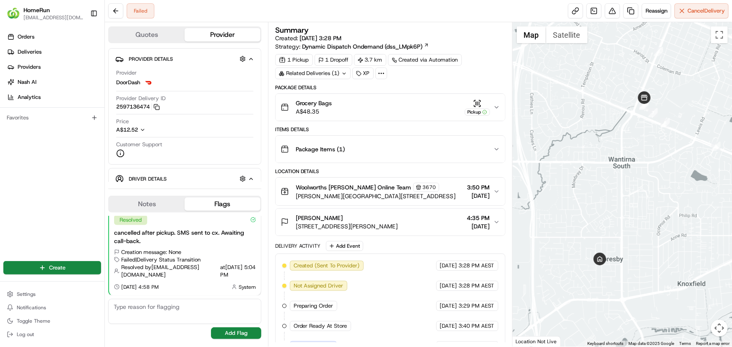
click at [335, 78] on div "Related Deliveries (1)" at bounding box center [312, 73] width 75 height 12
click at [413, 13] on div "Failed Reassign Cancel Delivery" at bounding box center [418, 11] width 627 height 22
click at [720, 328] on button "Map camera controls" at bounding box center [719, 328] width 17 height 17
click at [701, 327] on button "Zoom out" at bounding box center [698, 328] width 17 height 17
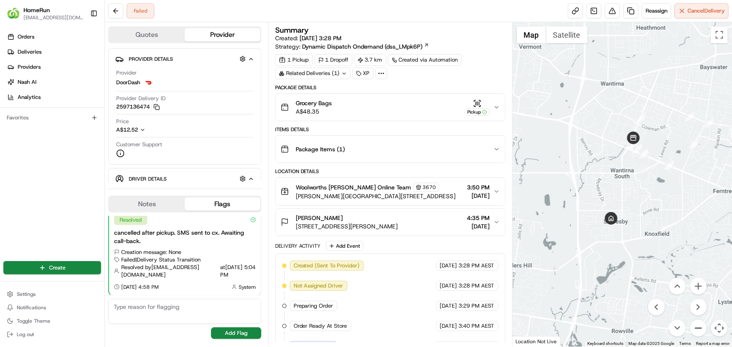
click at [701, 327] on button "Zoom out" at bounding box center [698, 328] width 17 height 17
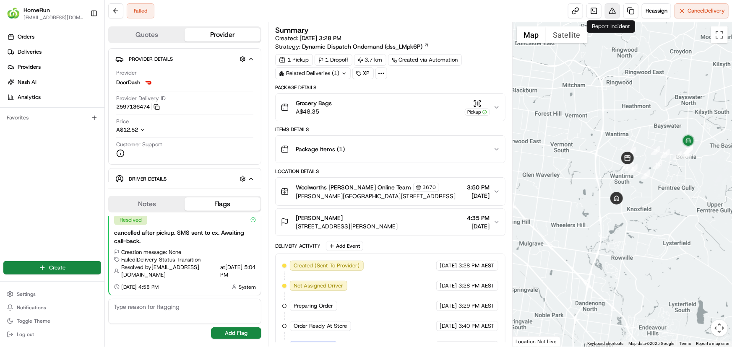
click at [612, 13] on button at bounding box center [612, 10] width 15 height 15
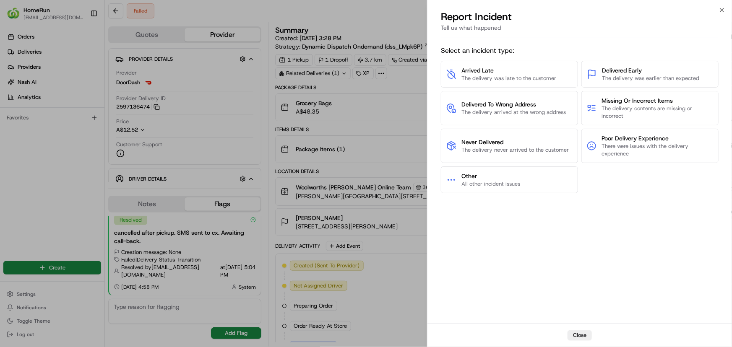
drag, startPoint x: 673, startPoint y: 252, endPoint x: 669, endPoint y: 247, distance: 5.6
click at [673, 252] on div "Select an incident type: Arrived Late The delivery was late to the customer Del…" at bounding box center [580, 181] width 278 height 279
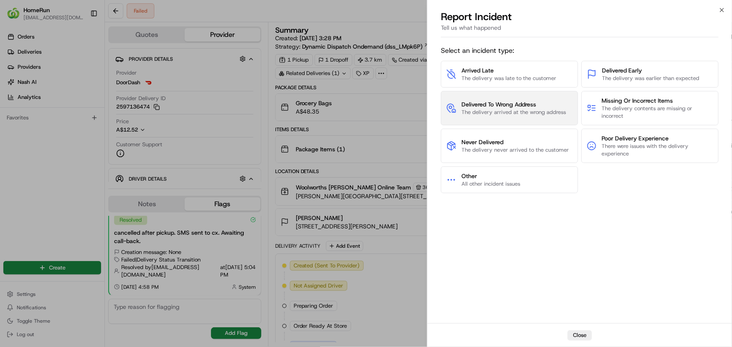
click at [510, 109] on span "The delivery arrived at the wrong address" at bounding box center [513, 113] width 104 height 8
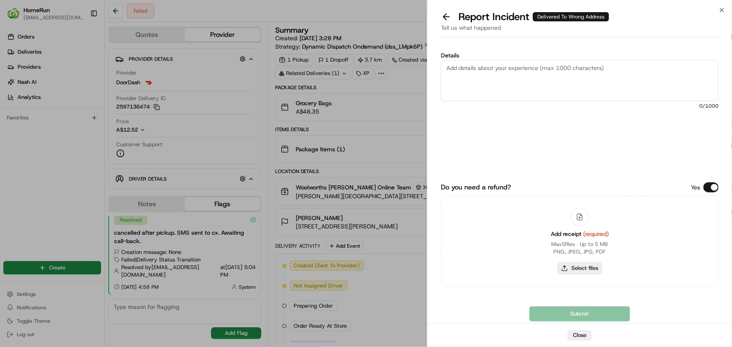
click at [580, 270] on button "Select files" at bounding box center [579, 268] width 44 height 12
type input "C:\fakepath\inv-266090380.pdf"
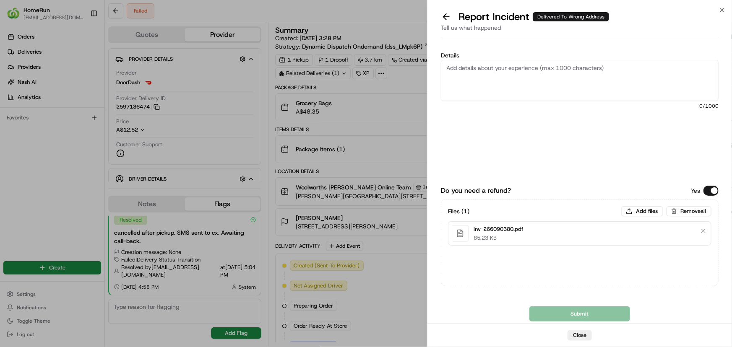
click at [514, 65] on textarea "Details" at bounding box center [580, 80] width 278 height 41
click at [504, 67] on textarea "Details" at bounding box center [580, 80] width 278 height 41
click at [501, 64] on textarea "Details" at bounding box center [580, 80] width 278 height 41
paste textarea "Delivered to incorrect address No POD provided"
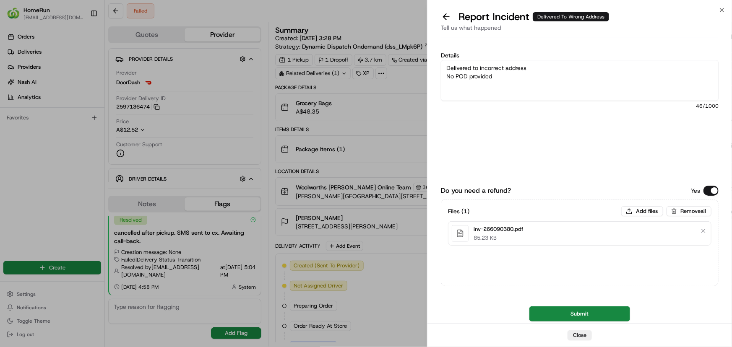
type textarea "Delivered to incorrect address No POD provided"
drag, startPoint x: 579, startPoint y: 313, endPoint x: 597, endPoint y: 316, distance: 18.6
click at [579, 313] on button "Submit" at bounding box center [579, 313] width 101 height 15
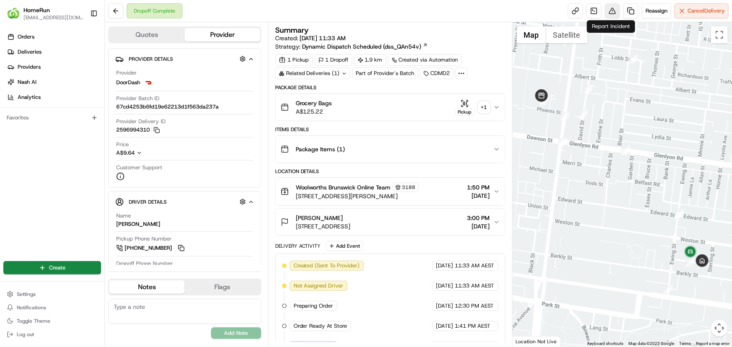
click at [612, 12] on button at bounding box center [612, 10] width 15 height 15
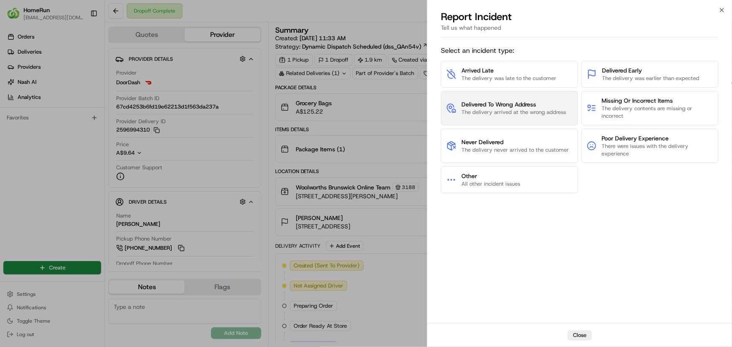
click at [483, 113] on span "The delivery arrived at the wrong address" at bounding box center [513, 113] width 104 height 8
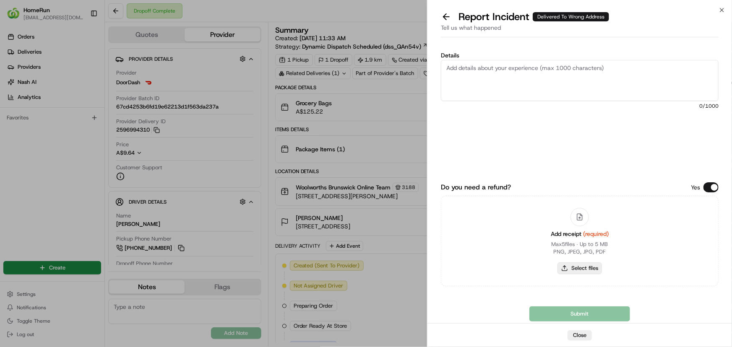
click at [579, 270] on button "Select files" at bounding box center [579, 268] width 44 height 12
type input "C:\fakepath\inv-266045377.pdf"
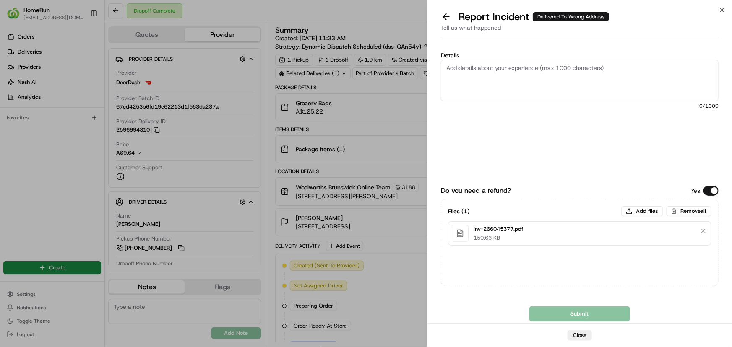
click at [515, 72] on textarea "Details" at bounding box center [580, 80] width 278 height 41
paste textarea "Delivered to incorrect address POD does not match previous ones."
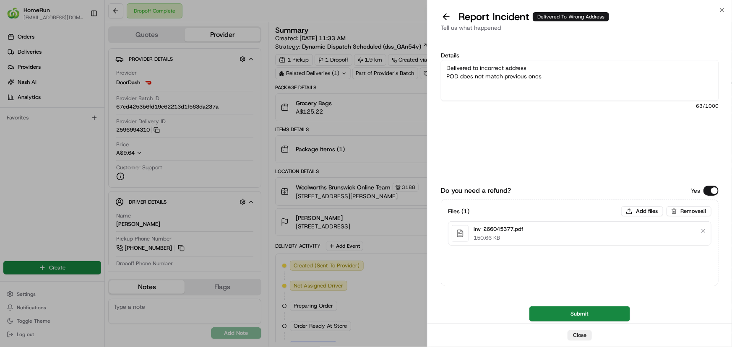
type textarea "Delivered to incorrect address POD does not match previous ones"
click at [476, 77] on textarea "Delivered to incorrect address POD does not match previous ones" at bounding box center [580, 80] width 278 height 41
click at [570, 312] on button "Submit" at bounding box center [579, 313] width 101 height 15
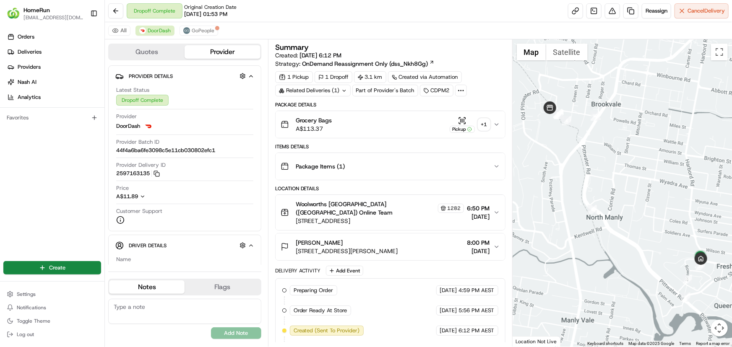
drag, startPoint x: 671, startPoint y: 219, endPoint x: 674, endPoint y: 214, distance: 5.5
click at [674, 214] on div at bounding box center [621, 192] width 219 height 307
click at [486, 125] on div "+ 1" at bounding box center [484, 125] width 12 height 12
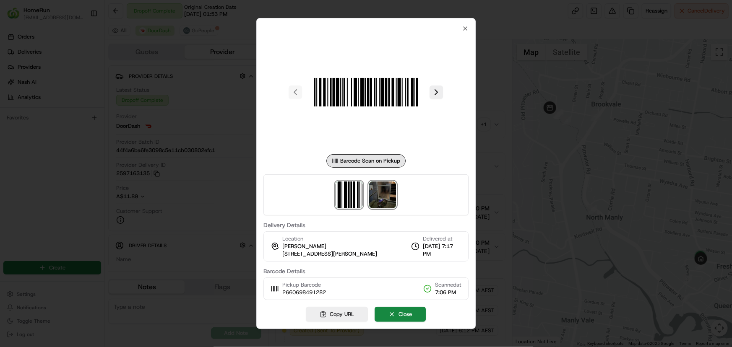
click at [378, 192] on img at bounding box center [382, 195] width 27 height 27
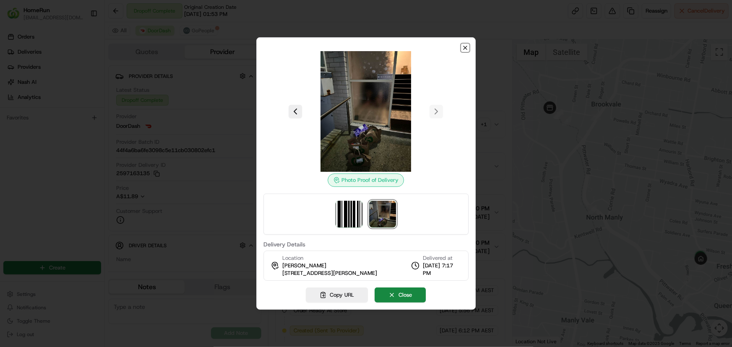
click at [464, 50] on icon "button" at bounding box center [465, 47] width 7 height 7
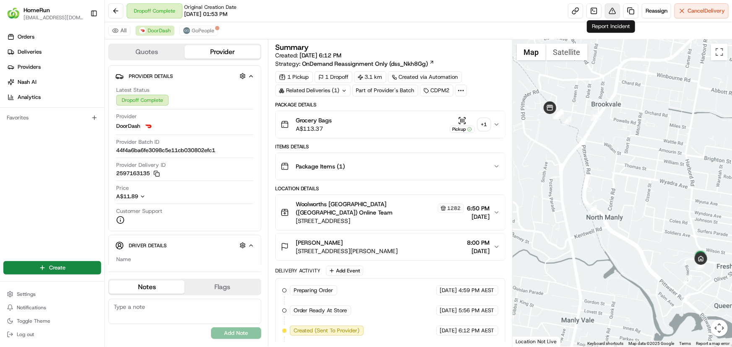
click at [609, 12] on button at bounding box center [612, 10] width 15 height 15
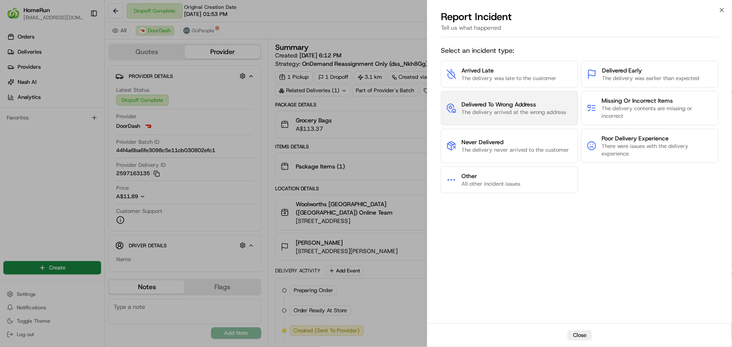
click at [493, 106] on span "Delivered To Wrong Address" at bounding box center [513, 104] width 104 height 8
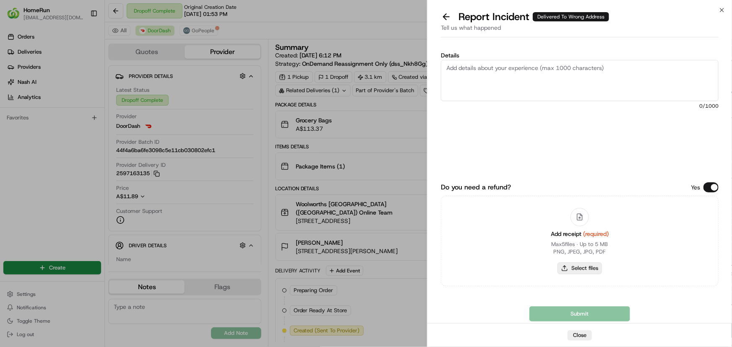
click at [579, 266] on button "Select files" at bounding box center [579, 268] width 44 height 12
type input "C:\fakepath\inv-266069849.pdf"
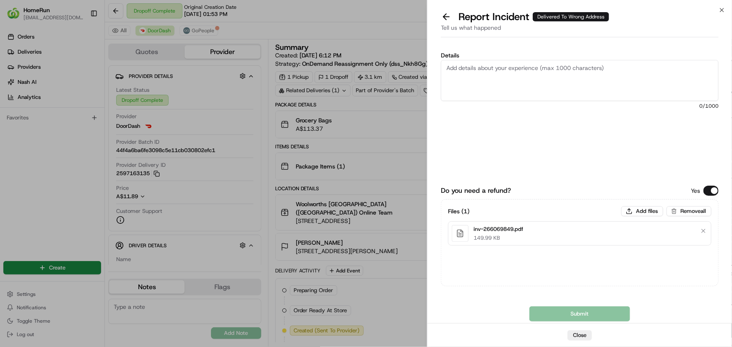
click at [470, 70] on textarea "Details" at bounding box center [580, 80] width 278 height 41
paste textarea "Delivered to incorrect address POD does not match previous ones."
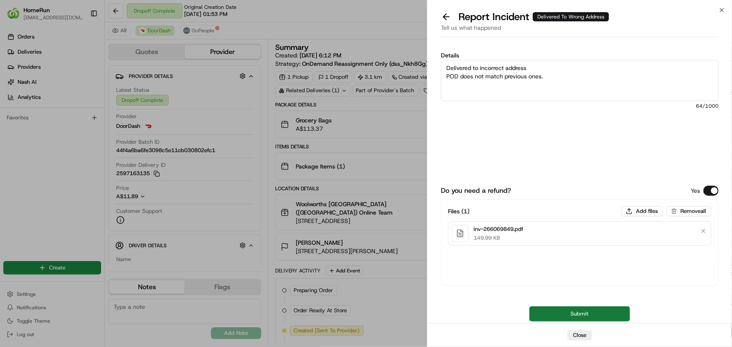
type textarea "Delivered to incorrect address POD does not match previous ones."
click at [615, 307] on button "Submit" at bounding box center [579, 313] width 101 height 15
